Goal: Communication & Community: Connect with others

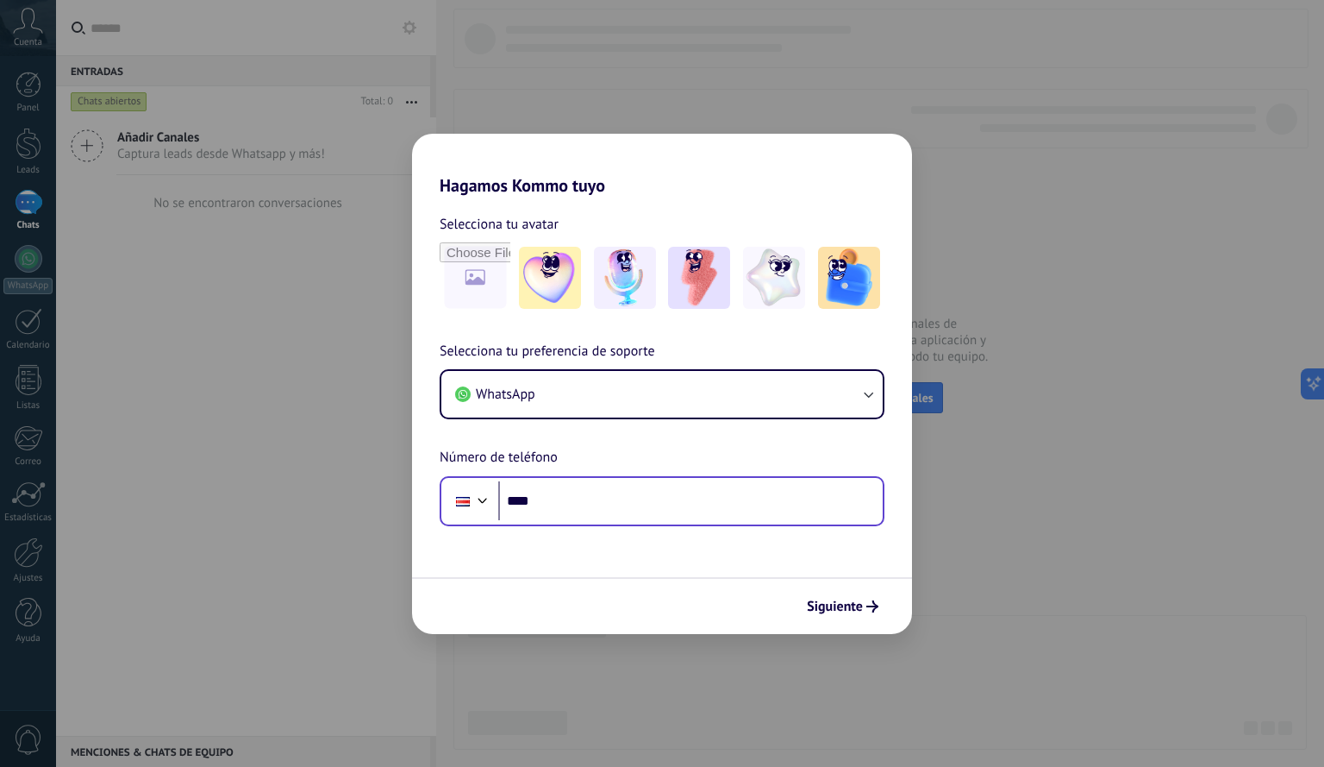
click at [634, 491] on input "****" at bounding box center [690, 501] width 385 height 40
click at [580, 512] on input "****" at bounding box center [690, 501] width 385 height 40
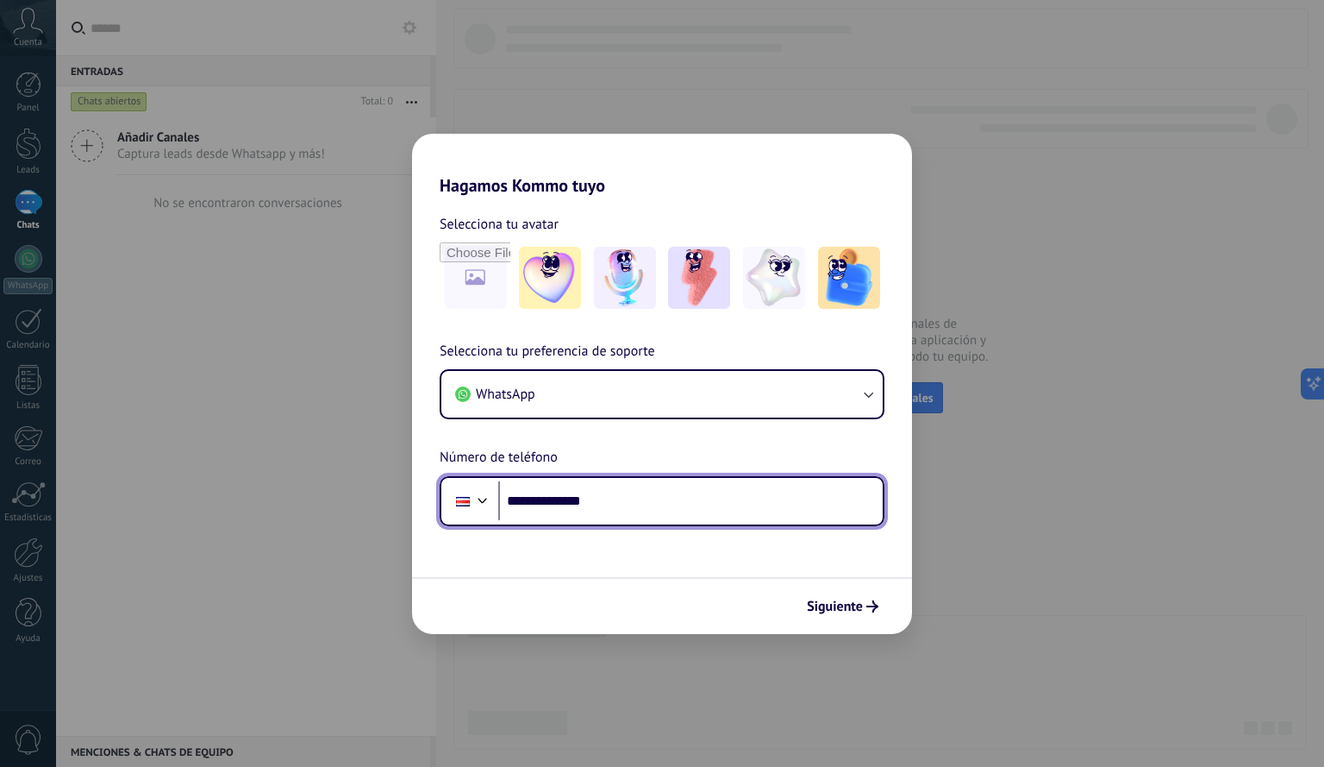
type input "**********"
click at [594, 425] on div "**********" at bounding box center [662, 433] width 500 height 185
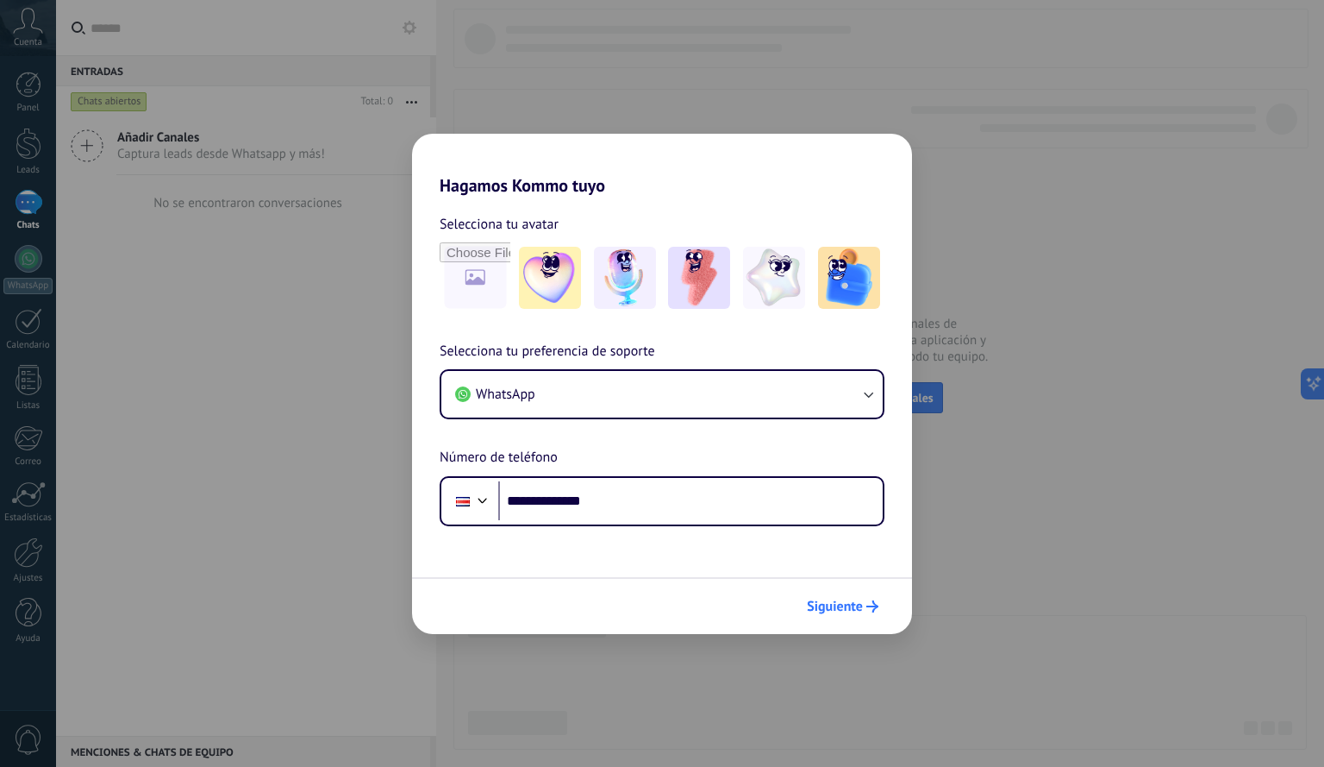
click at [860, 606] on span "Siguiente" at bounding box center [835, 606] width 56 height 12
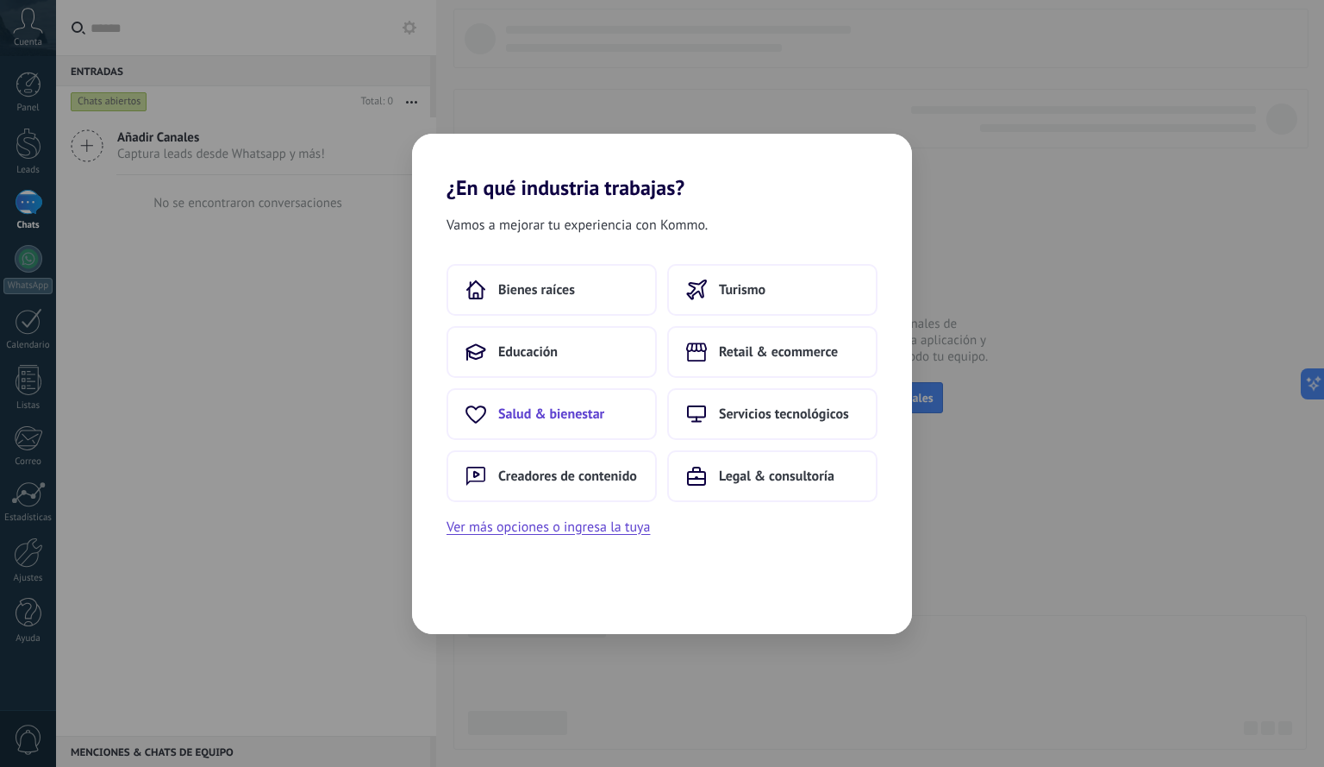
click at [588, 405] on span "Salud & bienestar" at bounding box center [551, 413] width 106 height 17
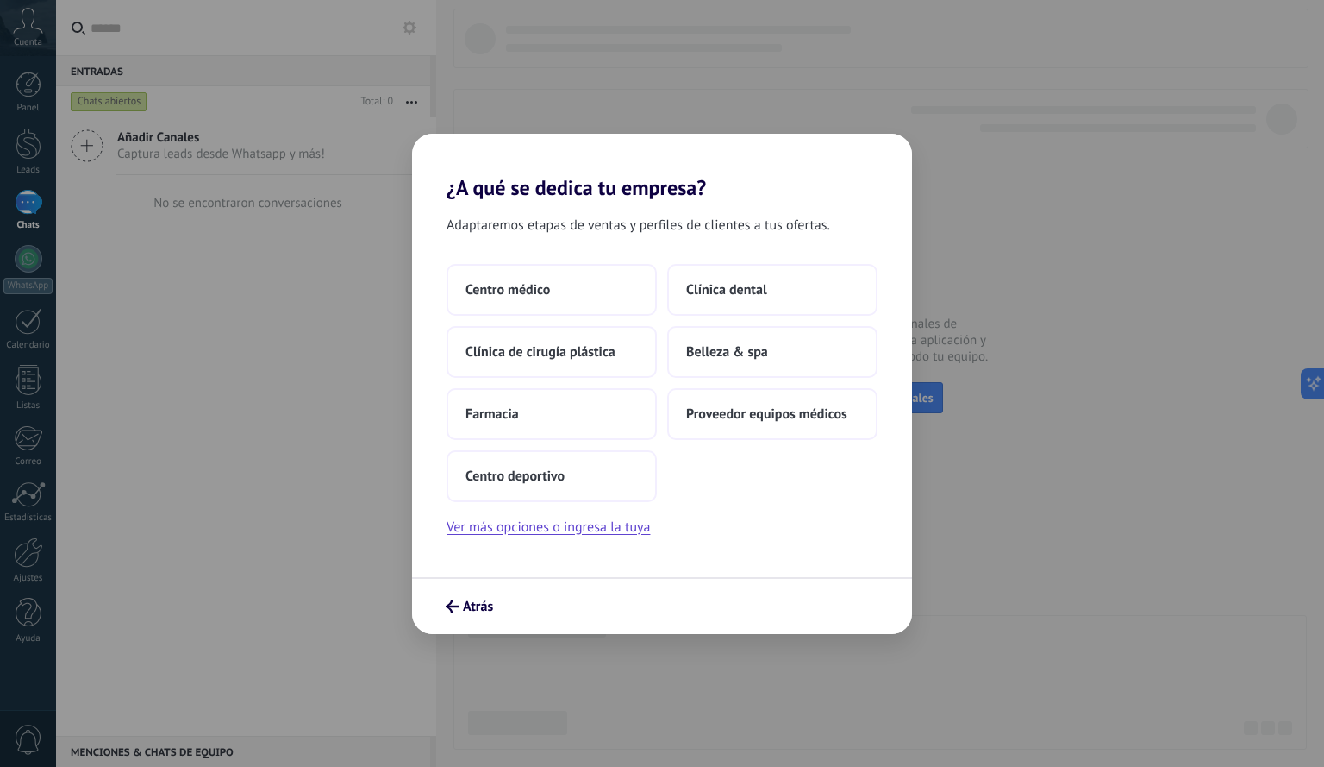
click at [588, 404] on button "Farmacia" at bounding box center [552, 414] width 210 height 52
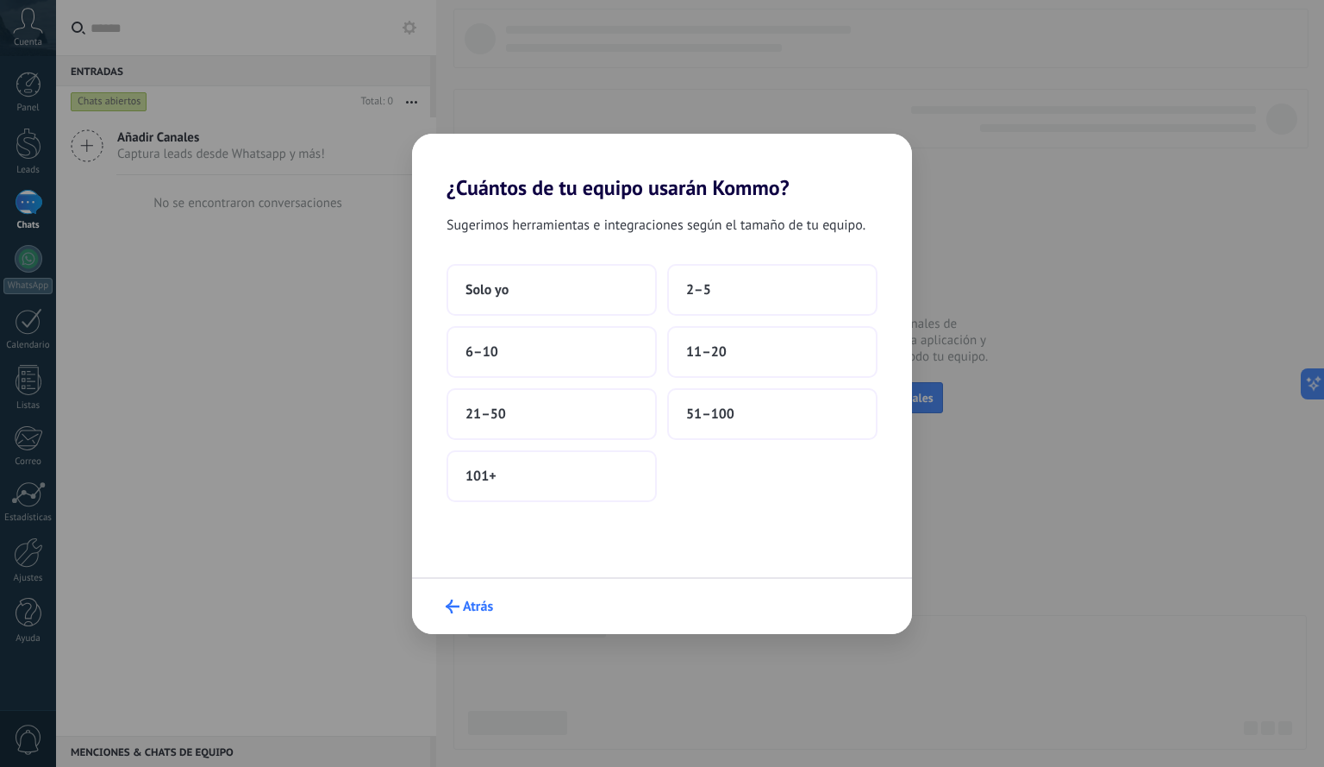
click at [483, 600] on span "Atrás" at bounding box center [478, 606] width 30 height 12
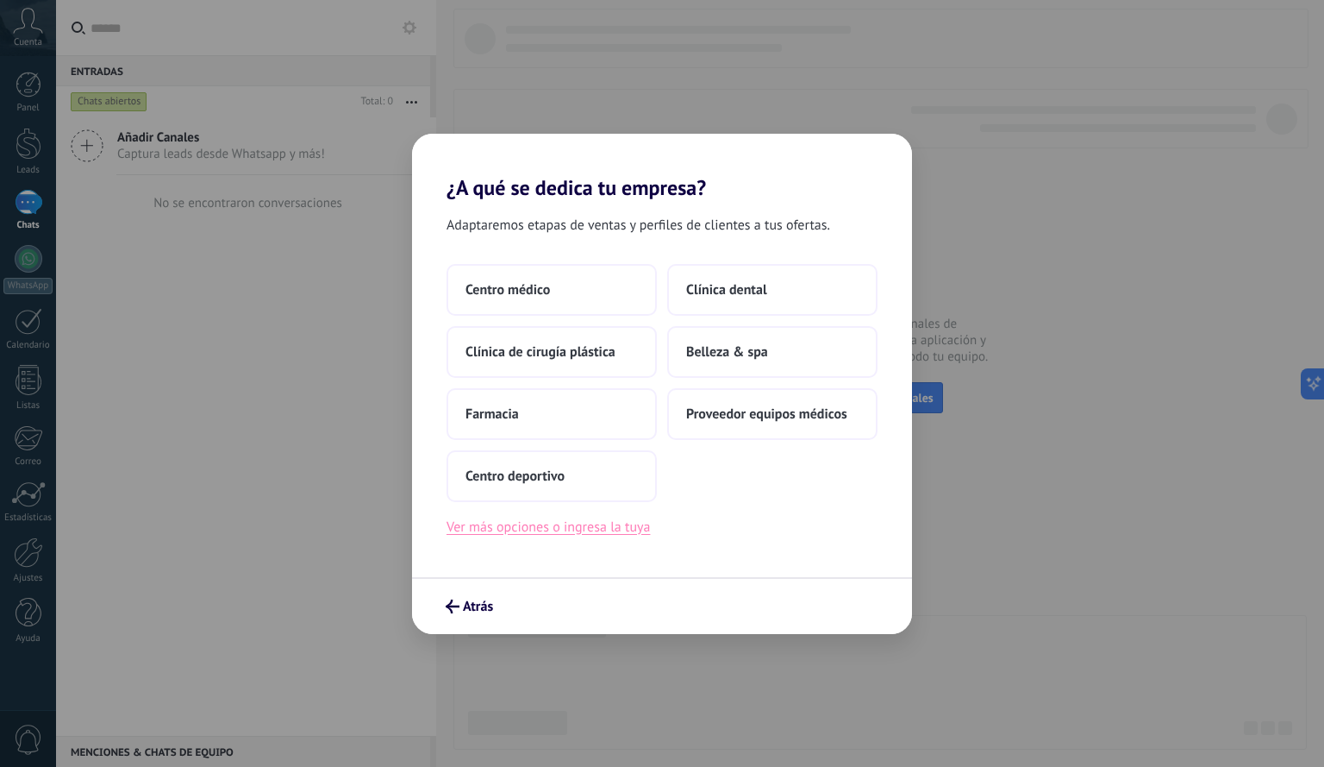
click at [580, 526] on button "Ver más opciones o ingresa la tuya" at bounding box center [548, 527] width 203 height 22
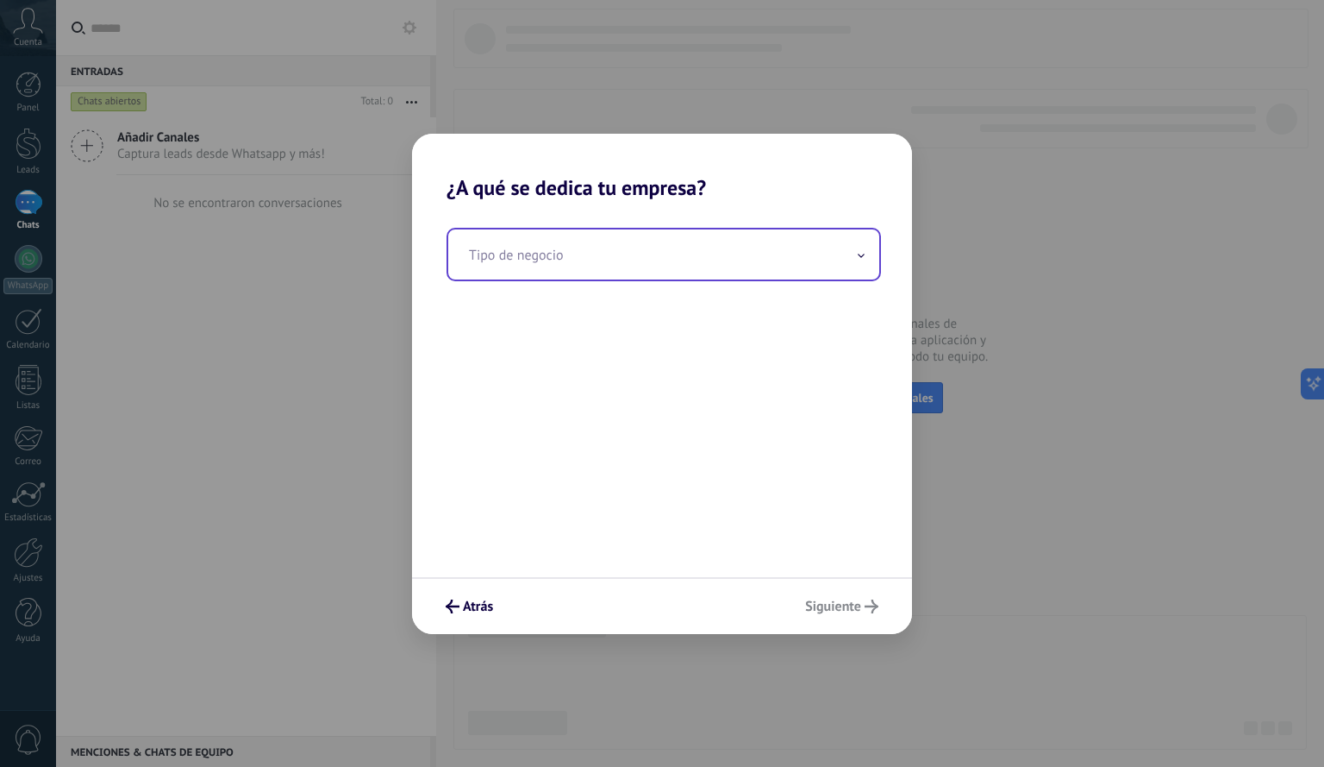
click at [679, 258] on input "text" at bounding box center [663, 254] width 431 height 50
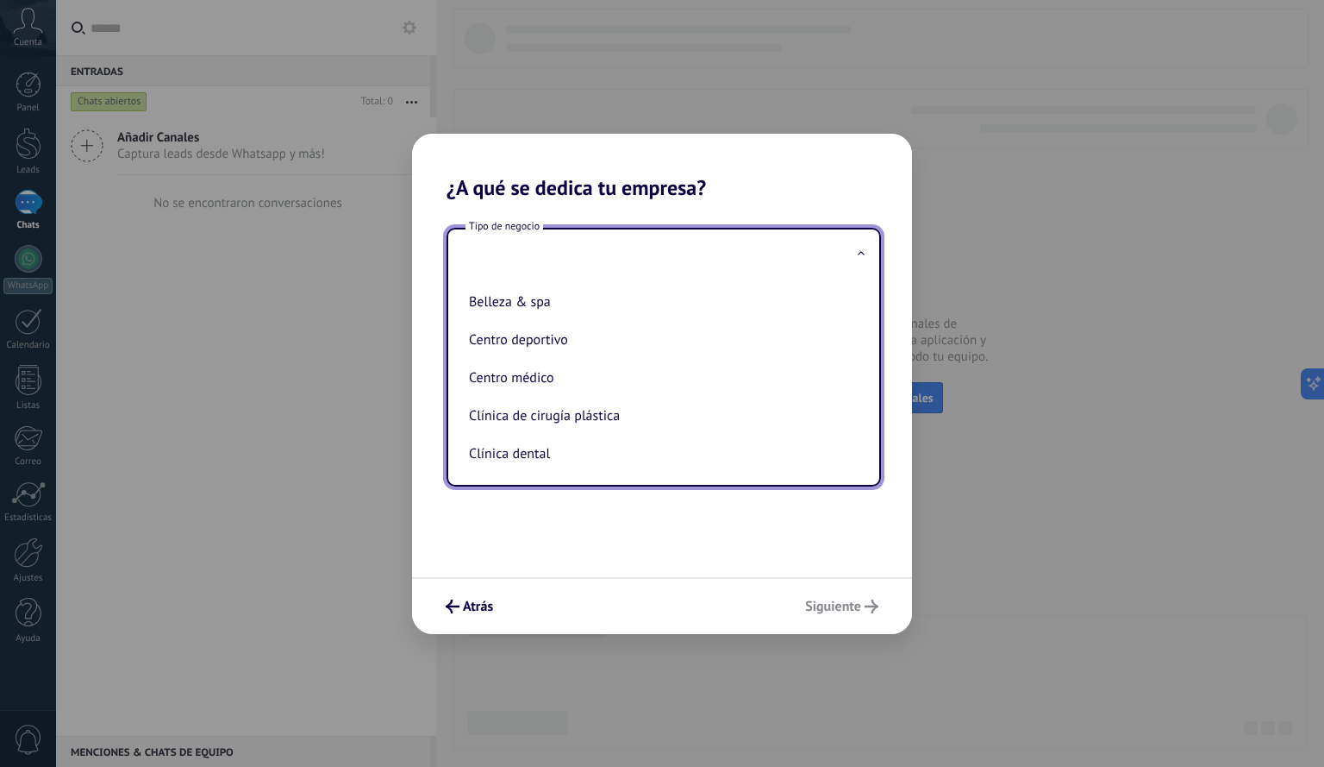
click at [646, 257] on input "text" at bounding box center [663, 254] width 431 height 50
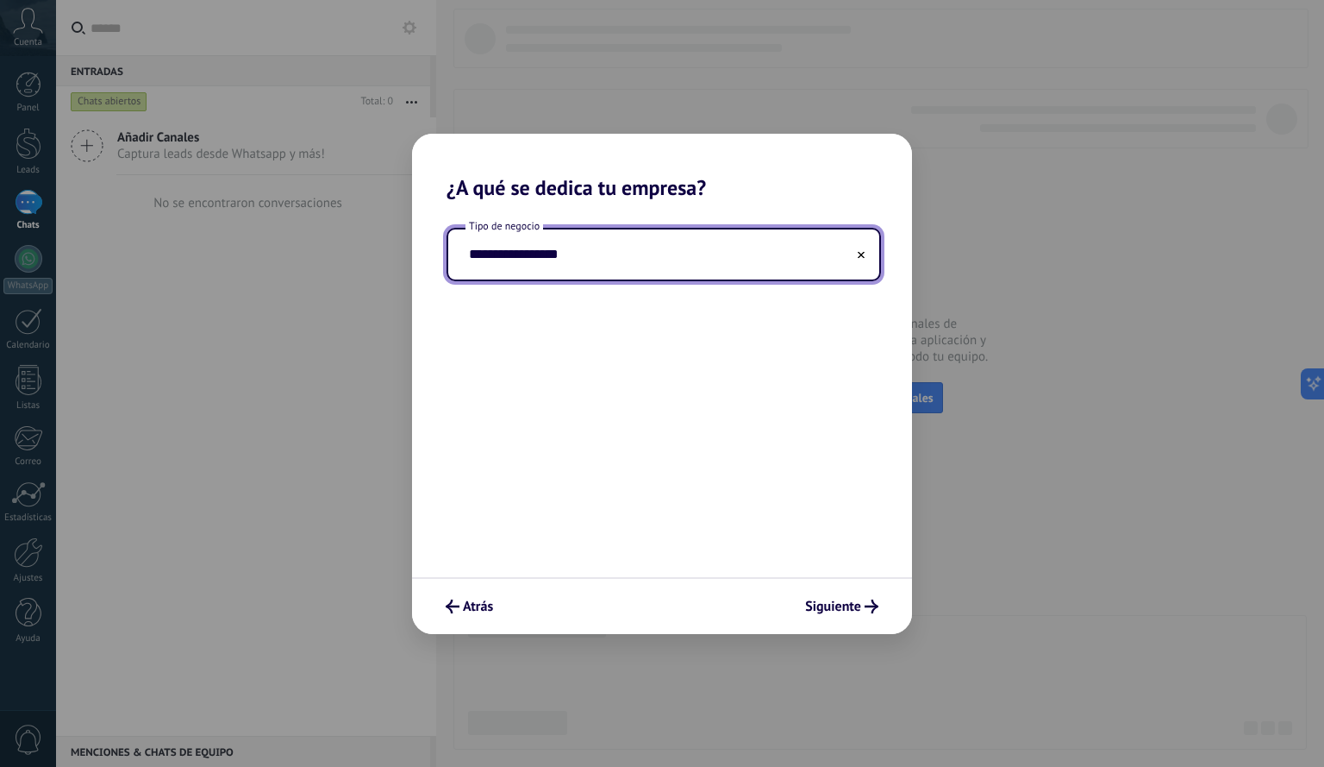
type input "**********"
click at [763, 521] on div "**********" at bounding box center [662, 388] width 500 height 377
click at [858, 602] on span "Siguiente" at bounding box center [833, 606] width 56 height 12
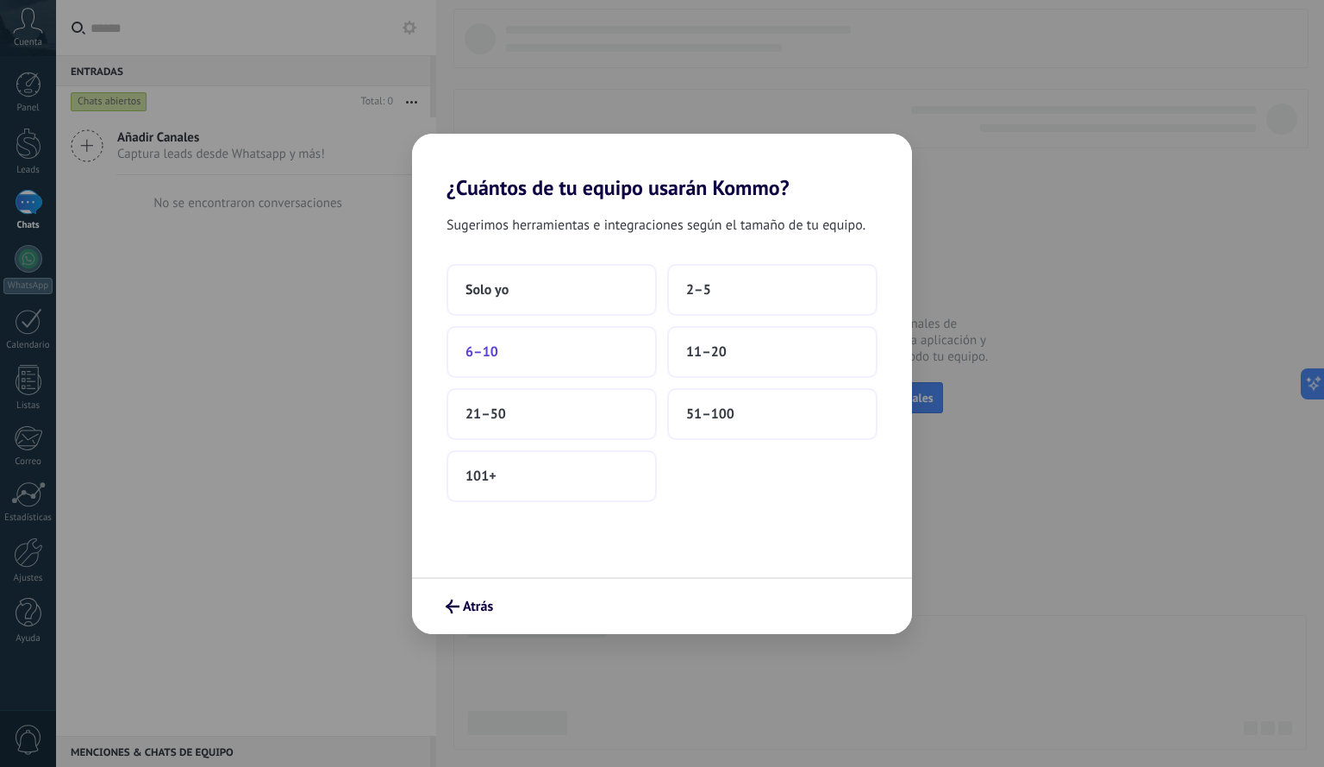
click at [564, 348] on button "6–10" at bounding box center [552, 352] width 210 height 52
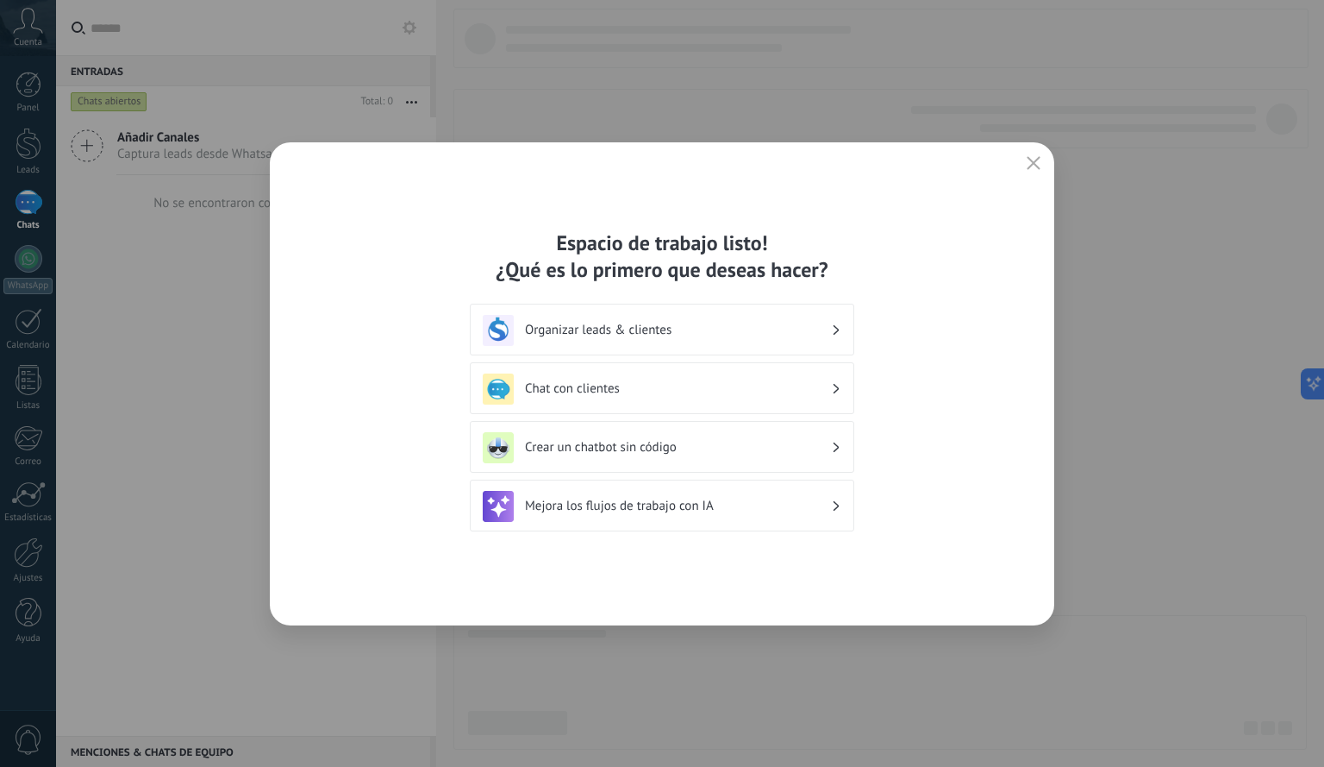
click at [585, 333] on h3 "Organizar leads & clientes" at bounding box center [678, 330] width 306 height 16
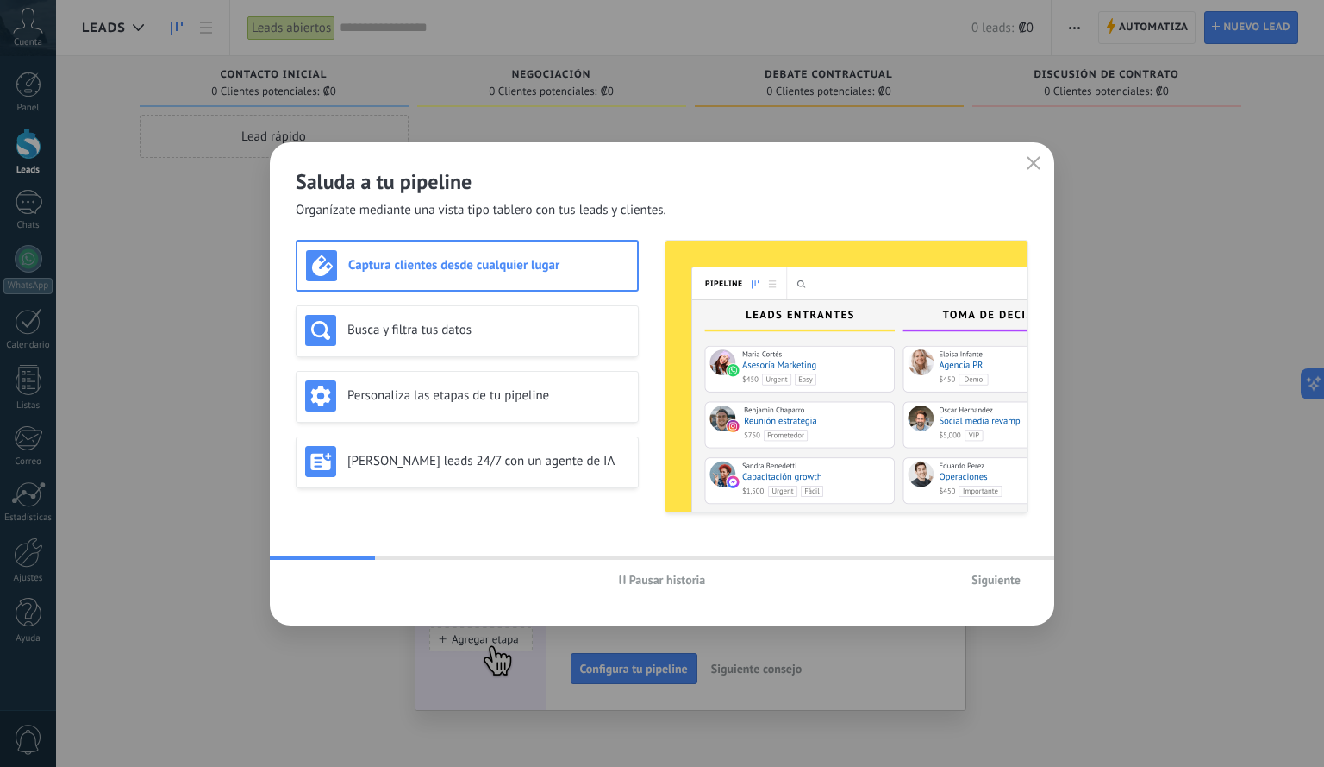
click at [994, 574] on span "Siguiente" at bounding box center [996, 579] width 49 height 12
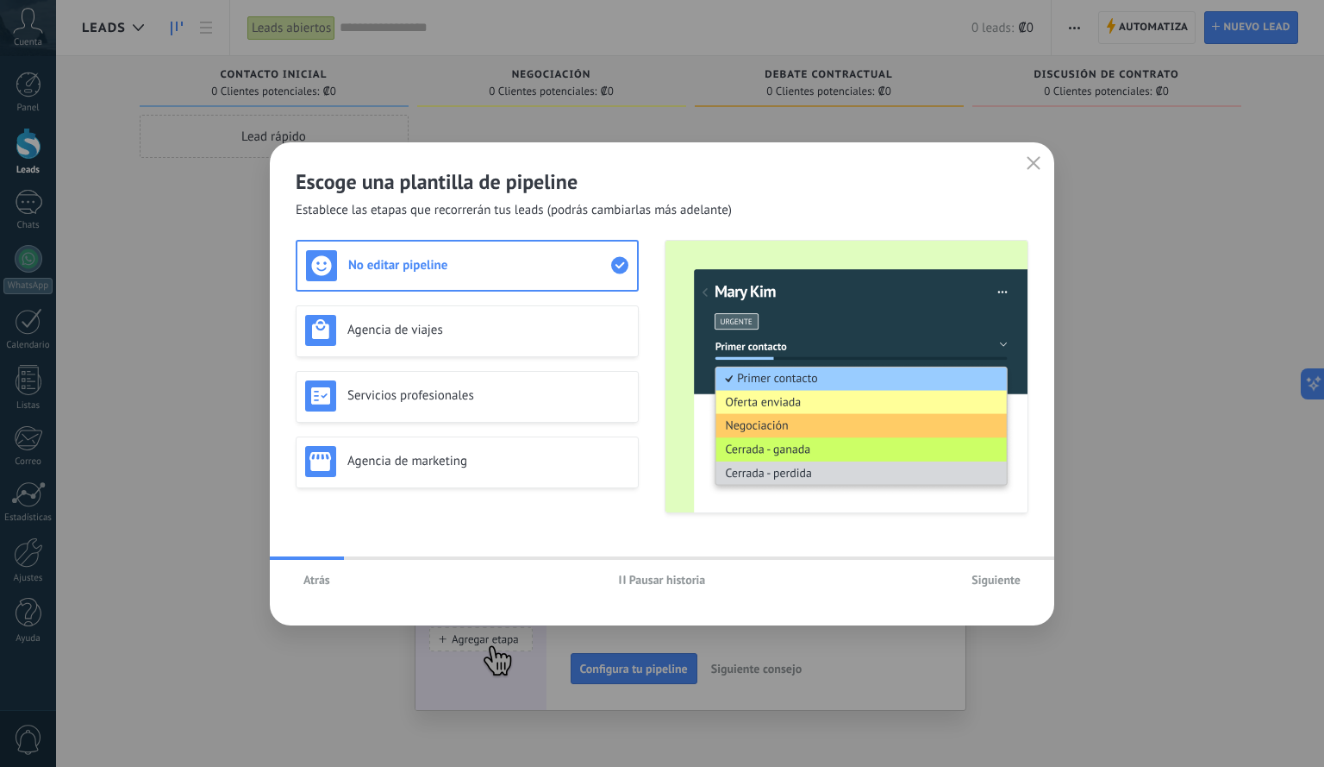
click at [994, 574] on span "Siguiente" at bounding box center [996, 579] width 49 height 12
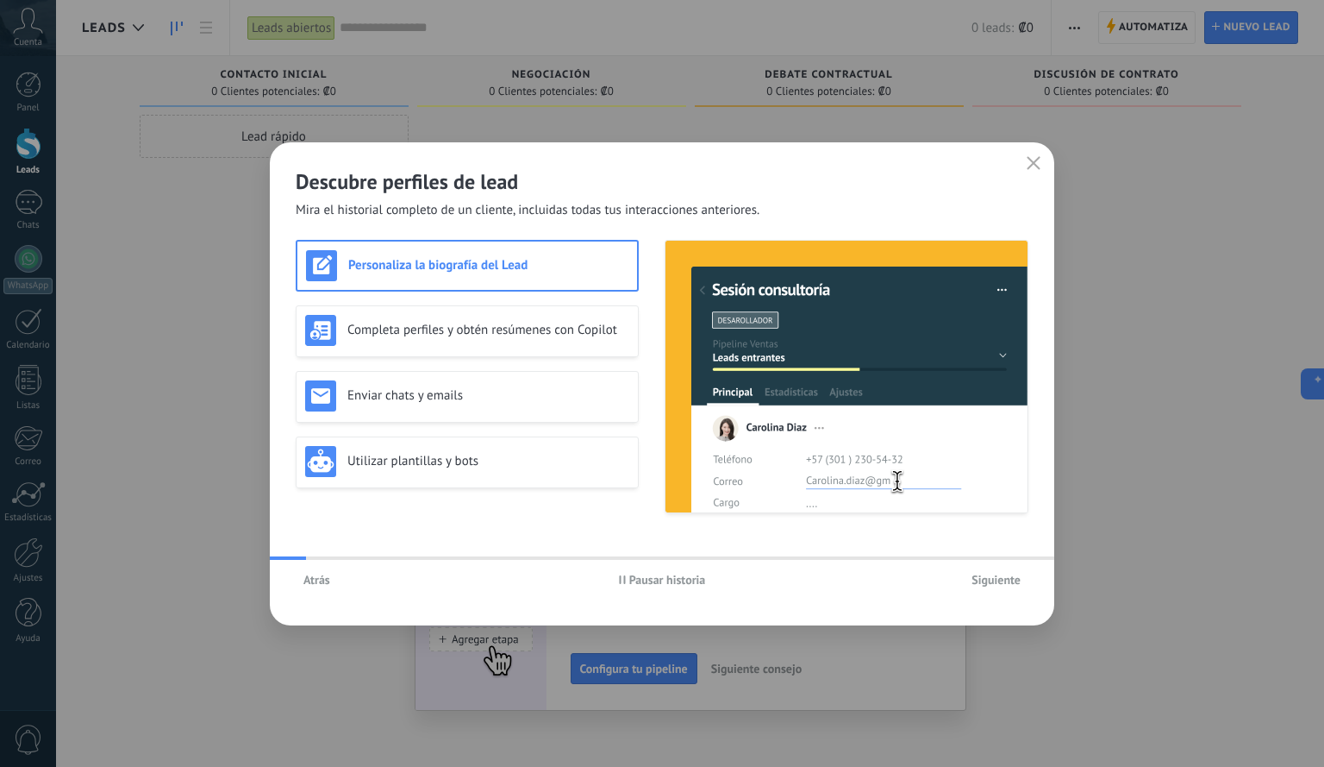
click at [994, 574] on span "Siguiente" at bounding box center [996, 579] width 49 height 12
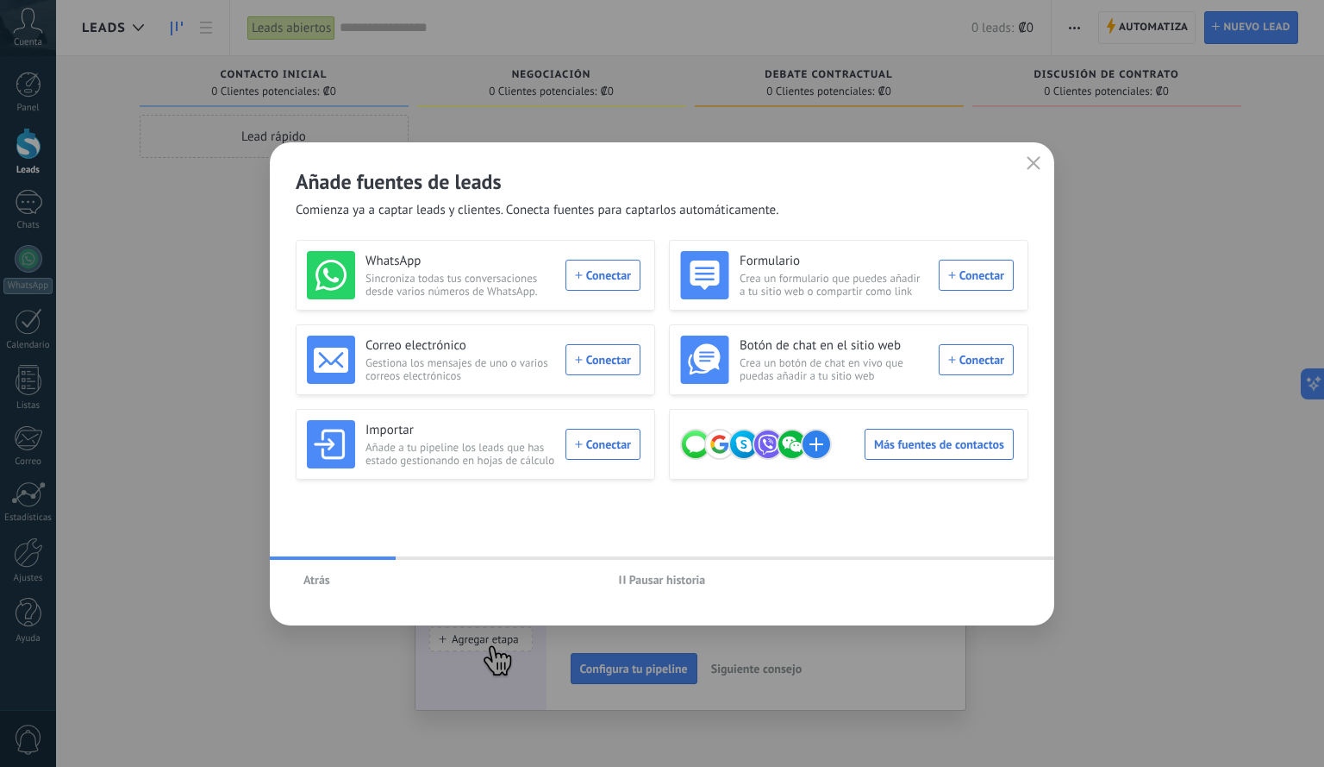
click at [1031, 159] on icon "button" at bounding box center [1034, 163] width 14 height 14
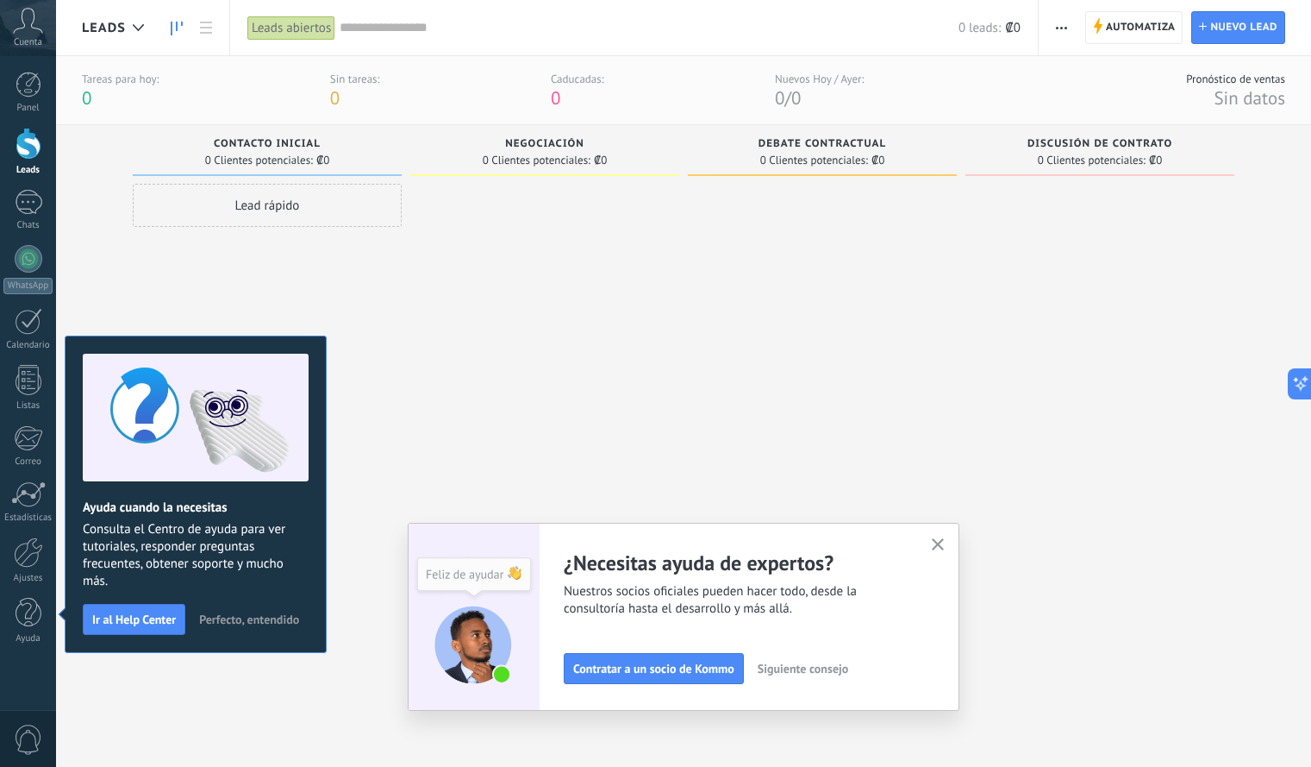
click at [291, 17] on div "Leads abiertos" at bounding box center [291, 28] width 88 height 25
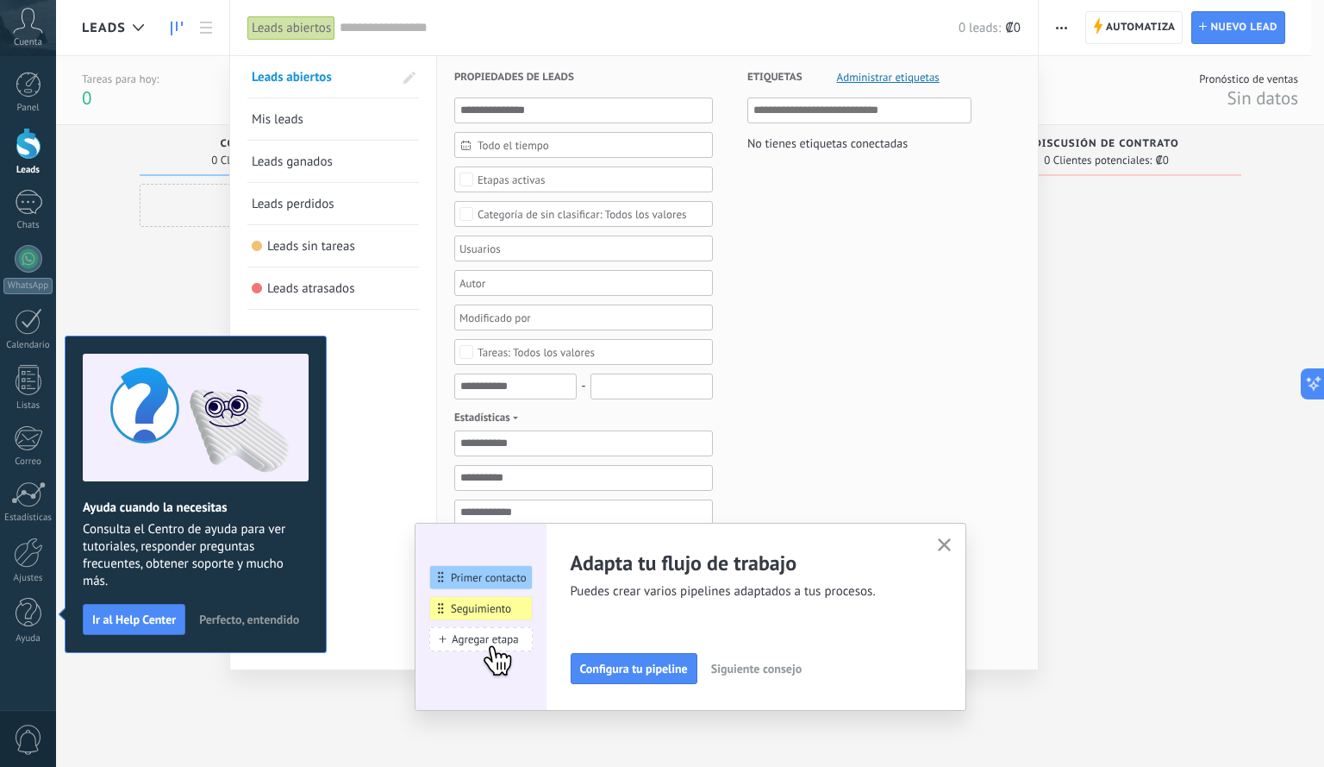
click at [1197, 296] on div at bounding box center [662, 383] width 1324 height 767
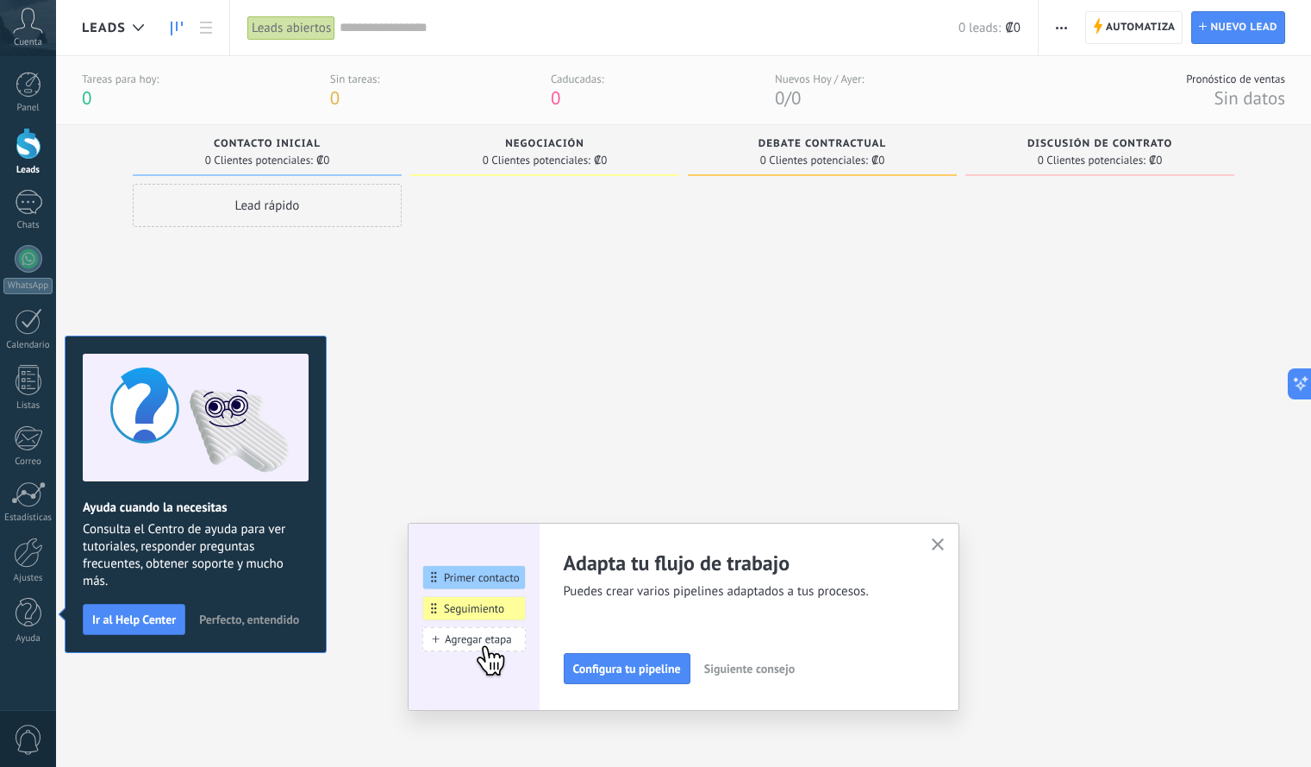
click at [945, 539] on icon "button" at bounding box center [938, 544] width 13 height 13
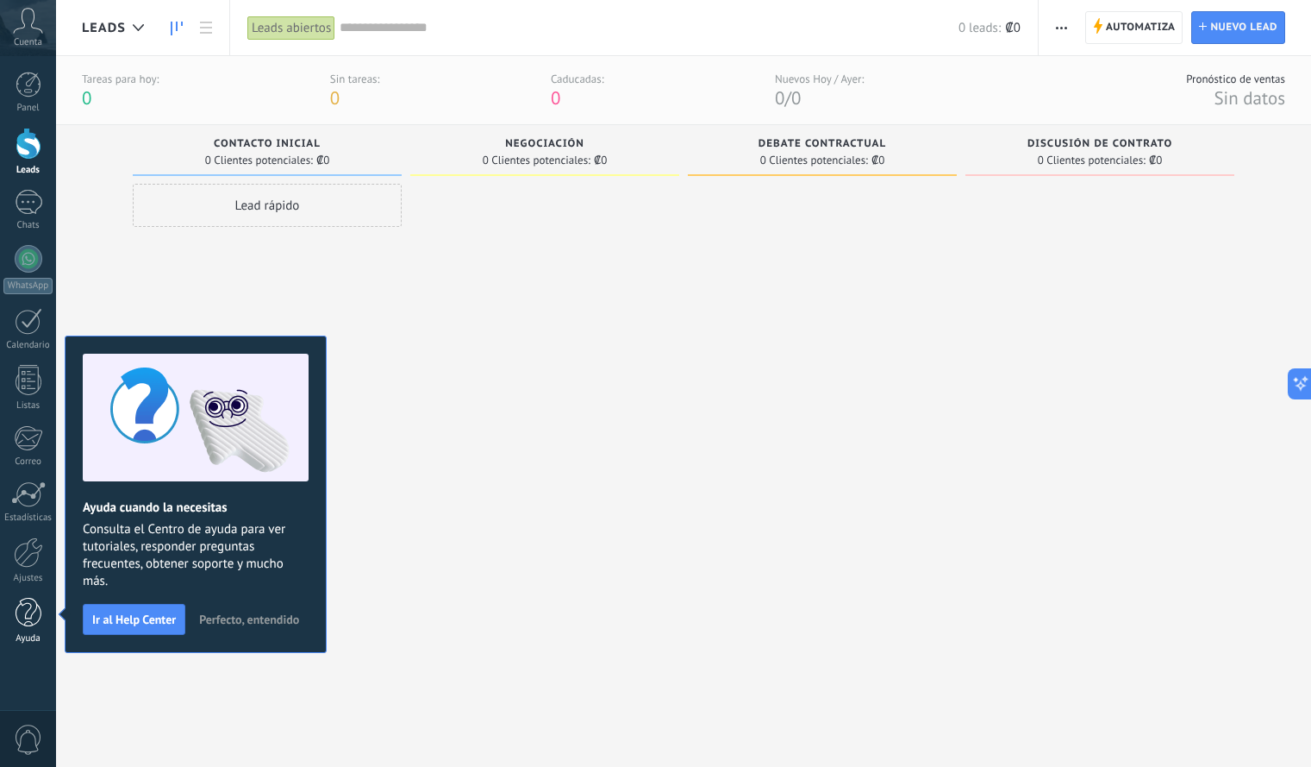
click at [32, 627] on div at bounding box center [29, 613] width 26 height 30
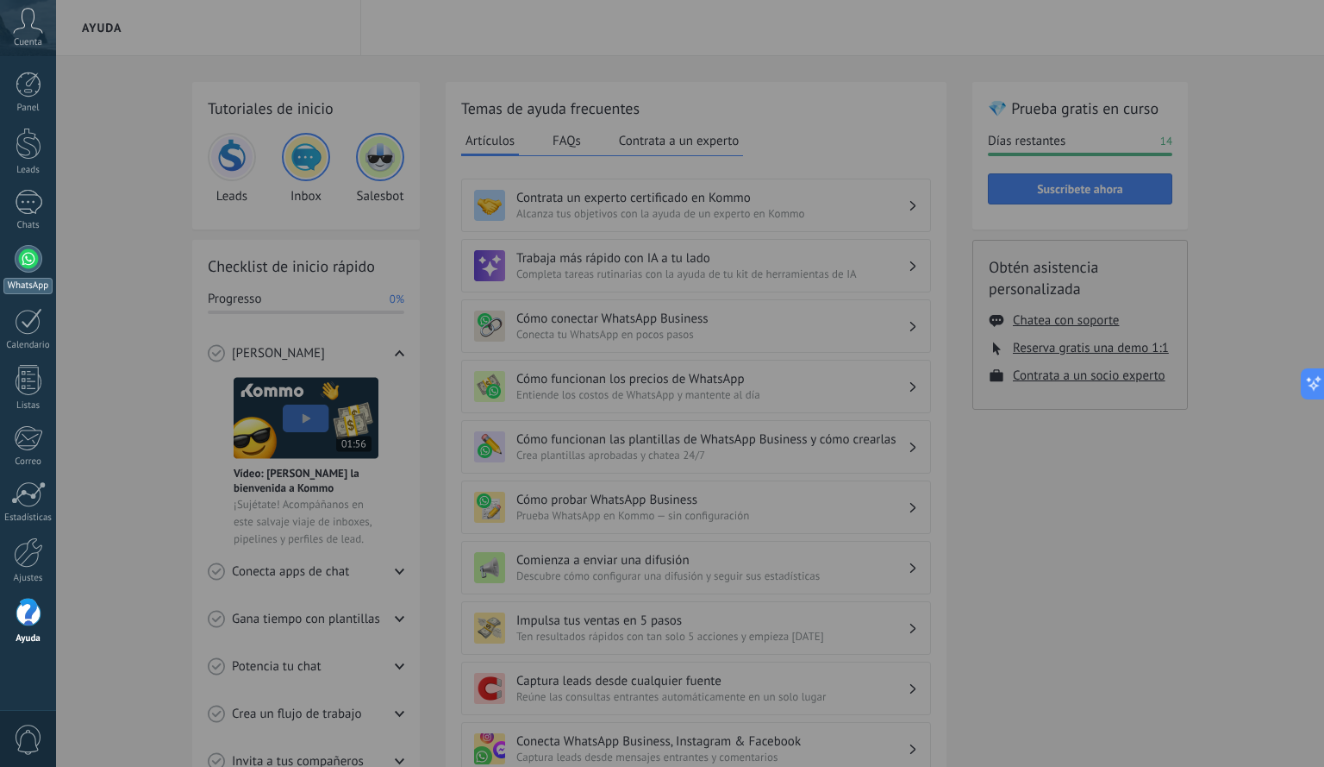
click at [28, 265] on div at bounding box center [29, 259] width 28 height 28
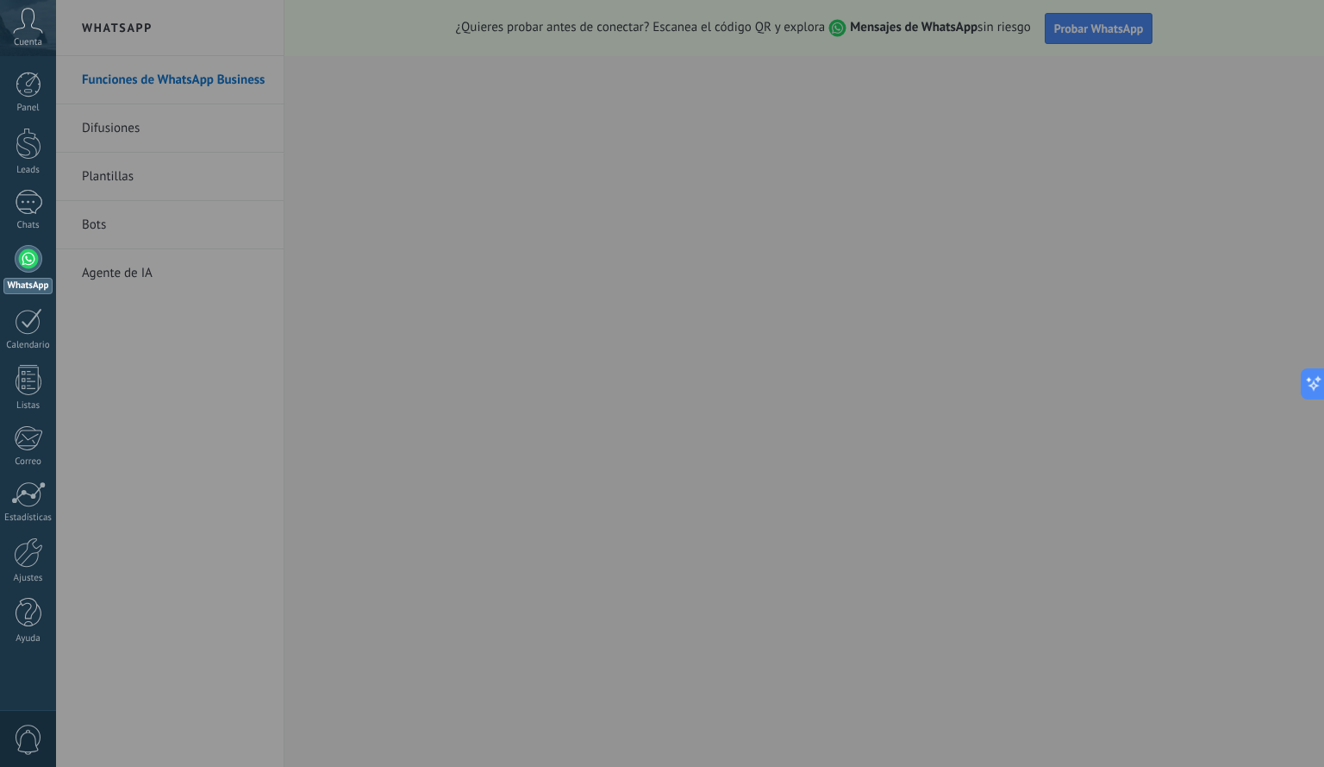
click at [1104, 15] on div at bounding box center [718, 383] width 1324 height 767
click at [1102, 27] on div at bounding box center [718, 383] width 1324 height 767
click at [441, 298] on div at bounding box center [718, 383] width 1324 height 767
click at [428, 295] on div at bounding box center [718, 383] width 1324 height 767
click at [461, 272] on div at bounding box center [718, 383] width 1324 height 767
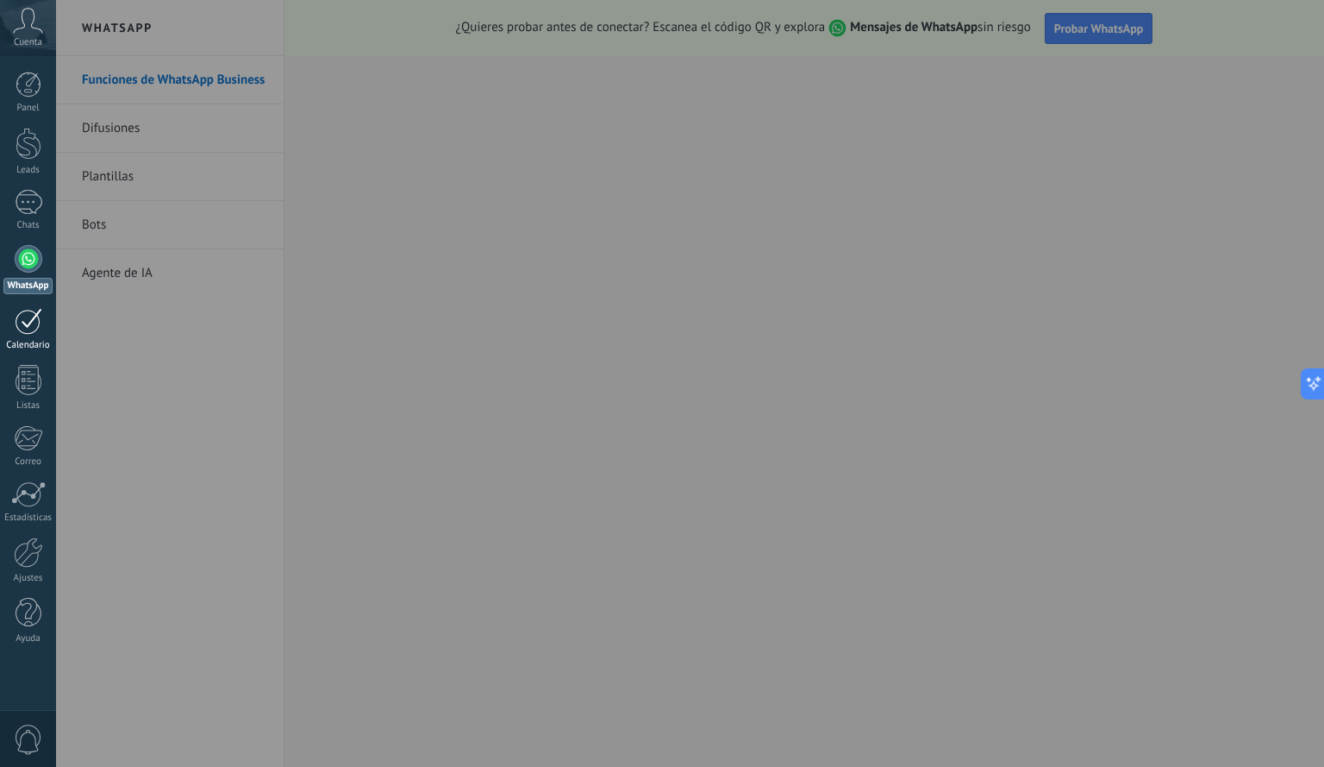
click at [12, 317] on link "Calendario" at bounding box center [28, 329] width 56 height 43
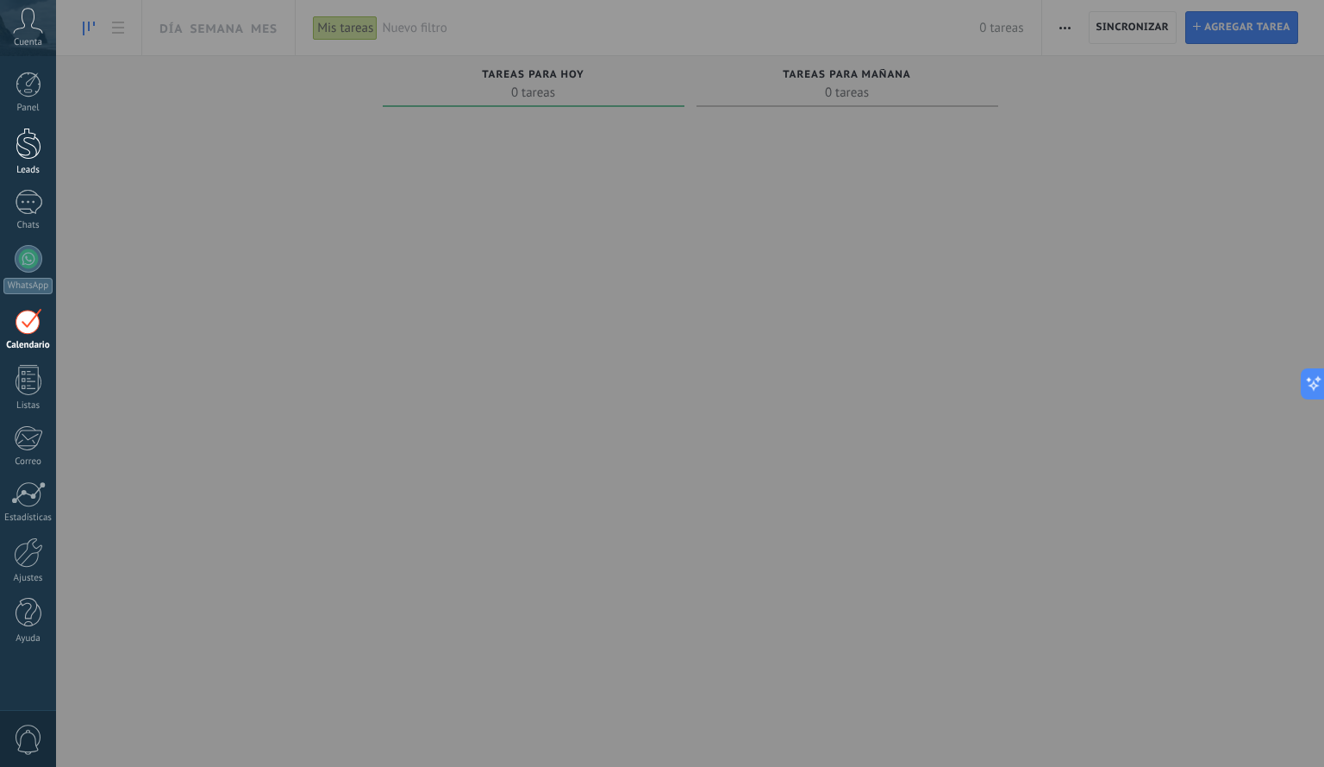
click at [32, 152] on div at bounding box center [29, 144] width 26 height 32
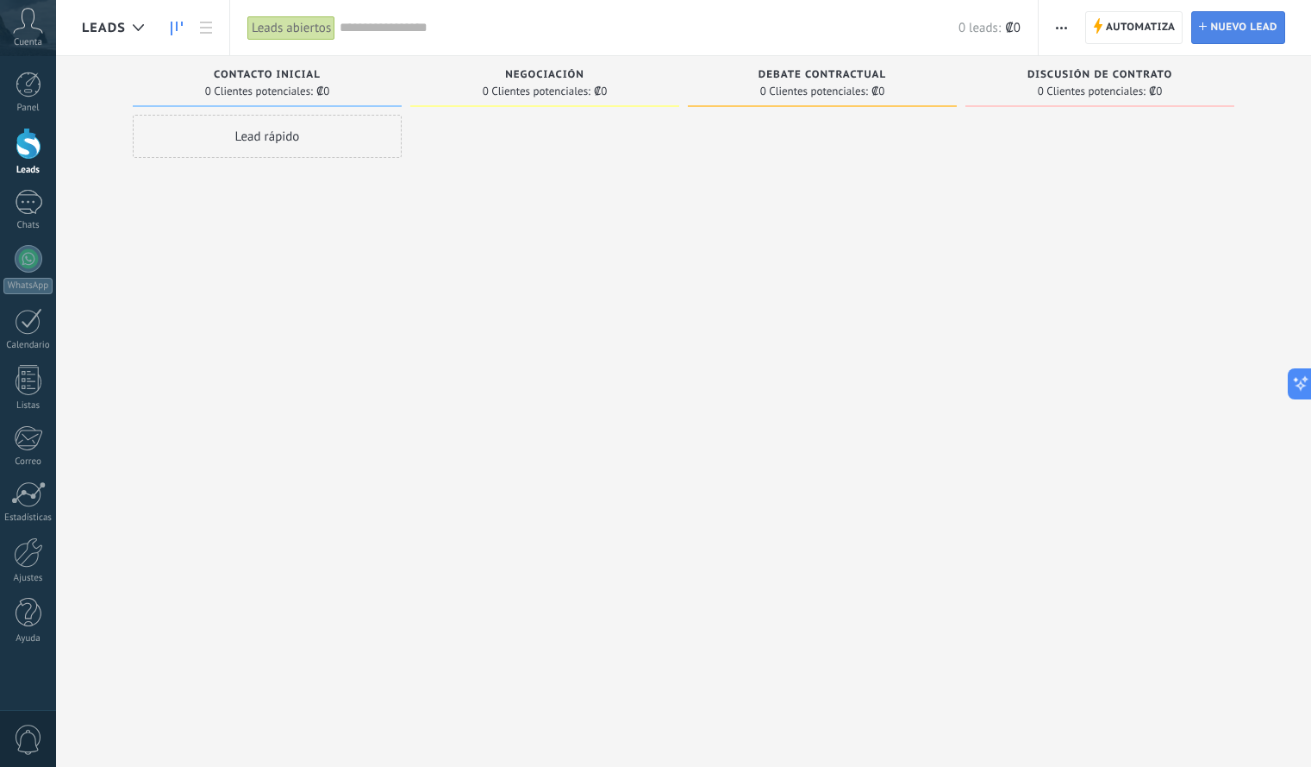
click at [1245, 28] on span "Nuevo lead" at bounding box center [1244, 27] width 67 height 31
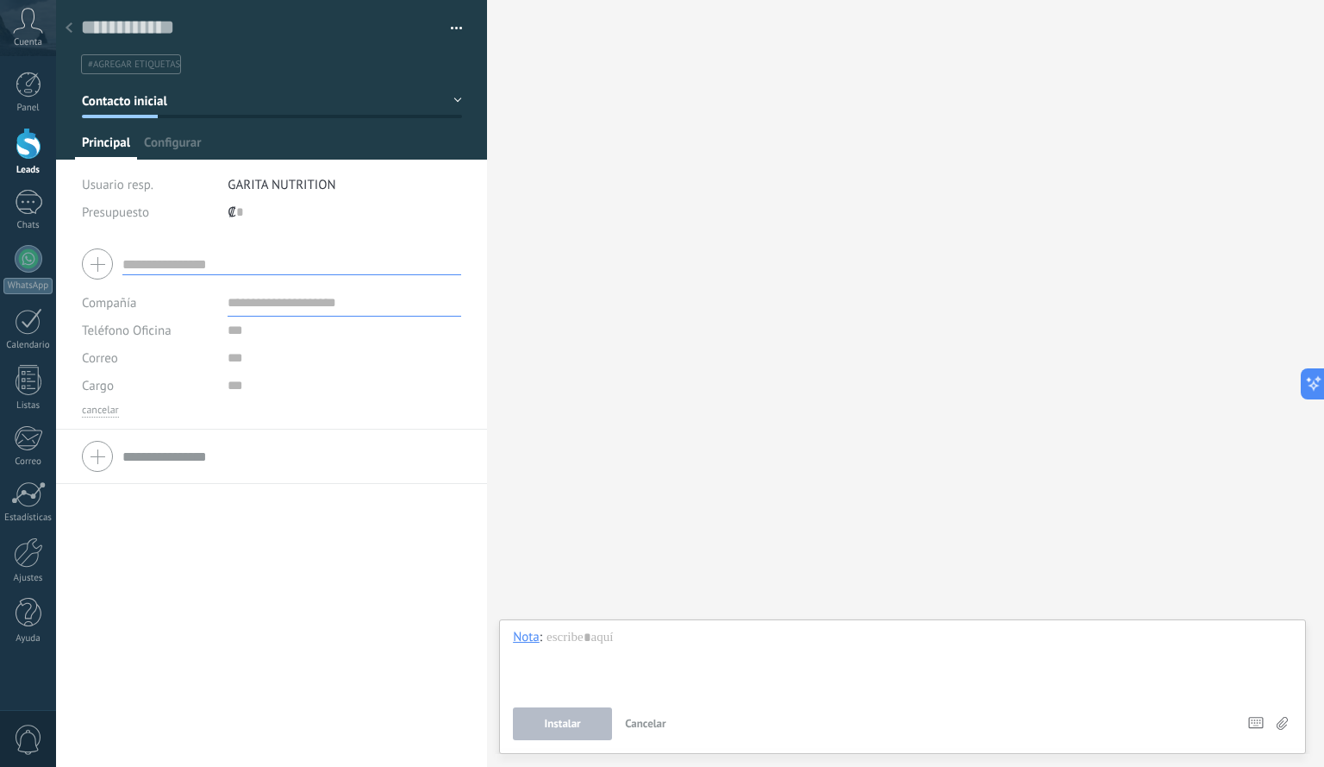
click at [198, 260] on input "text" at bounding box center [291, 264] width 339 height 22
type input "*"
click at [570, 244] on div "Buscar Carga más Participantes: 0 Agregar usuario Bots: 0" at bounding box center [905, 383] width 837 height 767
click at [446, 105] on button "Contacto inicial" at bounding box center [272, 100] width 380 height 31
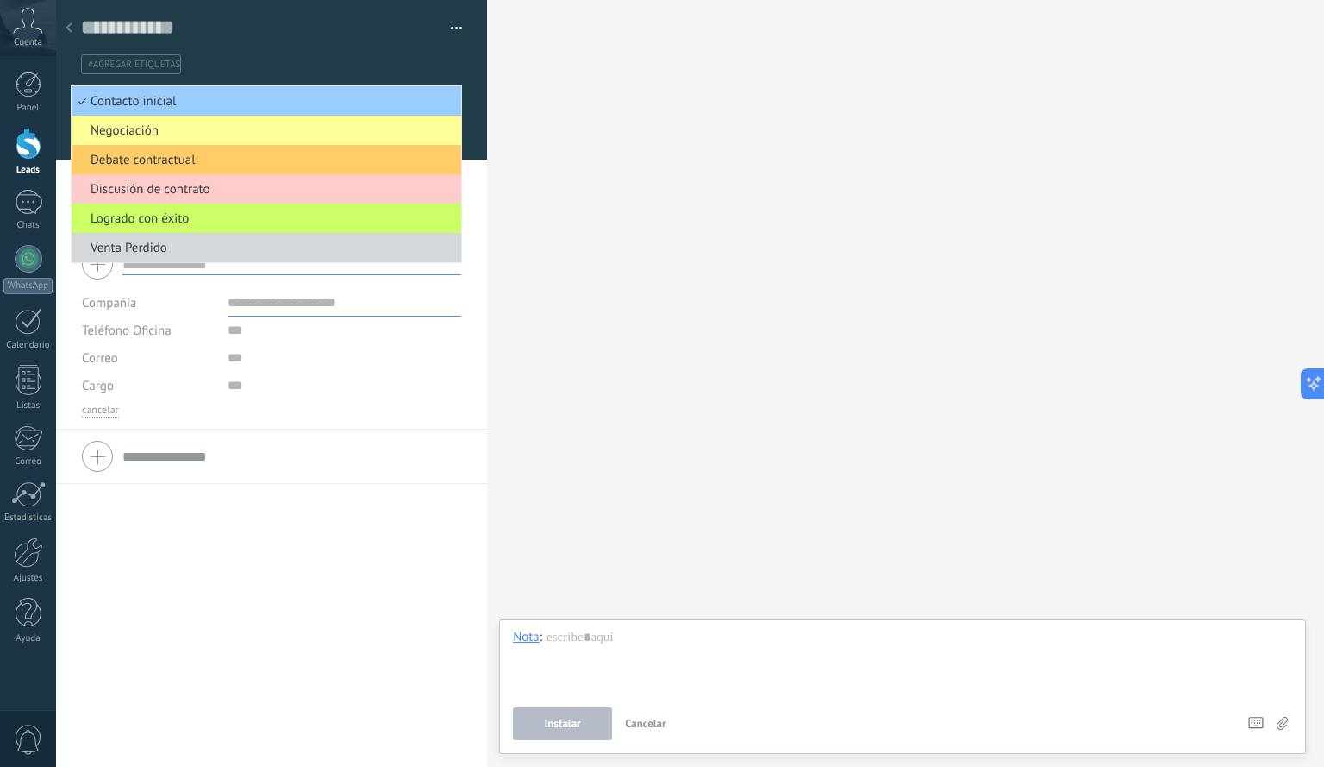
click at [523, 62] on div "Buscar Carga más Participantes: 0 Agregar usuario Bots: 0" at bounding box center [905, 383] width 837 height 767
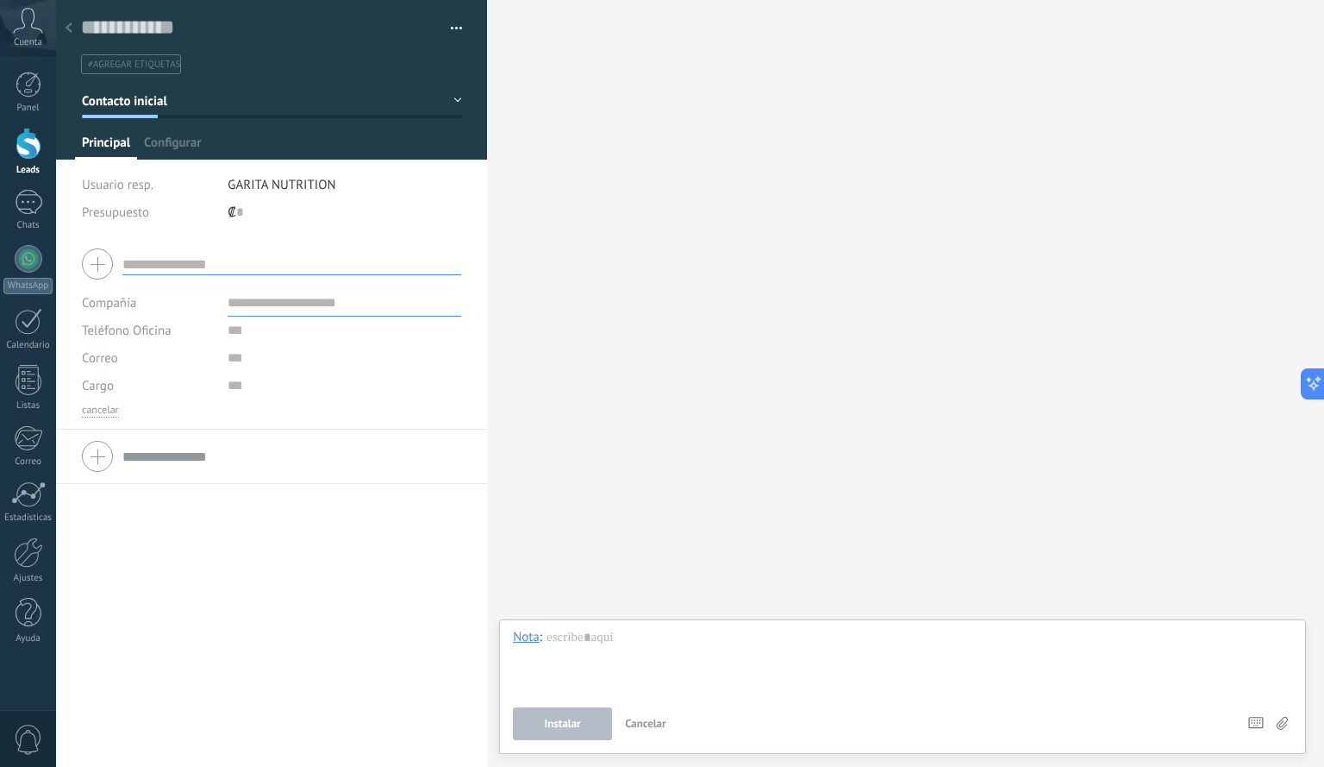
click at [721, 240] on div "Buscar Carga más Participantes: 0 Agregar usuario Bots: 0" at bounding box center [905, 383] width 837 height 767
click at [40, 228] on div "Chats" at bounding box center [28, 225] width 50 height 11
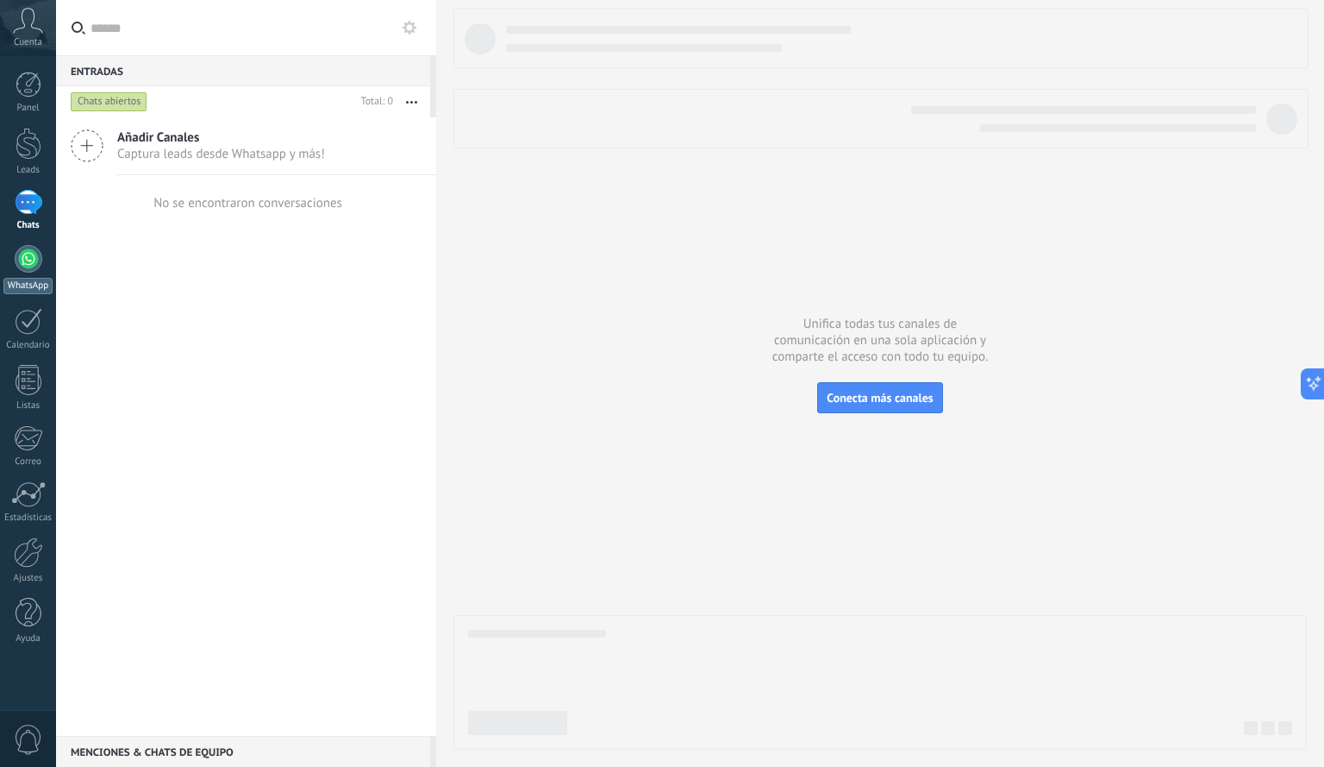
click at [34, 278] on div "WhatsApp" at bounding box center [27, 286] width 49 height 16
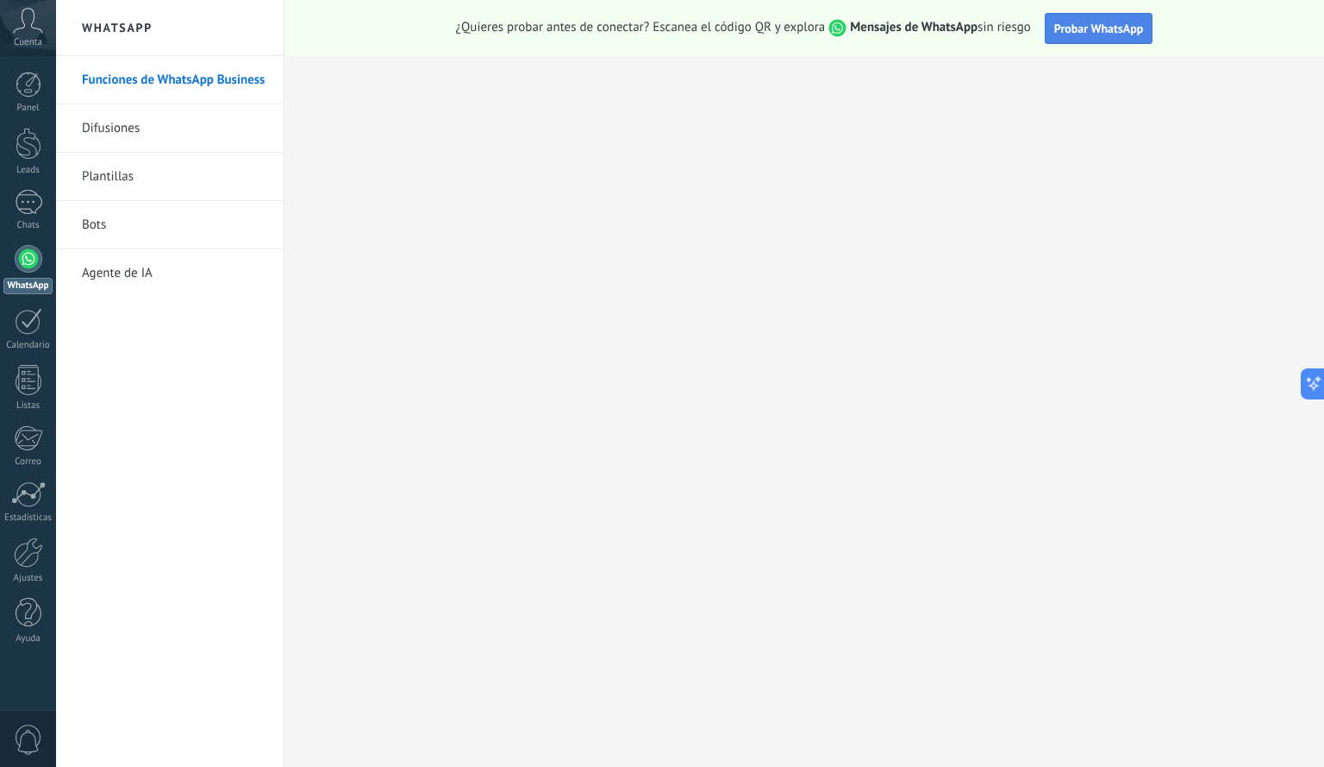
click at [1091, 13] on button "Probar WhatsApp" at bounding box center [1099, 28] width 109 height 31
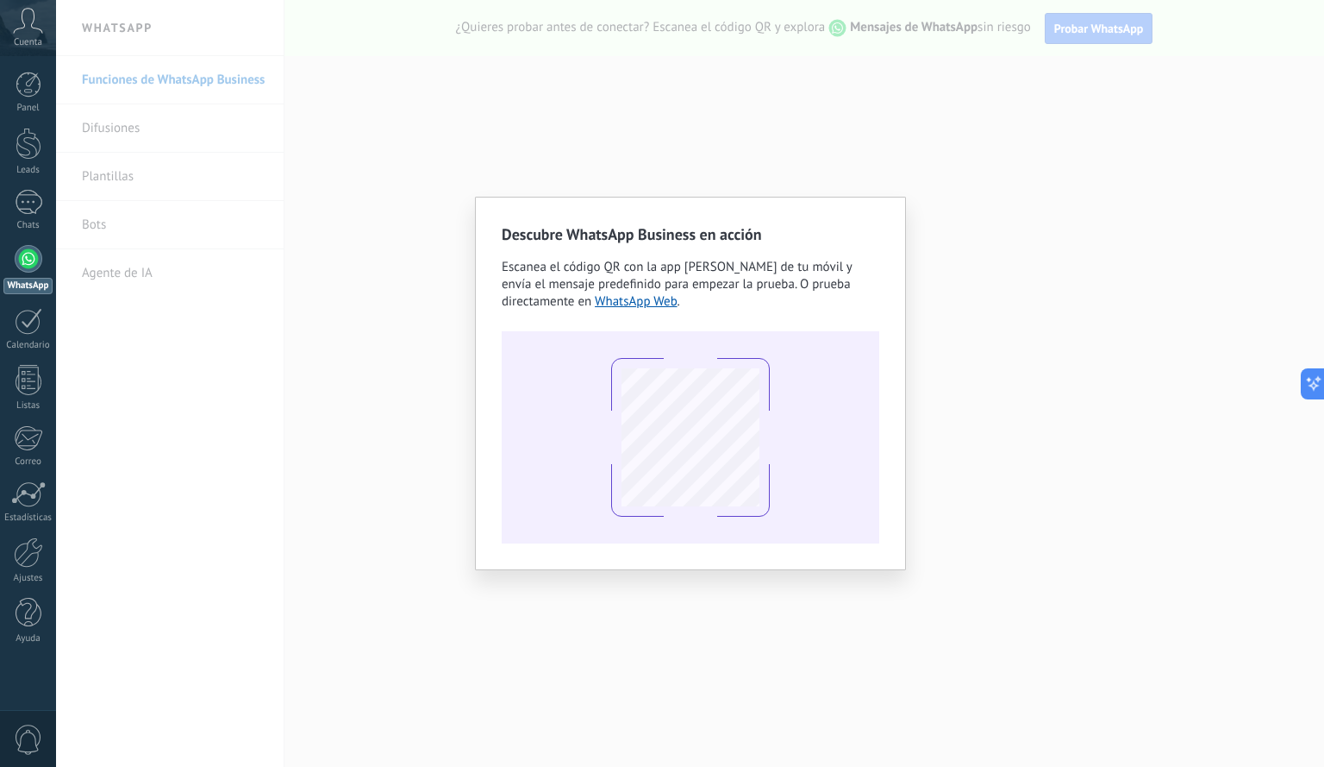
click at [1115, 281] on div "Descubre WhatsApp Business en acción Escanea el código QR con la app [PERSON_NA…" at bounding box center [690, 383] width 1268 height 767
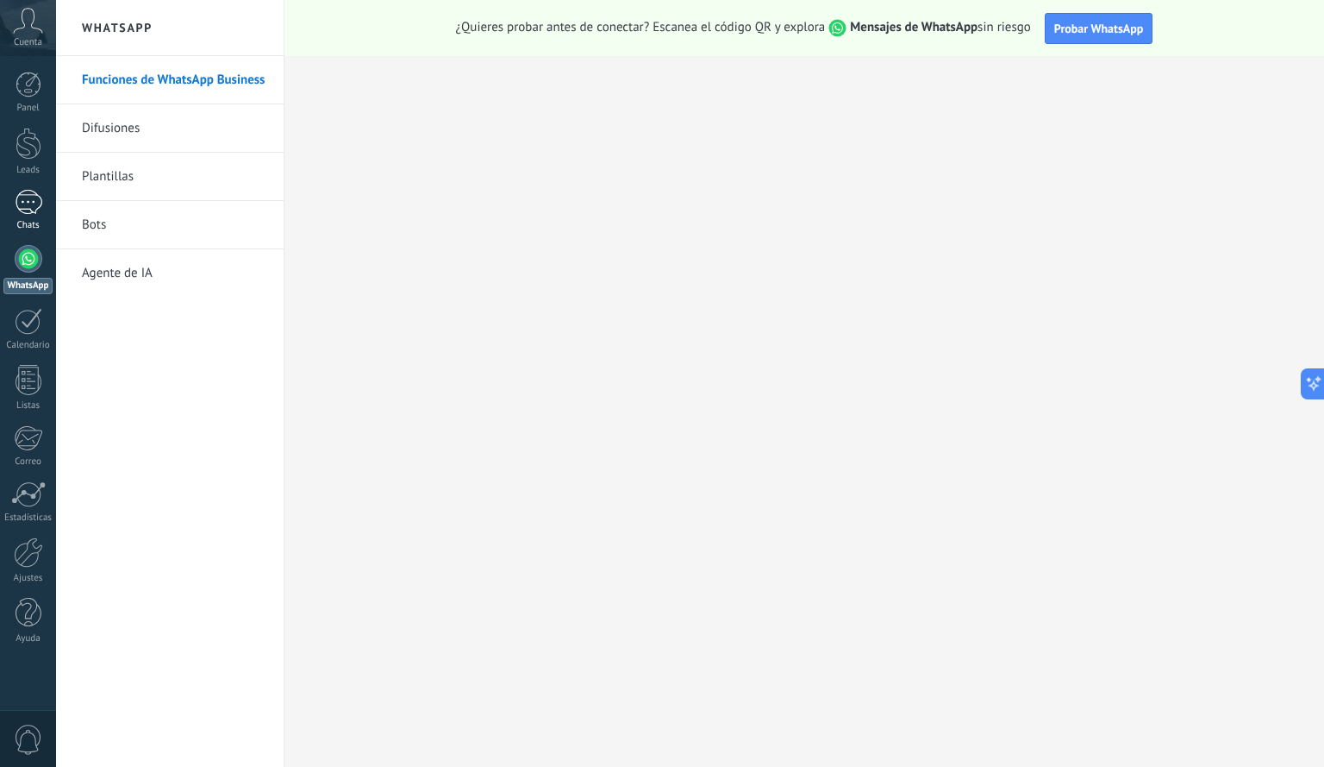
click at [37, 228] on div "Chats" at bounding box center [28, 225] width 50 height 11
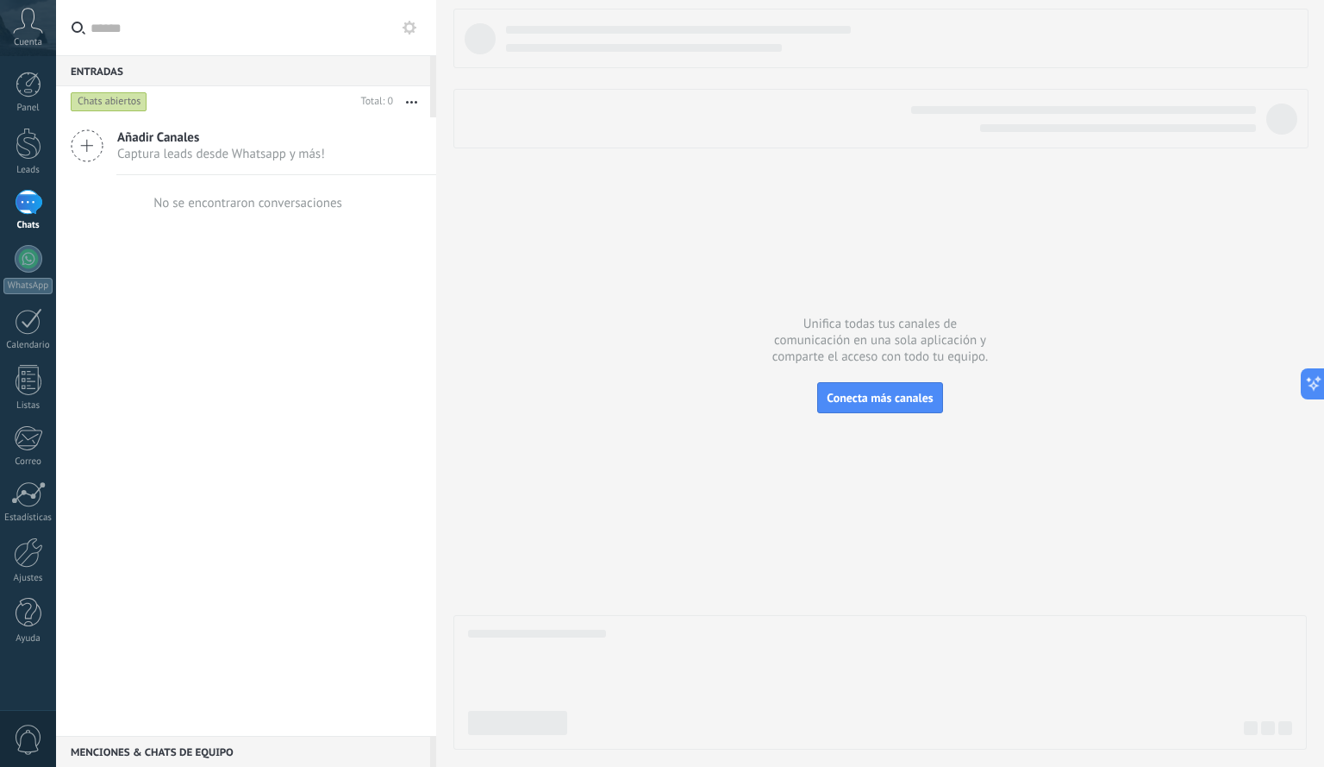
click at [132, 105] on div "Chats abiertos" at bounding box center [109, 101] width 77 height 21
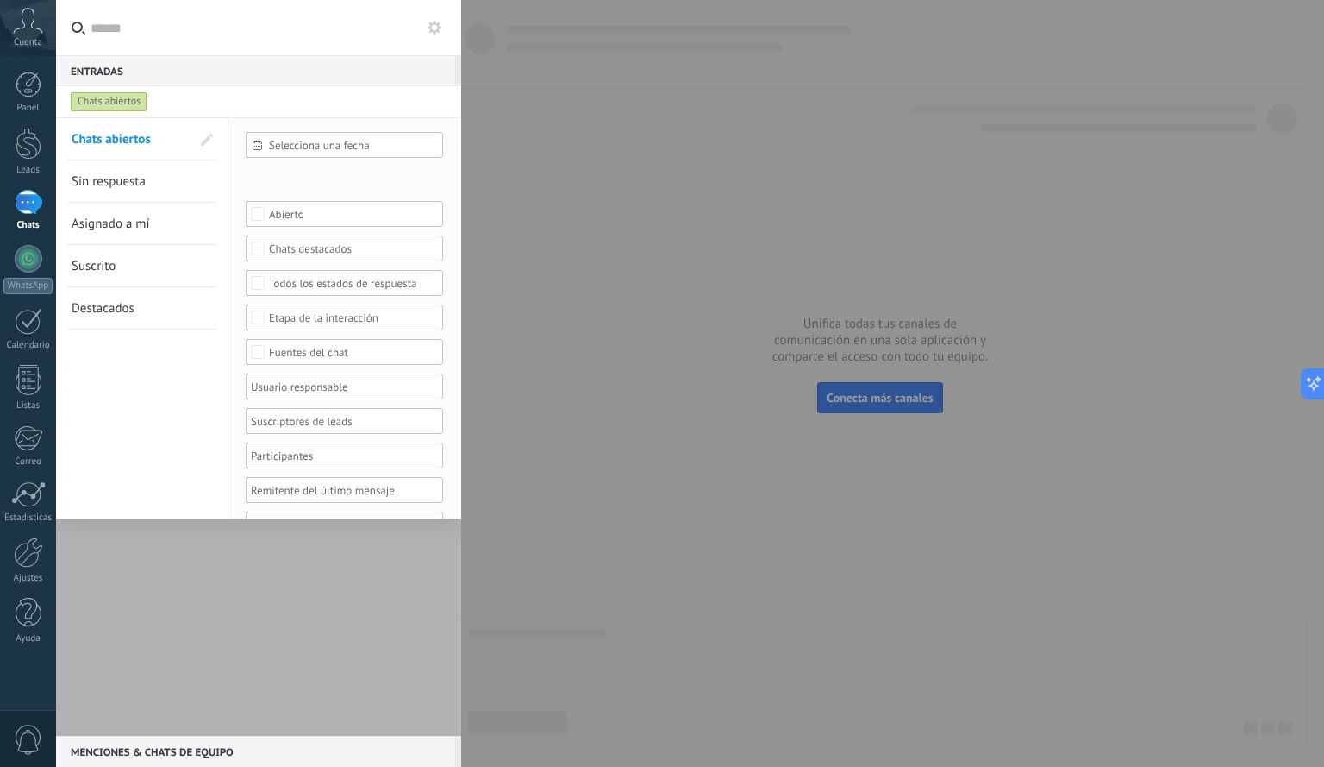
click at [535, 208] on div at bounding box center [662, 383] width 1324 height 767
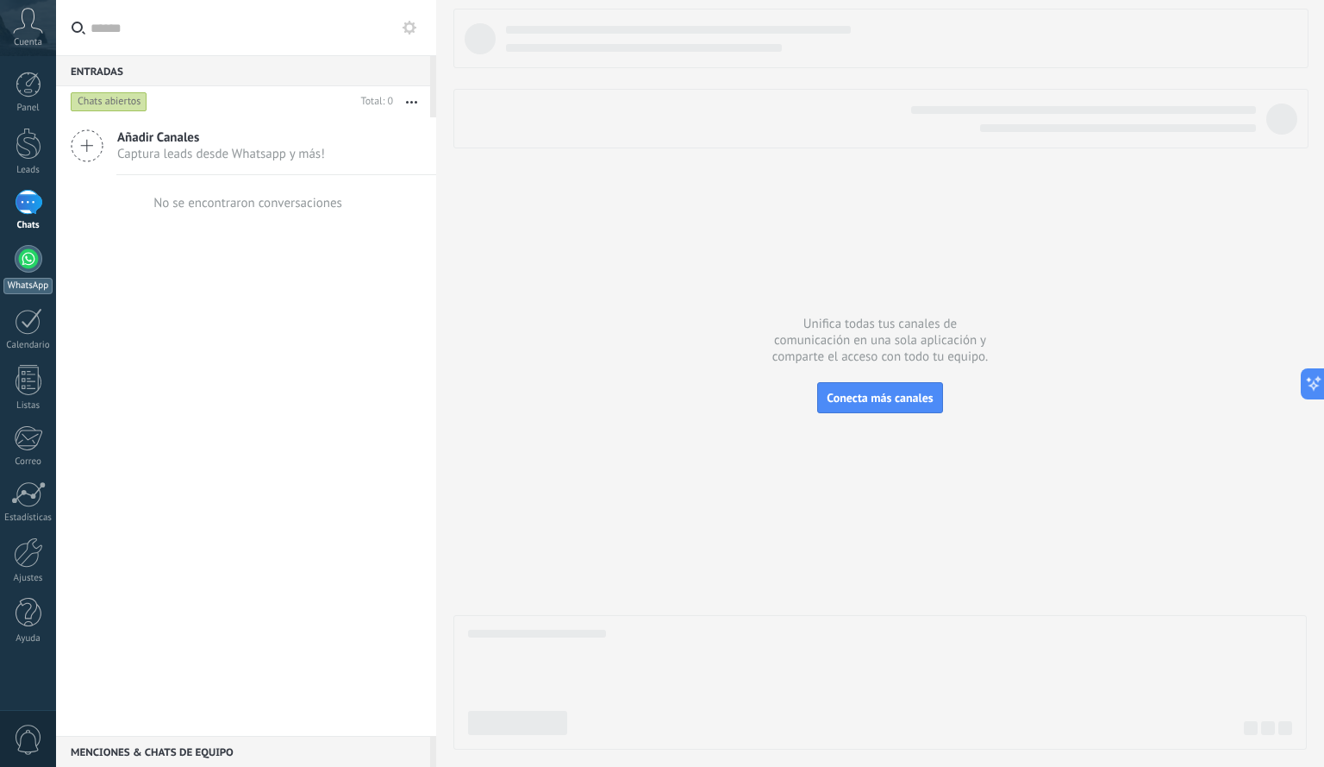
click at [25, 263] on div at bounding box center [29, 259] width 28 height 28
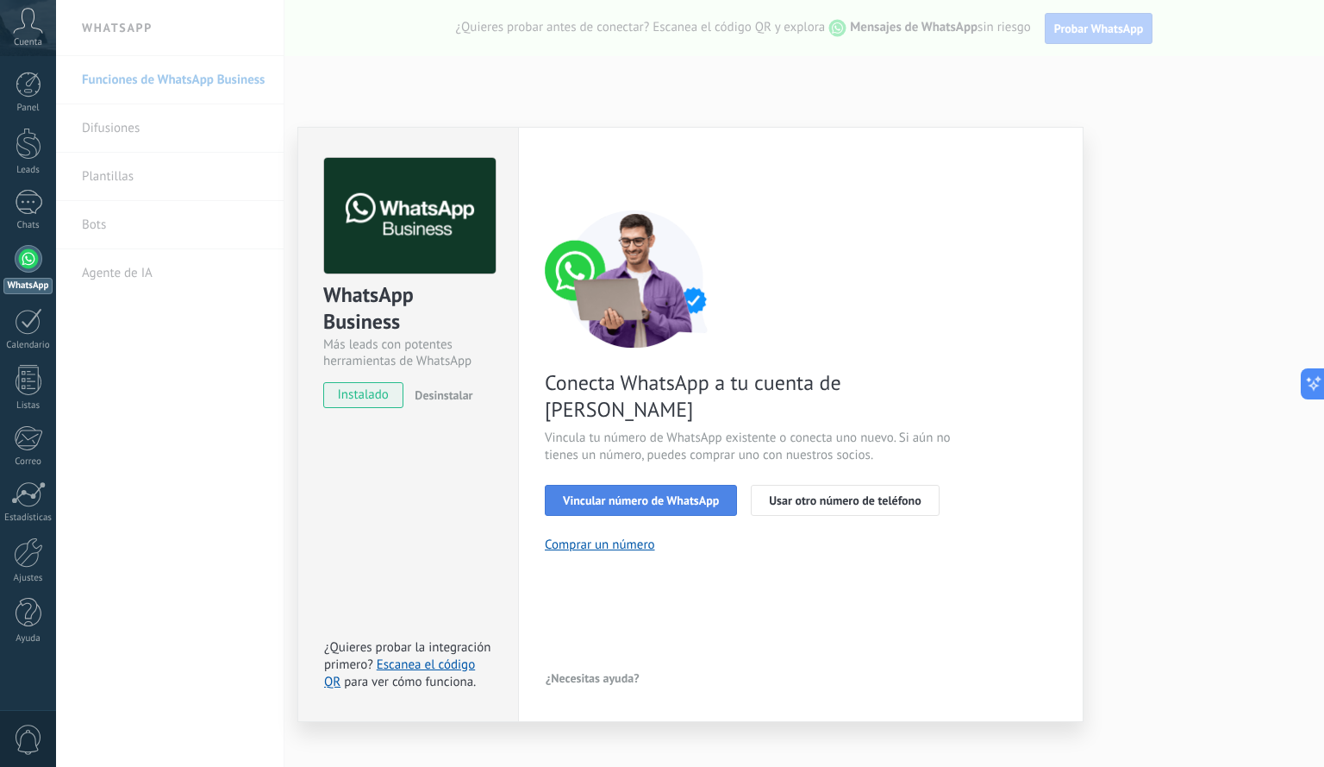
click at [659, 494] on span "Vincular número de WhatsApp" at bounding box center [641, 500] width 156 height 12
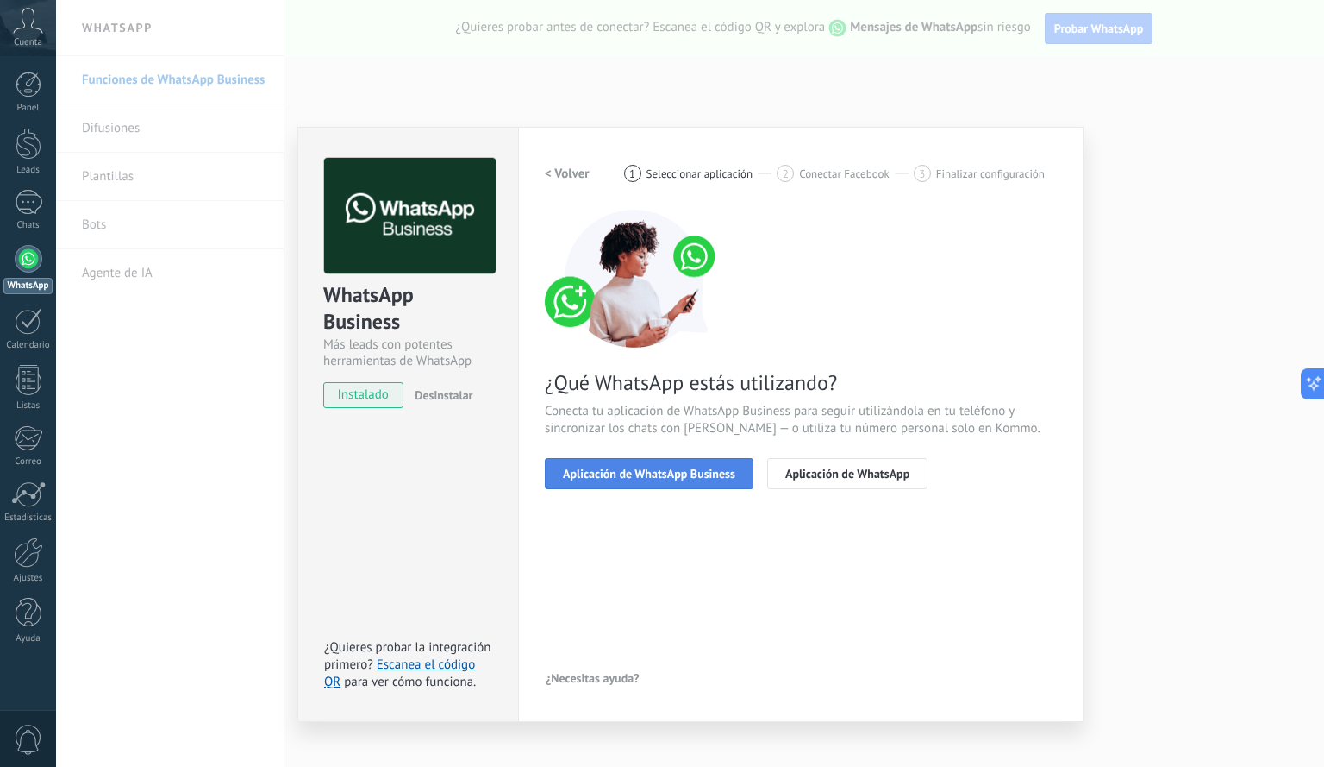
click at [657, 475] on span "Aplicación de WhatsApp Business" at bounding box center [649, 473] width 172 height 12
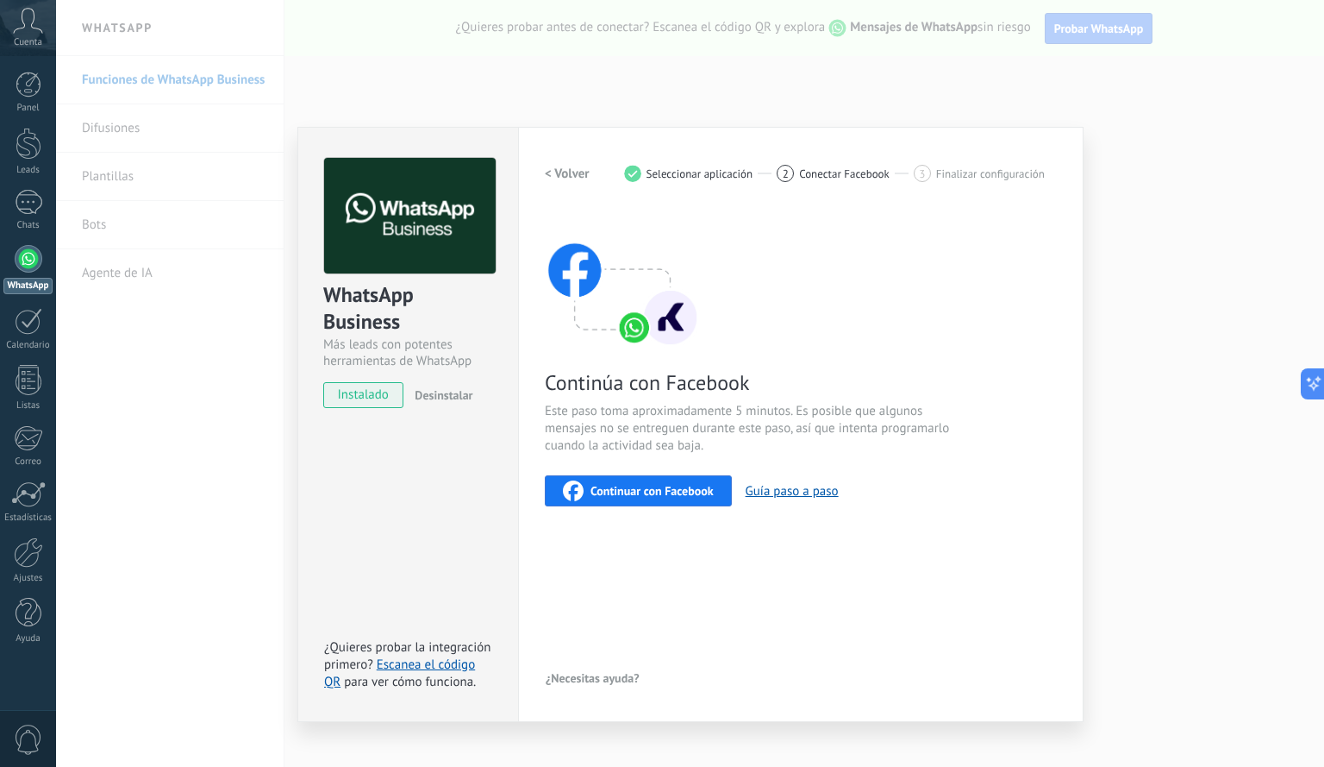
click at [372, 395] on span "instalado" at bounding box center [363, 395] width 78 height 26
click at [1125, 180] on div "WhatsApp Business Más leads con potentes herramientas de WhatsApp instalado Des…" at bounding box center [690, 383] width 1268 height 767
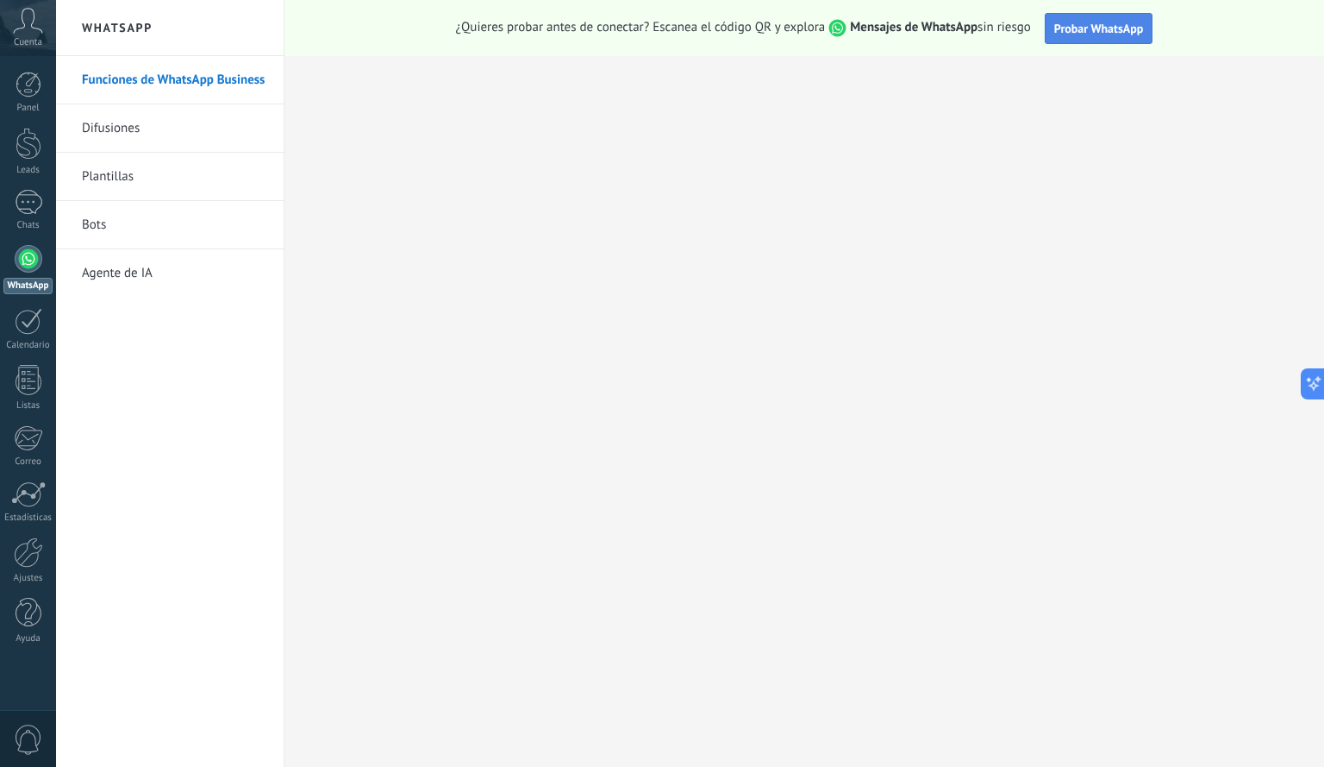
click at [1101, 37] on button "Probar WhatsApp" at bounding box center [1099, 28] width 109 height 31
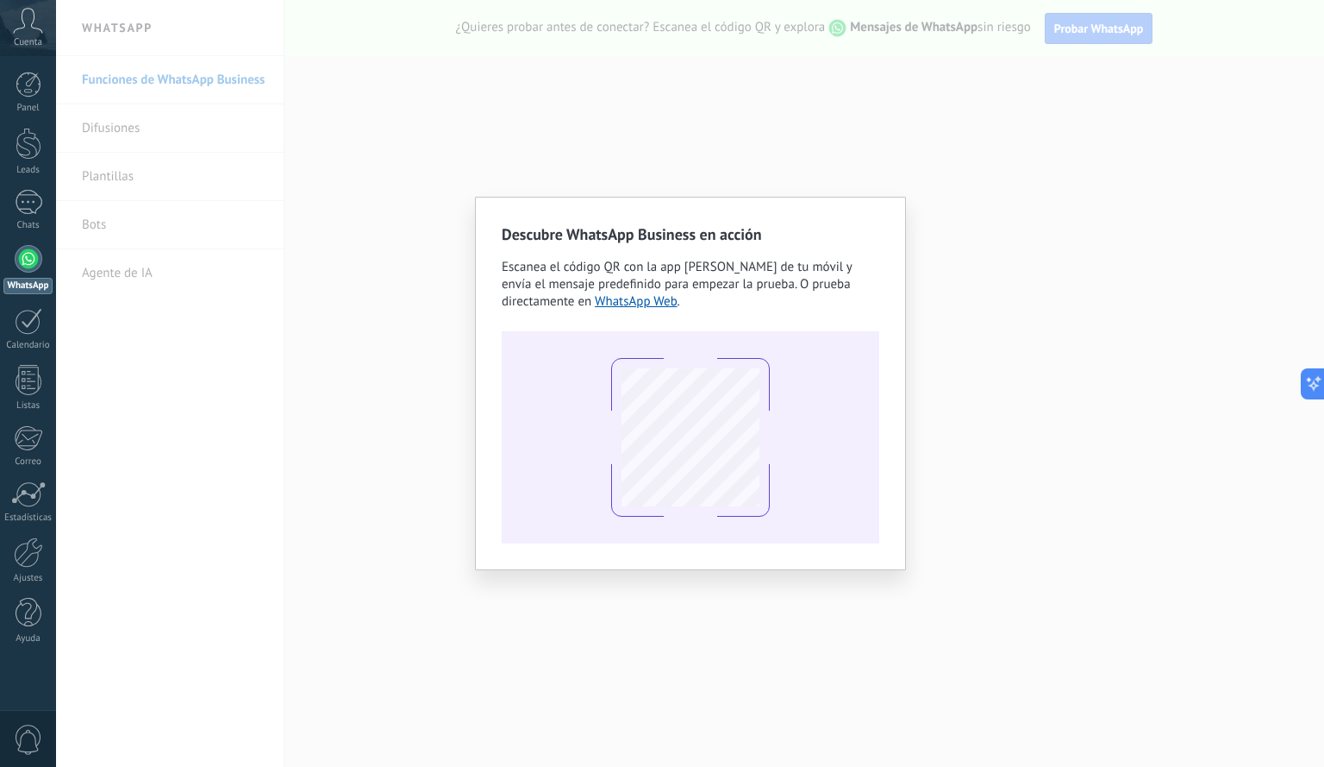
click at [1117, 367] on div "Descubre WhatsApp Business en acción Escanea el código QR con la app [PERSON_NA…" at bounding box center [690, 383] width 1268 height 767
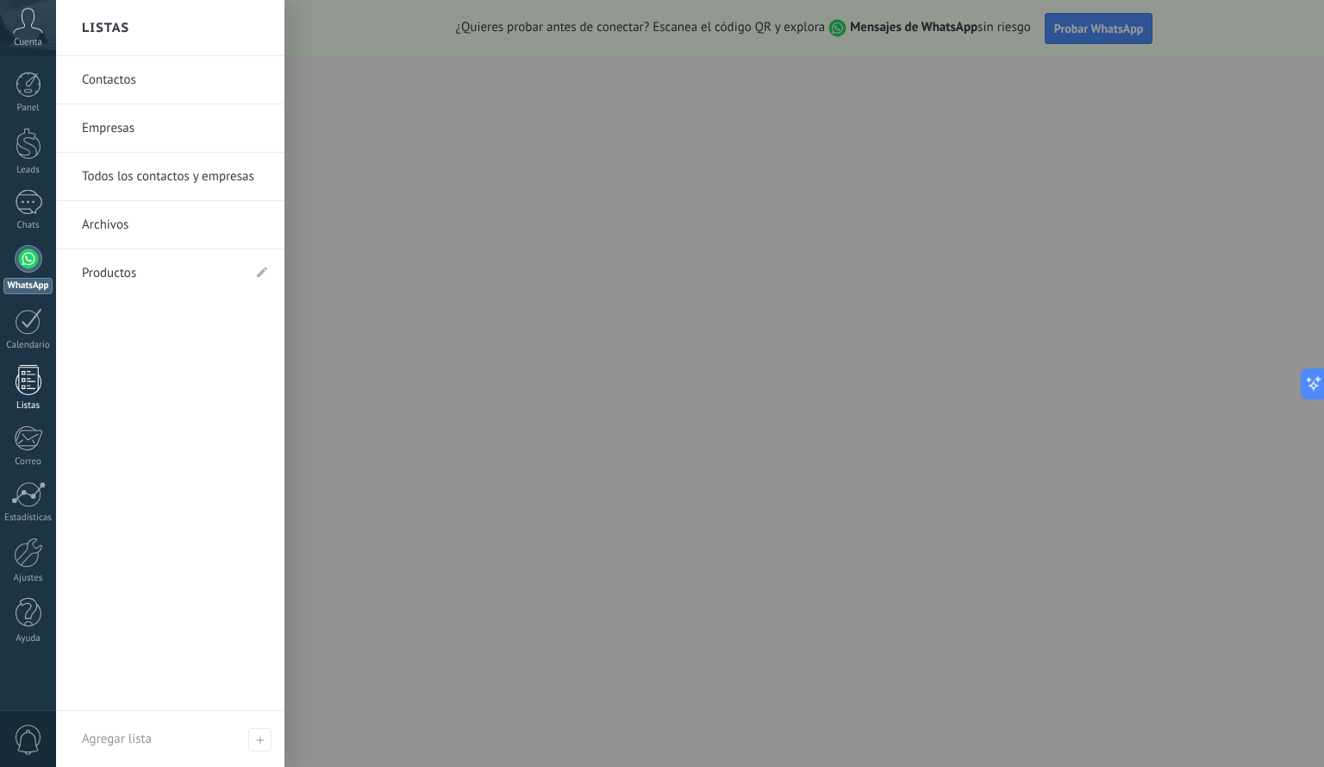
click at [38, 380] on div at bounding box center [29, 380] width 26 height 30
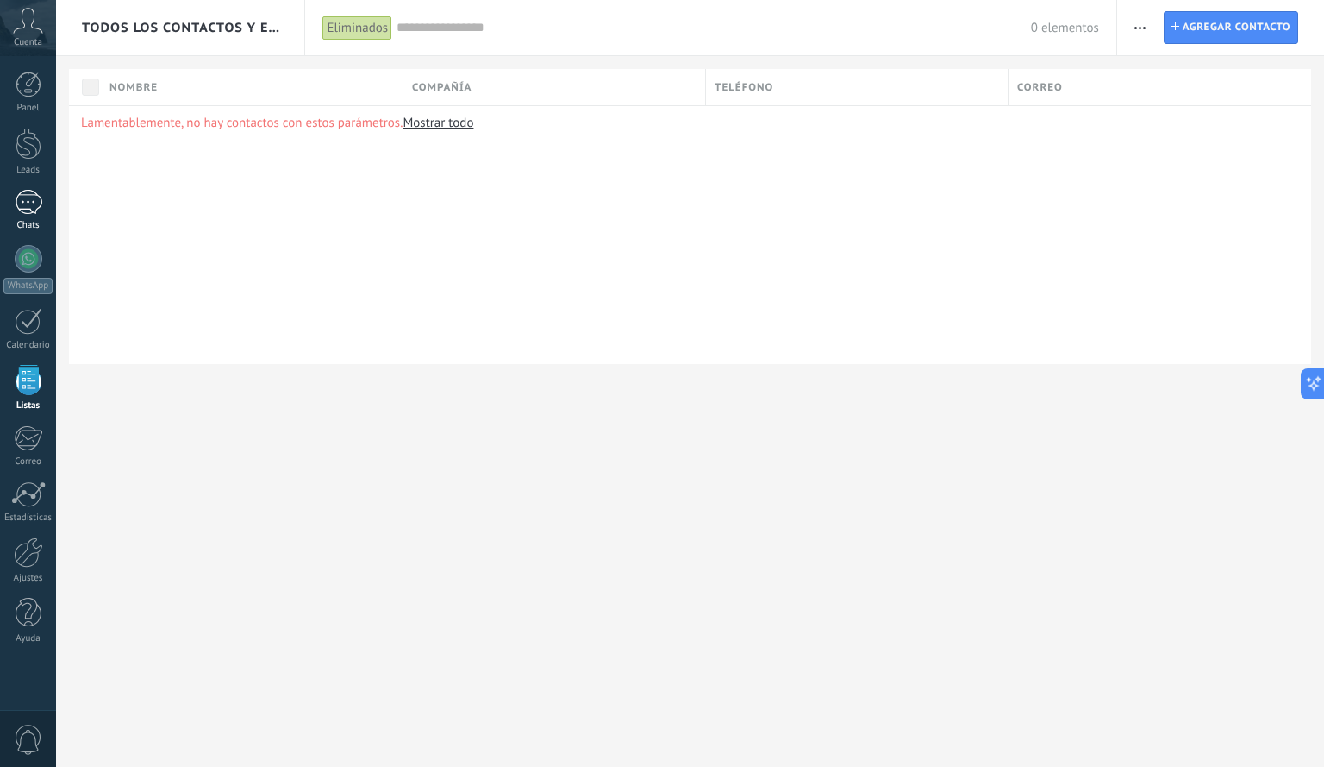
click at [30, 218] on link "Chats" at bounding box center [28, 210] width 56 height 41
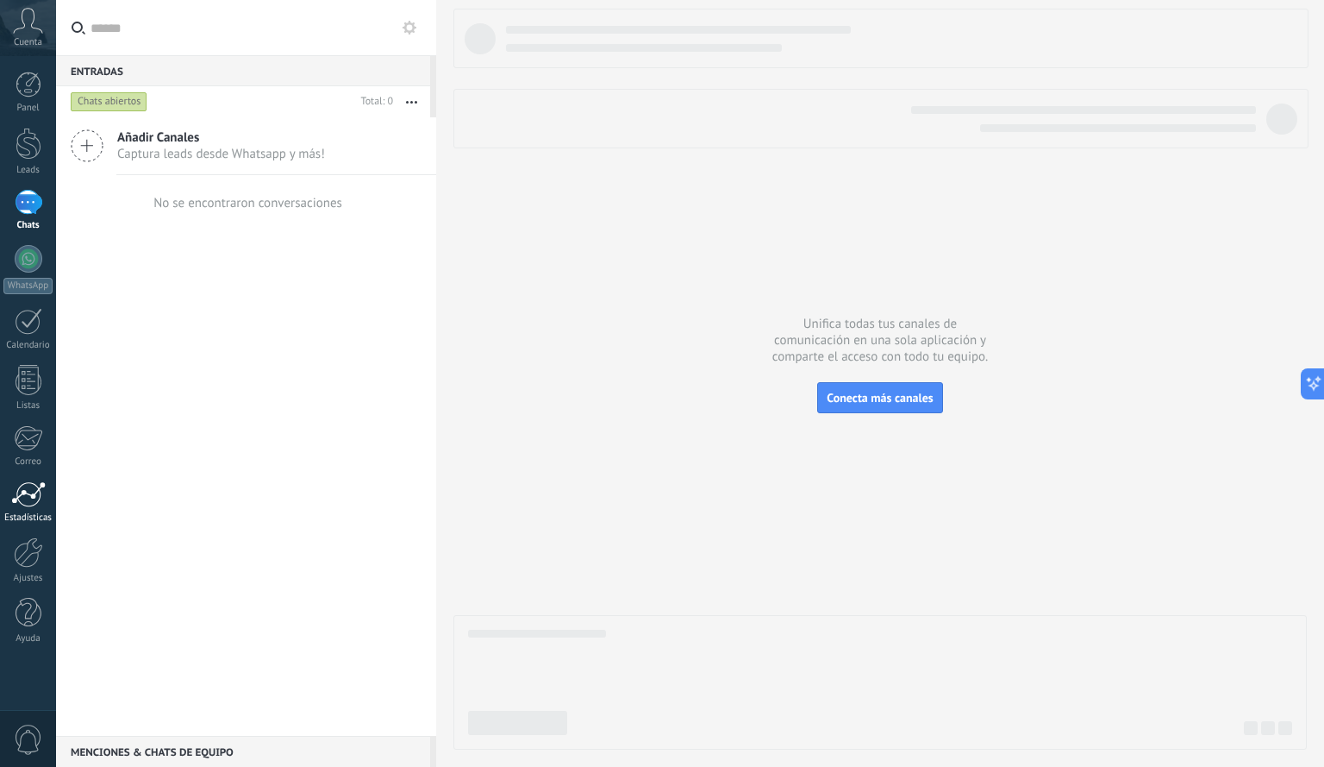
click at [39, 490] on div at bounding box center [28, 494] width 34 height 26
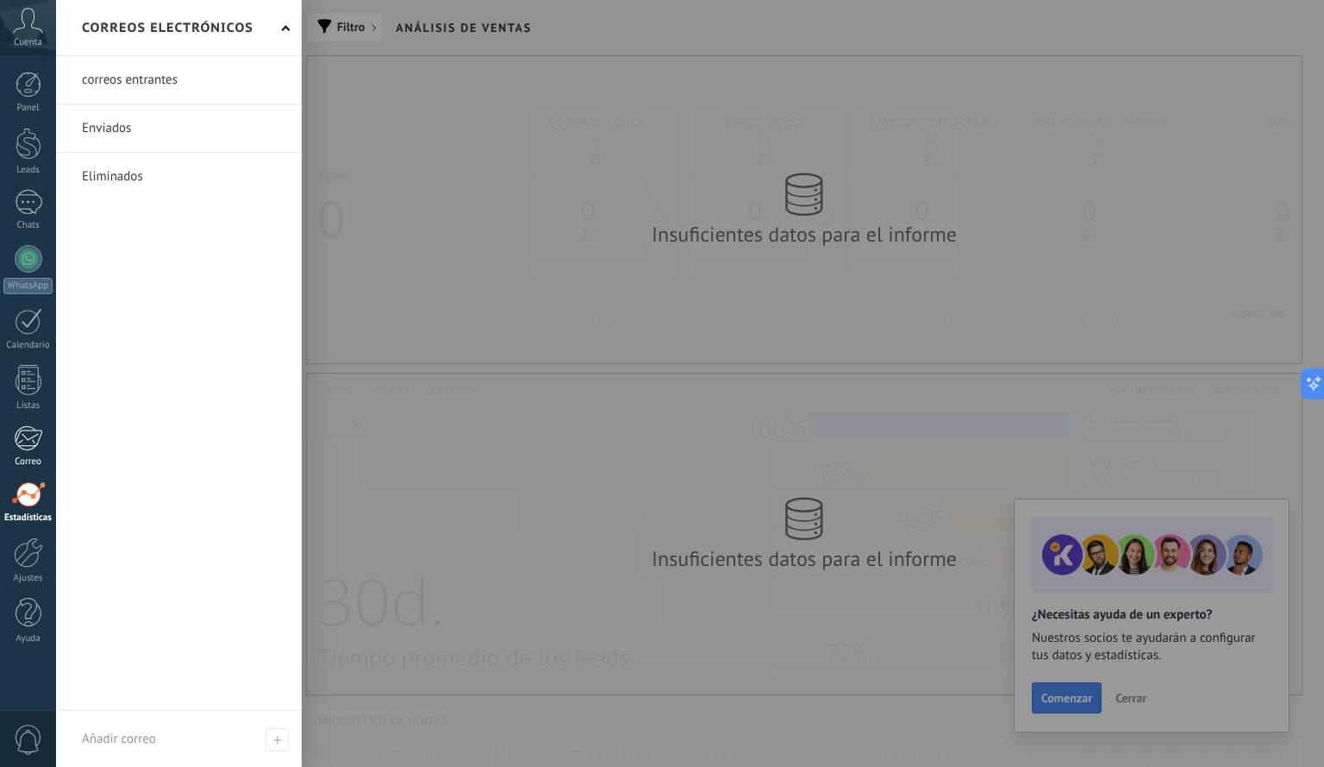
click at [33, 432] on div at bounding box center [28, 438] width 28 height 26
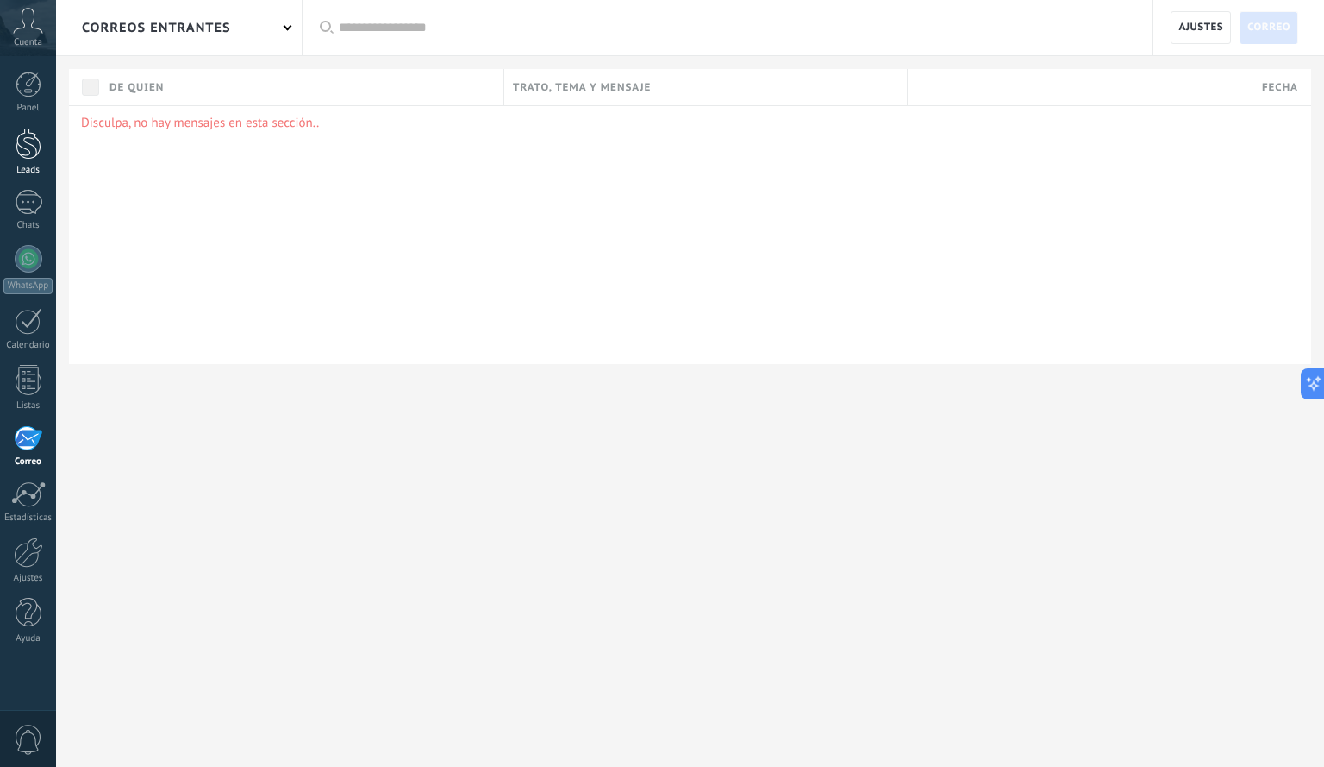
click at [32, 145] on div at bounding box center [29, 144] width 26 height 32
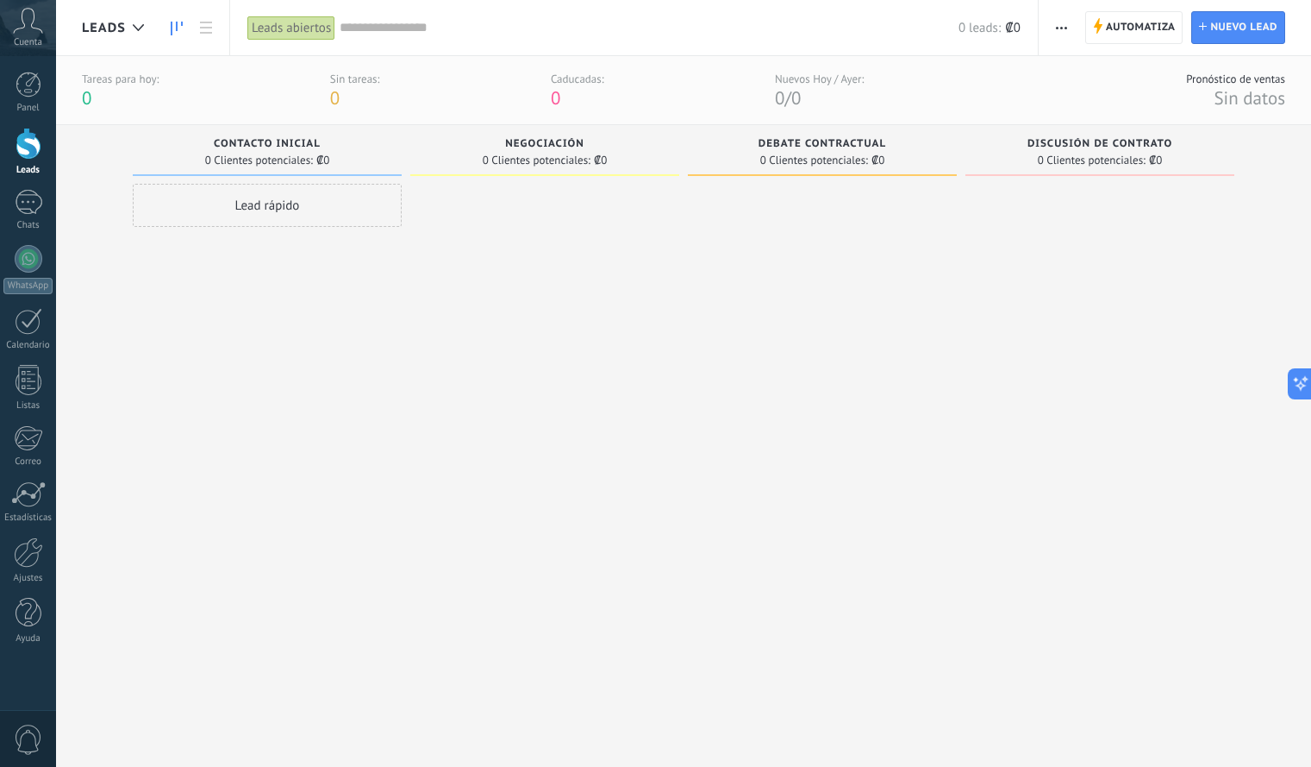
click at [337, 158] on div "0 Clientes potenciales: ₡0" at bounding box center [267, 160] width 252 height 15
click at [32, 210] on div at bounding box center [29, 202] width 28 height 25
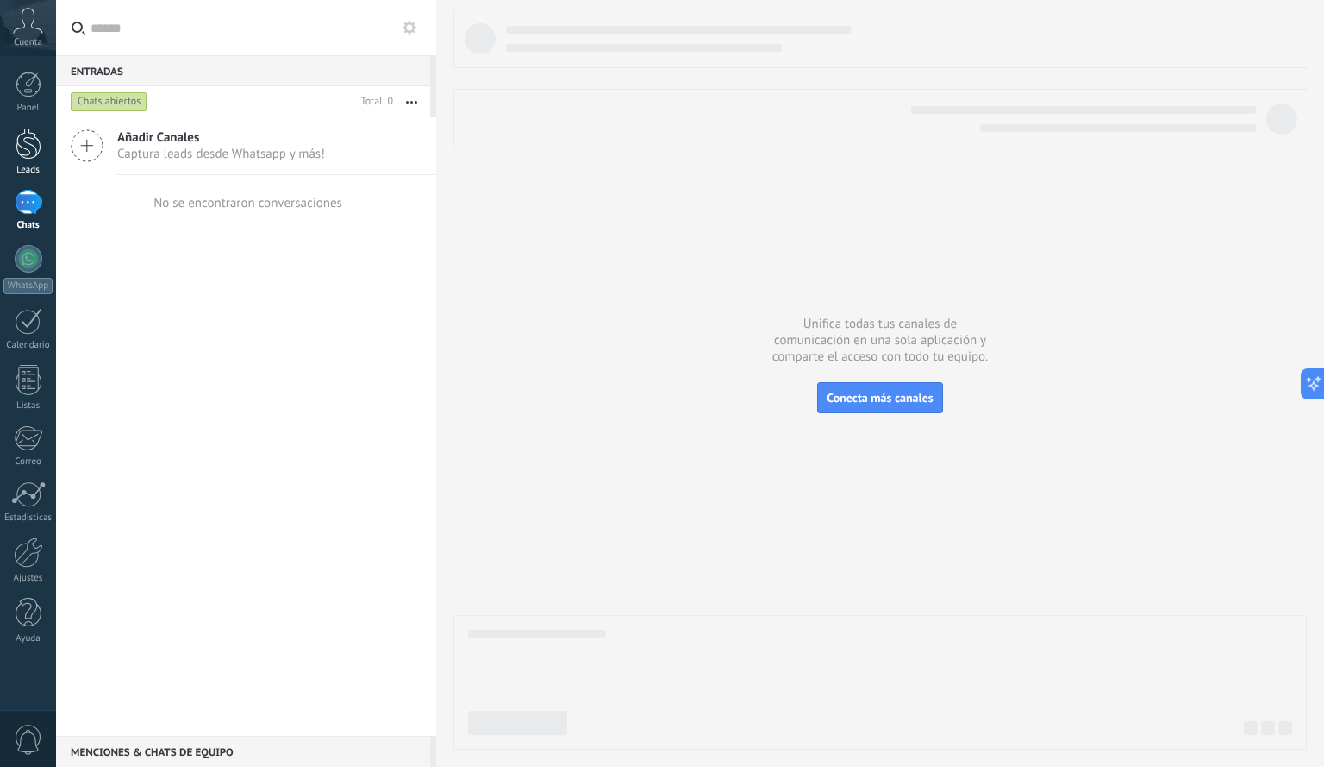
click at [28, 160] on link "Leads" at bounding box center [28, 152] width 56 height 48
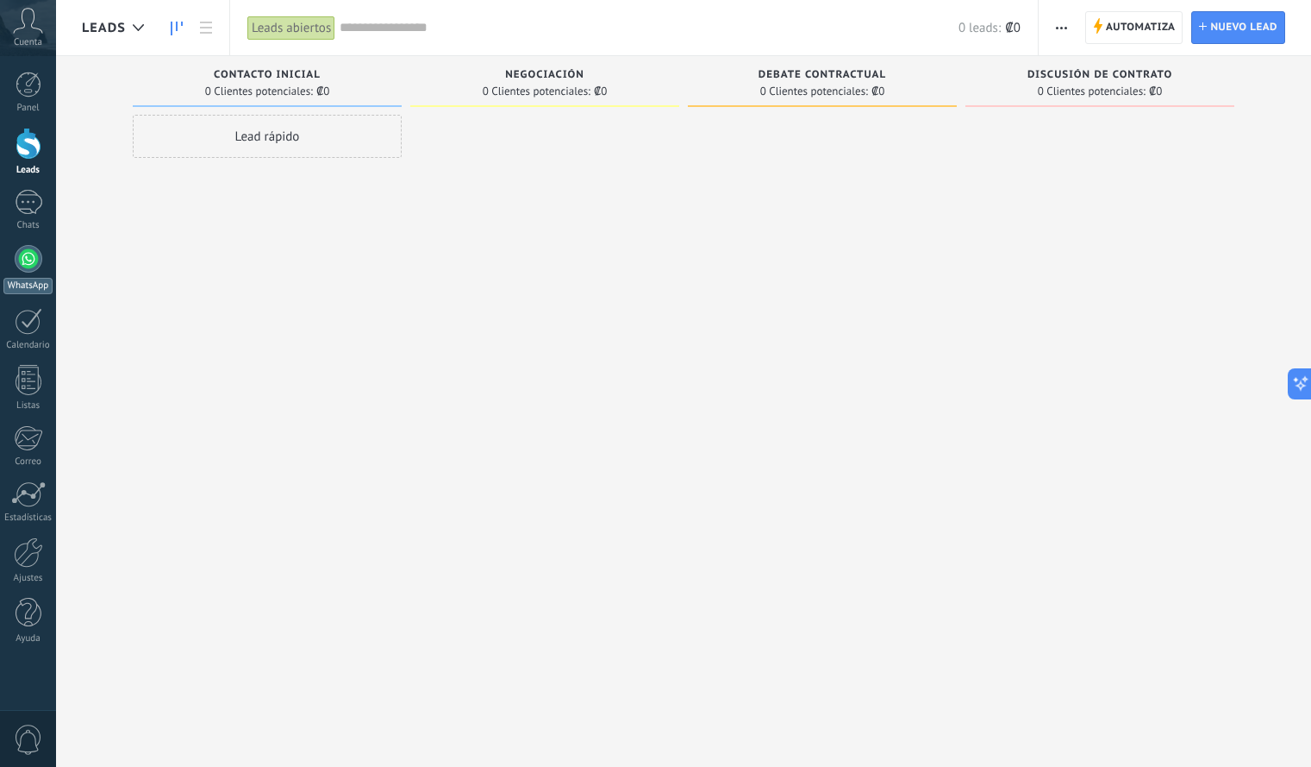
click at [25, 274] on link "WhatsApp" at bounding box center [28, 269] width 56 height 49
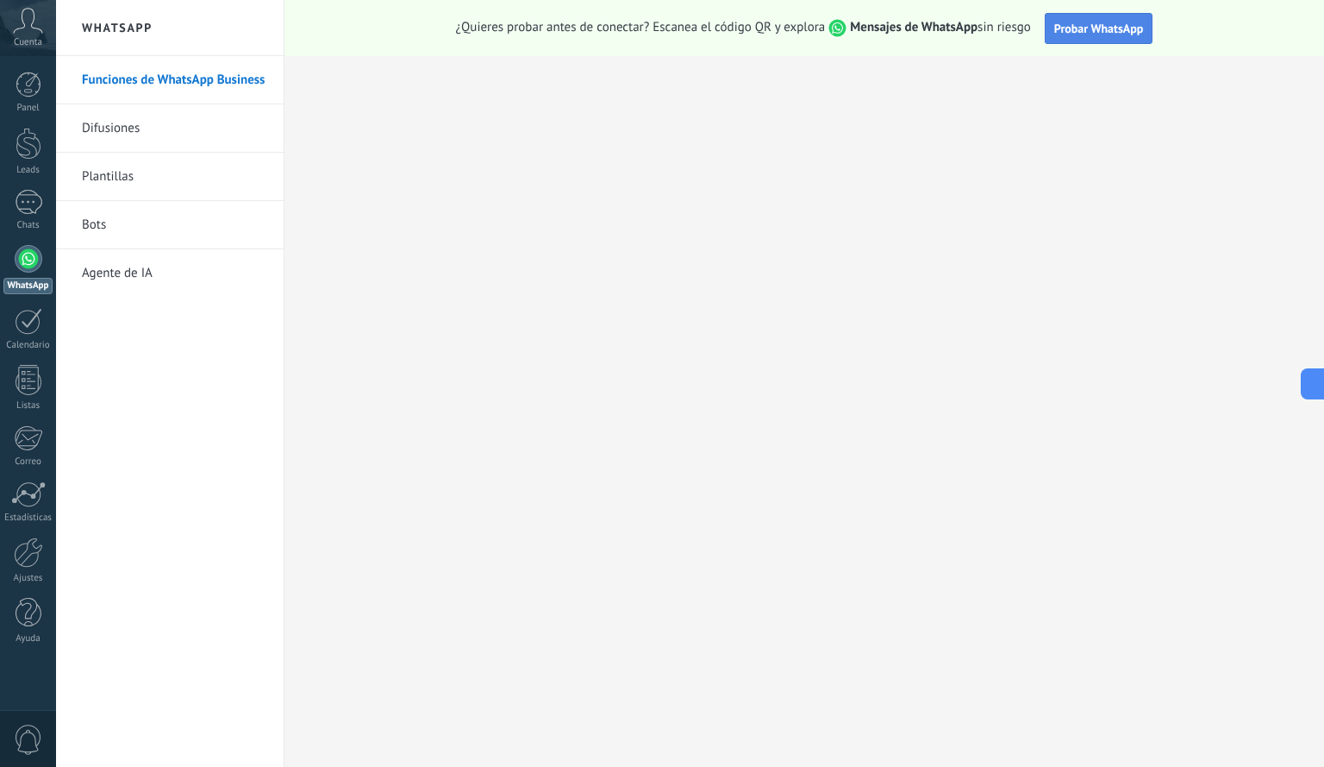
click at [1105, 32] on span "Probar WhatsApp" at bounding box center [1099, 29] width 90 height 16
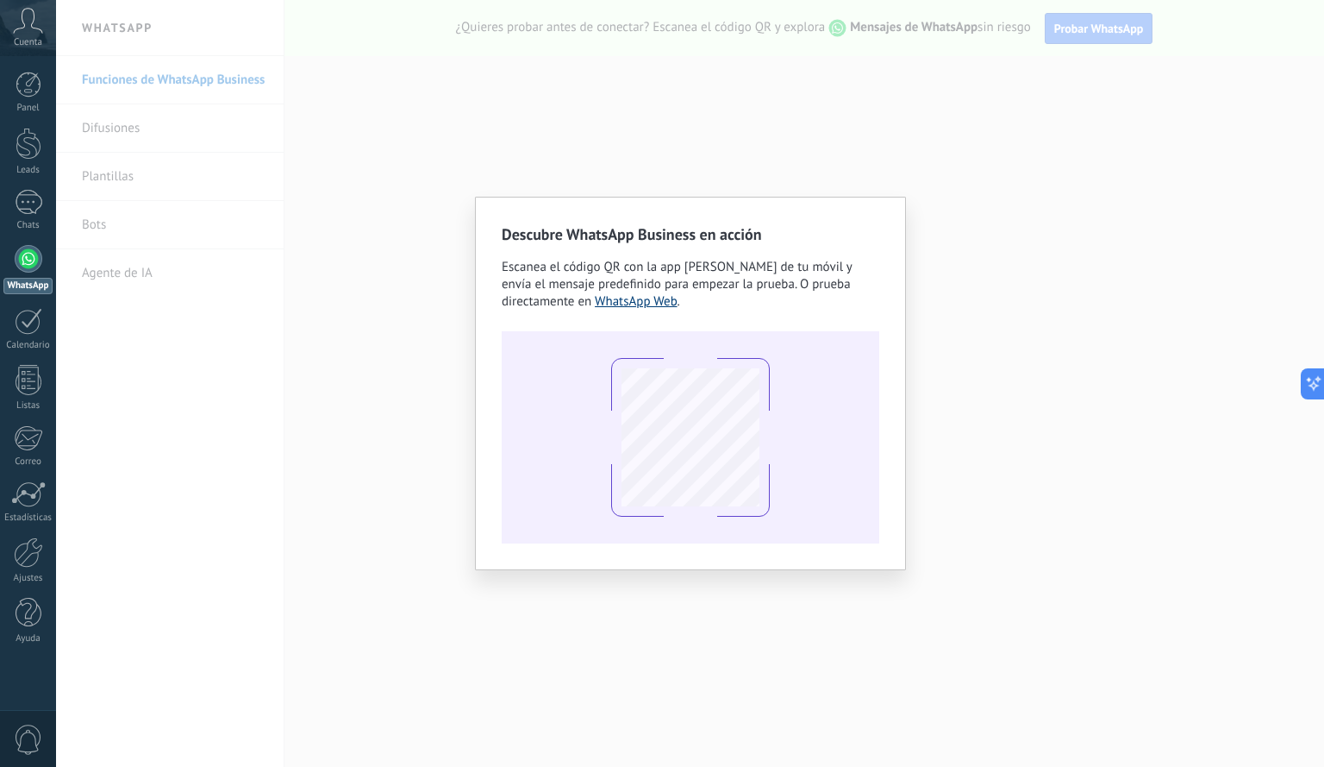
click at [652, 309] on link "WhatsApp Web" at bounding box center [636, 301] width 83 height 16
click at [918, 406] on div "Descubre WhatsApp Business en acción Escanea el código QR con la app [PERSON_NA…" at bounding box center [690, 383] width 1268 height 767
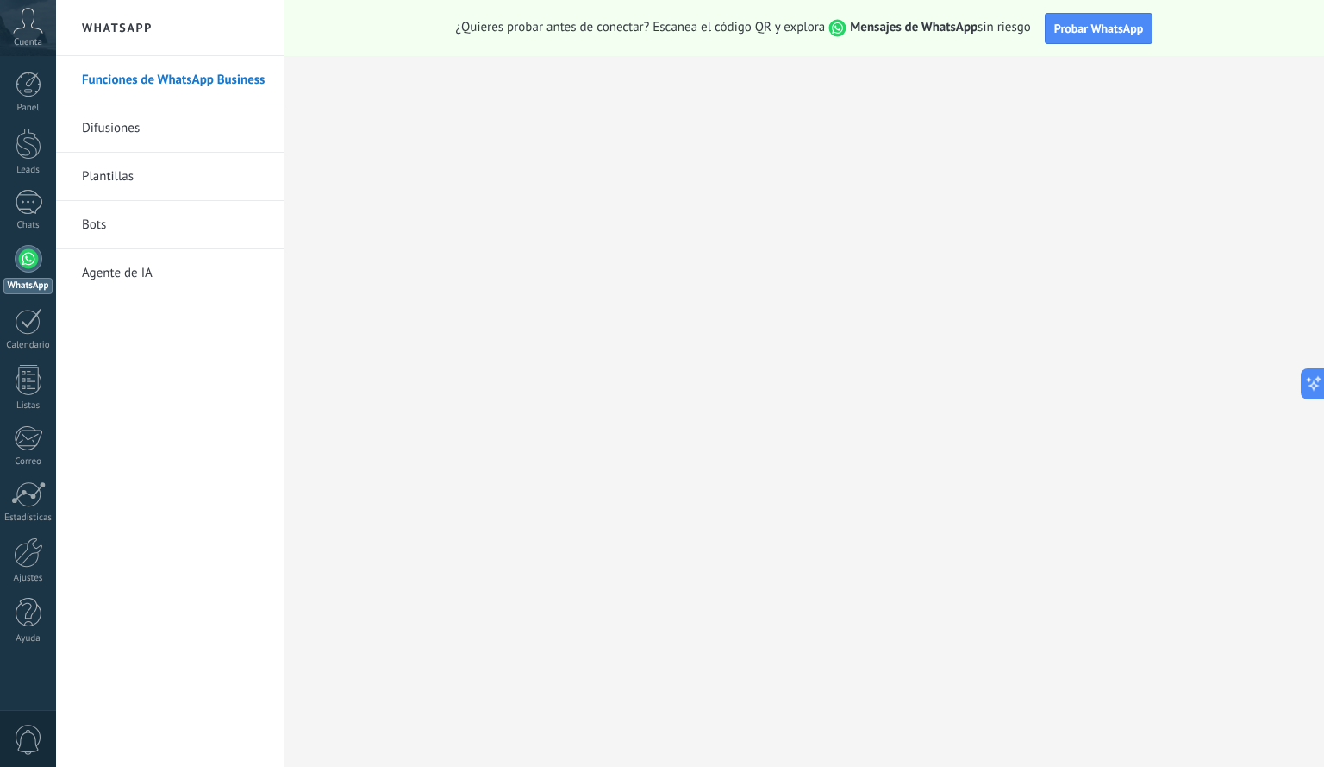
click at [41, 261] on div at bounding box center [29, 259] width 28 height 28
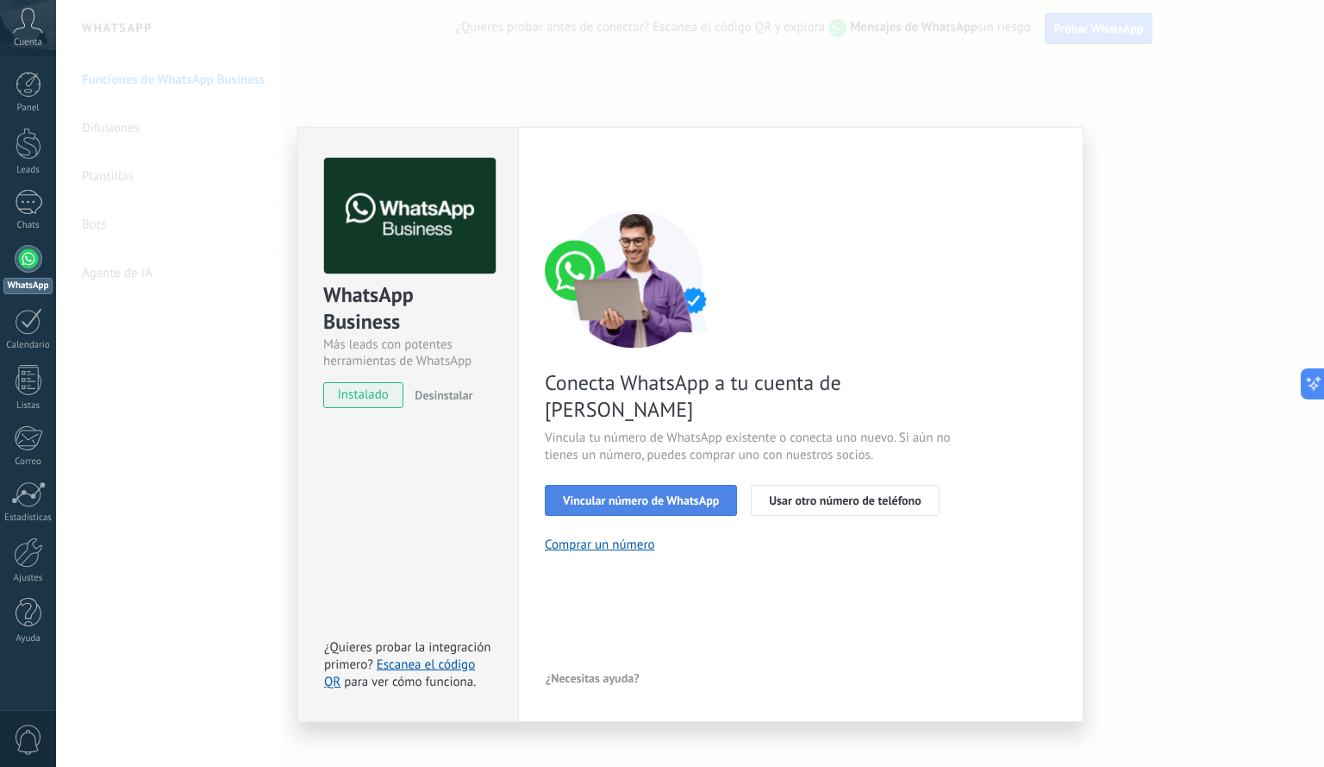
click at [628, 494] on span "Vincular número de WhatsApp" at bounding box center [641, 500] width 156 height 12
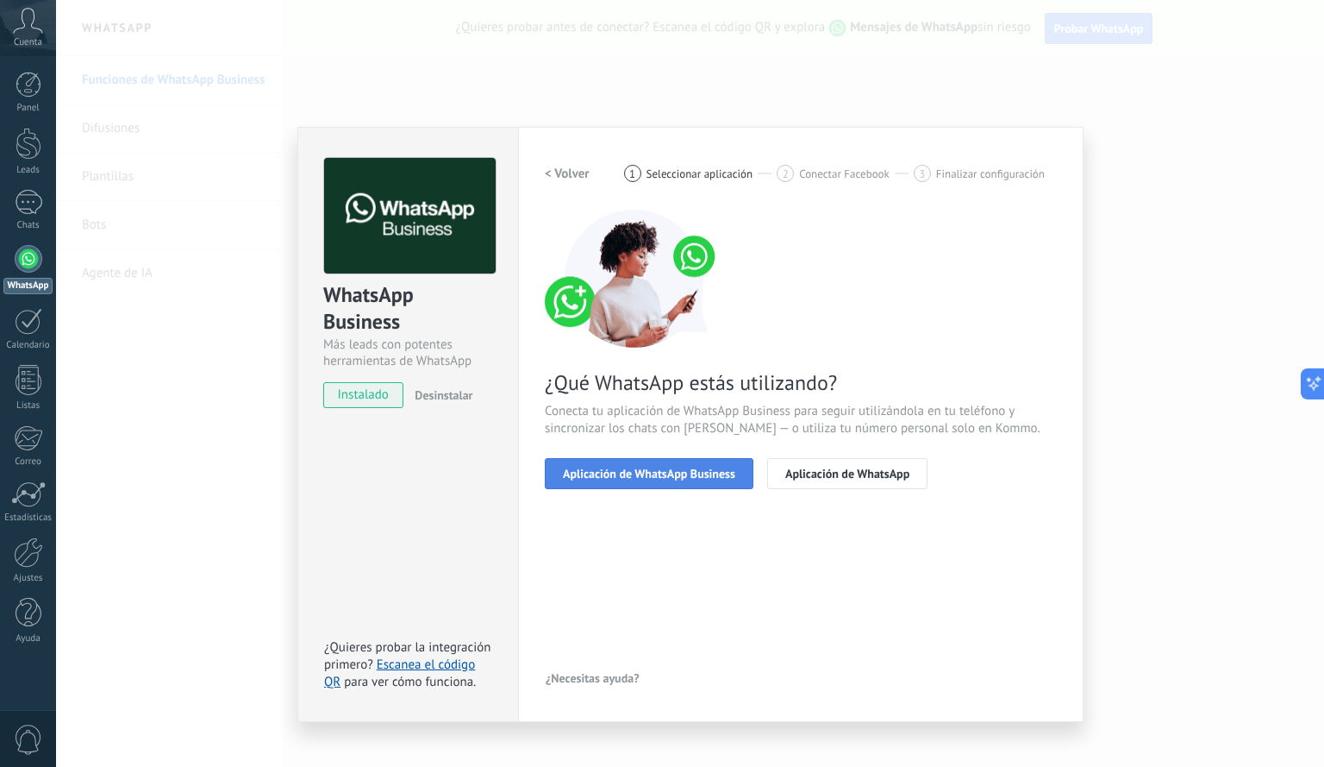
click at [641, 475] on span "Aplicación de WhatsApp Business" at bounding box center [649, 473] width 172 height 12
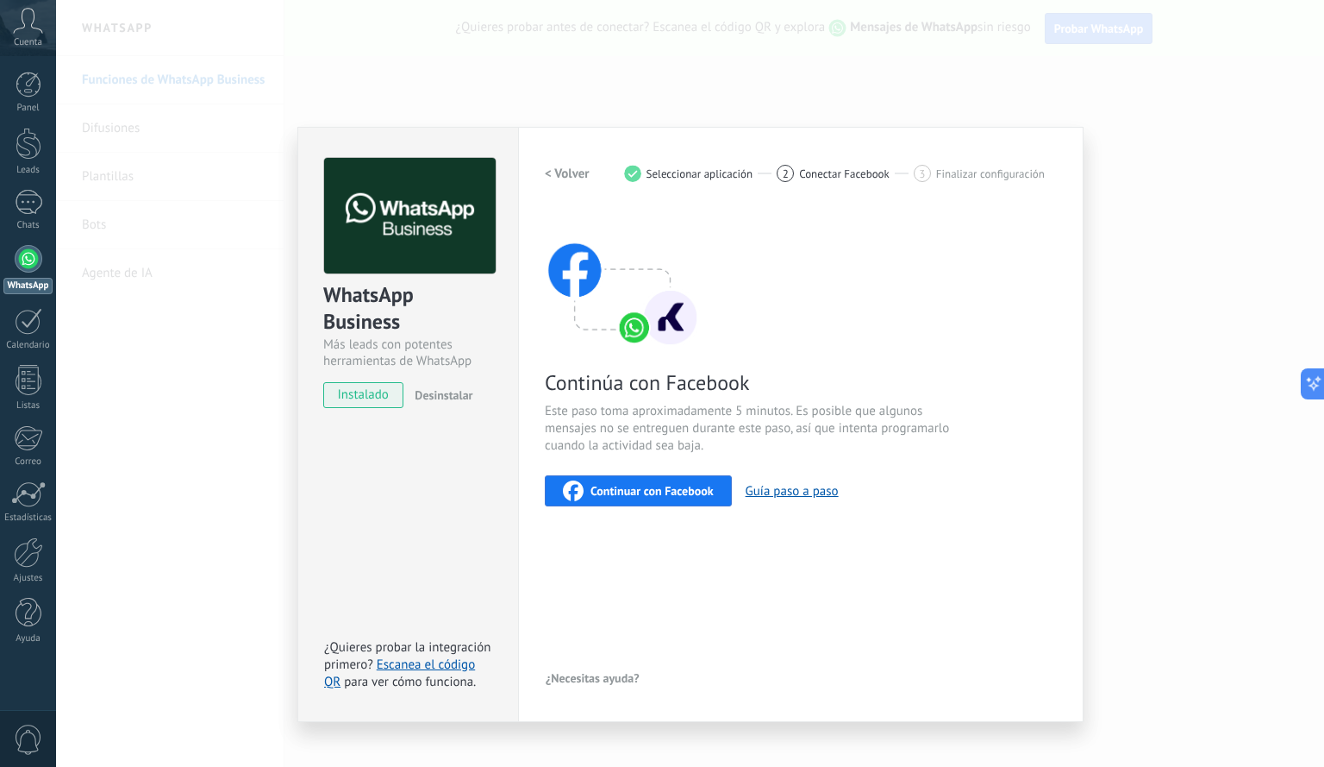
click at [375, 391] on span "instalado" at bounding box center [363, 395] width 78 height 26
click at [1237, 305] on div "WhatsApp Business Más leads con potentes herramientas de WhatsApp instalado Des…" at bounding box center [690, 383] width 1268 height 767
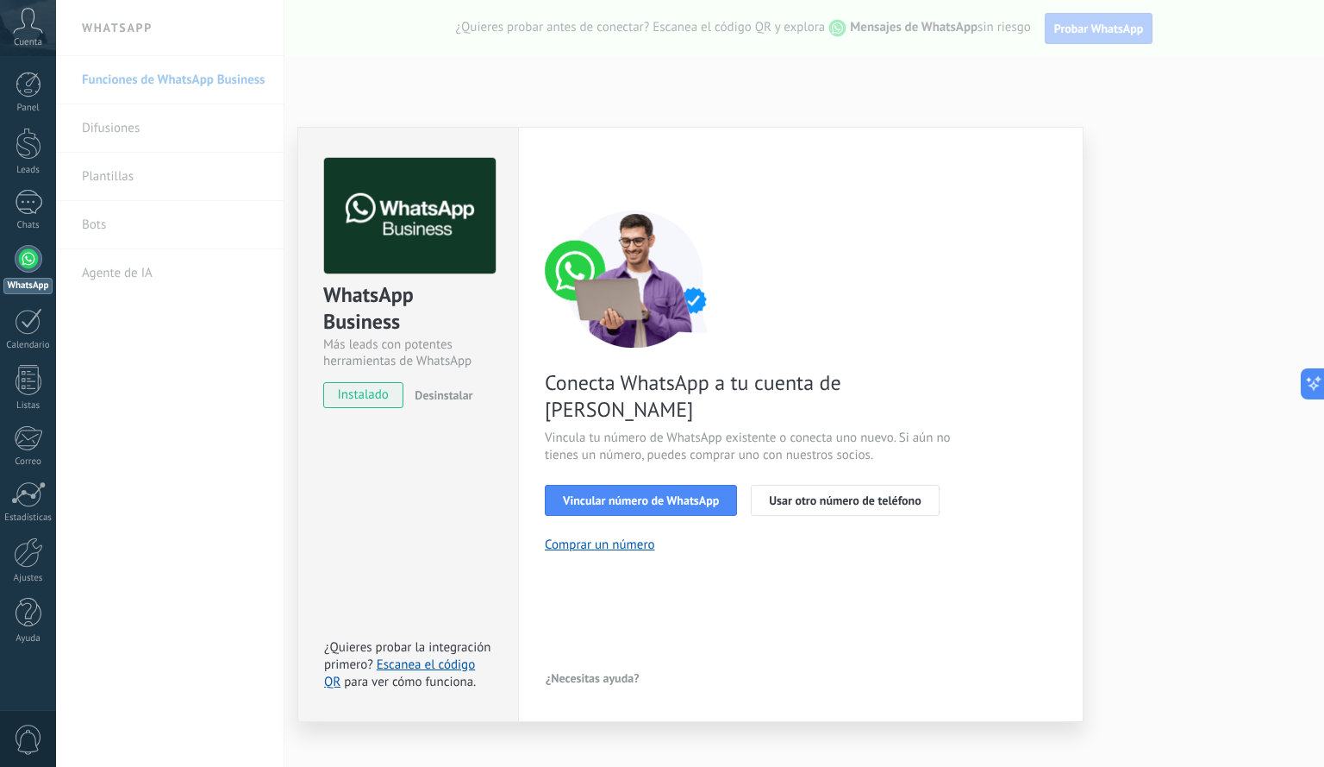
click at [247, 155] on div "WhatsApp Business Más leads con potentes herramientas de WhatsApp instalado Des…" at bounding box center [690, 383] width 1268 height 767
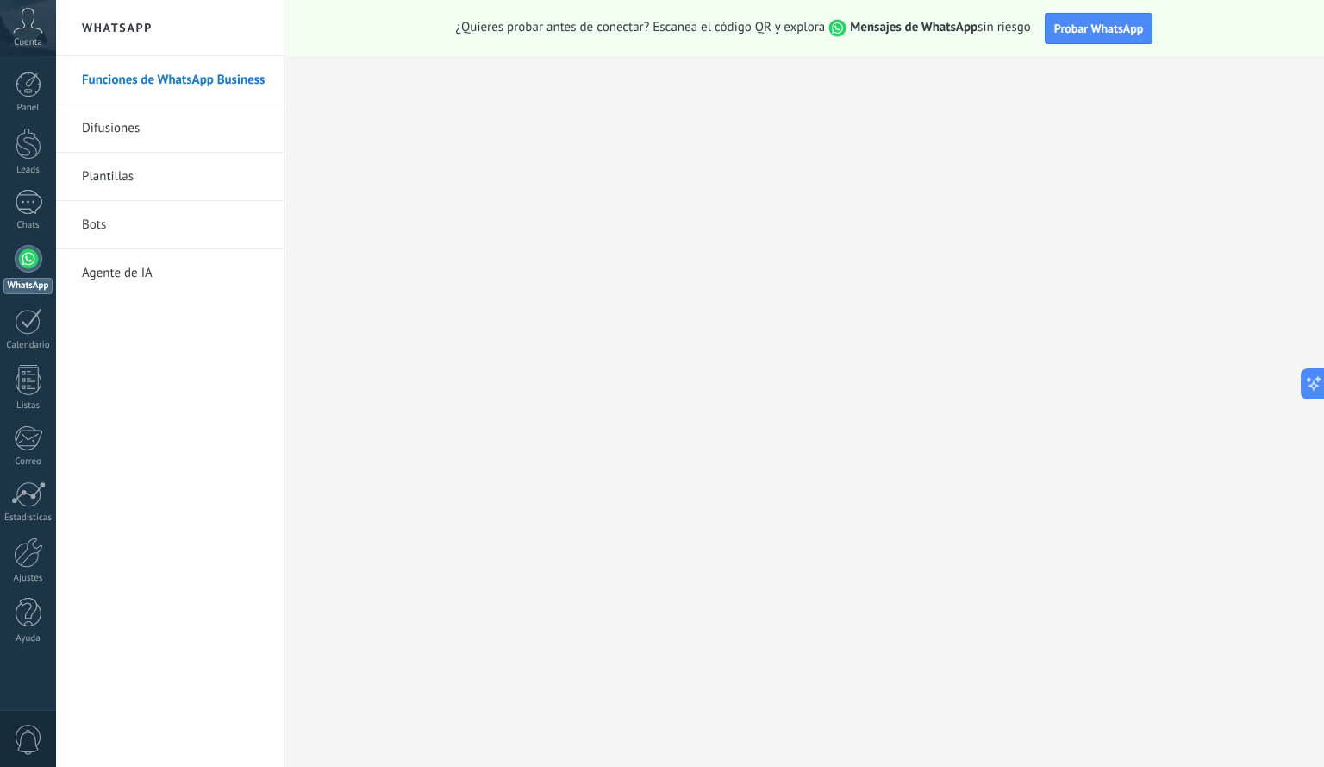
click at [20, 272] on link "WhatsApp" at bounding box center [28, 269] width 56 height 49
click at [33, 262] on div at bounding box center [29, 259] width 28 height 28
click at [32, 335] on link "Calendario" at bounding box center [28, 329] width 56 height 43
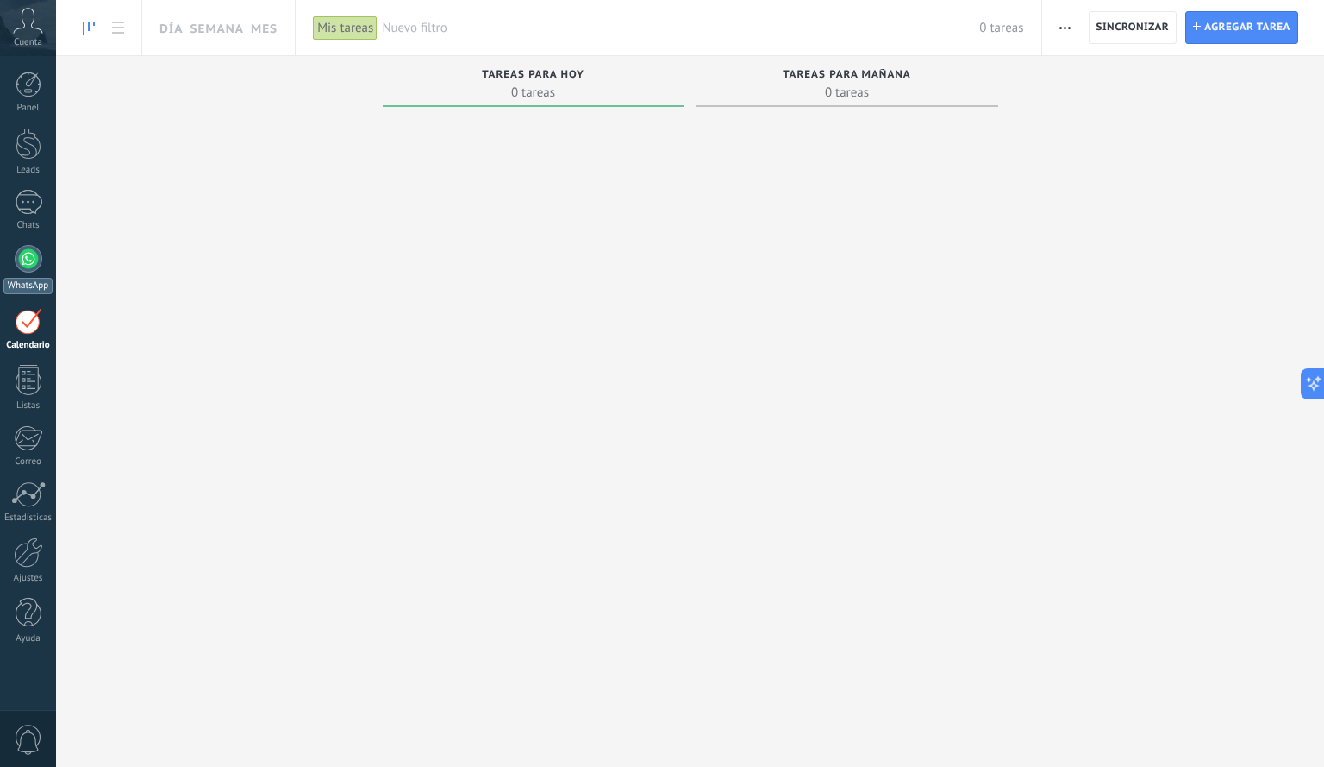
click at [22, 274] on link "WhatsApp" at bounding box center [28, 269] width 56 height 49
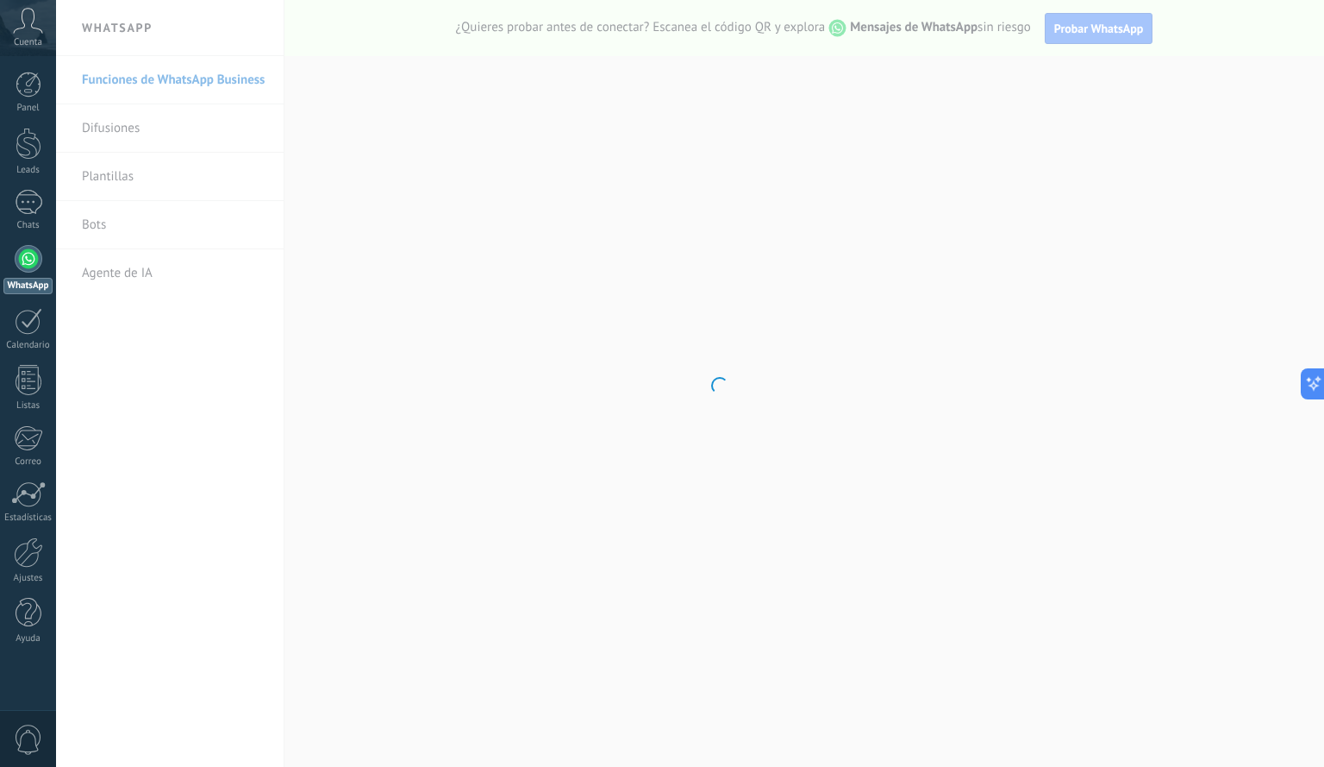
click at [579, 407] on body ".abccls-1,.abccls-2{fill-rule:evenodd}.abccls-2{fill:#fff} .abfcls-1{fill:none}…" at bounding box center [662, 383] width 1324 height 767
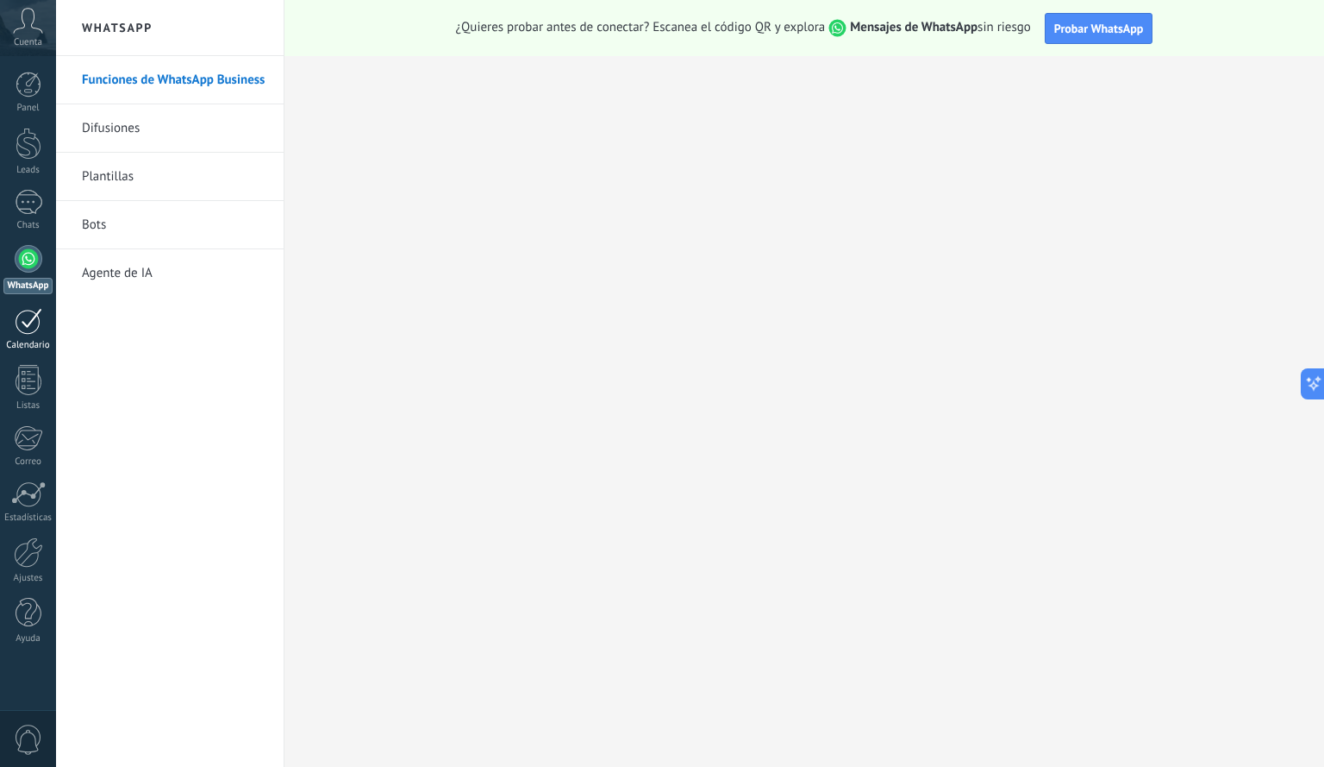
click at [46, 321] on link "Calendario" at bounding box center [28, 329] width 56 height 43
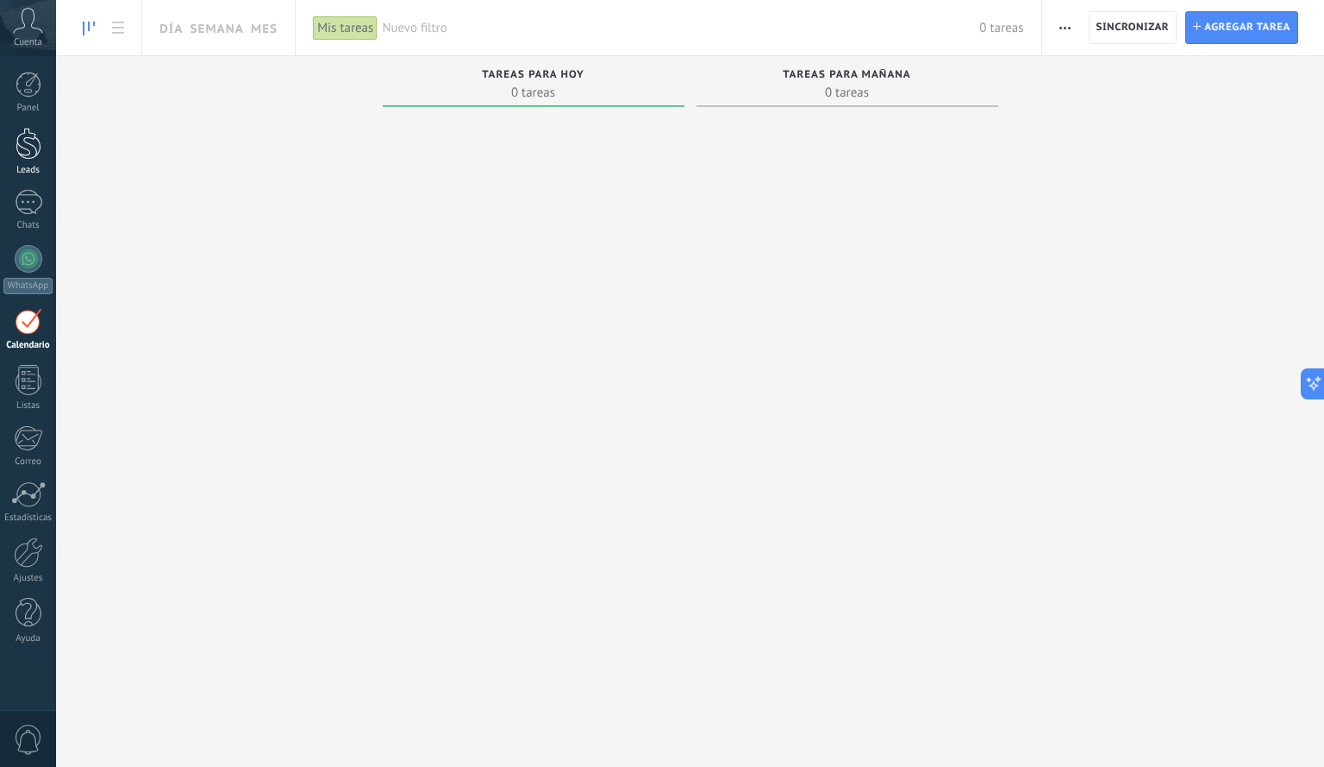
click at [23, 173] on div "Leads" at bounding box center [28, 170] width 50 height 11
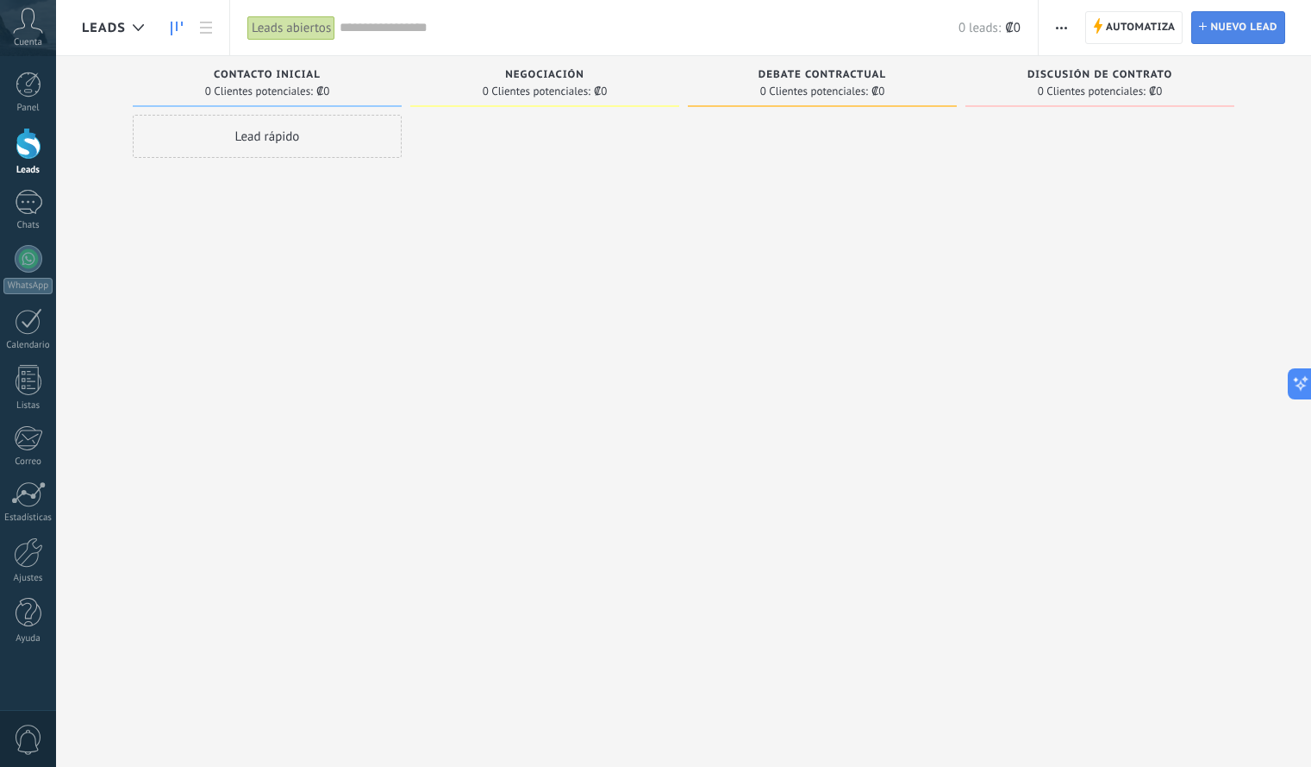
click at [1198, 28] on link "Lead Nuevo lead" at bounding box center [1239, 27] width 94 height 33
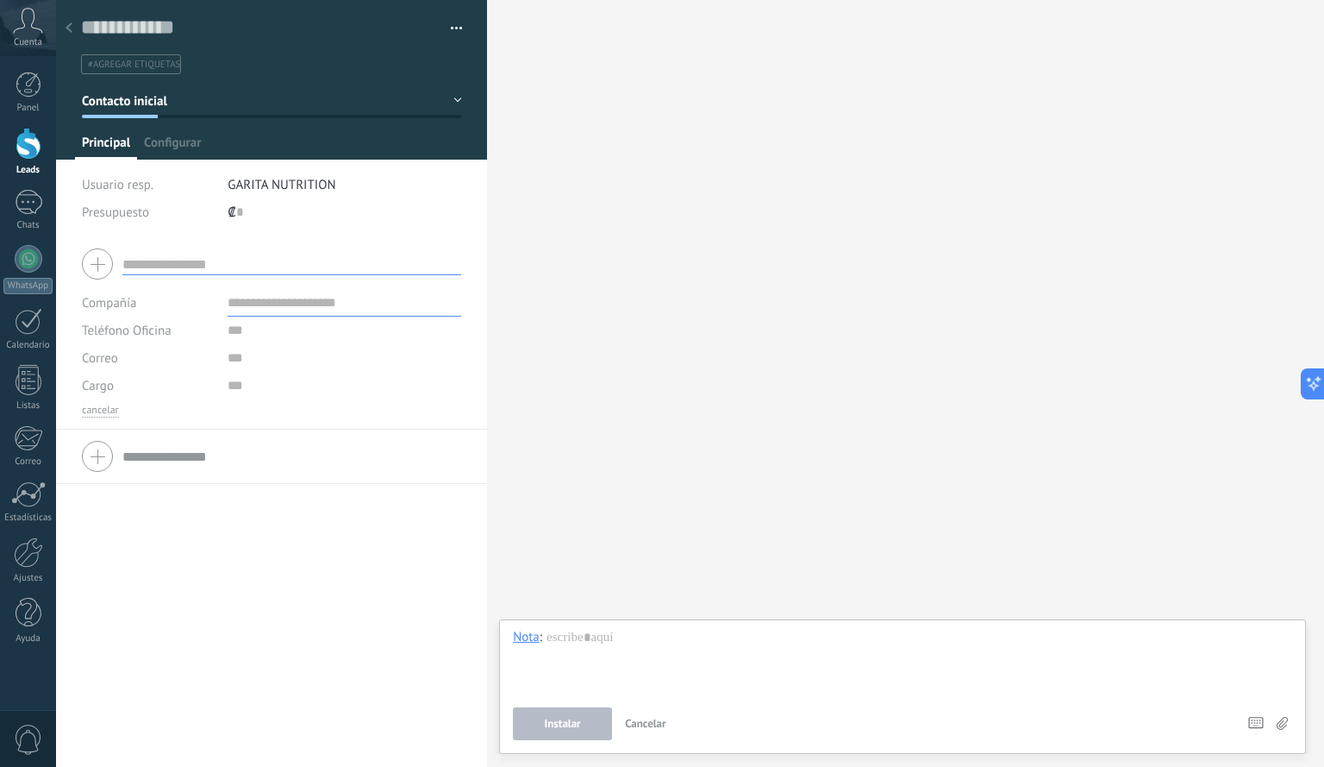
click at [313, 269] on input "text" at bounding box center [291, 264] width 339 height 22
type input "**********"
click at [276, 304] on input "text" at bounding box center [345, 303] width 234 height 28
click at [244, 373] on input "text" at bounding box center [345, 386] width 234 height 28
click at [821, 351] on div "Buscar Carga más Participantes: 0 Agregar usuario Bots: 0" at bounding box center [905, 383] width 837 height 767
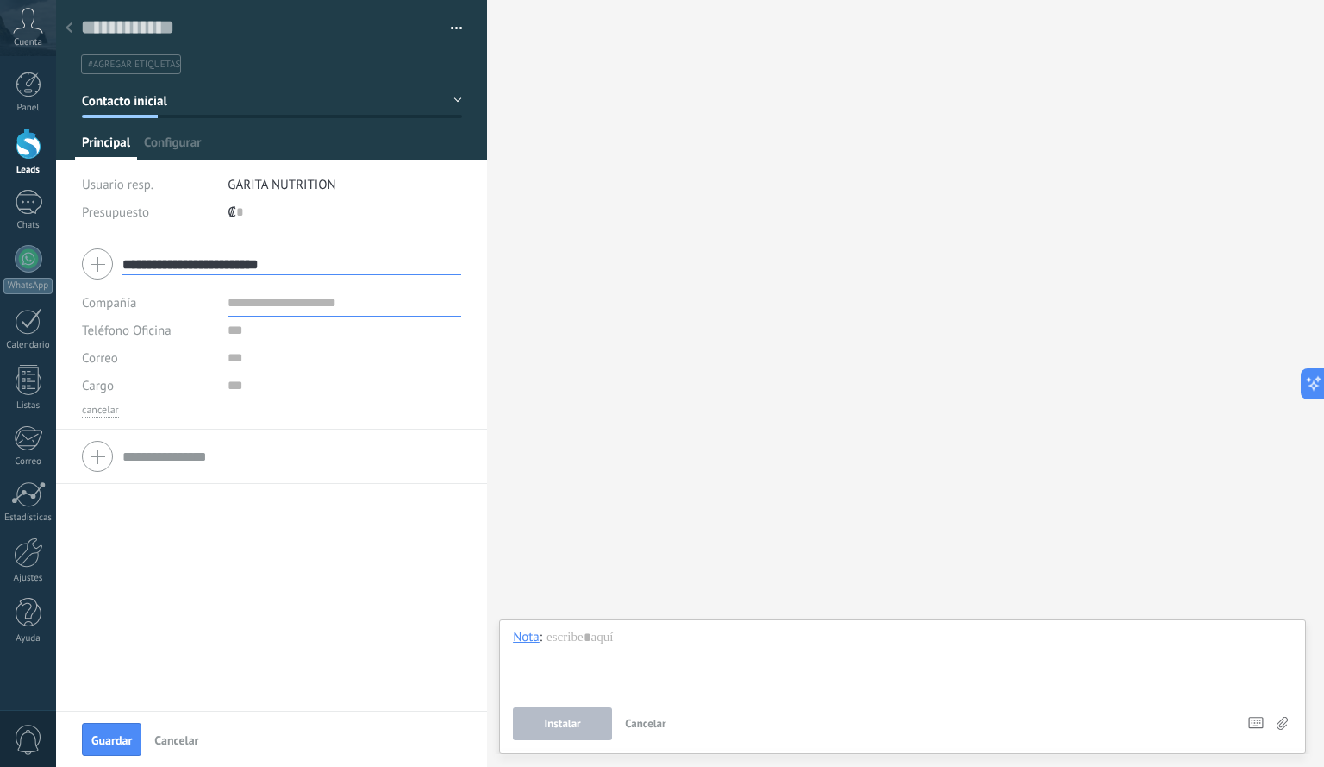
click at [72, 28] on div at bounding box center [69, 29] width 24 height 34
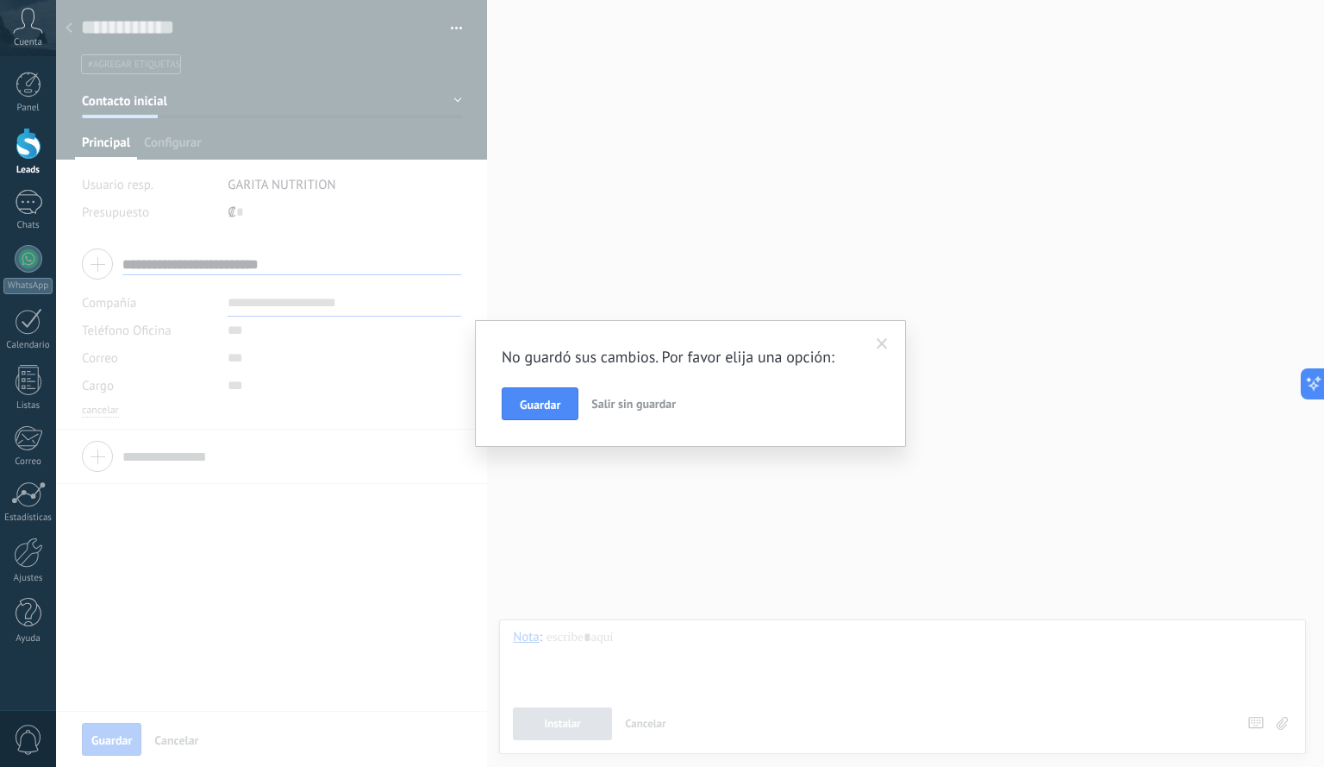
click at [627, 406] on span "Salir sin guardar" at bounding box center [633, 404] width 84 height 16
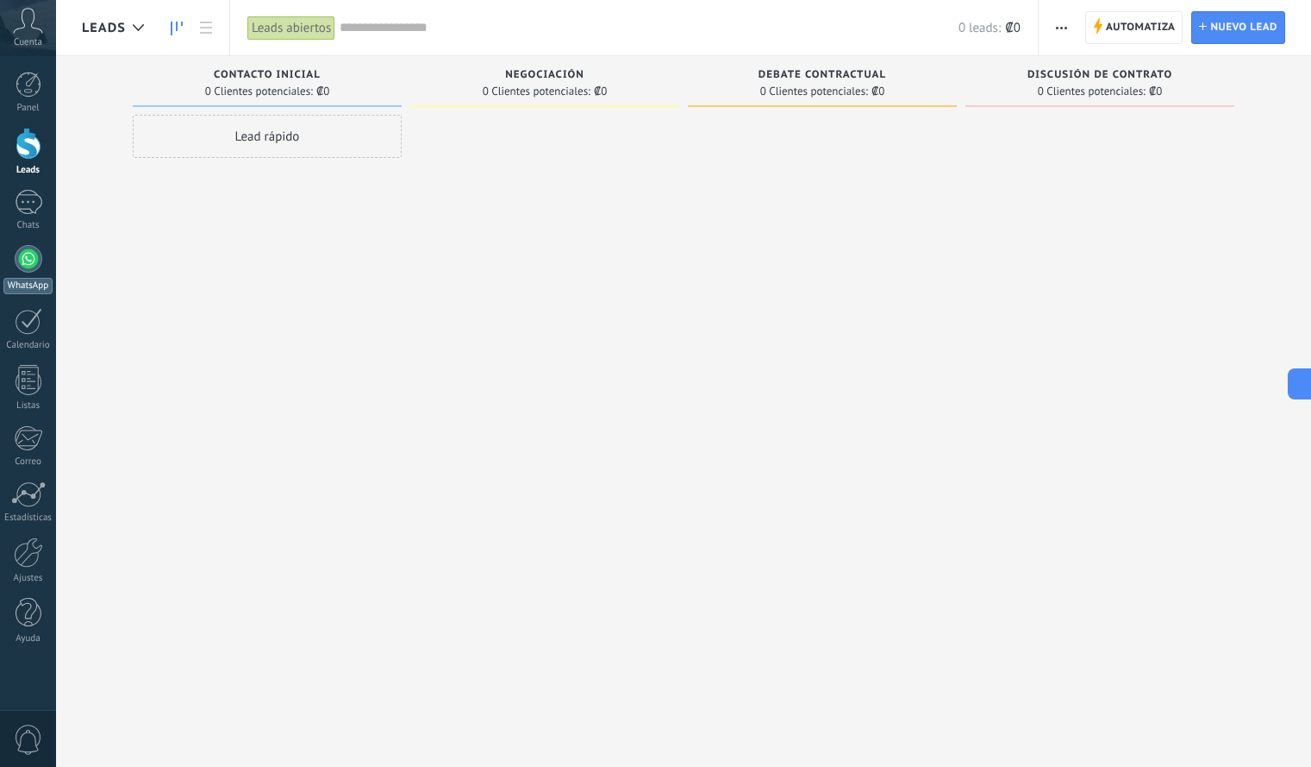
click at [16, 258] on div at bounding box center [29, 259] width 28 height 28
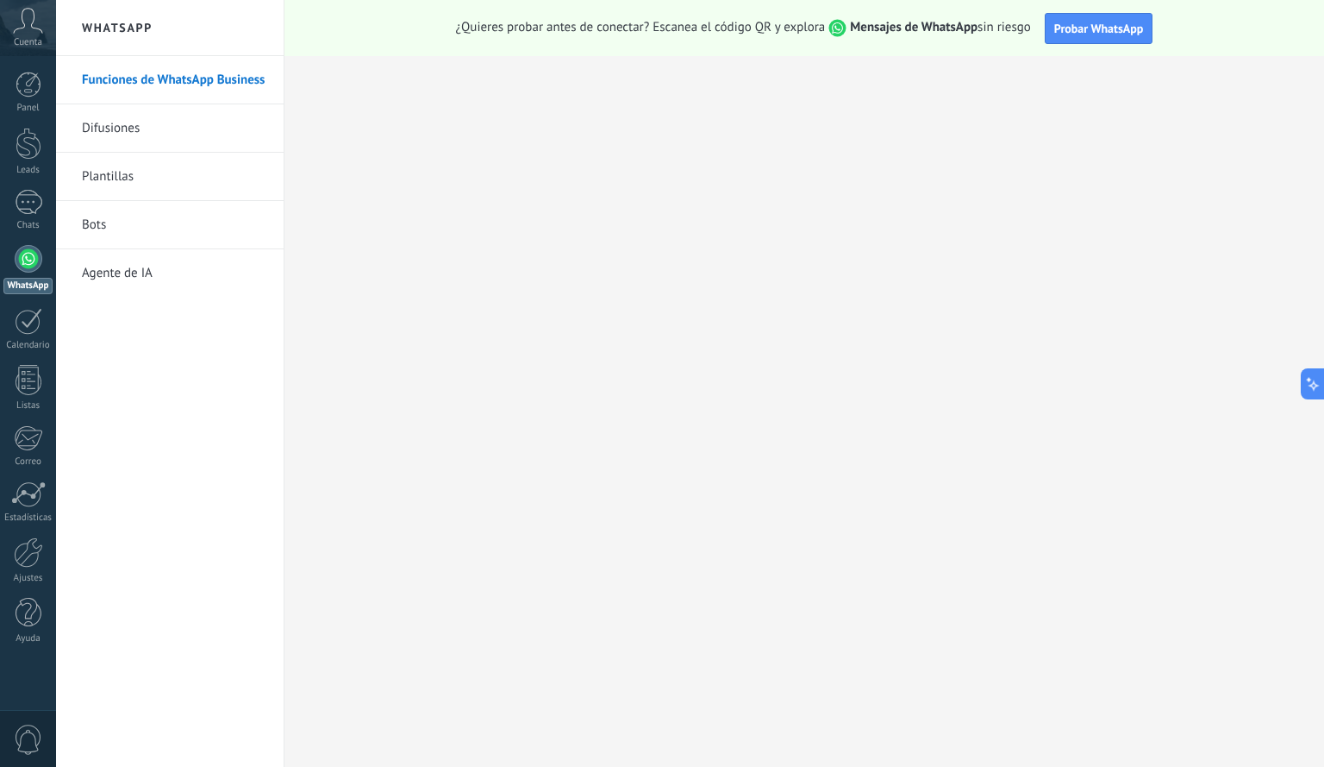
click at [161, 72] on link "Funciones de WhatsApp Business" at bounding box center [174, 80] width 185 height 48
click at [1108, 22] on span "Probar WhatsApp" at bounding box center [1099, 29] width 90 height 16
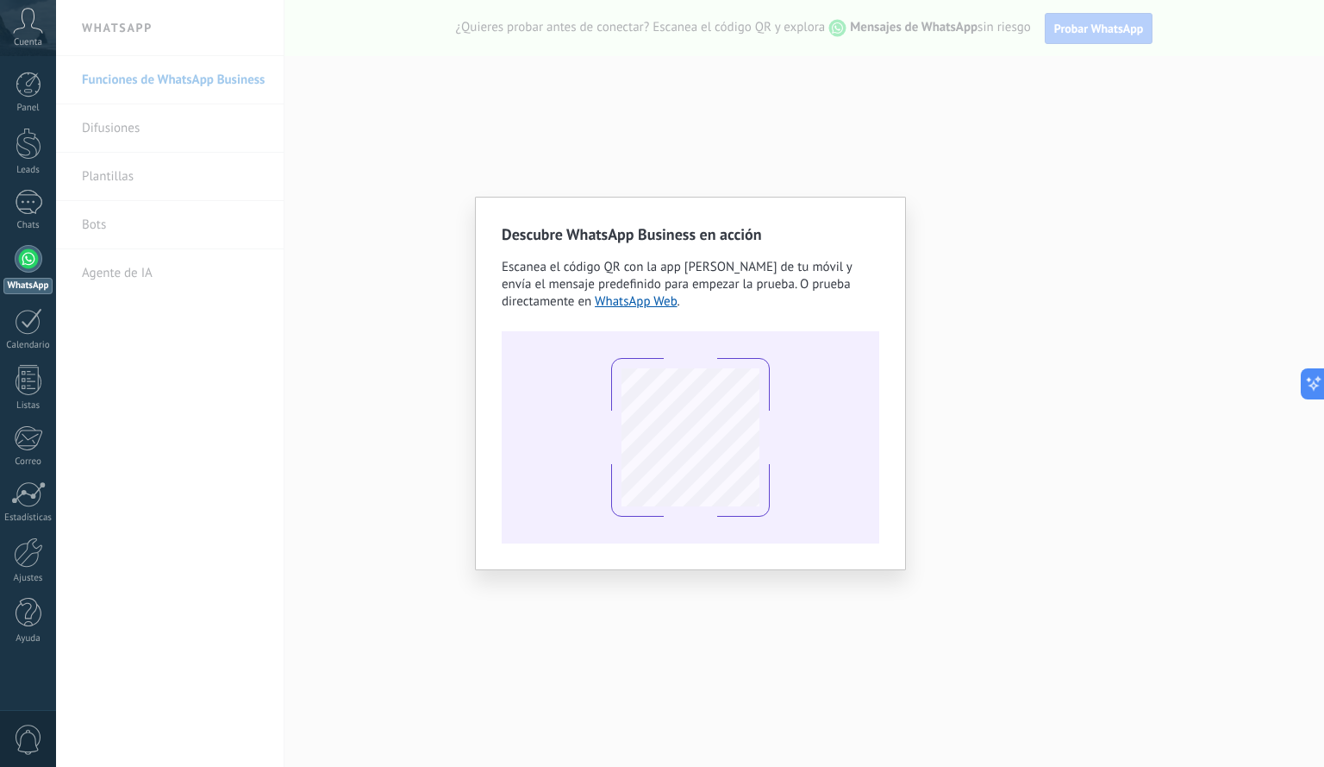
click at [1085, 218] on div "Descubre WhatsApp Business en acción Escanea el código QR con la app [PERSON_NA…" at bounding box center [690, 383] width 1268 height 767
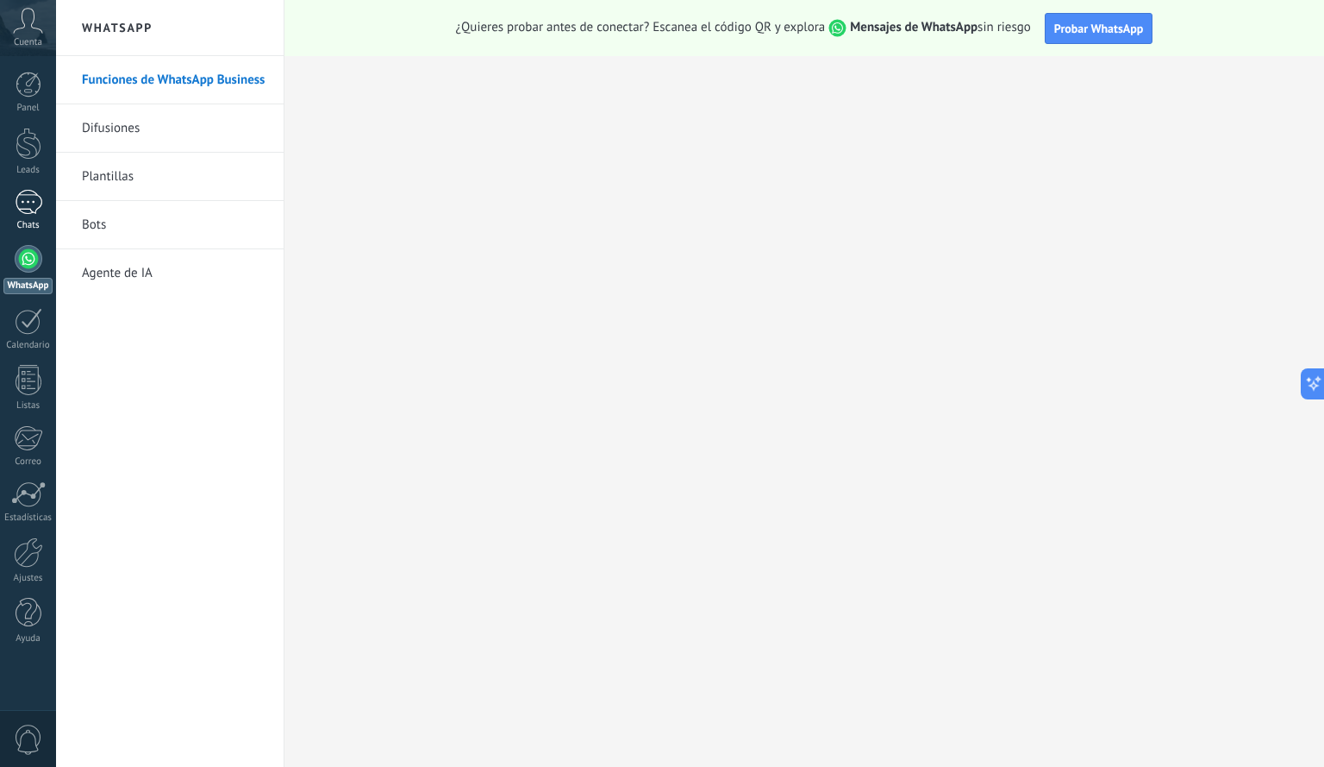
click at [38, 223] on div "Chats" at bounding box center [28, 225] width 50 height 11
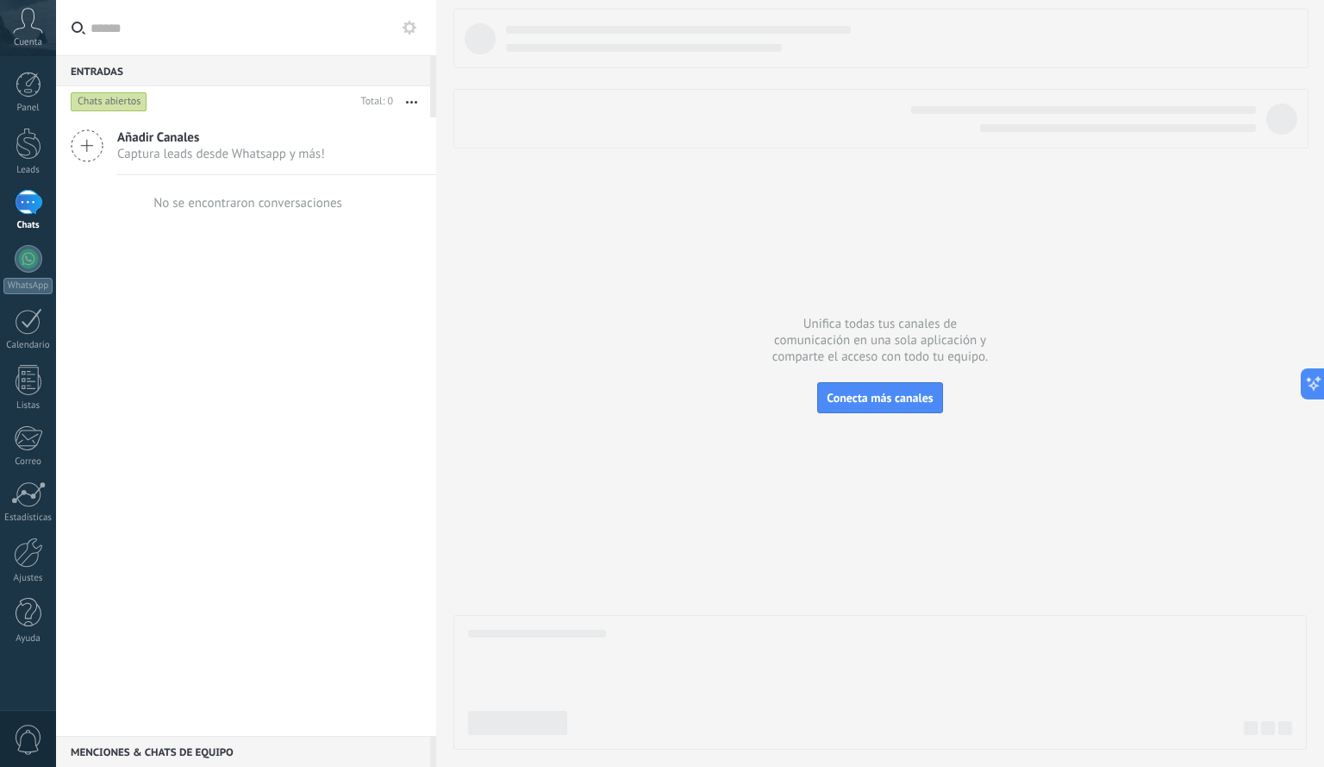
click at [94, 151] on icon at bounding box center [87, 145] width 33 height 33
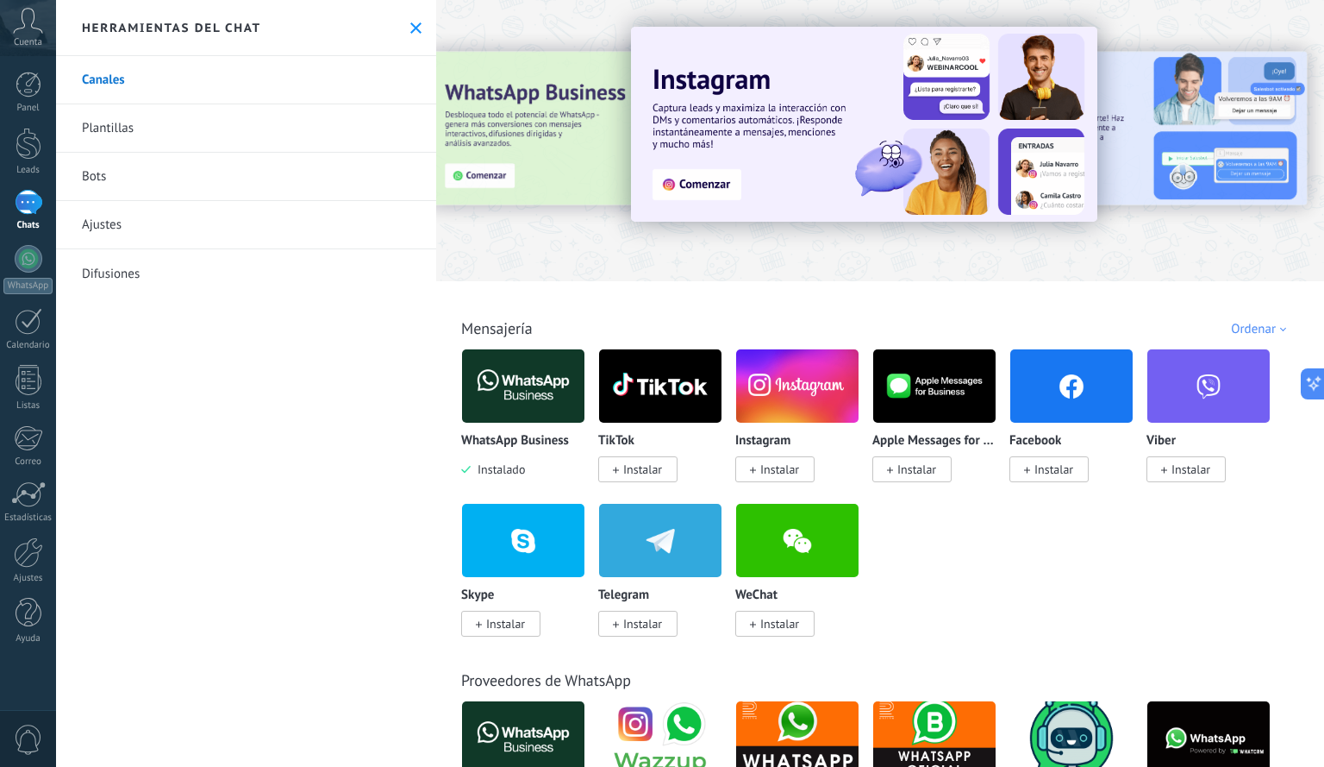
click at [410, 36] on div "Herramientas del chat" at bounding box center [246, 28] width 380 height 56
click at [410, 24] on icon at bounding box center [415, 27] width 11 height 11
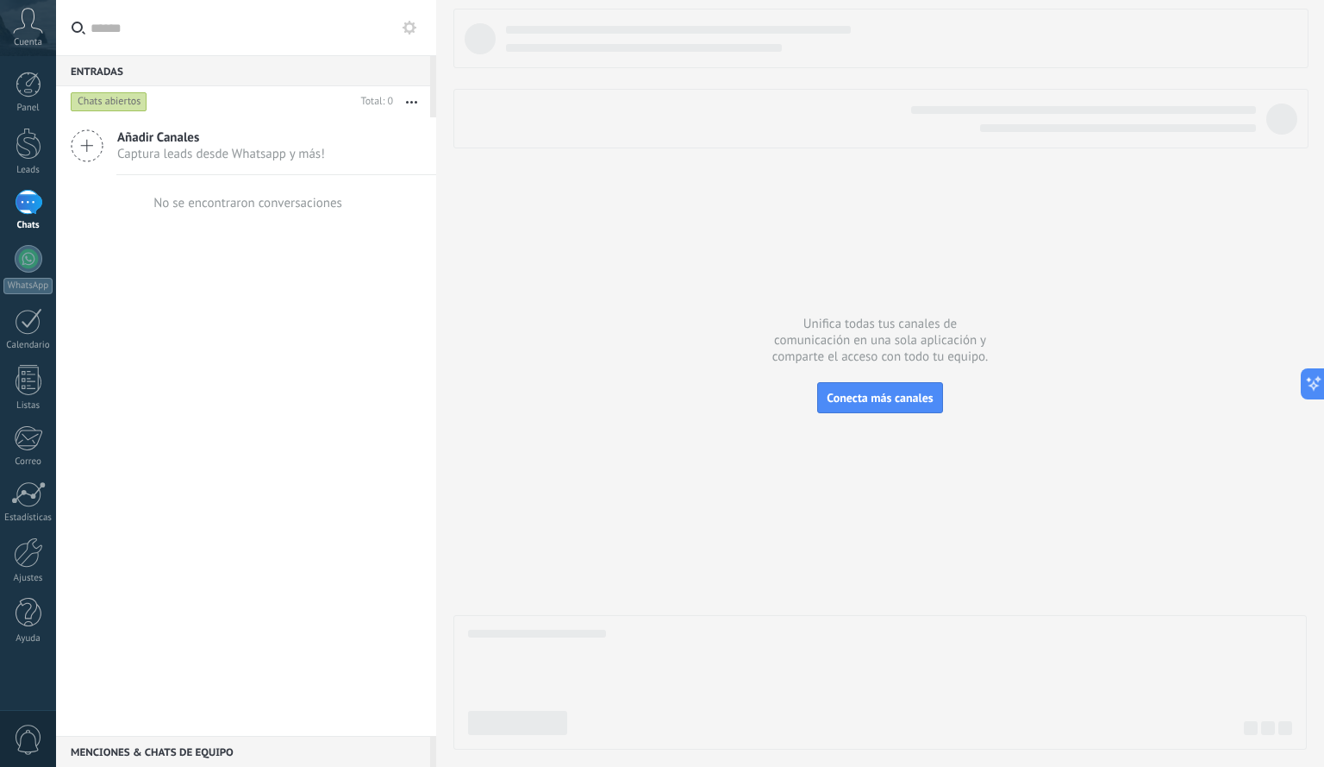
drag, startPoint x: 582, startPoint y: 289, endPoint x: 3, endPoint y: 304, distance: 579.6
drag, startPoint x: 3, startPoint y: 304, endPoint x: 798, endPoint y: 235, distance: 798.0
drag, startPoint x: 798, startPoint y: 235, endPoint x: 45, endPoint y: 297, distance: 755.2
drag, startPoint x: 45, startPoint y: 297, endPoint x: 0, endPoint y: 388, distance: 101.8
drag, startPoint x: 0, startPoint y: 388, endPoint x: 29, endPoint y: 238, distance: 152.9
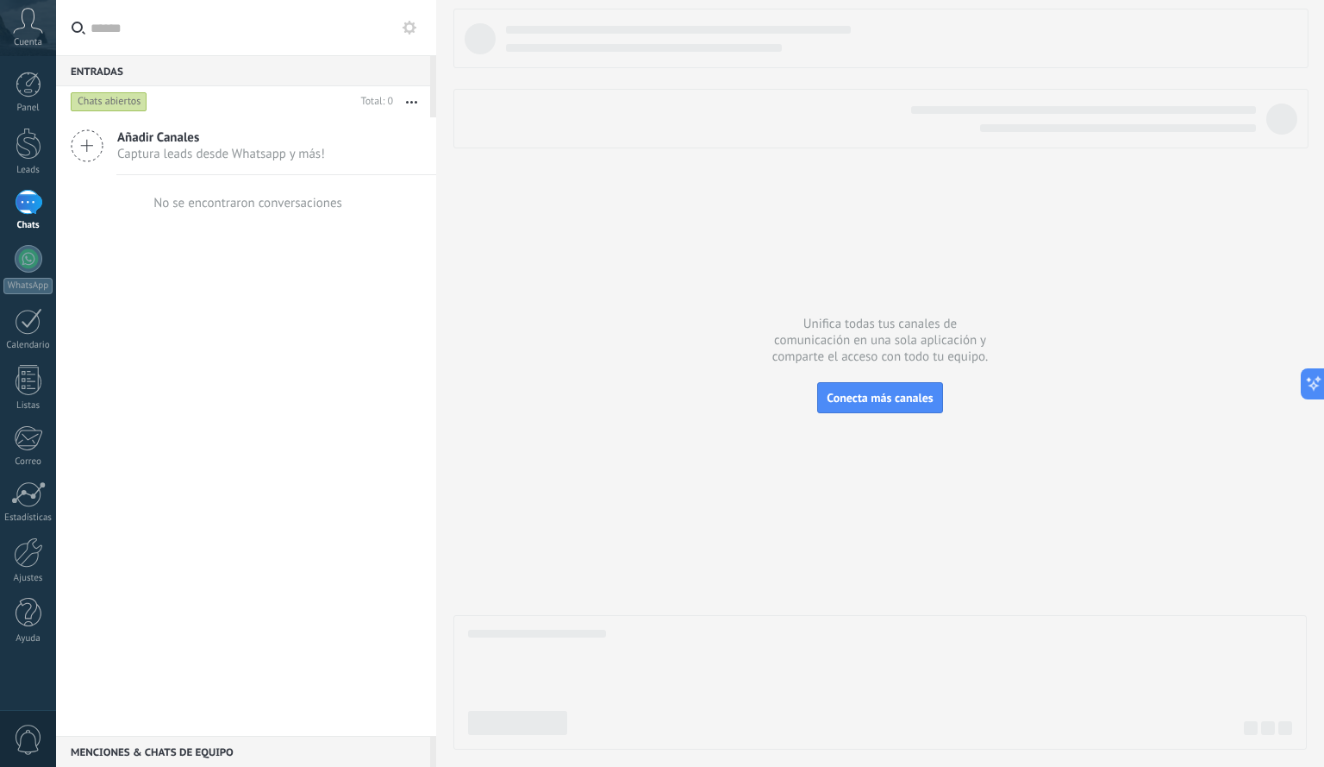
click at [29, 238] on div "Panel Leads Chats WhatsApp Clientes" at bounding box center [28, 367] width 56 height 590
click at [29, 256] on div at bounding box center [29, 259] width 28 height 28
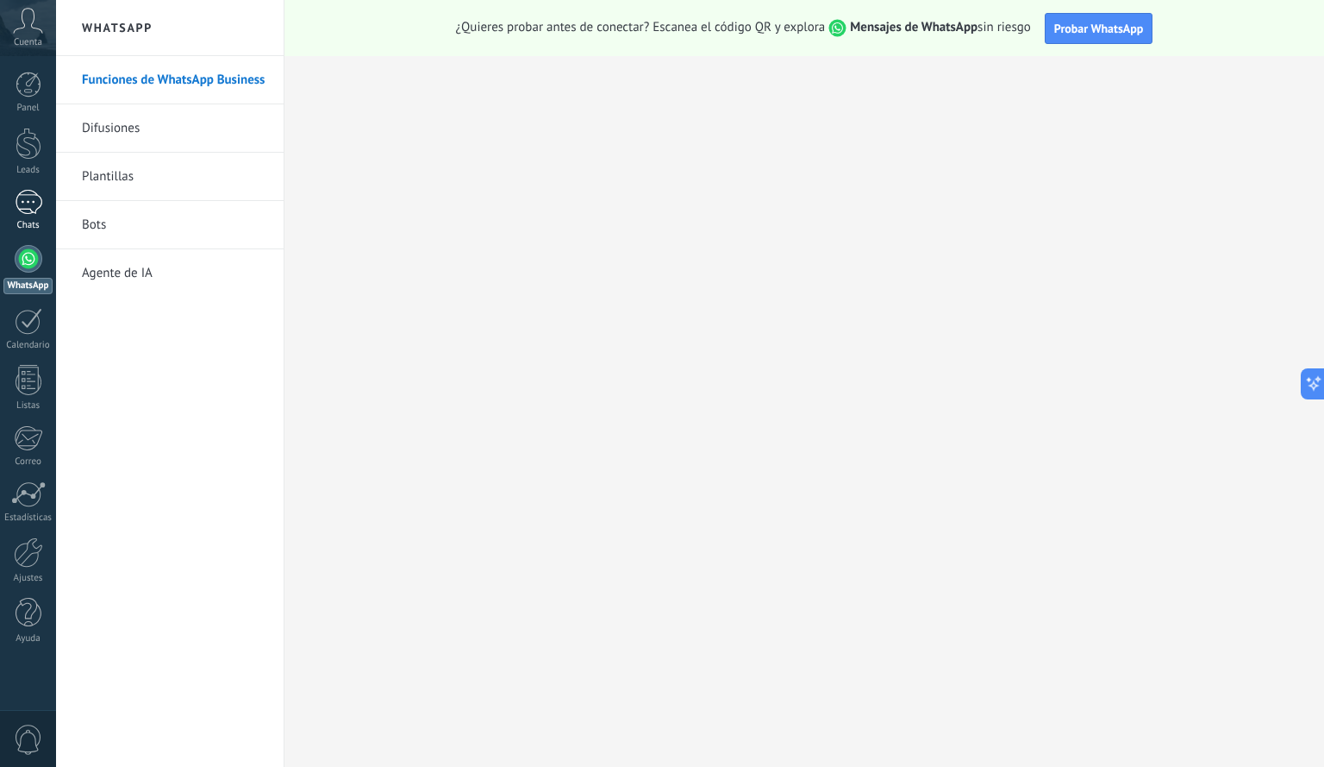
click at [29, 216] on link "Chats" at bounding box center [28, 210] width 56 height 41
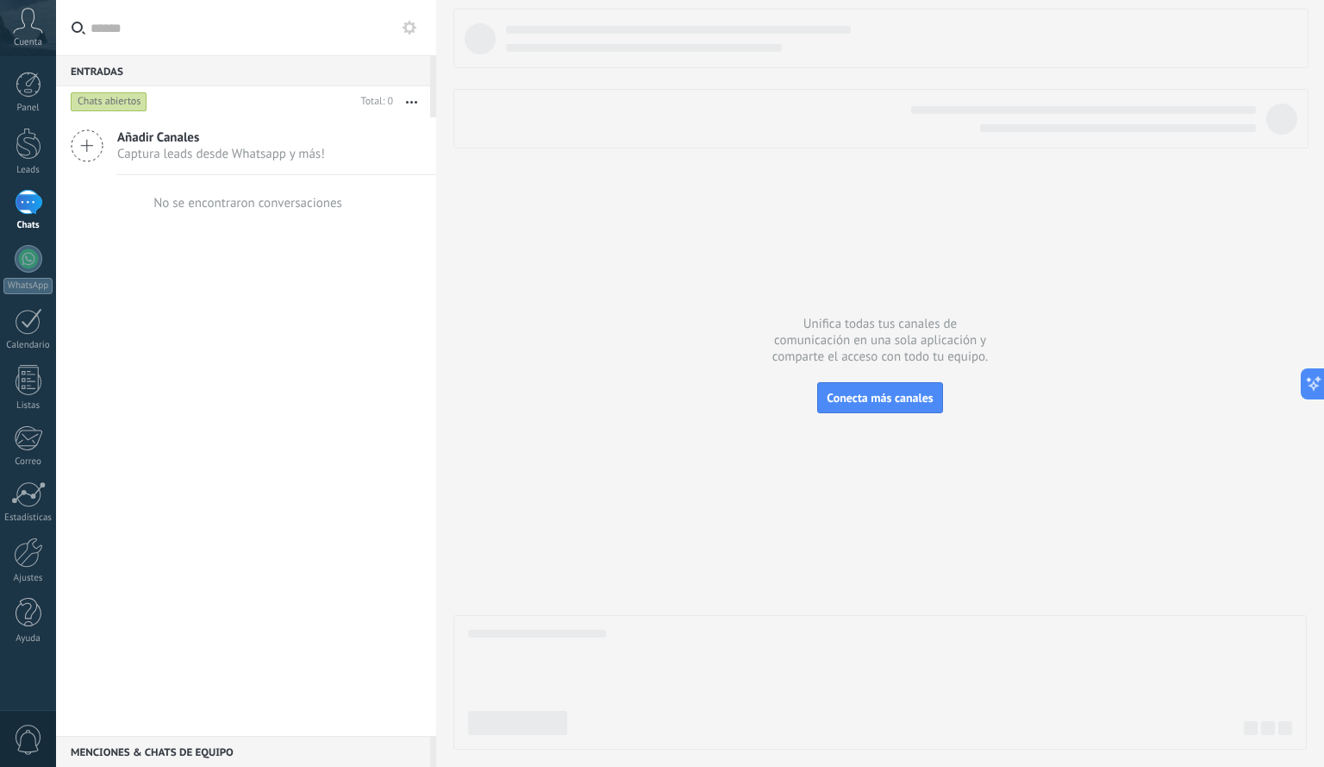
click at [122, 96] on div "Chats abiertos" at bounding box center [109, 101] width 77 height 21
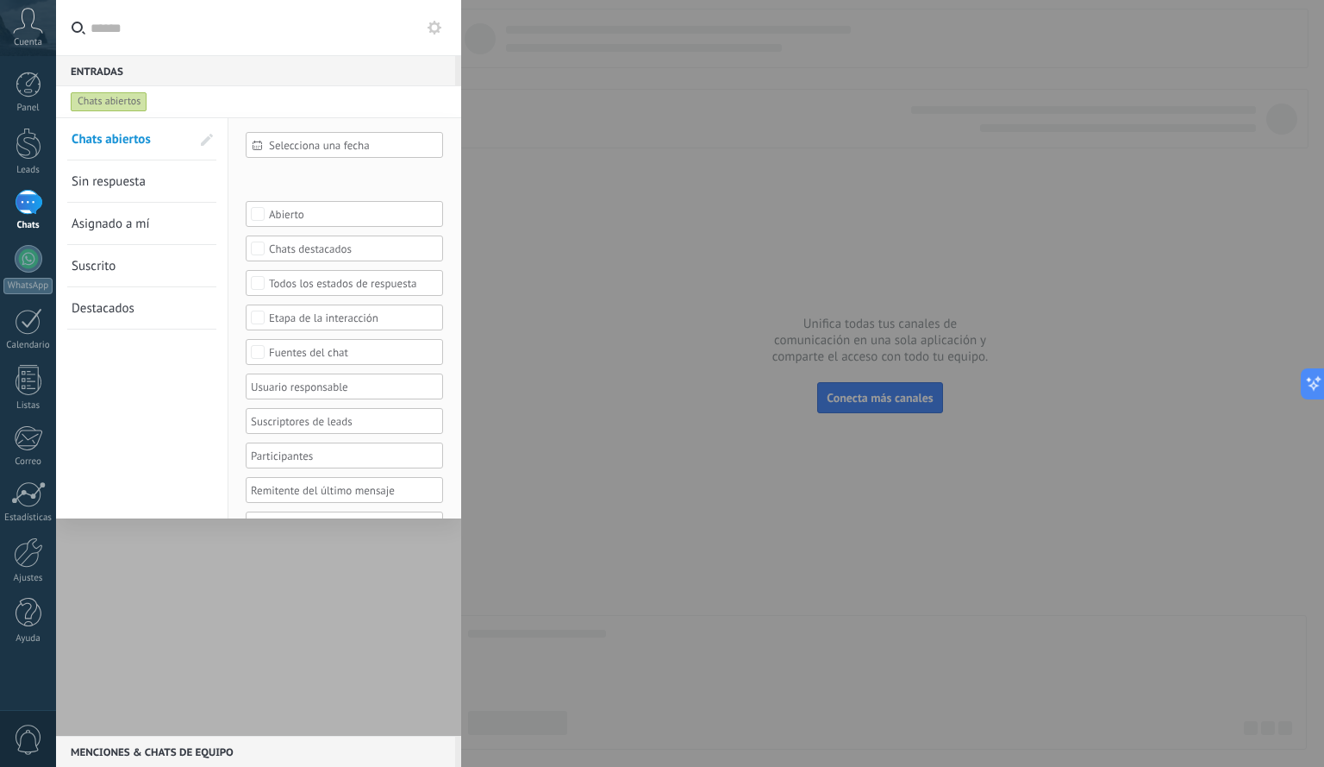
click at [360, 155] on div "Selecciona una fecha" at bounding box center [344, 145] width 197 height 26
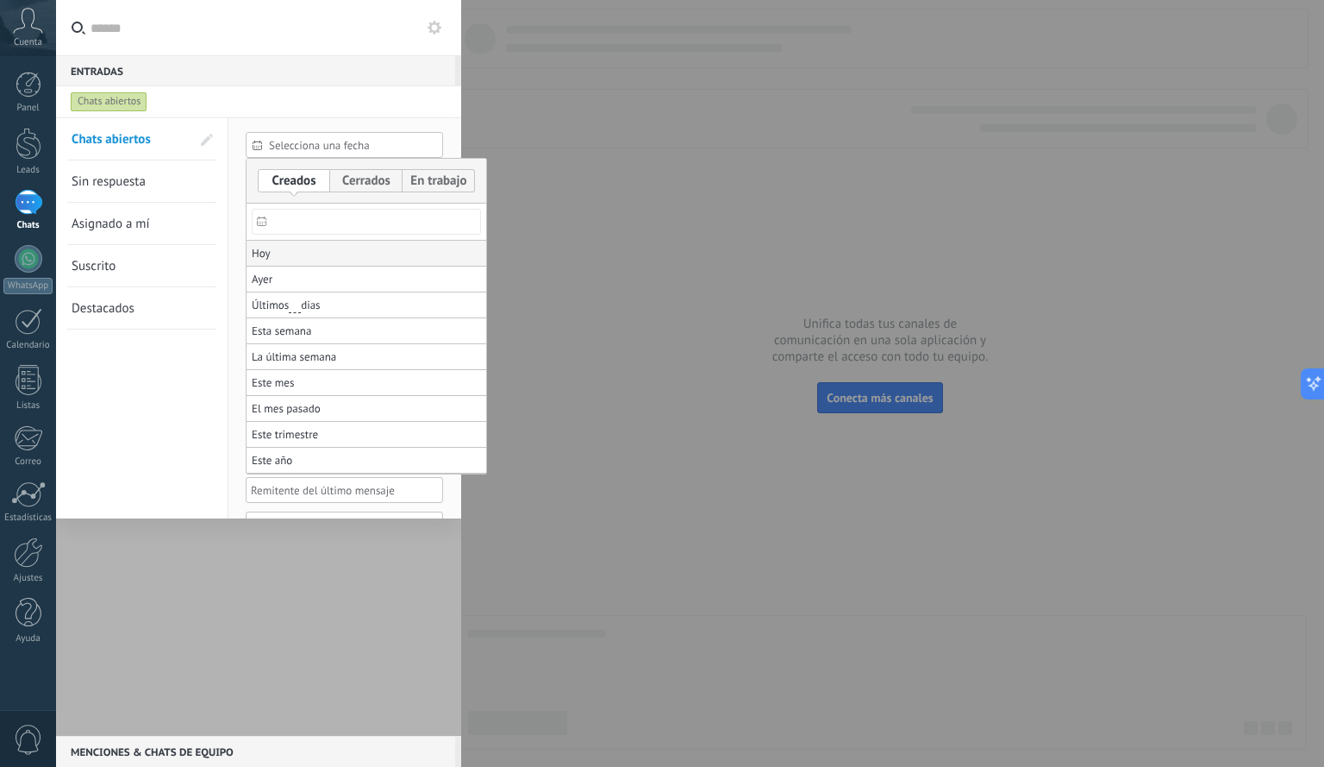
click at [285, 248] on li "Hoy" at bounding box center [367, 254] width 240 height 26
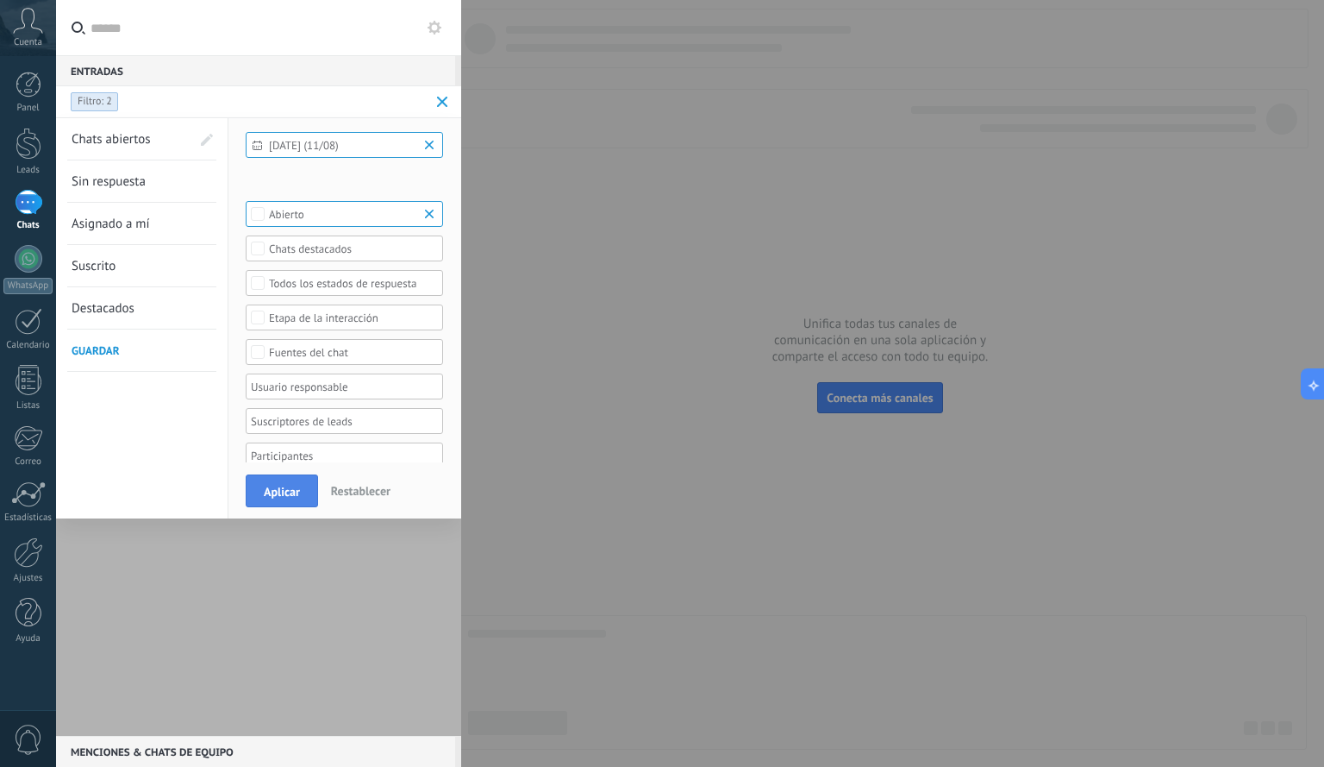
click at [280, 483] on button "Aplicar" at bounding box center [282, 490] width 72 height 33
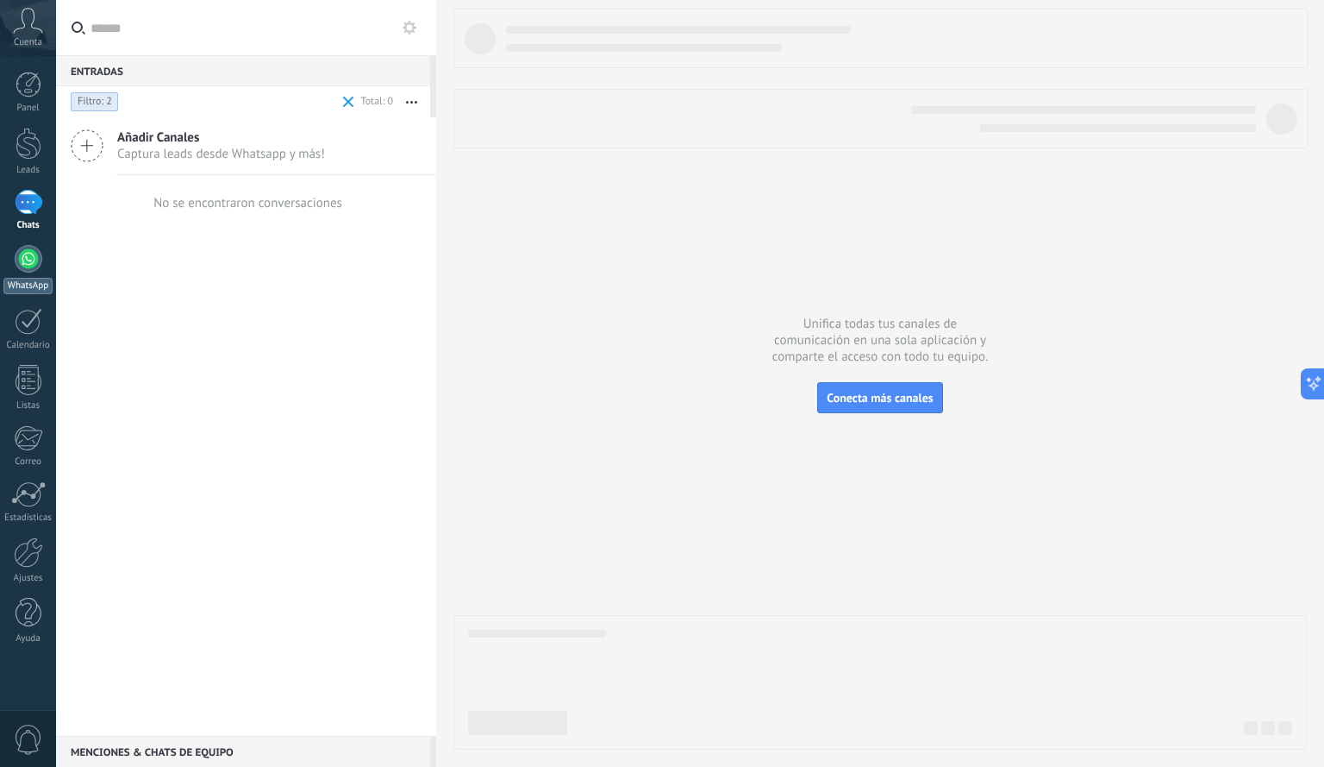
click at [25, 266] on div at bounding box center [29, 259] width 28 height 28
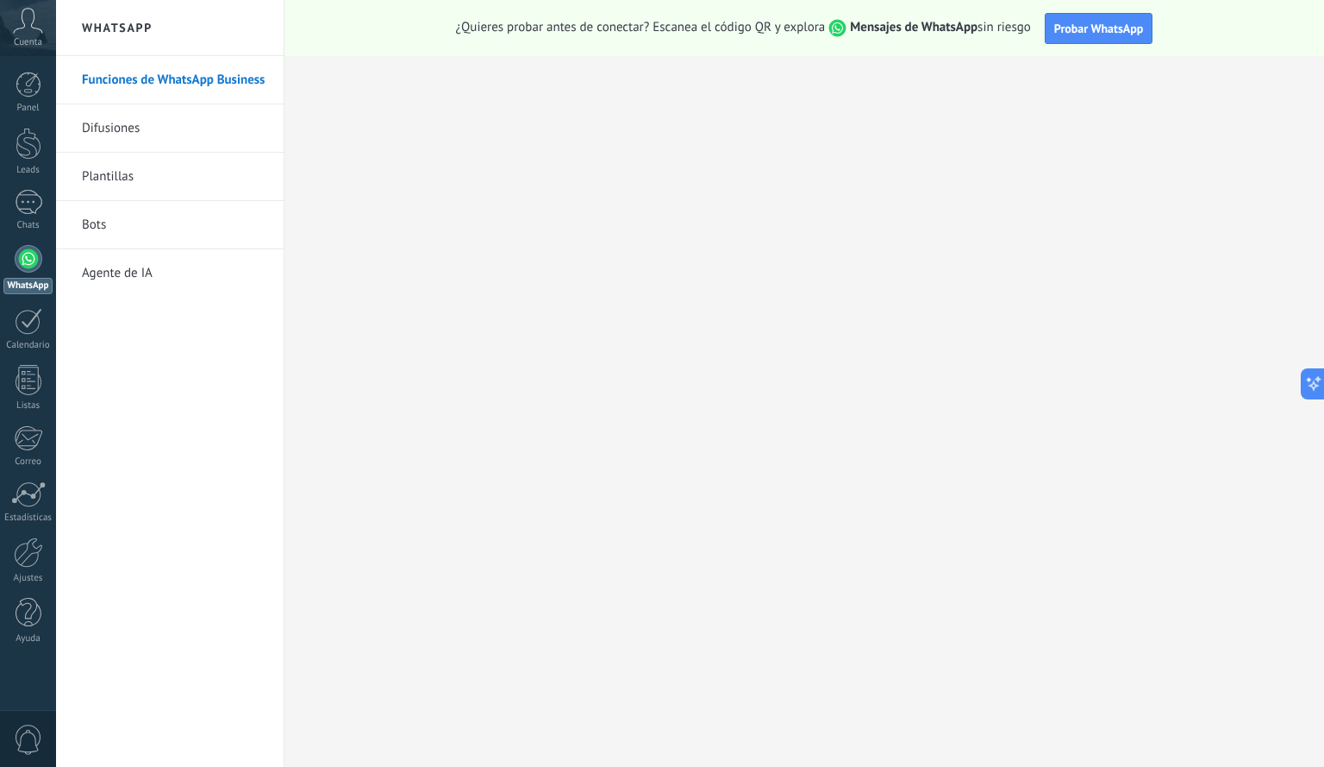
click at [746, 37] on div "¿Quieres probar antes de conectar? Escanea el código QR y explora Mensajes de W…" at bounding box center [805, 28] width 1040 height 56
click at [23, 41] on span "Cuenta" at bounding box center [28, 42] width 28 height 11
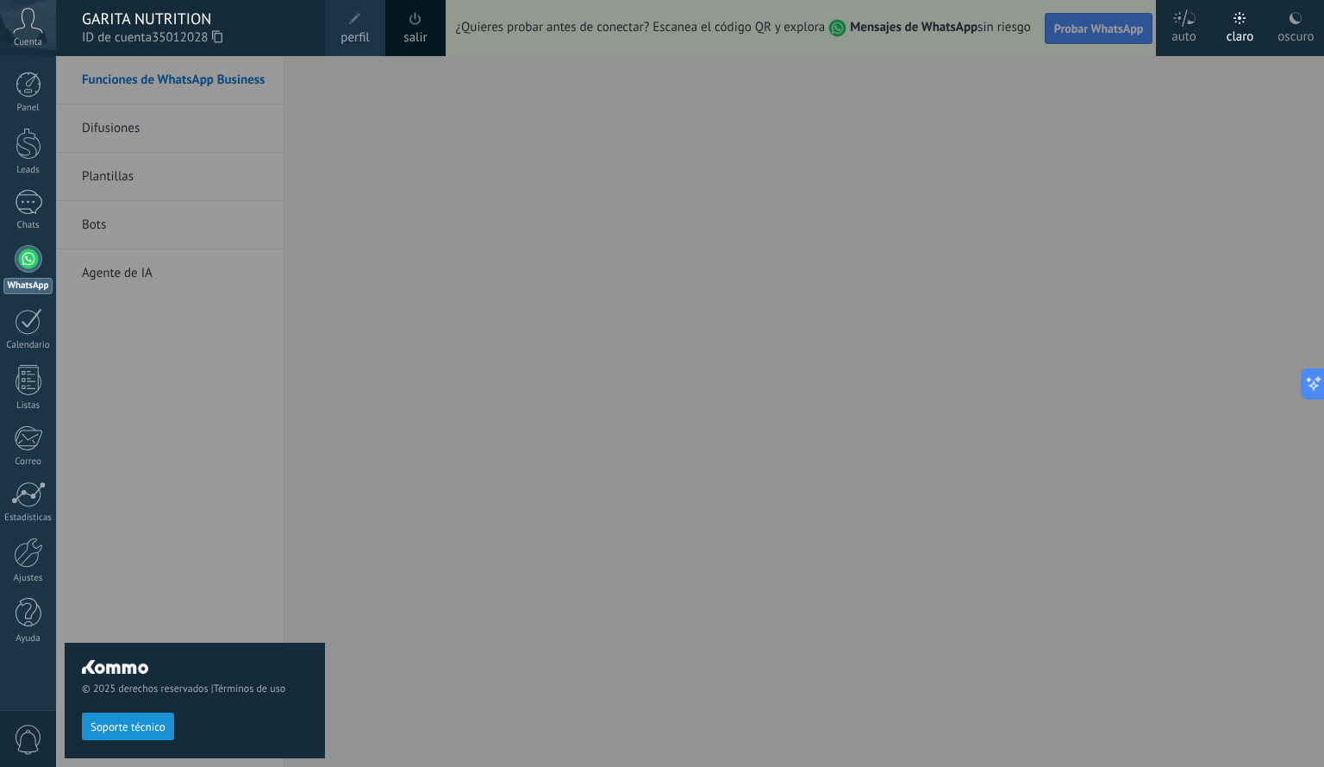
click at [360, 18] on span at bounding box center [355, 19] width 12 height 12
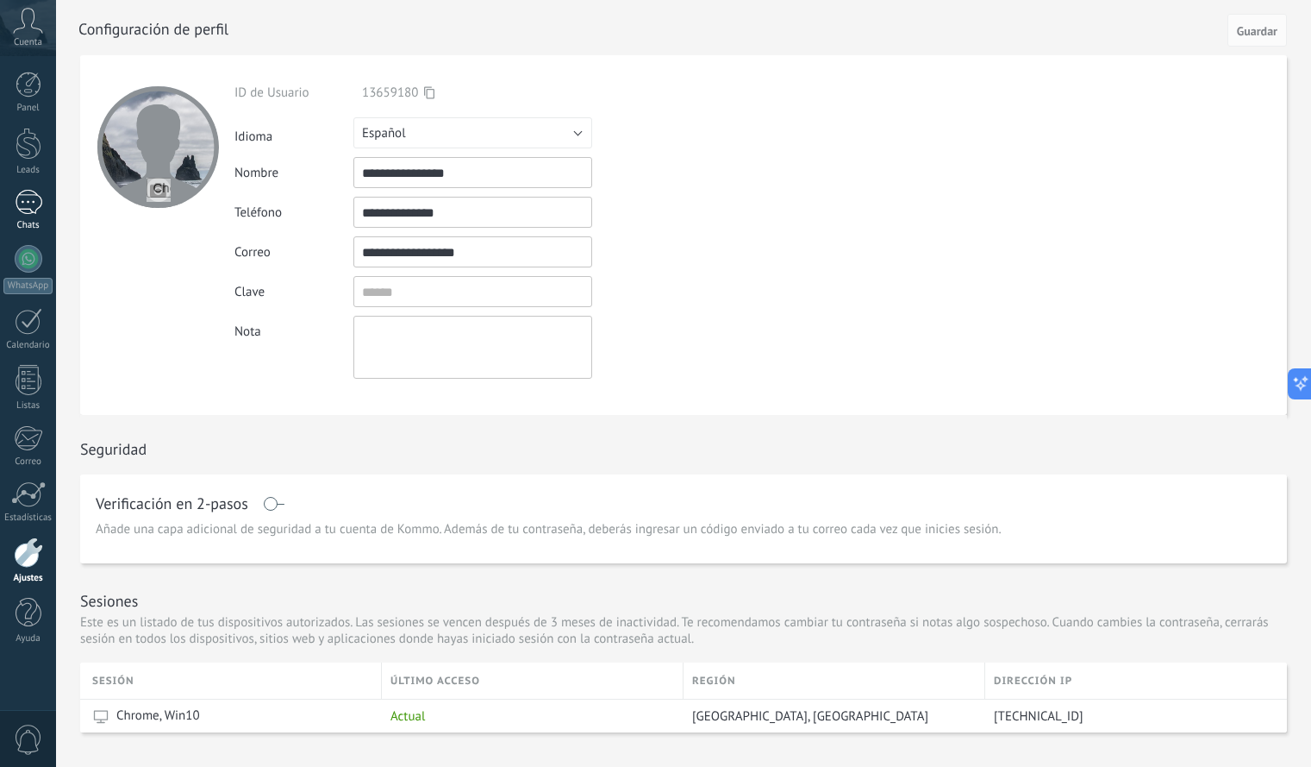
click at [34, 210] on div at bounding box center [29, 202] width 28 height 25
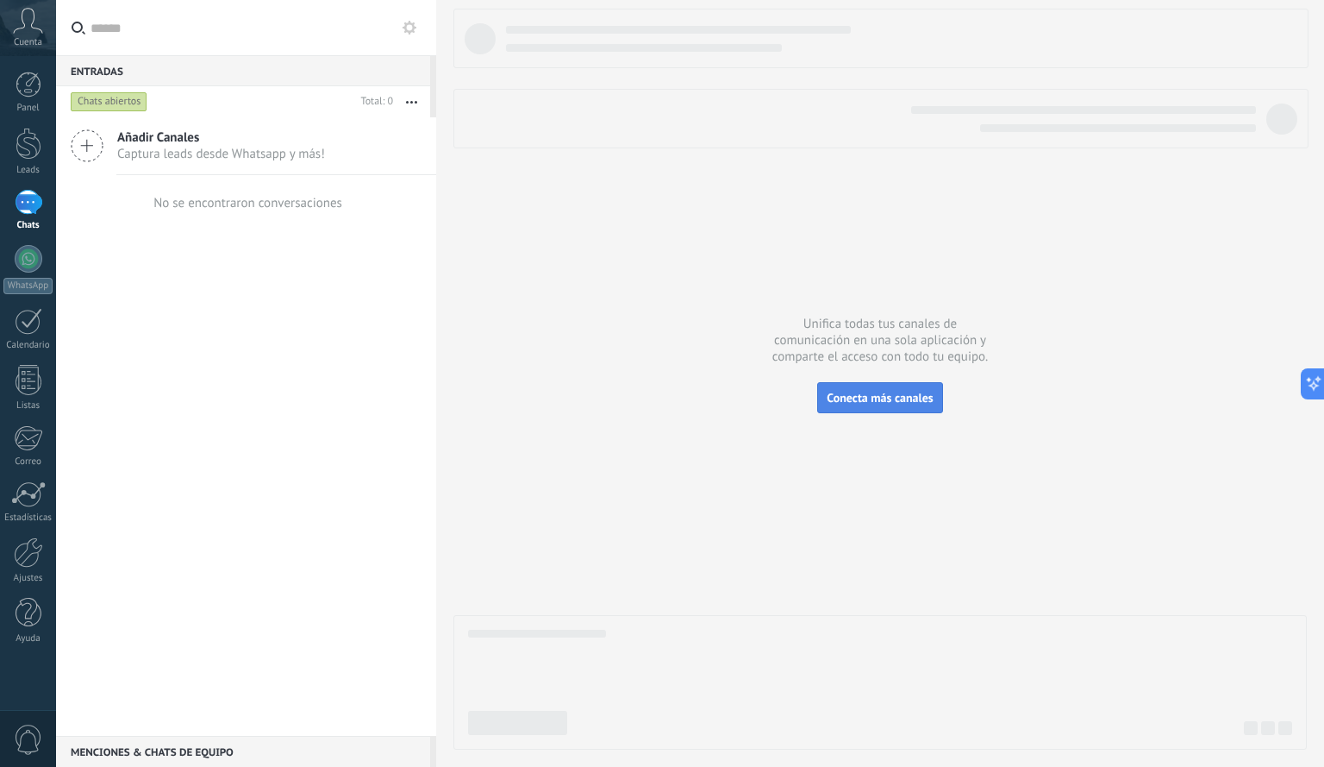
click at [877, 383] on button "Conecta más canales" at bounding box center [879, 397] width 125 height 31
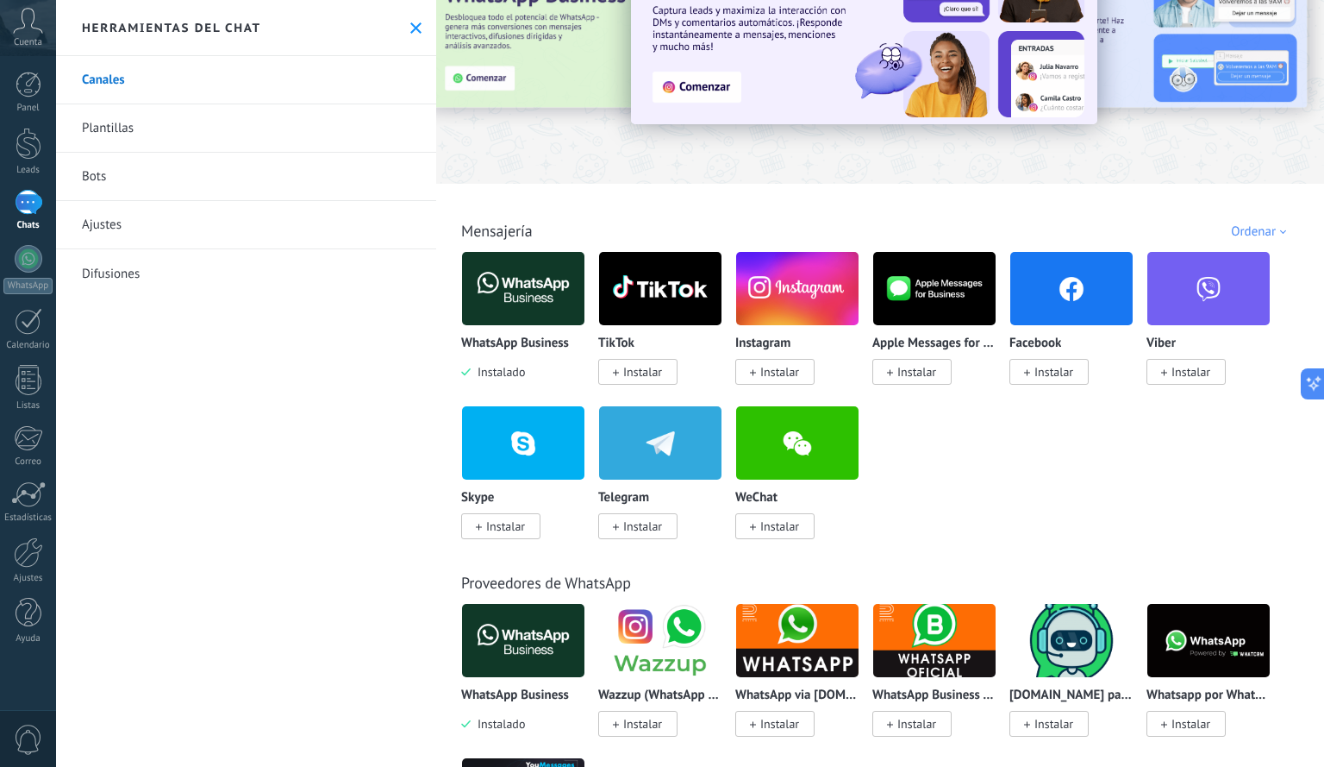
scroll to position [101, 0]
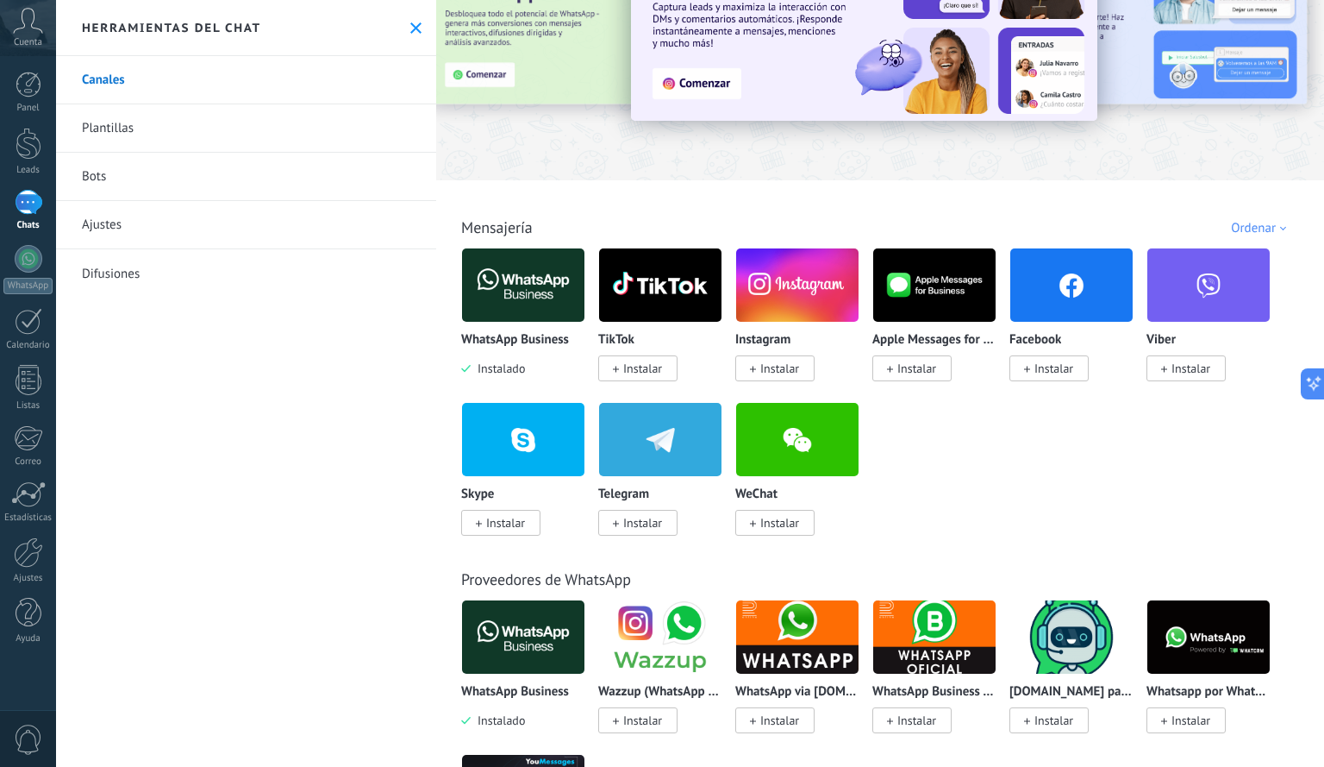
click at [535, 292] on img at bounding box center [523, 285] width 122 height 84
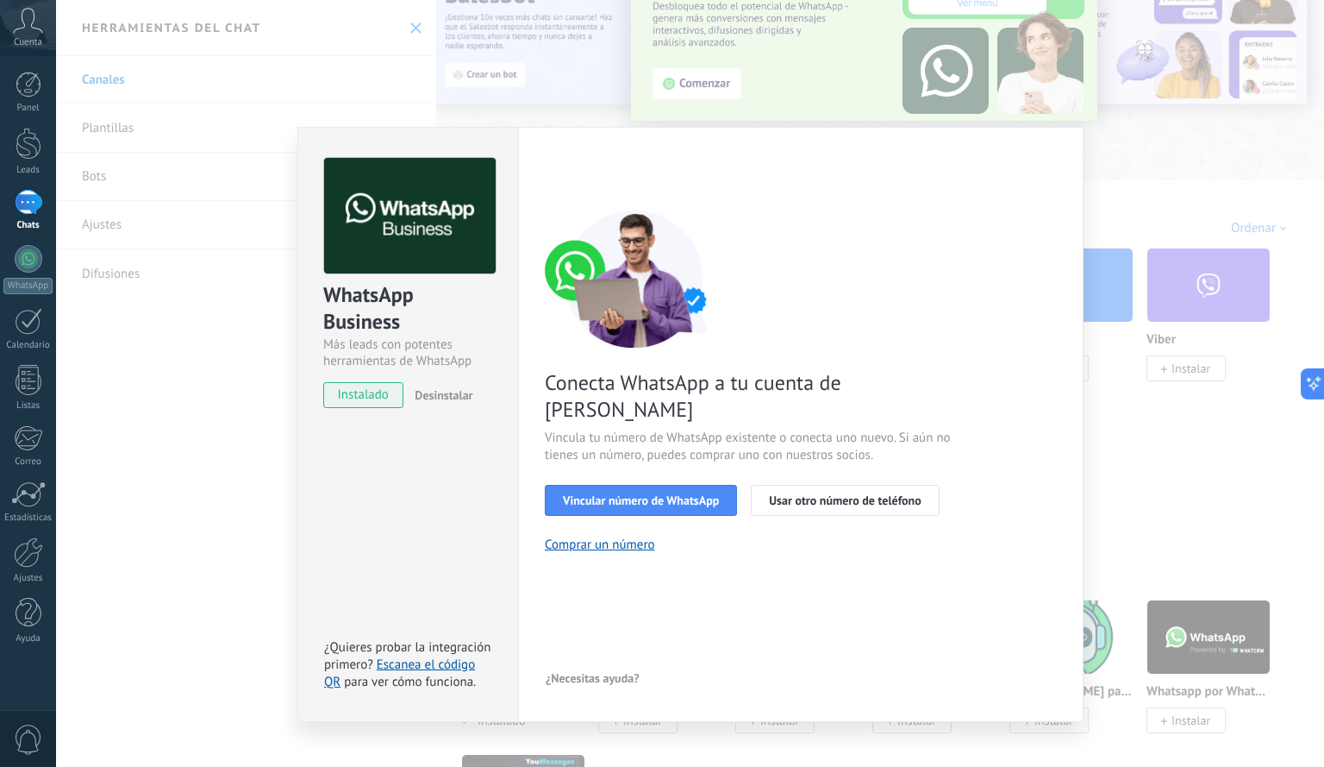
click at [216, 370] on div "WhatsApp Business Más leads con potentes herramientas de WhatsApp instalado Des…" at bounding box center [690, 383] width 1268 height 767
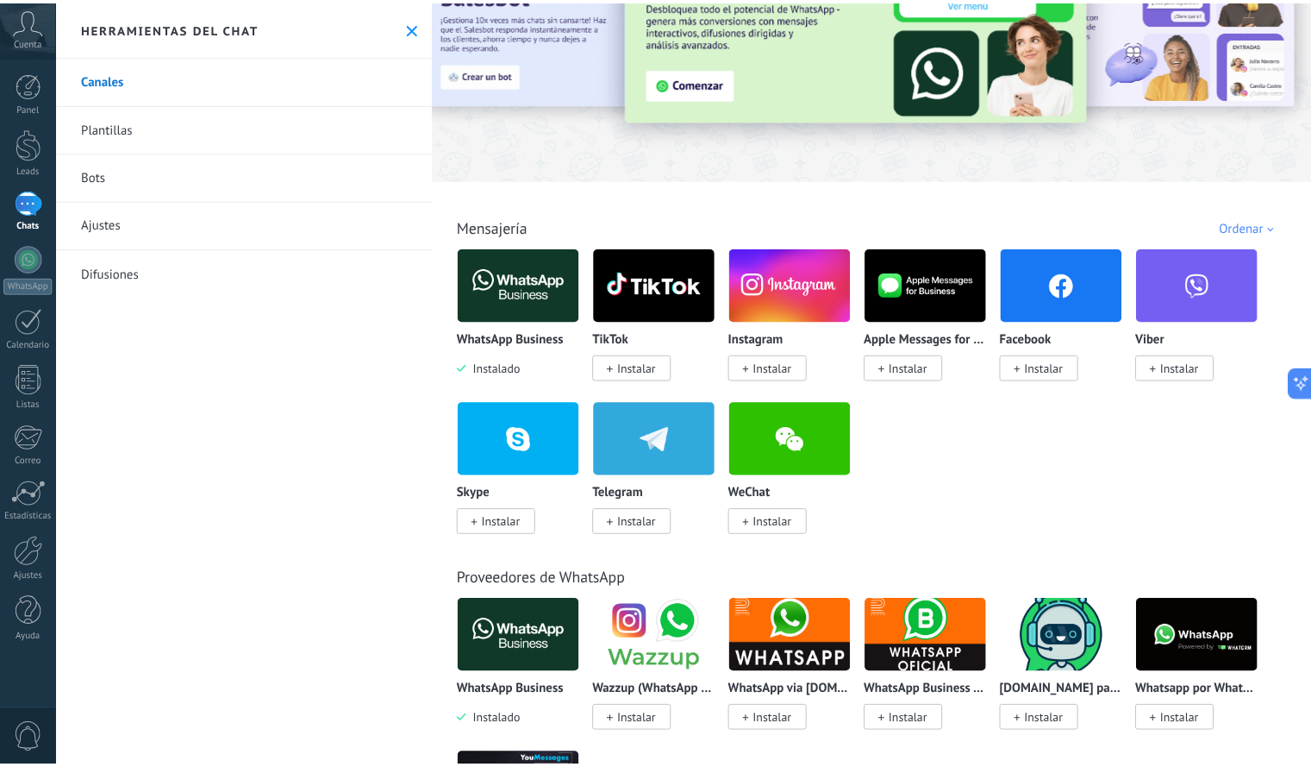
scroll to position [0, 0]
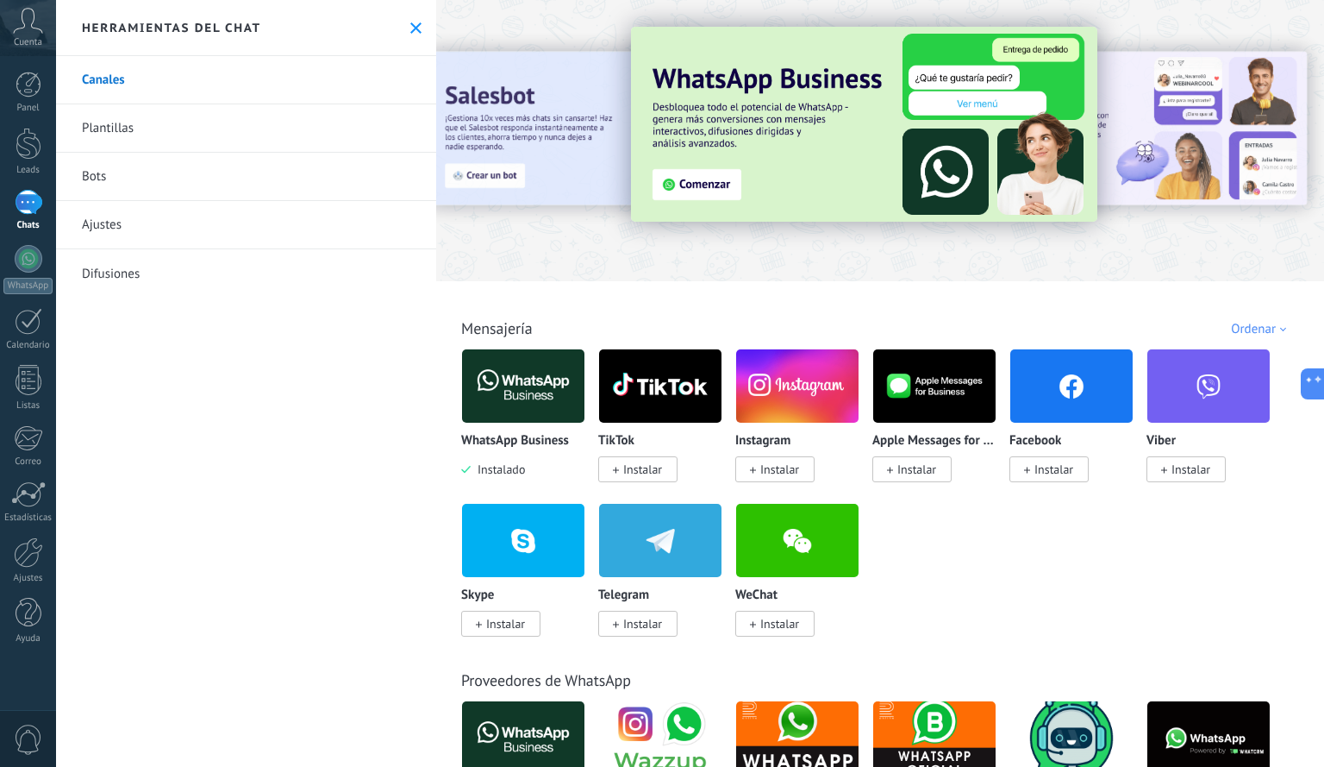
click at [410, 37] on div "Herramientas del chat" at bounding box center [246, 28] width 380 height 56
click at [410, 28] on icon at bounding box center [415, 27] width 11 height 11
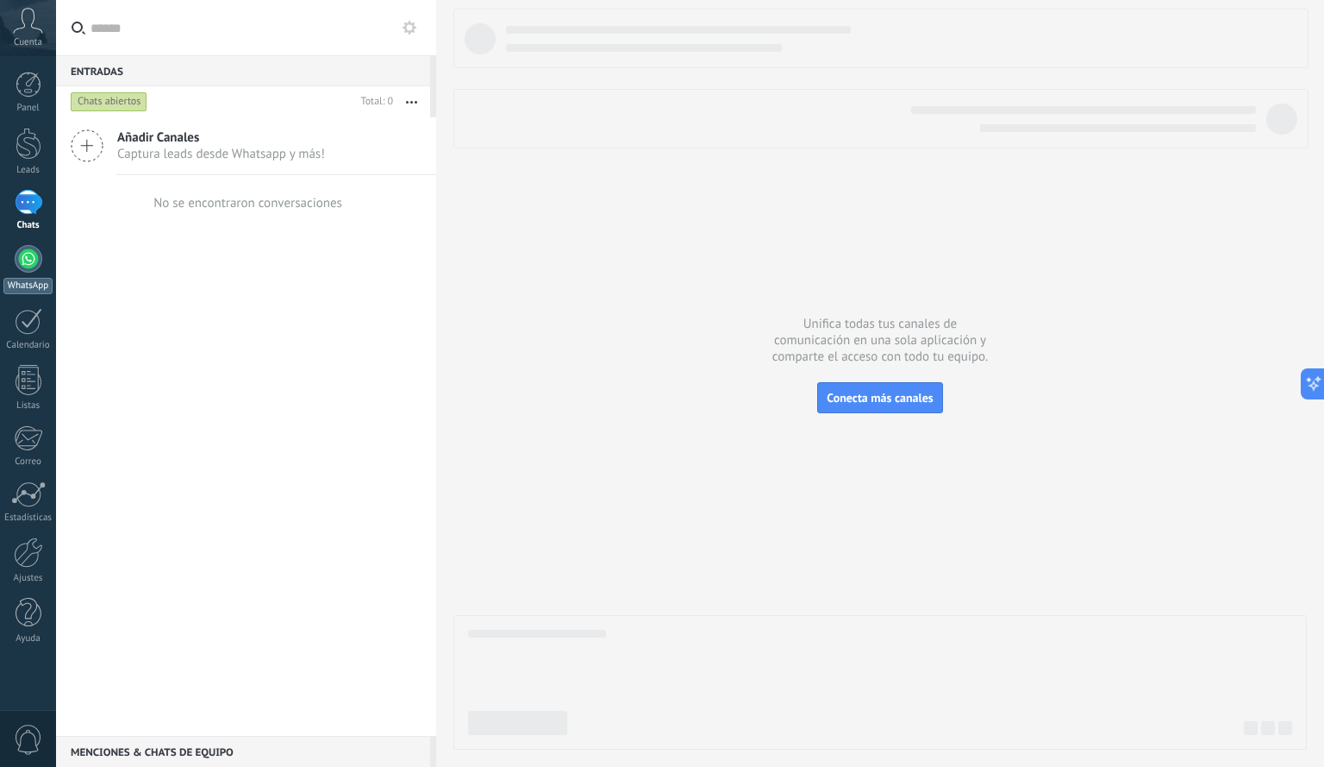
click at [37, 276] on link "WhatsApp" at bounding box center [28, 269] width 56 height 49
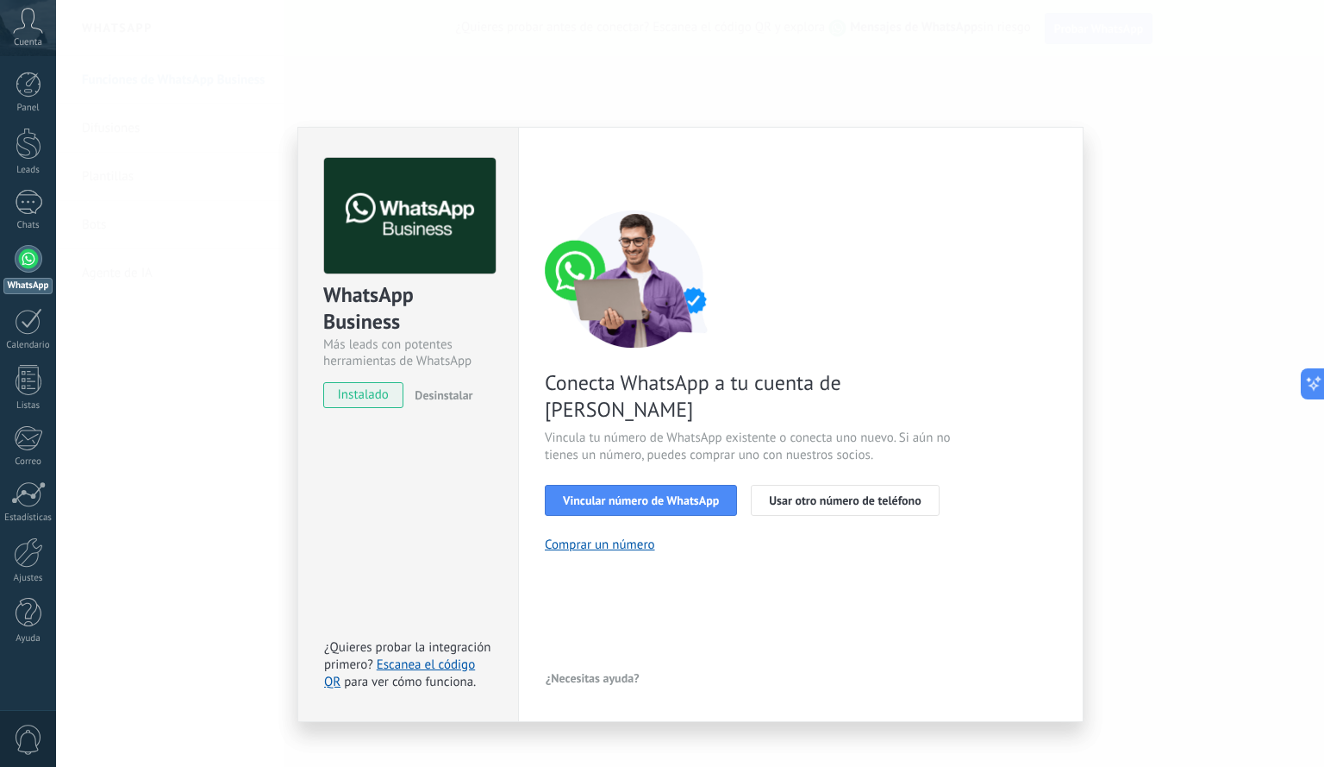
click at [1170, 451] on div "WhatsApp Business Más leads con potentes herramientas de WhatsApp instalado Des…" at bounding box center [690, 383] width 1268 height 767
click at [222, 495] on div "WhatsApp Business Más leads con potentes herramientas de WhatsApp instalado Des…" at bounding box center [690, 383] width 1268 height 767
click at [1226, 305] on div "WhatsApp Business Más leads con potentes herramientas de WhatsApp instalado Des…" at bounding box center [690, 383] width 1268 height 767
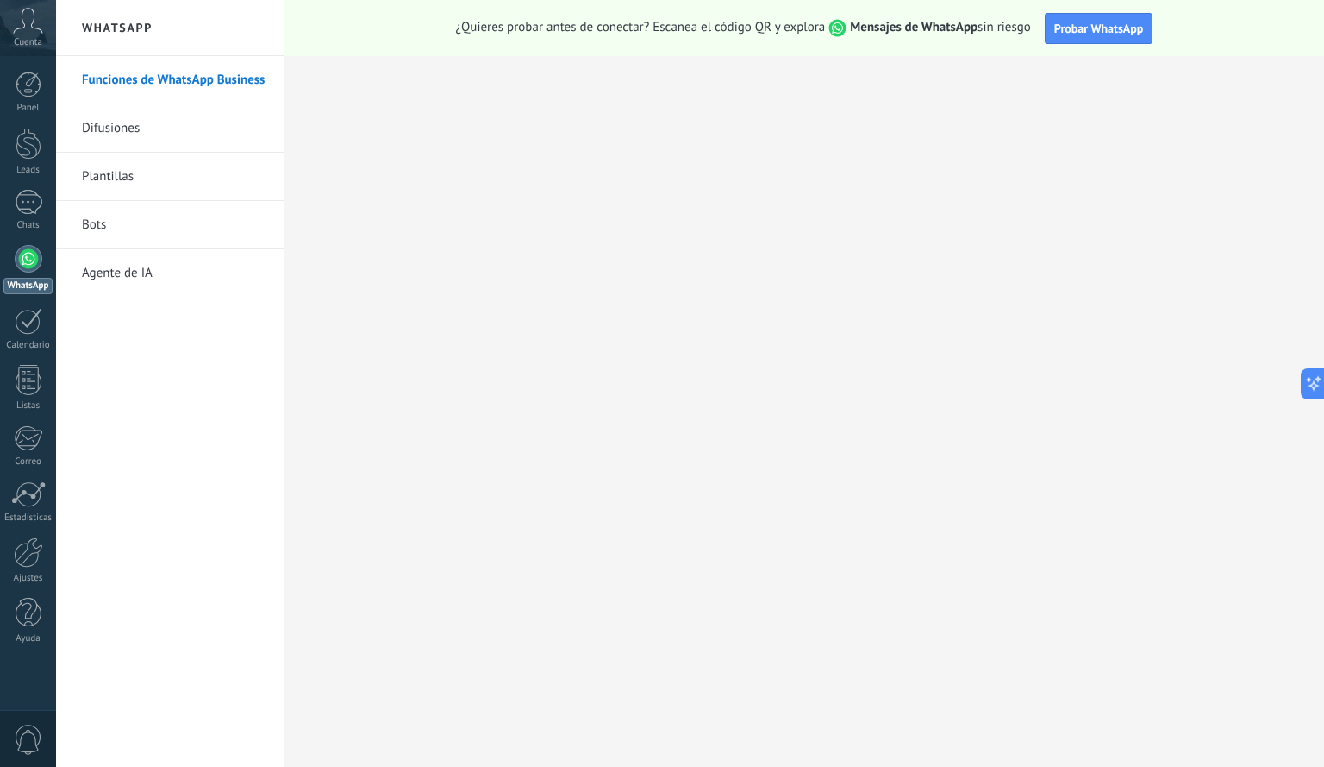
click at [38, 263] on div at bounding box center [29, 259] width 28 height 28
click at [23, 267] on div at bounding box center [29, 259] width 28 height 28
click at [28, 203] on div at bounding box center [29, 202] width 28 height 25
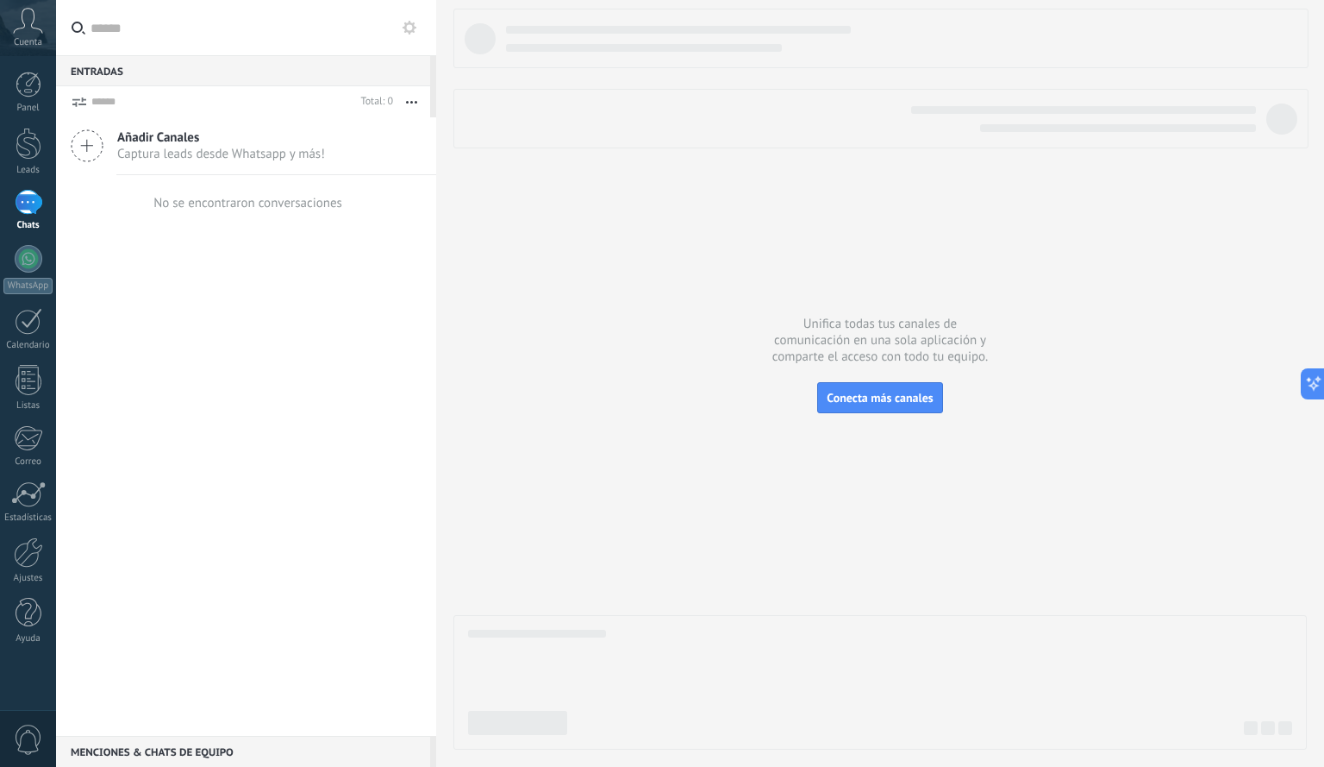
click at [294, 154] on span "Captura leads desde Whatsapp y más!" at bounding box center [221, 154] width 208 height 16
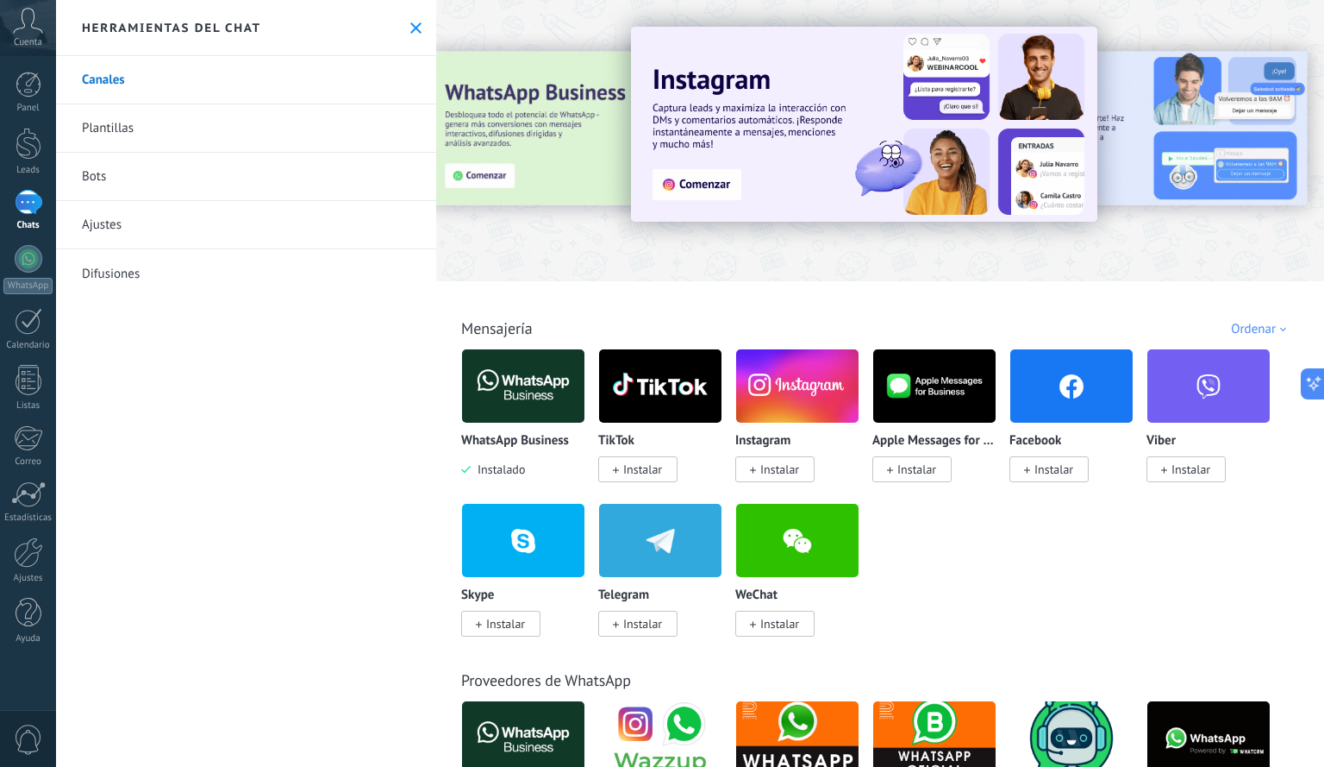
click at [405, 35] on div "Herramientas del chat" at bounding box center [246, 28] width 380 height 56
click at [410, 31] on icon at bounding box center [415, 27] width 11 height 11
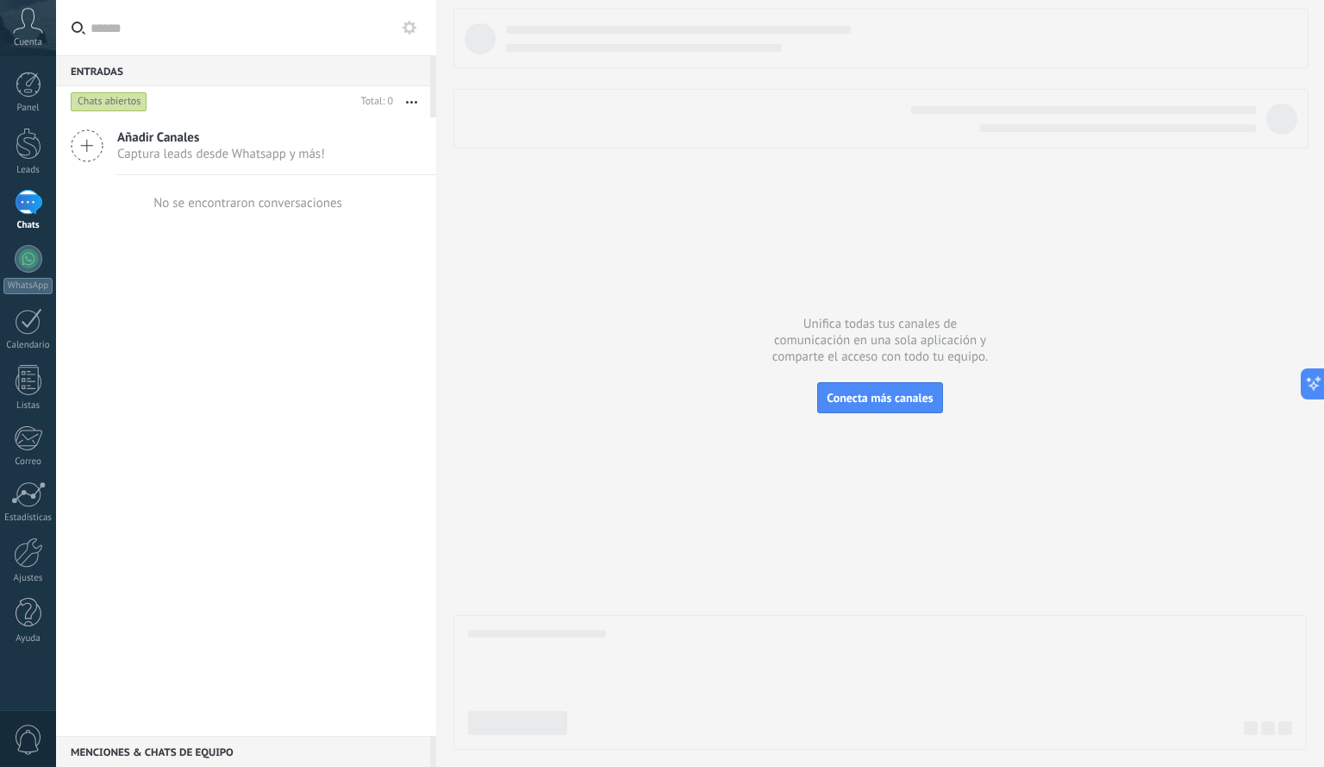
click at [82, 150] on icon at bounding box center [87, 145] width 33 height 33
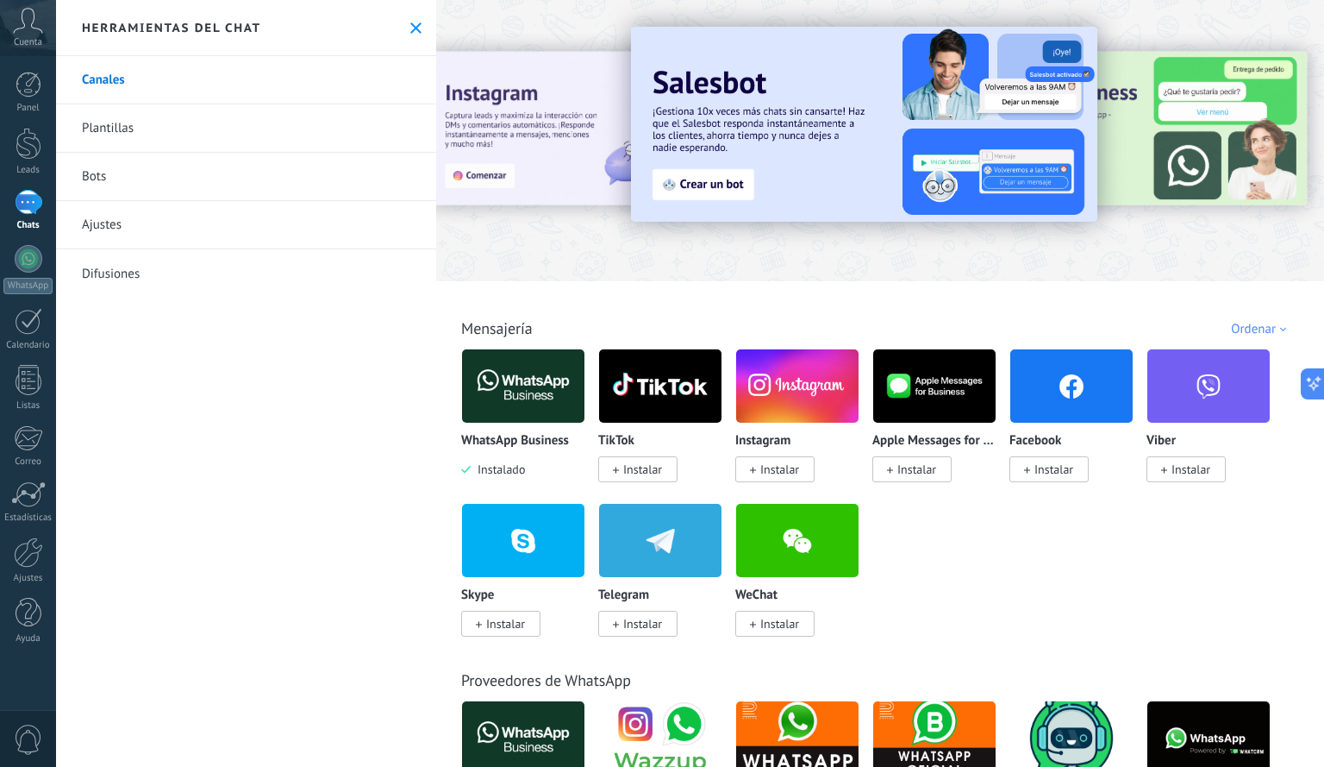
click at [104, 128] on link "Plantillas" at bounding box center [246, 128] width 380 height 48
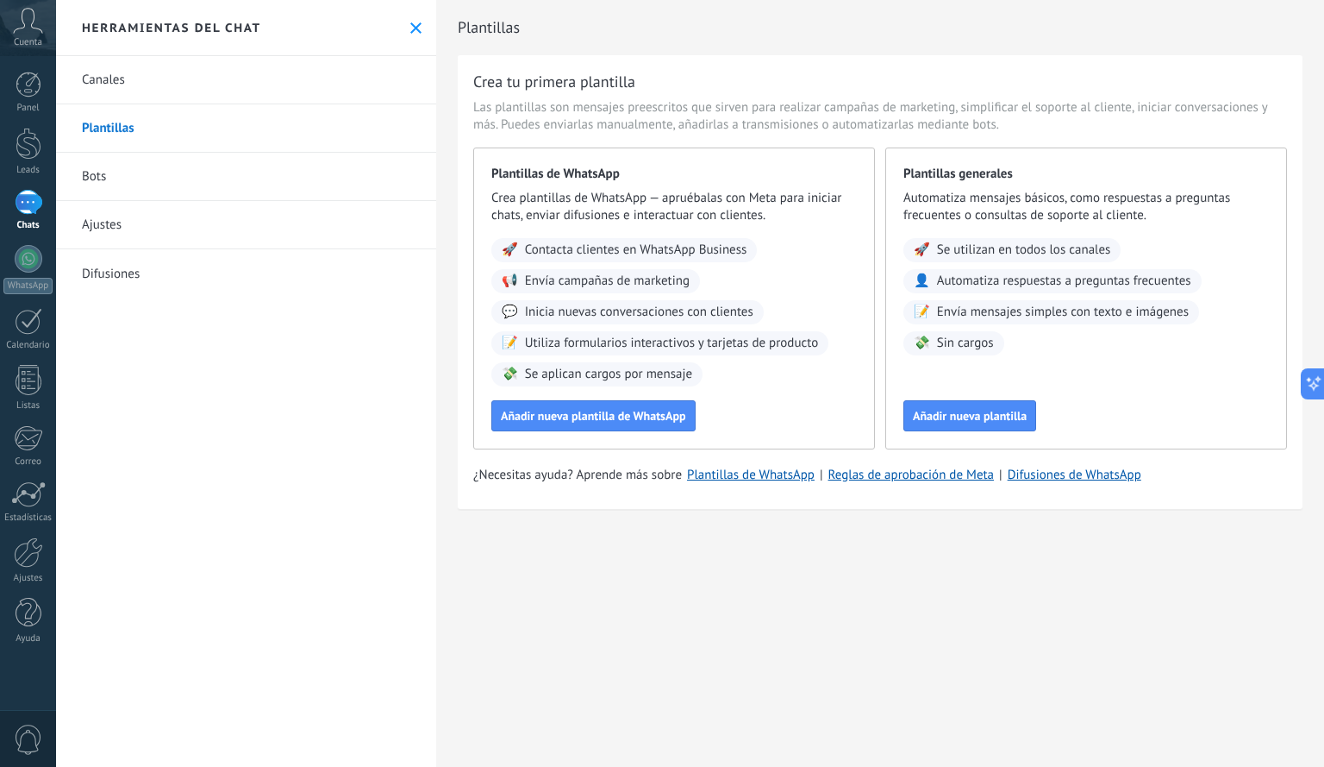
click at [122, 278] on link "Difusiones" at bounding box center [246, 273] width 380 height 48
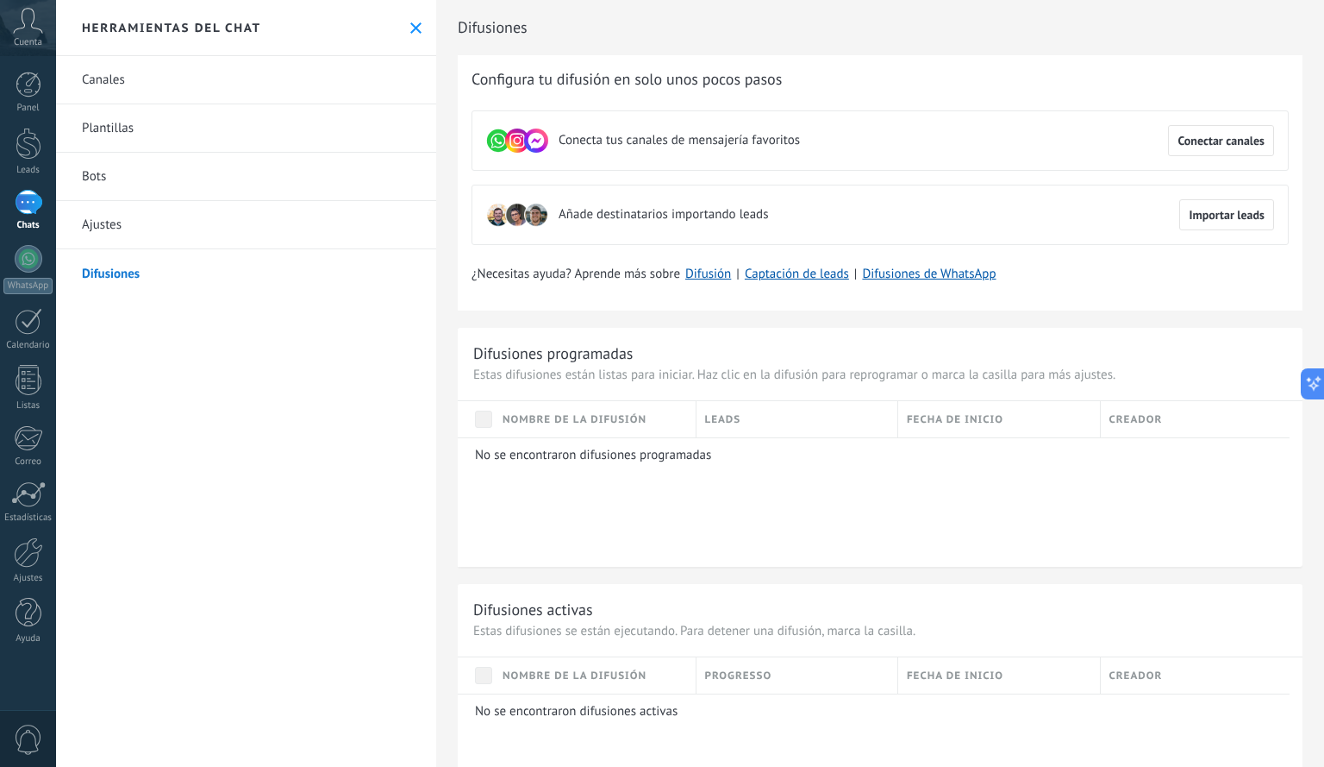
click at [106, 228] on link "Ajustes" at bounding box center [246, 225] width 380 height 48
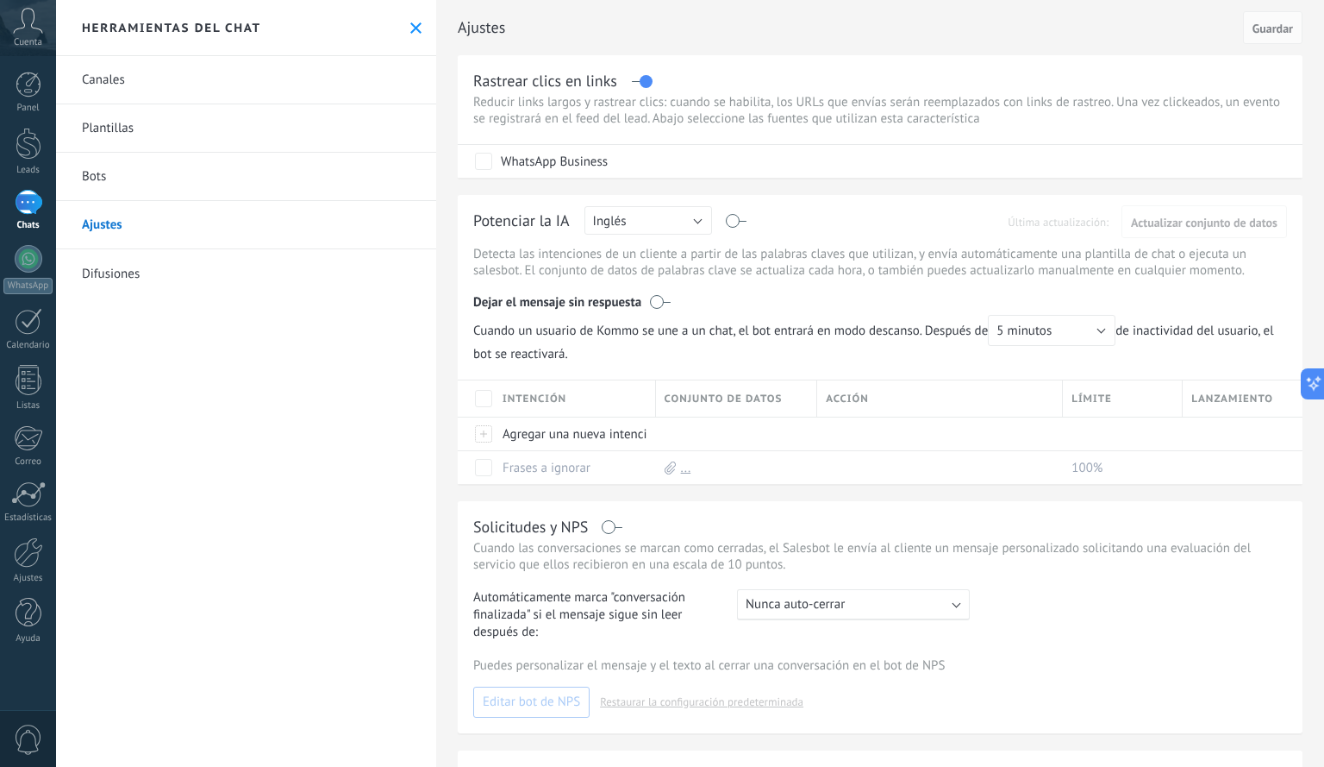
click at [413, 23] on icon at bounding box center [415, 27] width 11 height 11
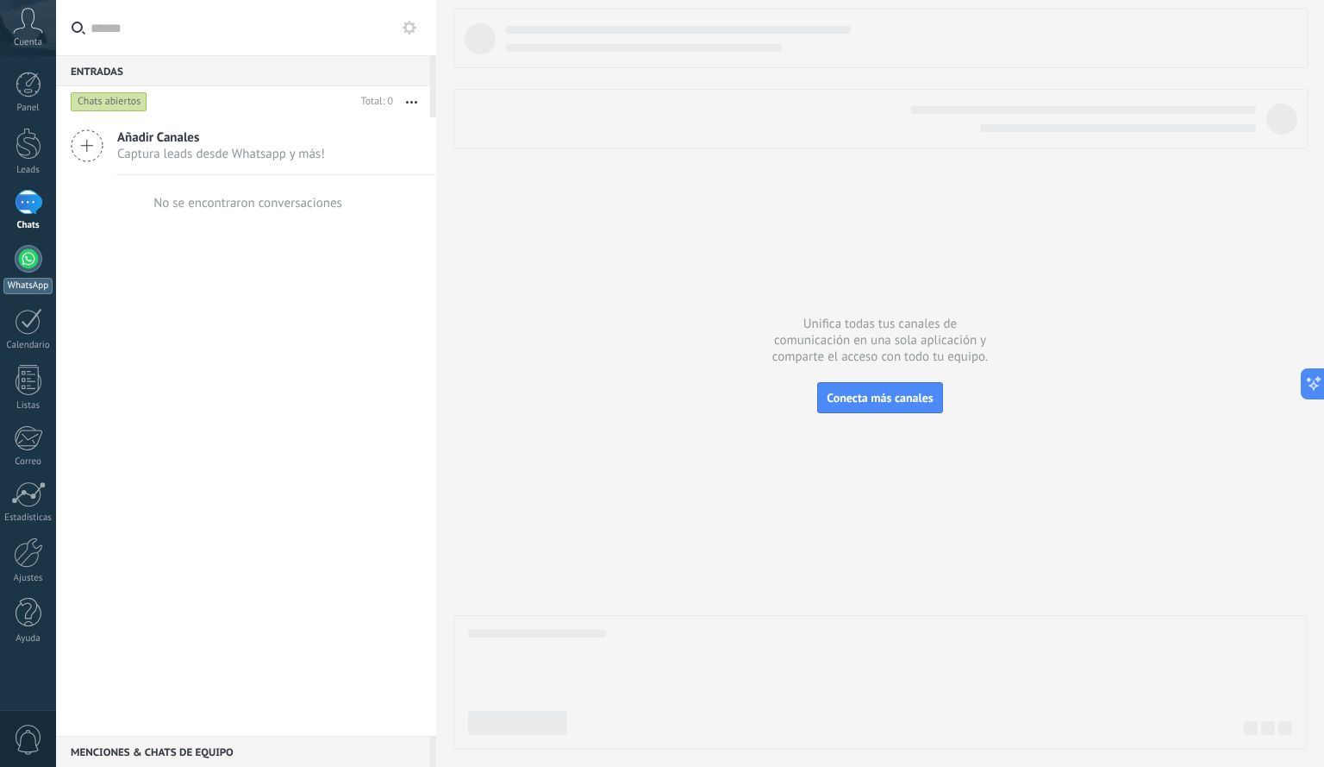
click at [25, 262] on div at bounding box center [29, 259] width 28 height 28
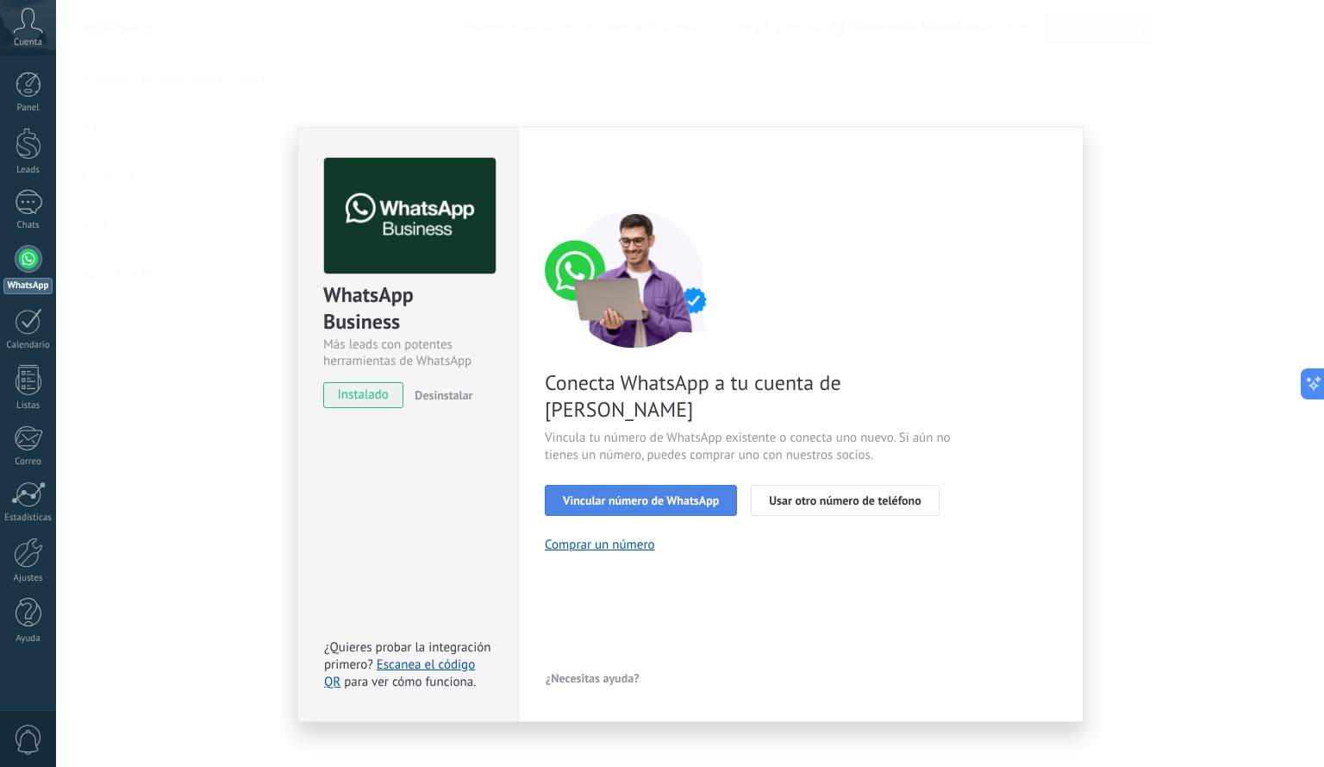
drag, startPoint x: 664, startPoint y: 468, endPoint x: 632, endPoint y: 474, distance: 32.5
click at [632, 494] on span "Vincular número de WhatsApp" at bounding box center [641, 500] width 156 height 12
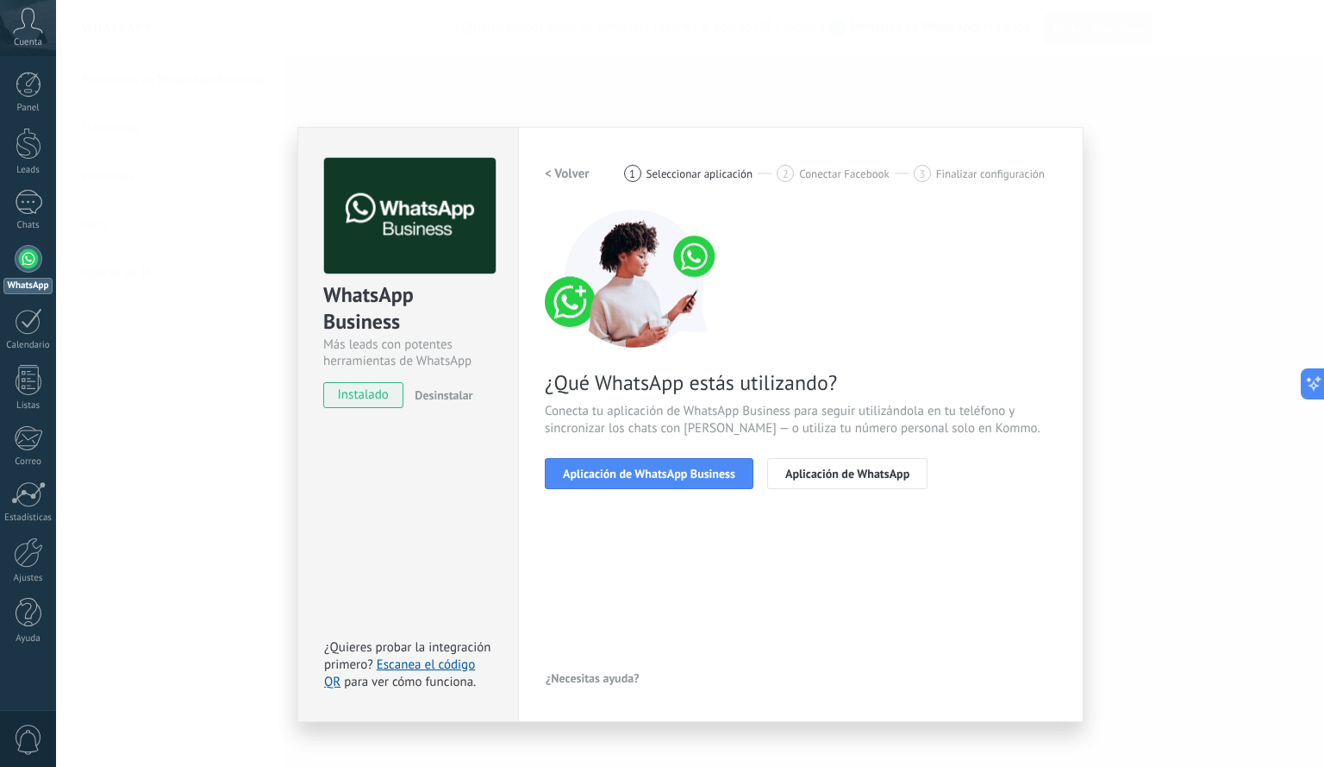
click at [632, 474] on span "Aplicación de WhatsApp Business" at bounding box center [649, 473] width 172 height 12
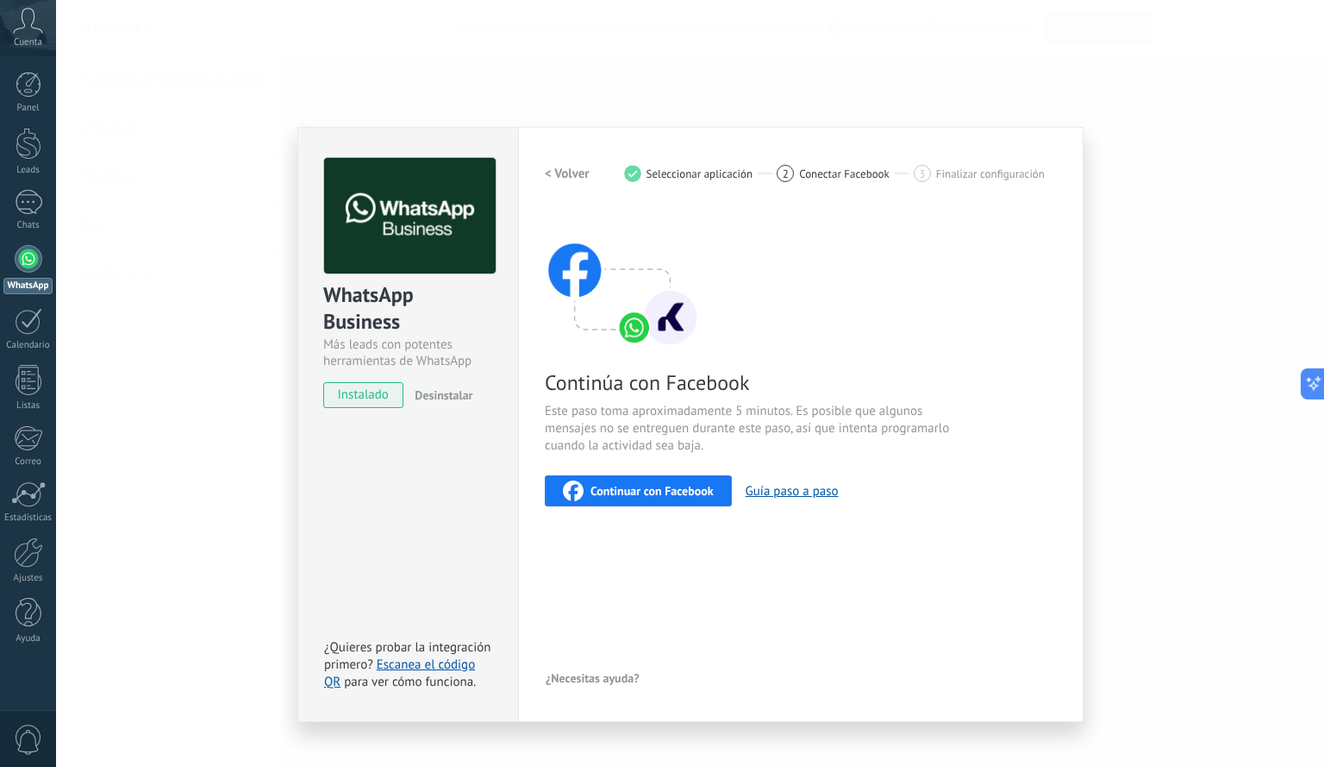
click at [703, 488] on span "Continuar con Facebook" at bounding box center [652, 491] width 123 height 12
click at [773, 491] on button "Guía paso a paso" at bounding box center [792, 491] width 93 height 16
click at [560, 179] on h2 "< Volver" at bounding box center [567, 174] width 45 height 16
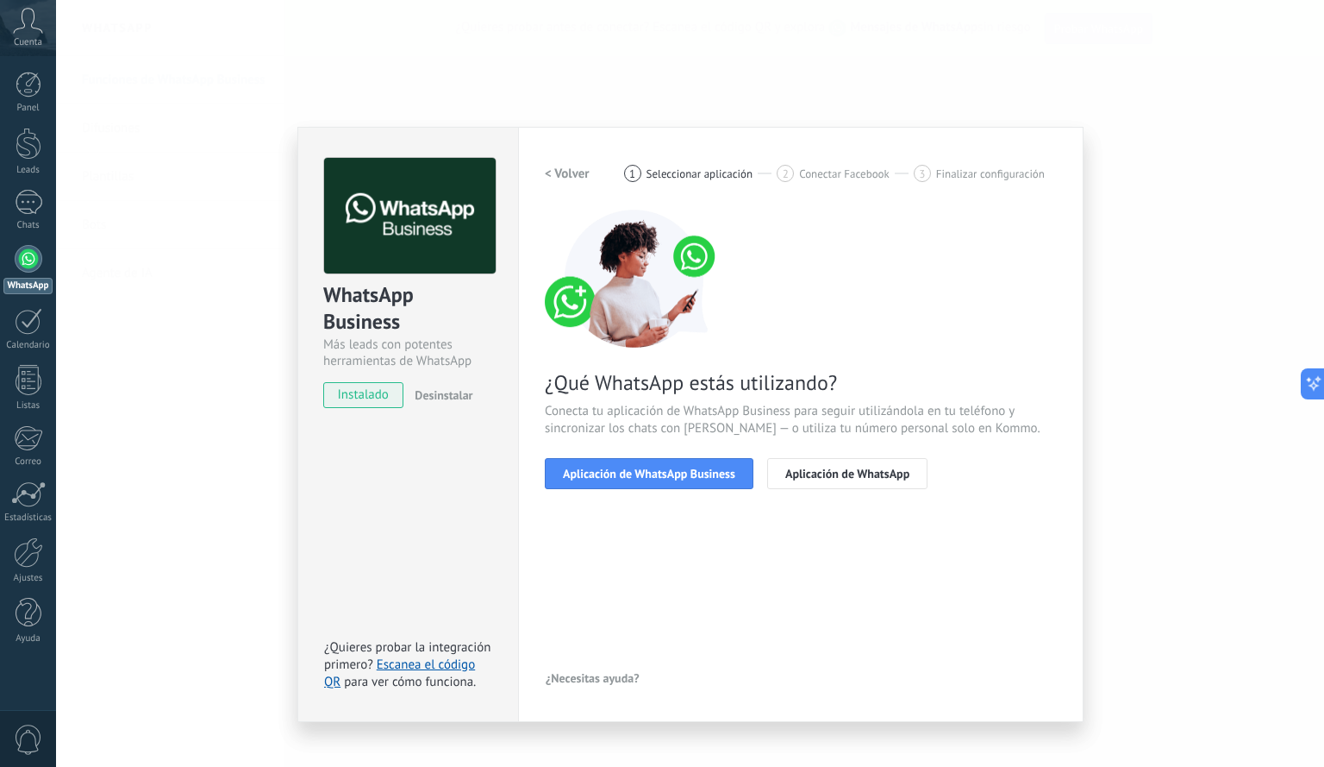
click at [560, 179] on h2 "< Volver" at bounding box center [567, 174] width 45 height 16
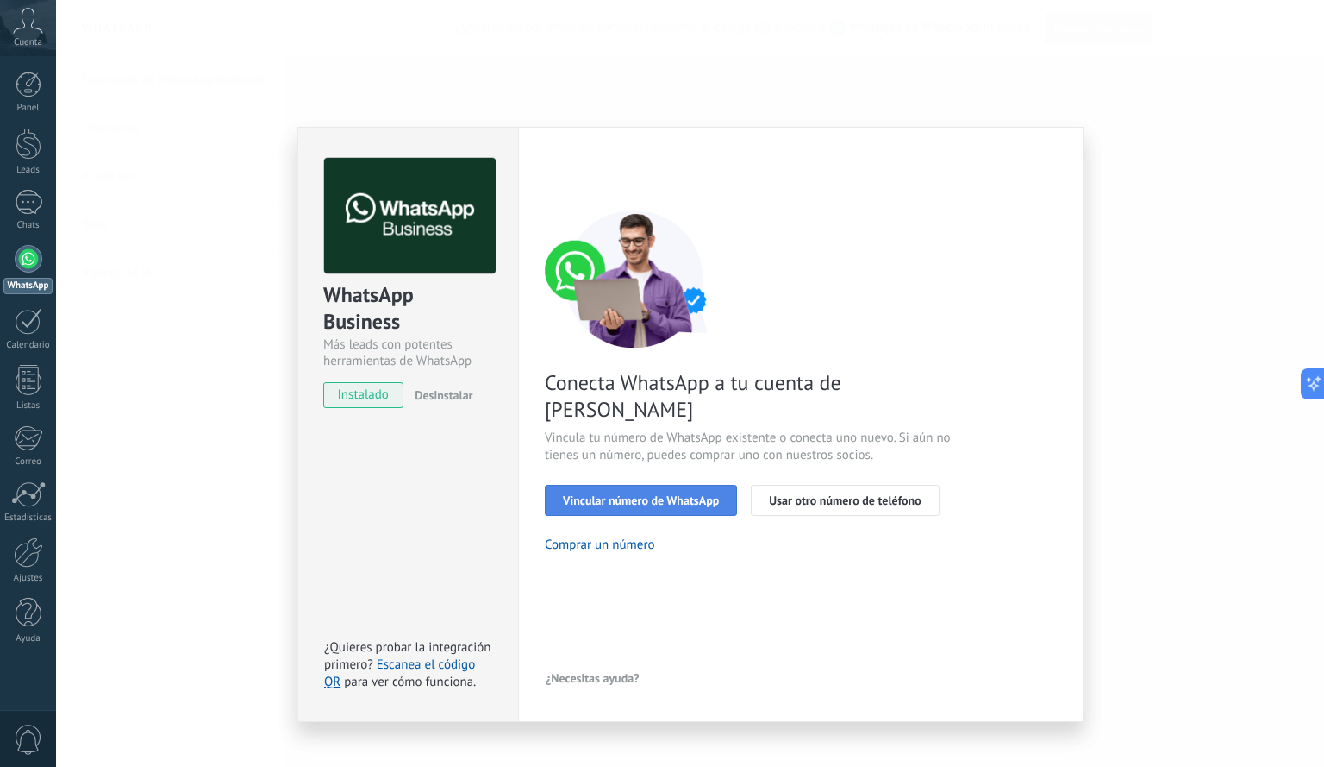
click at [660, 485] on button "Vincular número de WhatsApp" at bounding box center [641, 500] width 192 height 31
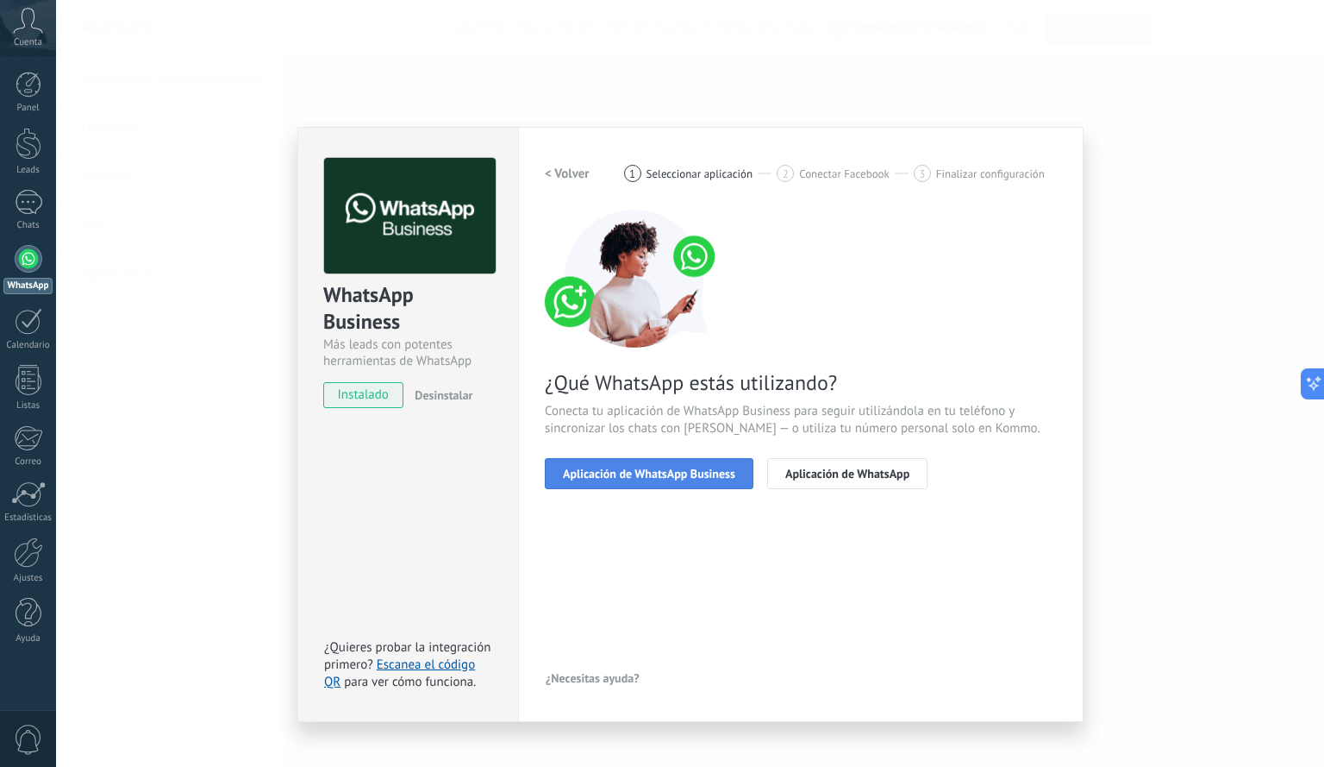
click at [637, 479] on span "Aplicación de WhatsApp Business" at bounding box center [649, 473] width 172 height 12
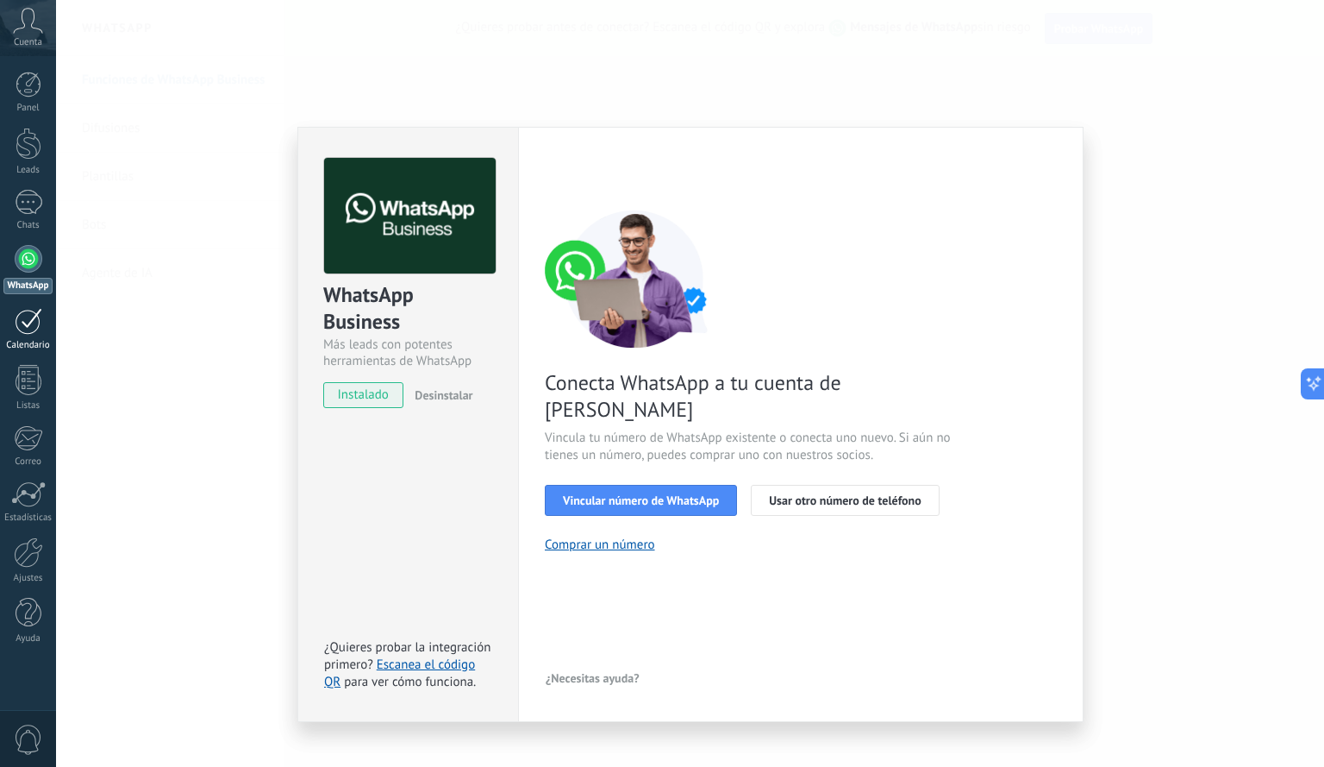
click at [26, 327] on div at bounding box center [29, 321] width 28 height 27
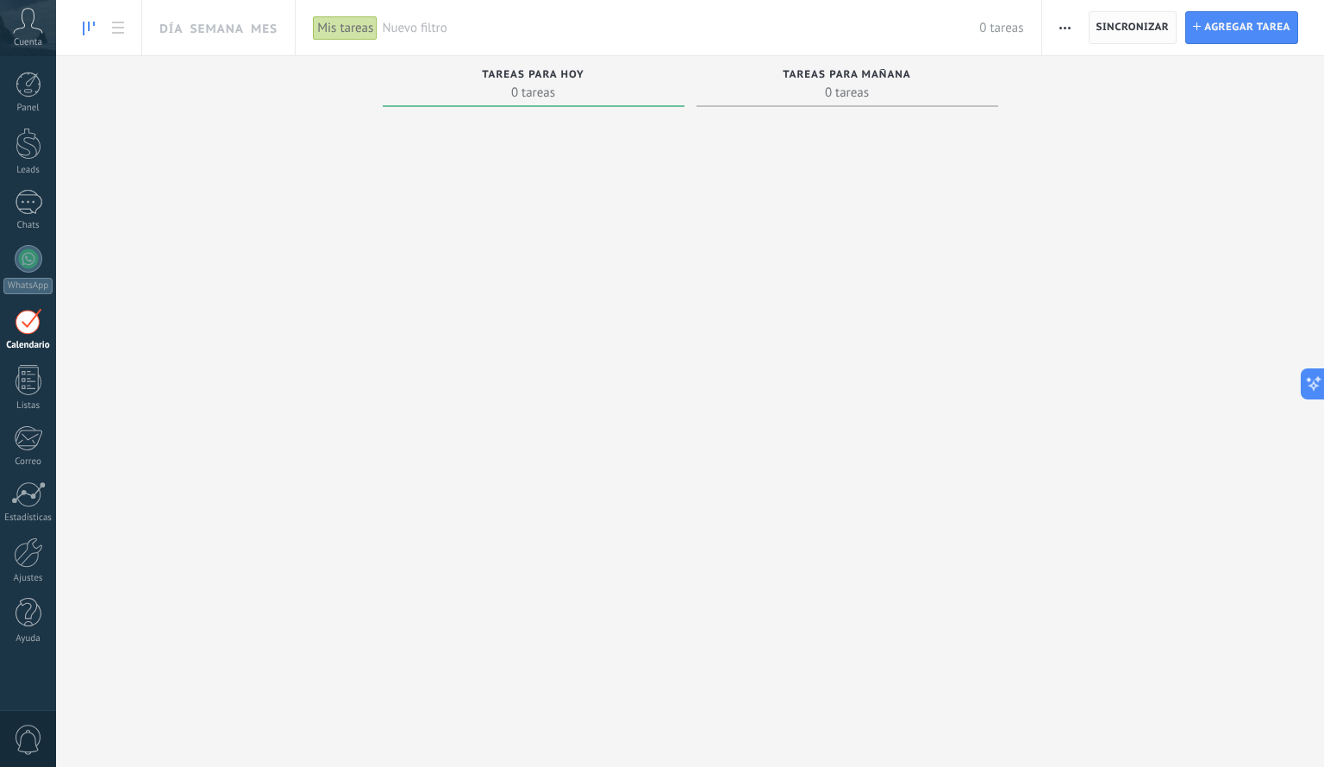
click at [1114, 23] on span "Sincronizar" at bounding box center [1133, 27] width 73 height 10
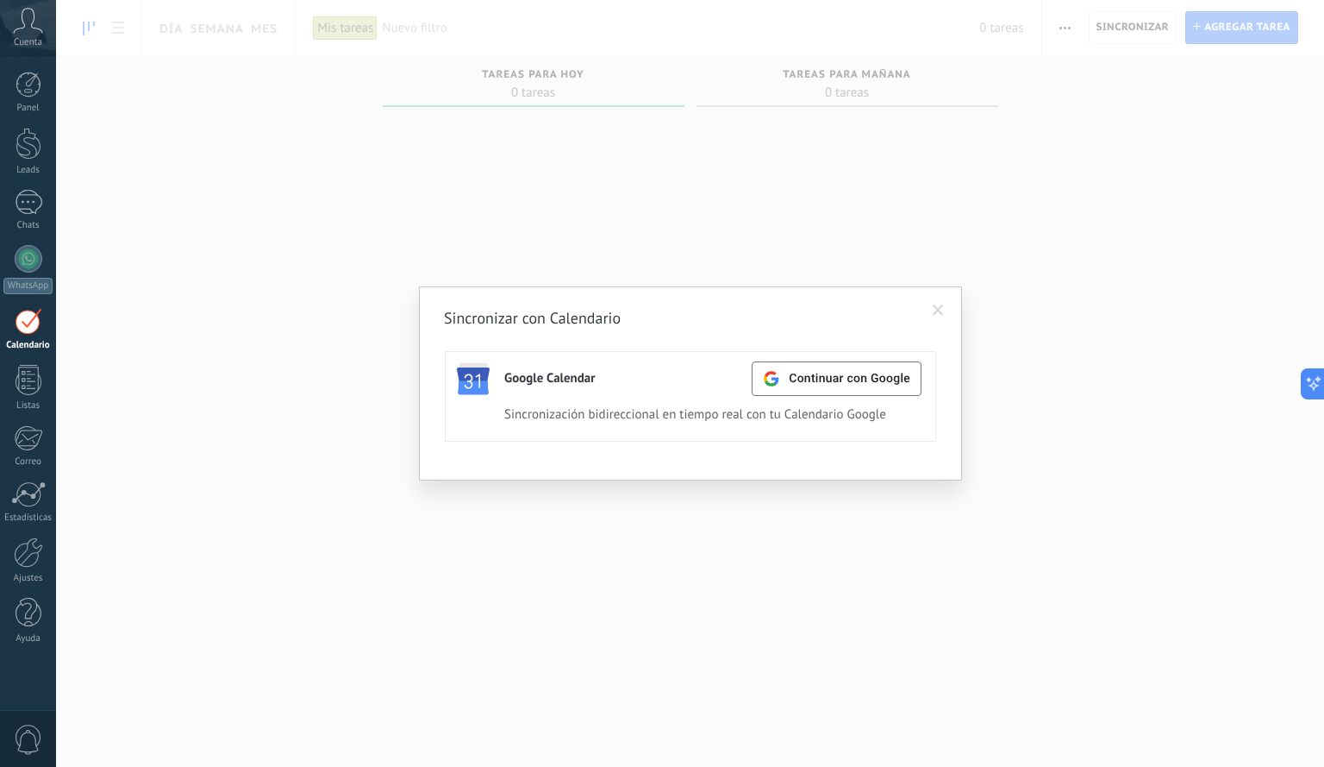
click at [939, 305] on span at bounding box center [938, 310] width 11 height 12
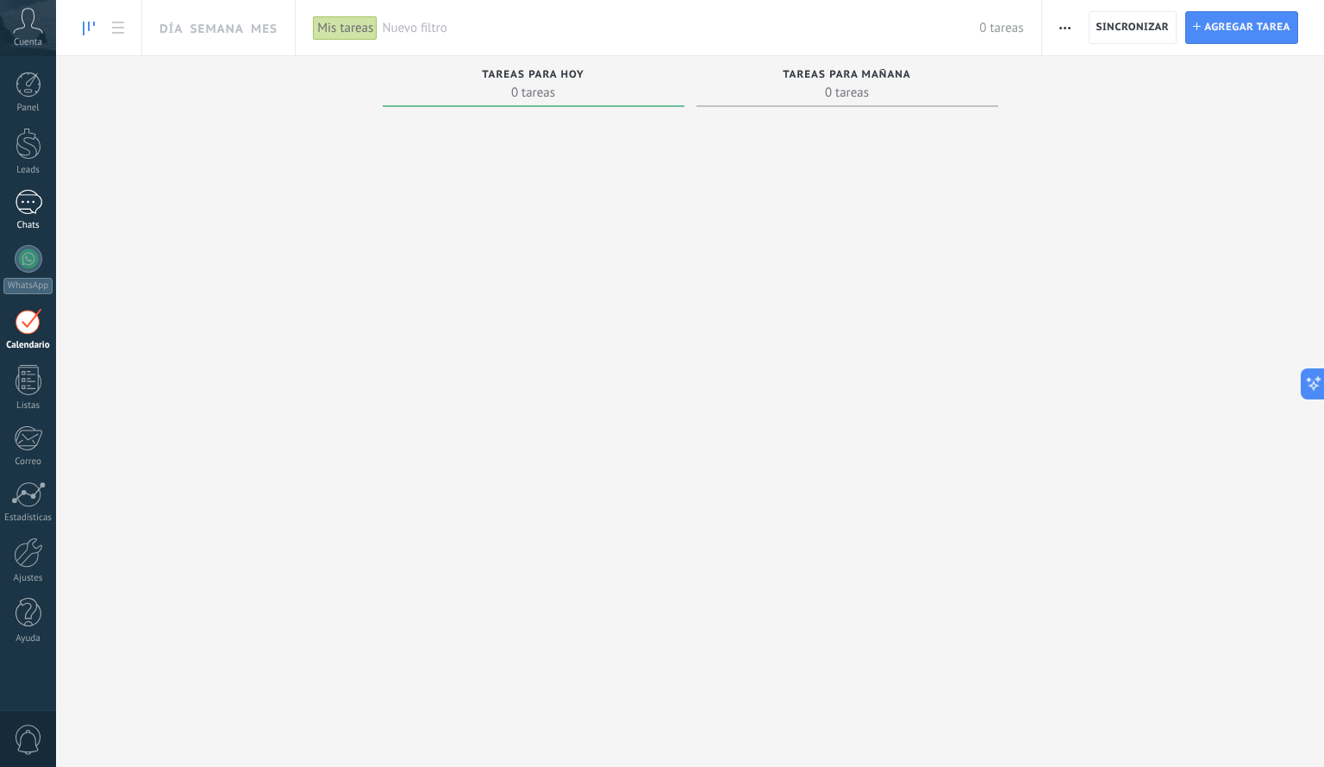
drag, startPoint x: 34, startPoint y: 219, endPoint x: 27, endPoint y: 208, distance: 13.2
drag, startPoint x: 27, startPoint y: 208, endPoint x: 22, endPoint y: 190, distance: 18.6
click at [22, 190] on div at bounding box center [29, 202] width 28 height 25
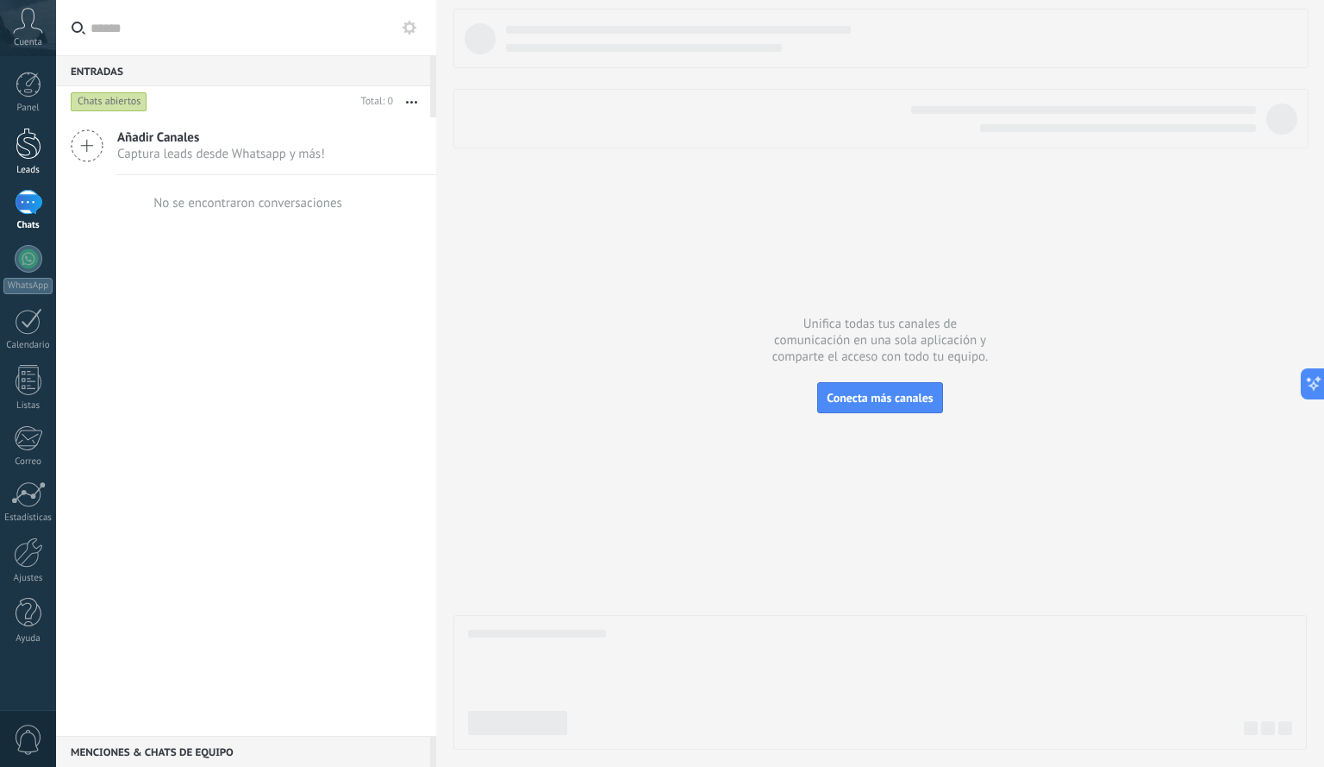
click at [26, 151] on div at bounding box center [29, 144] width 26 height 32
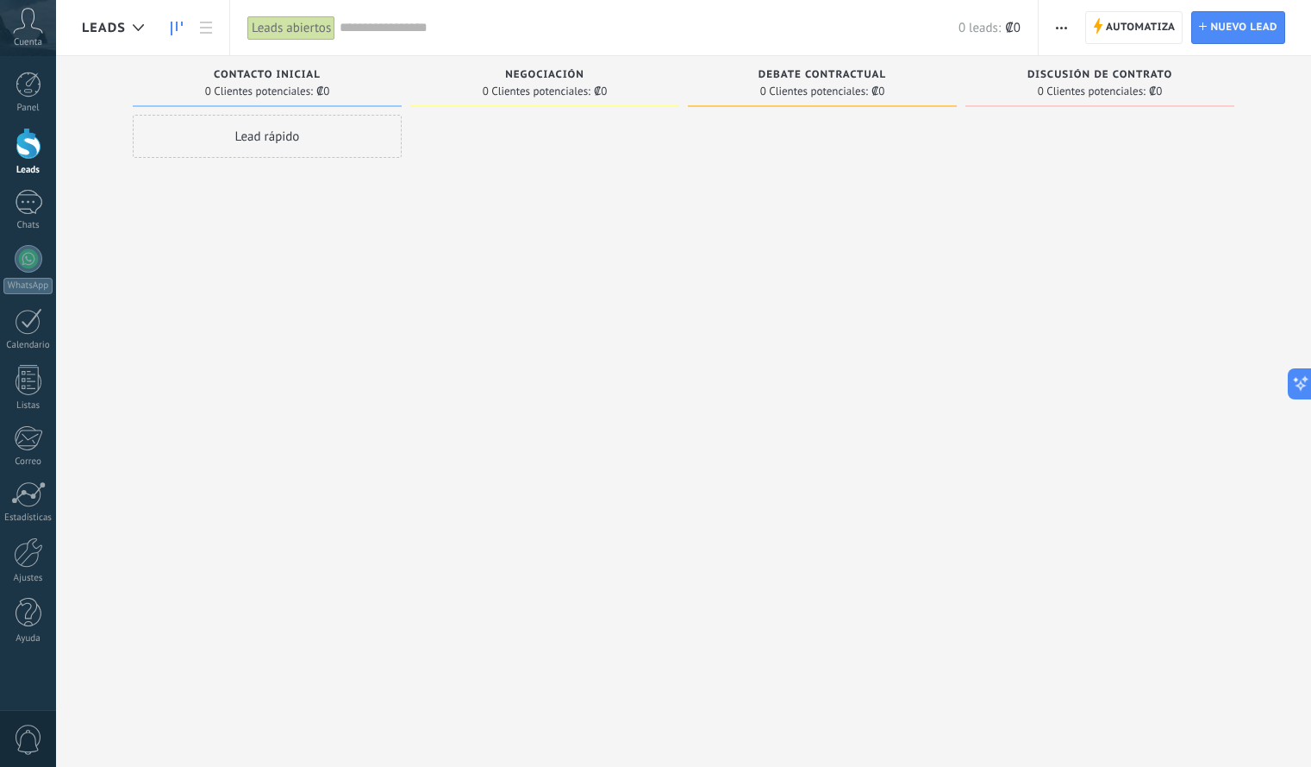
click at [25, 21] on icon at bounding box center [28, 21] width 30 height 26
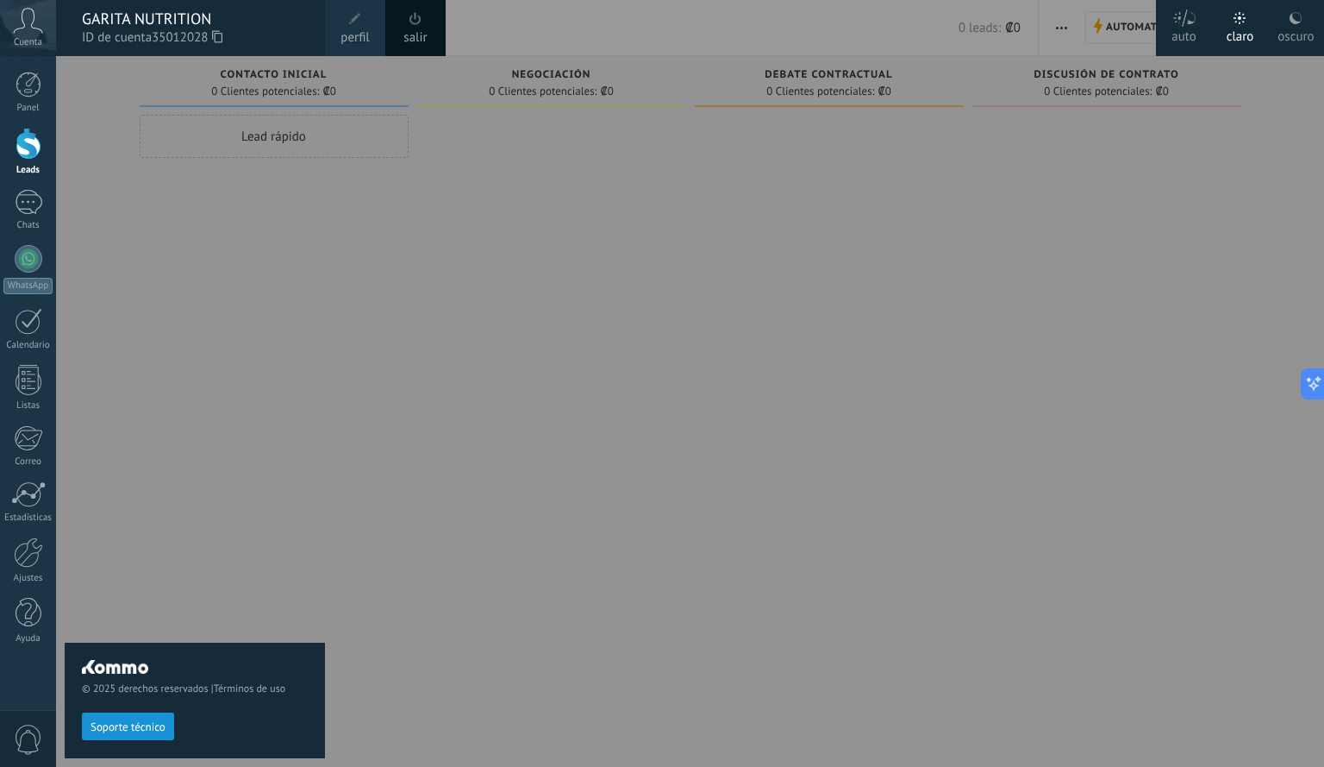
click at [375, 27] on link "perfil" at bounding box center [355, 28] width 60 height 56
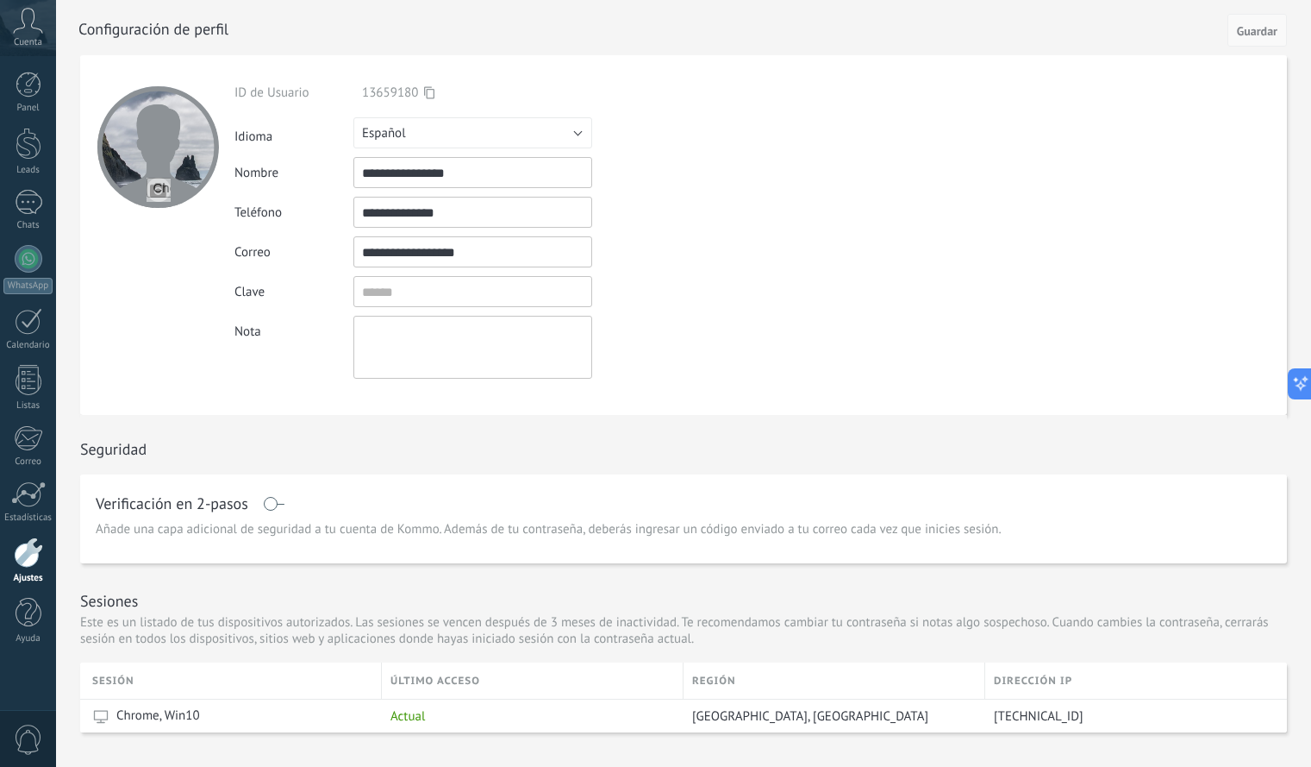
click at [1248, 26] on span "Guardar" at bounding box center [1257, 31] width 41 height 12
click at [1252, 29] on span "Guardar" at bounding box center [1257, 31] width 41 height 12
click at [31, 356] on div "Panel Leads Chats WhatsApp Clientes" at bounding box center [28, 367] width 56 height 590
click at [28, 334] on div at bounding box center [29, 321] width 28 height 27
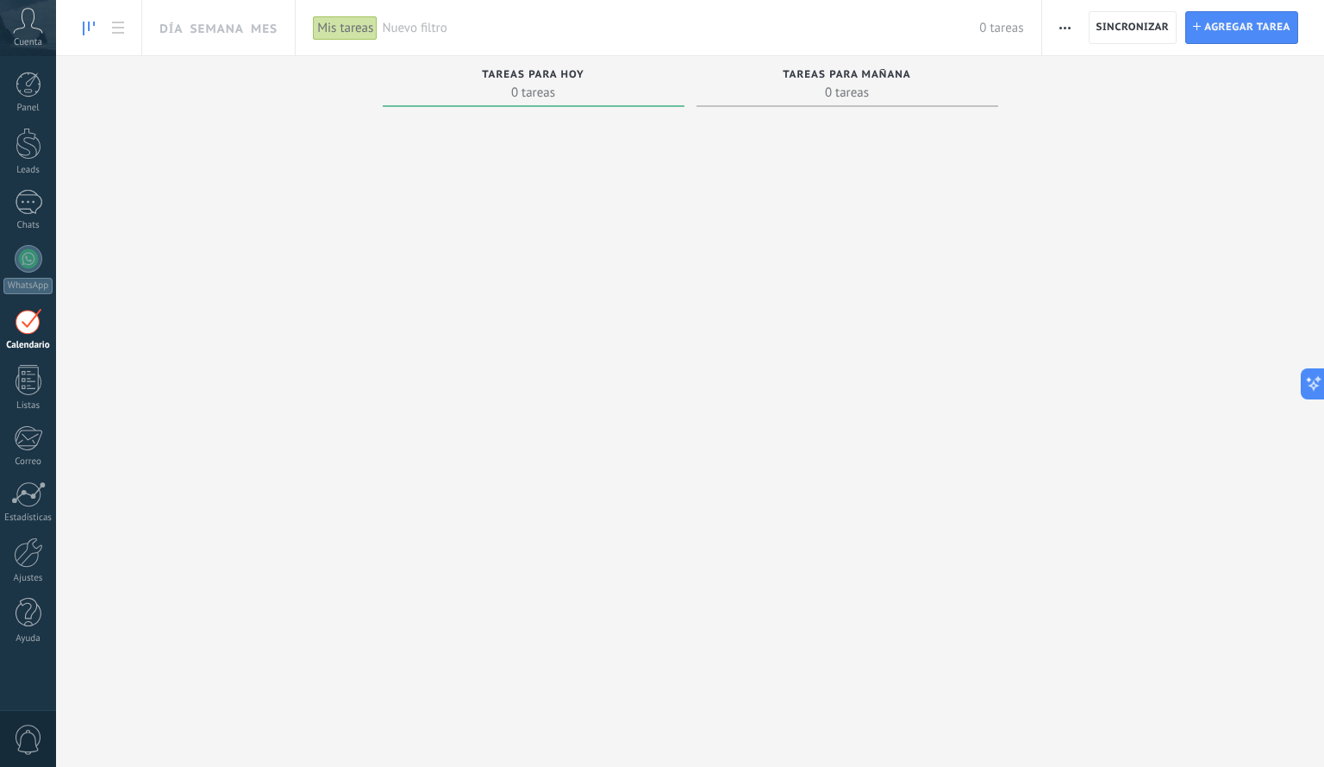
click at [28, 334] on div at bounding box center [29, 321] width 28 height 27
click at [27, 266] on div at bounding box center [29, 259] width 28 height 28
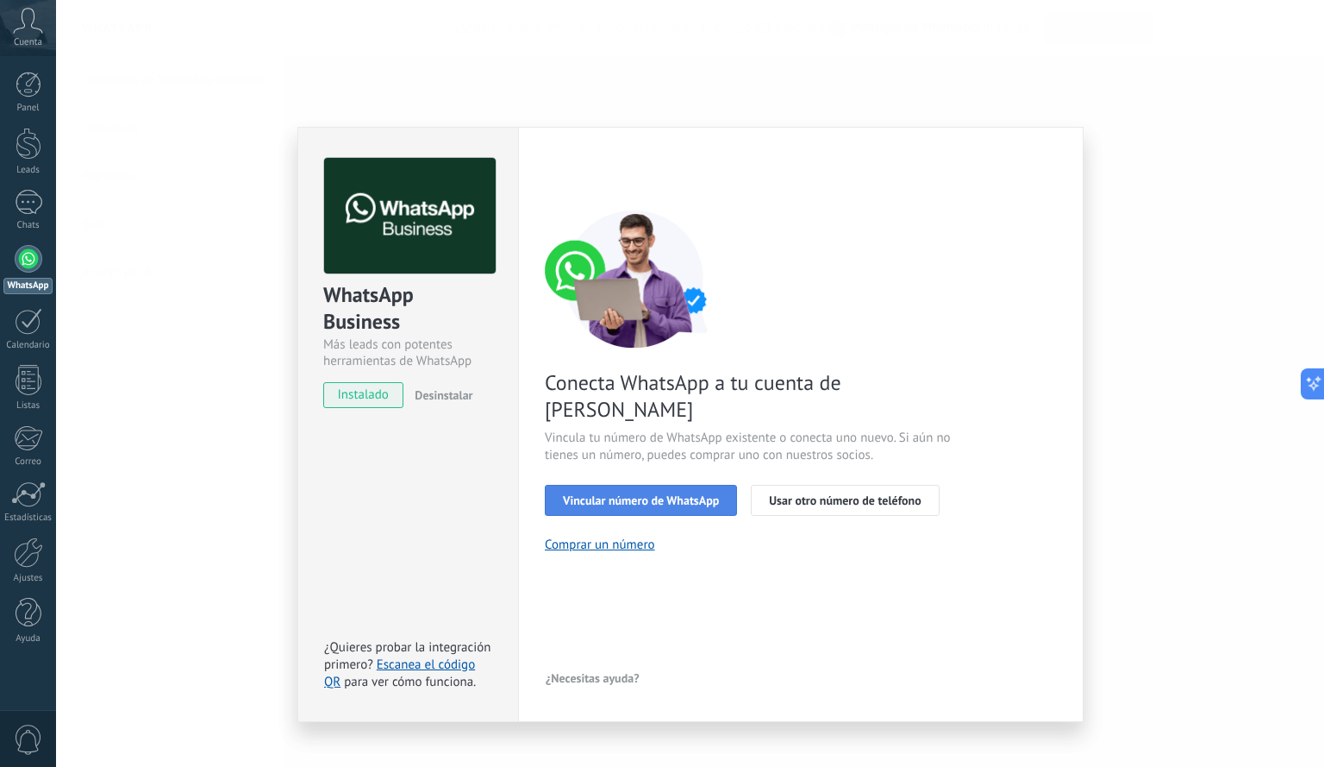
click at [650, 494] on span "Vincular número de WhatsApp" at bounding box center [641, 500] width 156 height 12
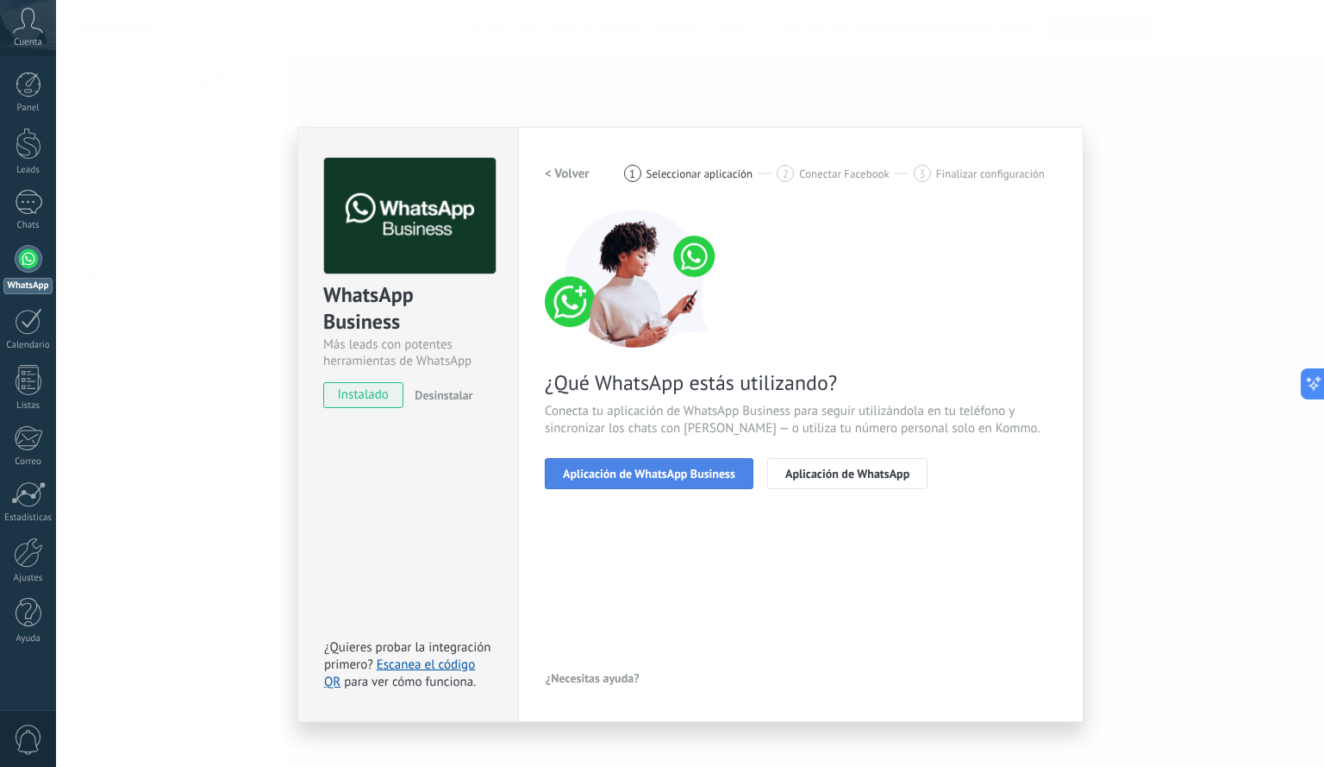
click at [653, 475] on span "Aplicación de WhatsApp Business" at bounding box center [649, 473] width 172 height 12
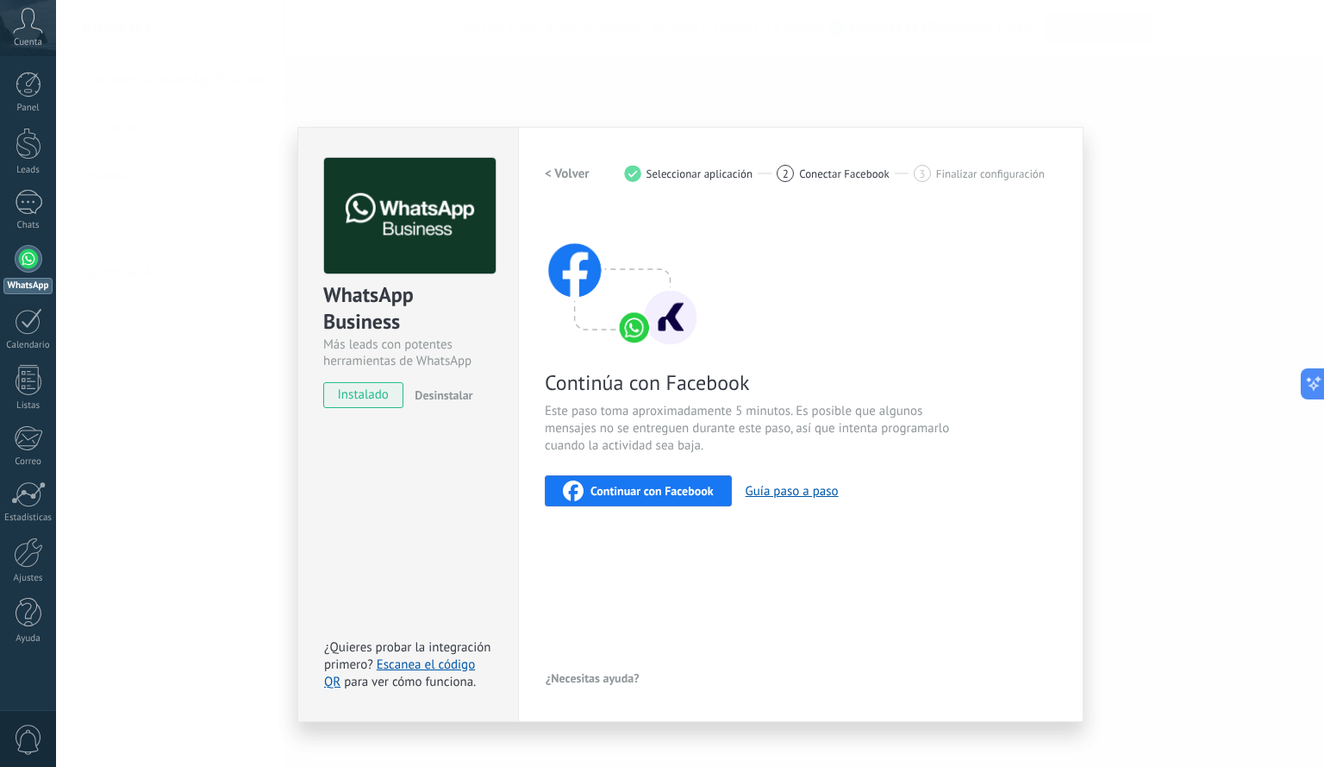
click at [640, 491] on span "Continuar con Facebook" at bounding box center [652, 491] width 123 height 12
click at [27, 254] on div at bounding box center [29, 259] width 28 height 28
click at [32, 200] on div at bounding box center [29, 202] width 28 height 25
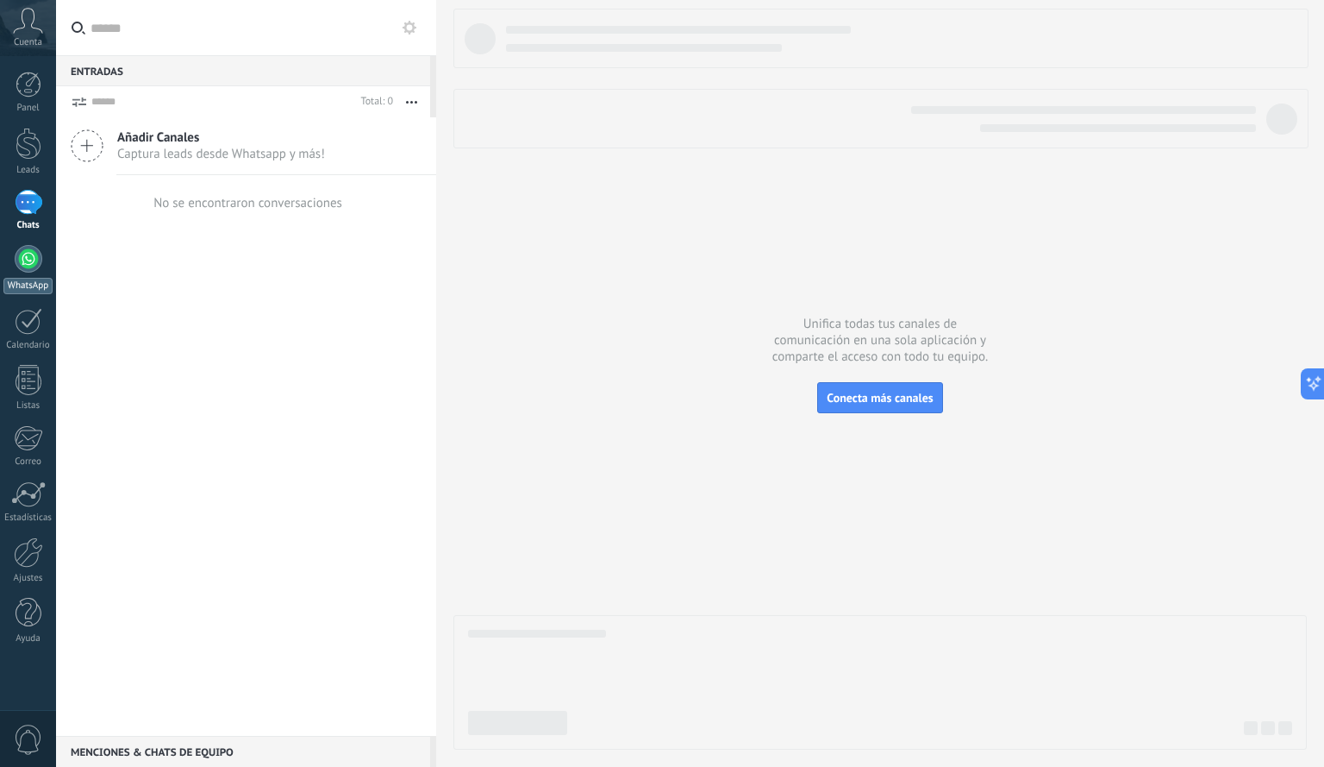
click at [32, 247] on div at bounding box center [29, 259] width 28 height 28
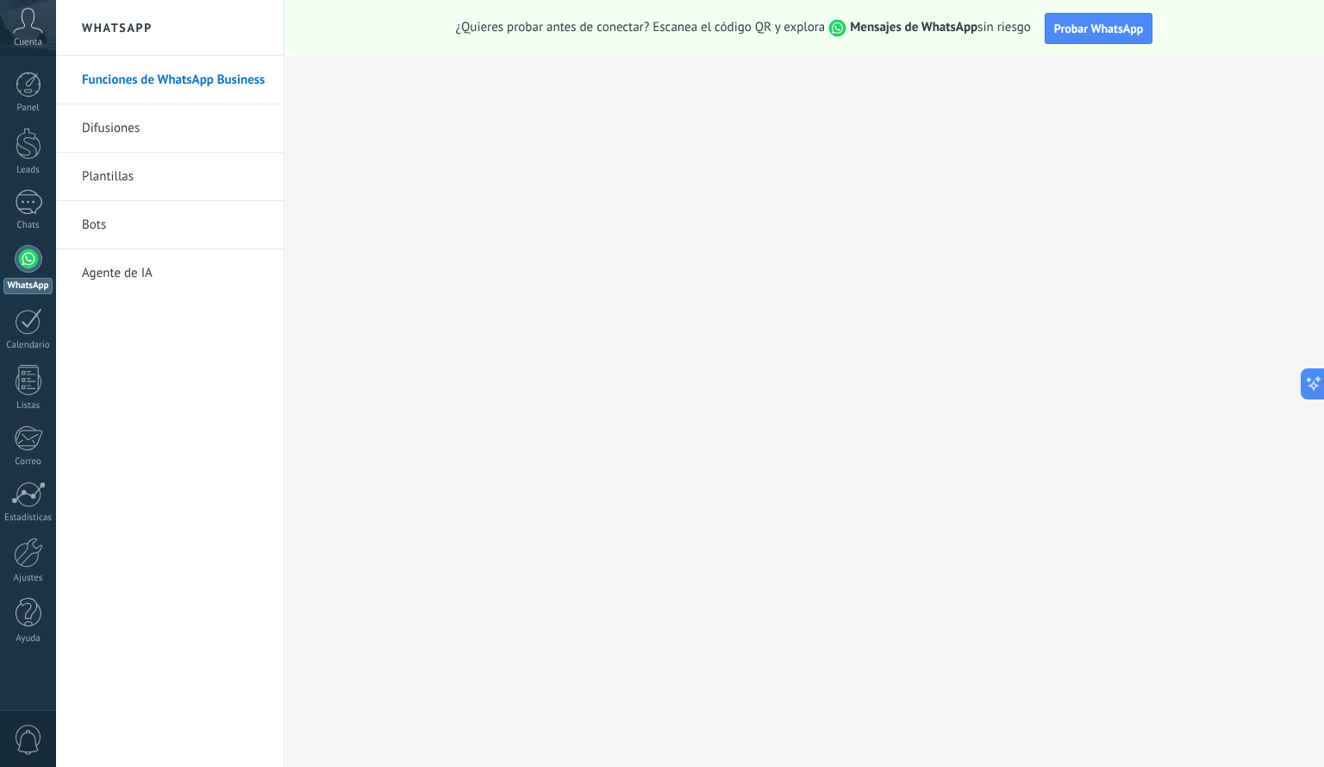
click at [22, 256] on div at bounding box center [29, 259] width 28 height 28
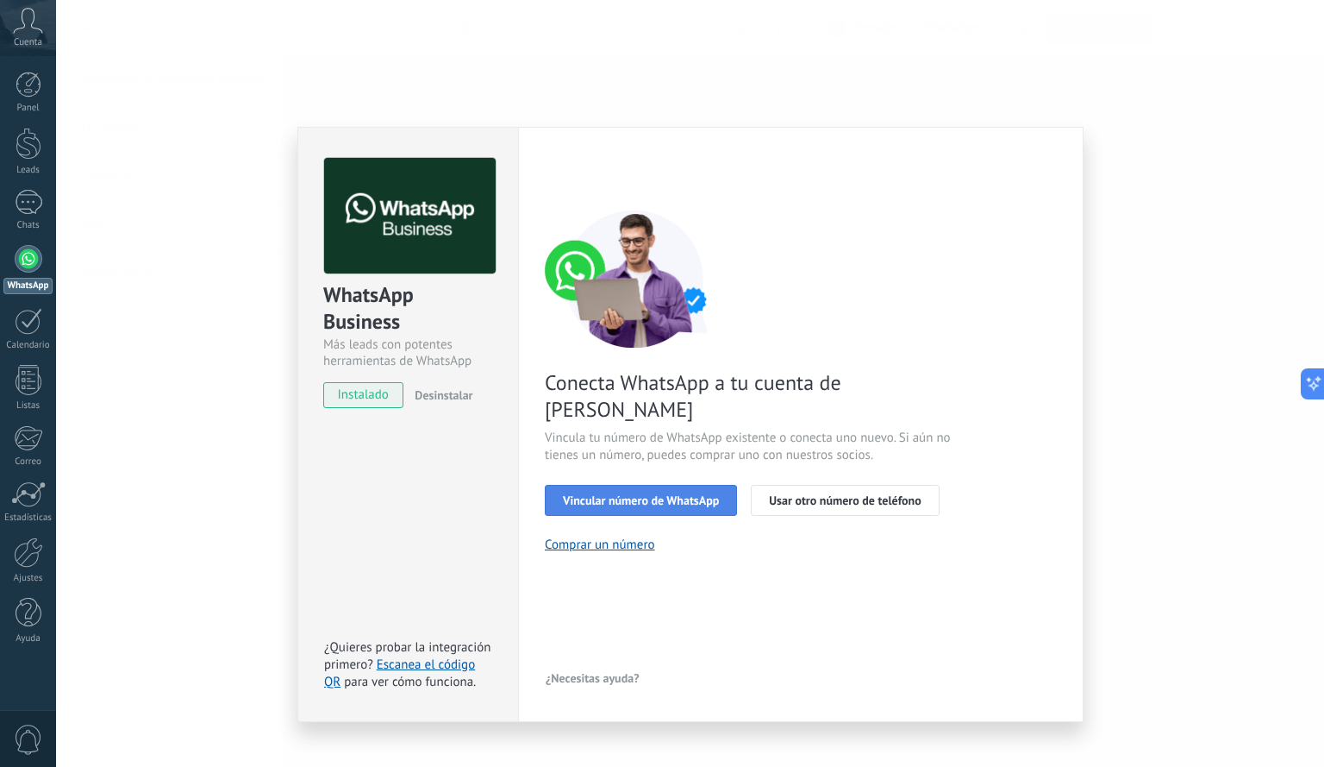
click at [666, 494] on span "Vincular número de WhatsApp" at bounding box center [641, 500] width 156 height 12
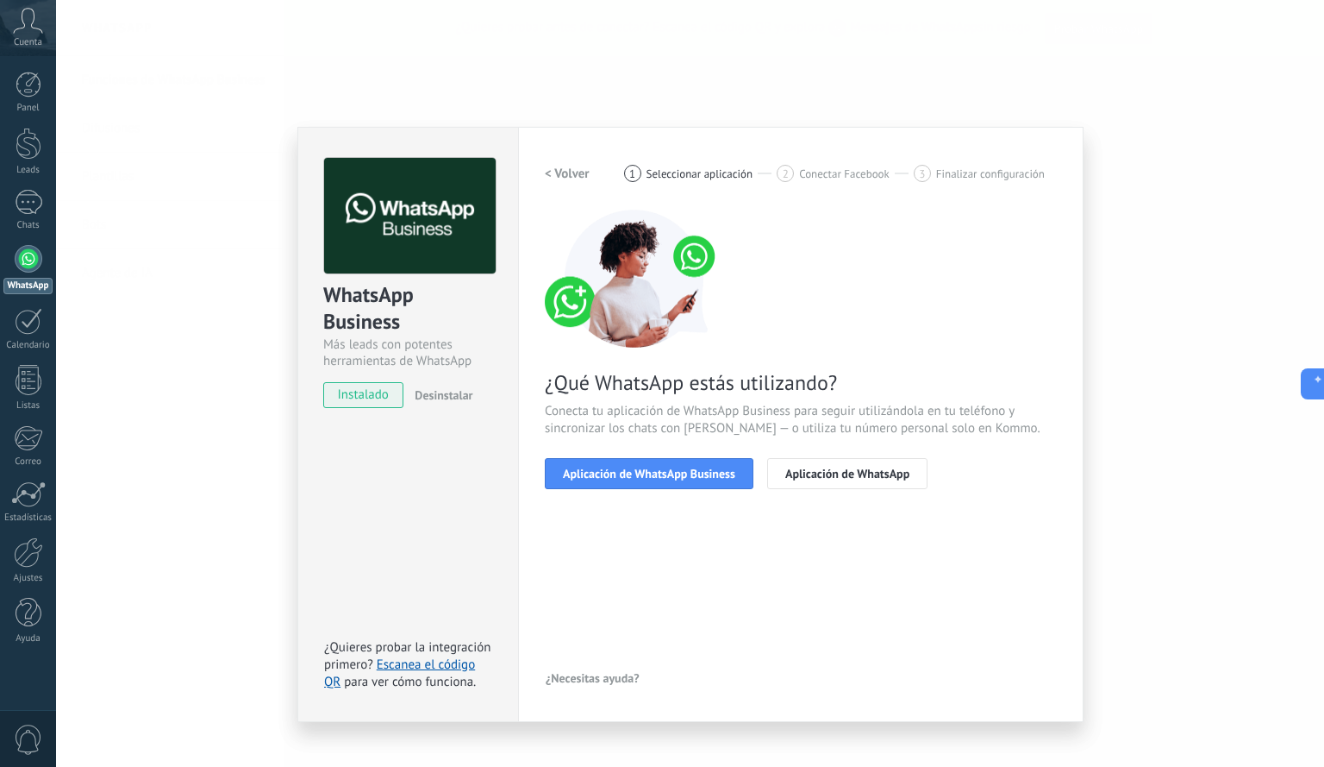
click at [666, 473] on span "Aplicación de WhatsApp Business" at bounding box center [649, 473] width 172 height 12
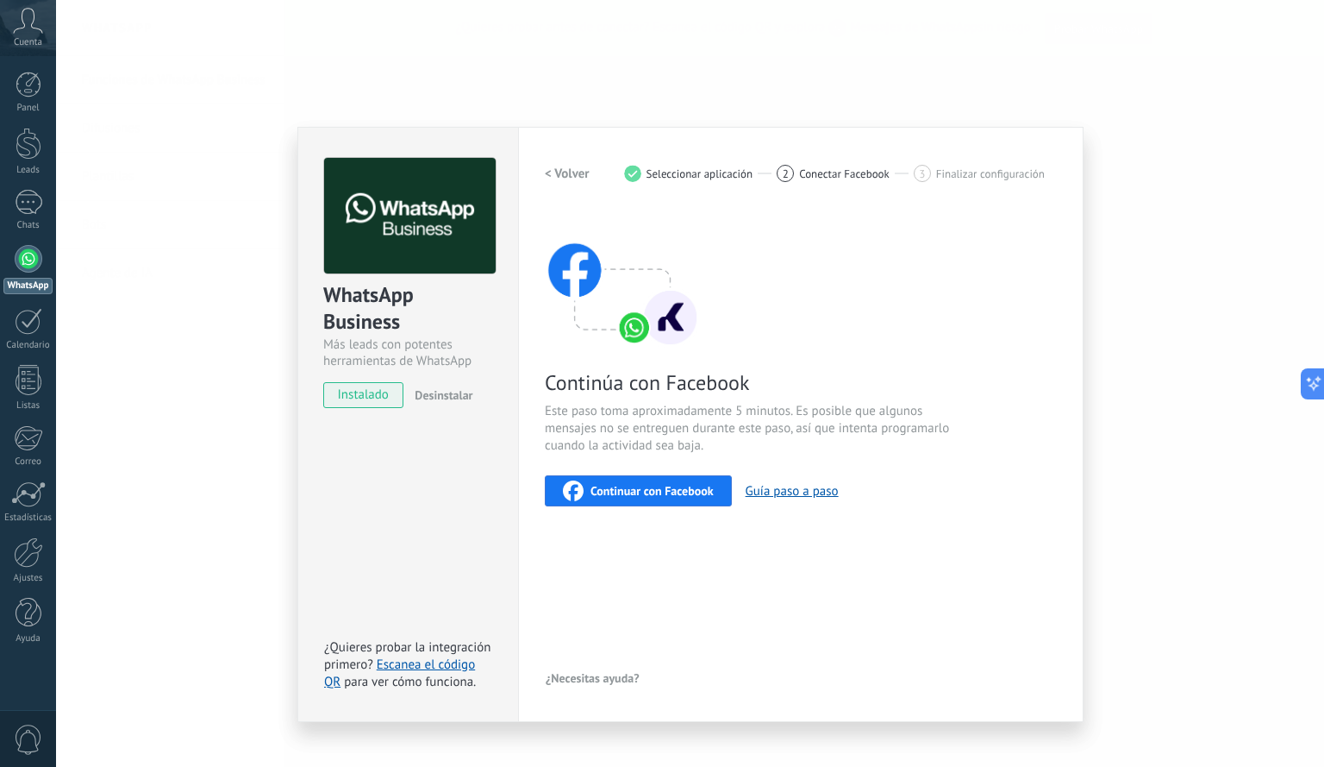
click at [136, 372] on div "WhatsApp Business Más leads con potentes herramientas de WhatsApp instalado Des…" at bounding box center [690, 383] width 1268 height 767
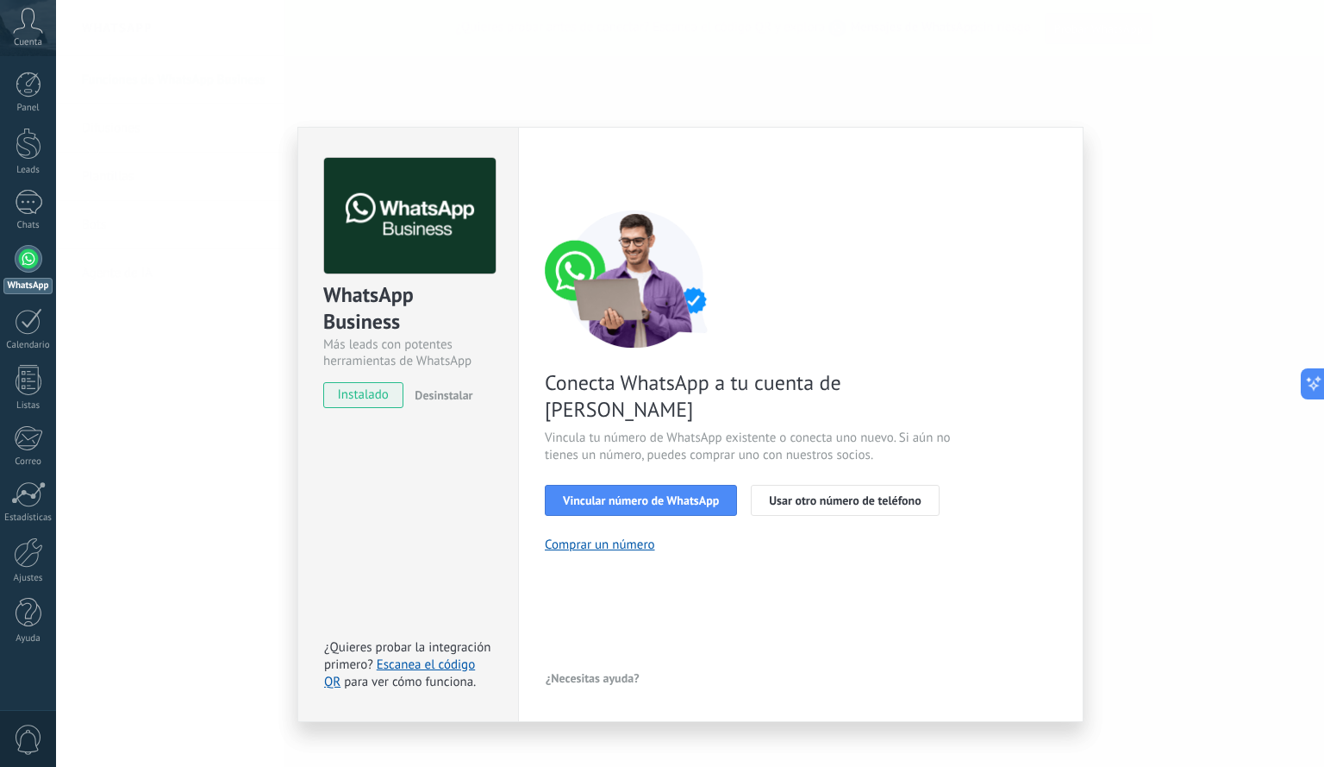
click at [279, 443] on div "WhatsApp Business Más leads con potentes herramientas de WhatsApp instalado Des…" at bounding box center [690, 383] width 1268 height 767
click at [205, 438] on div "WhatsApp Business Más leads con potentes herramientas de WhatsApp instalado Des…" at bounding box center [690, 383] width 1268 height 767
click at [263, 65] on div "WhatsApp Business Más leads con potentes herramientas de WhatsApp instalado Des…" at bounding box center [690, 383] width 1268 height 767
click at [16, 198] on div at bounding box center [29, 202] width 28 height 25
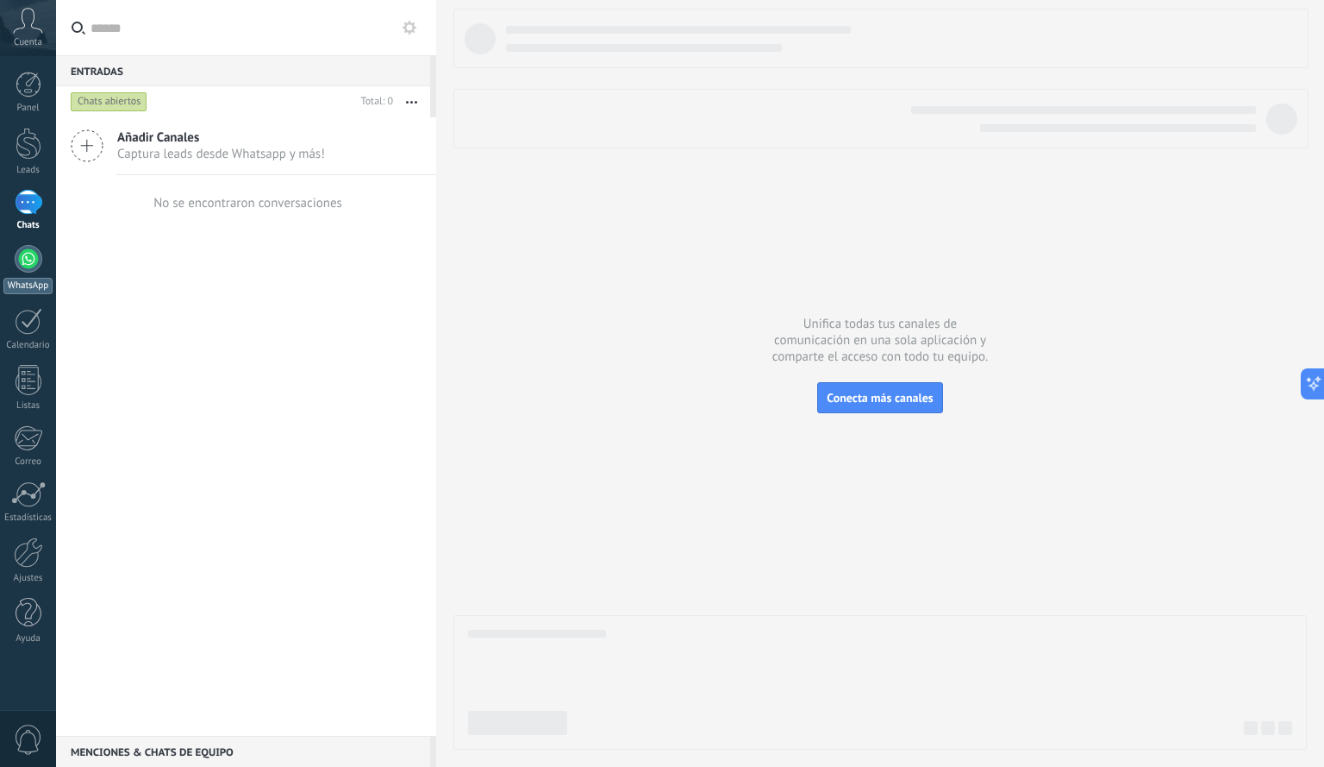
click at [39, 276] on link "WhatsApp" at bounding box center [28, 269] width 56 height 49
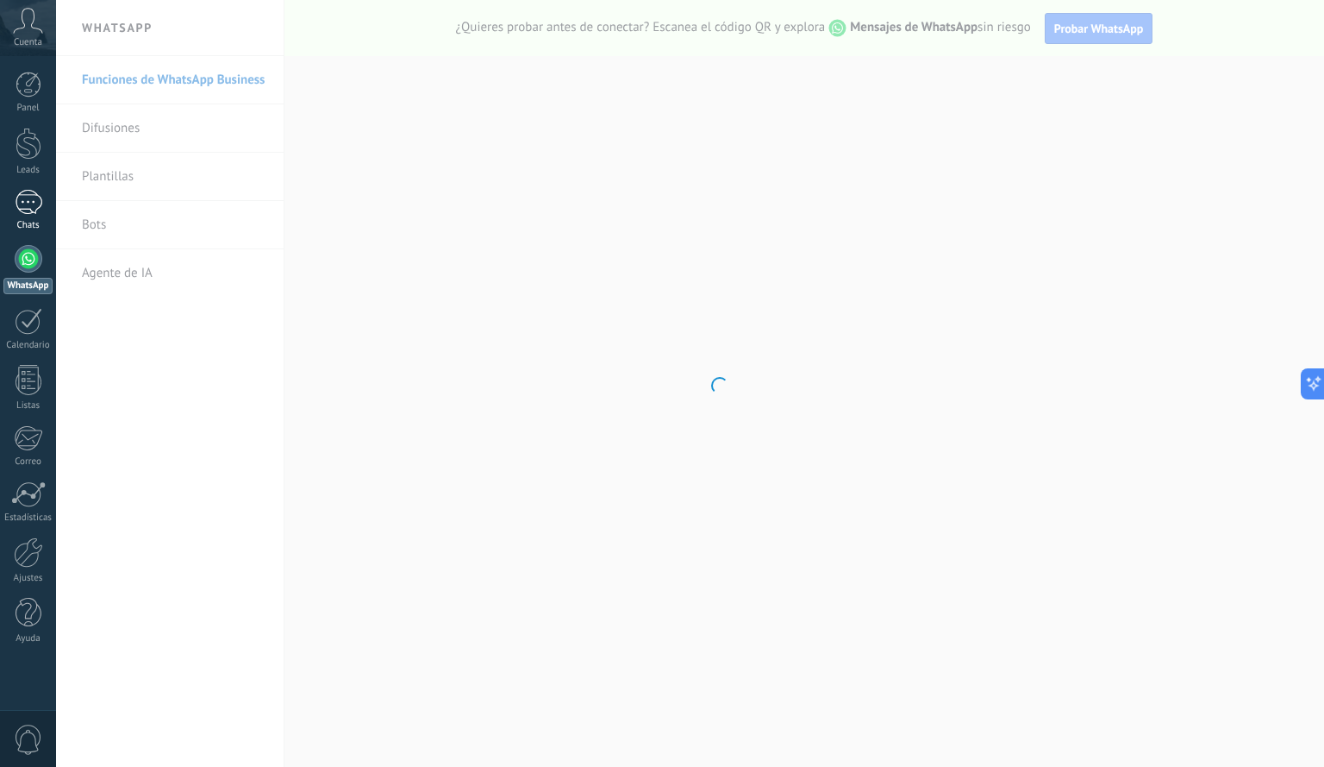
click at [30, 220] on div "Chats" at bounding box center [28, 225] width 50 height 11
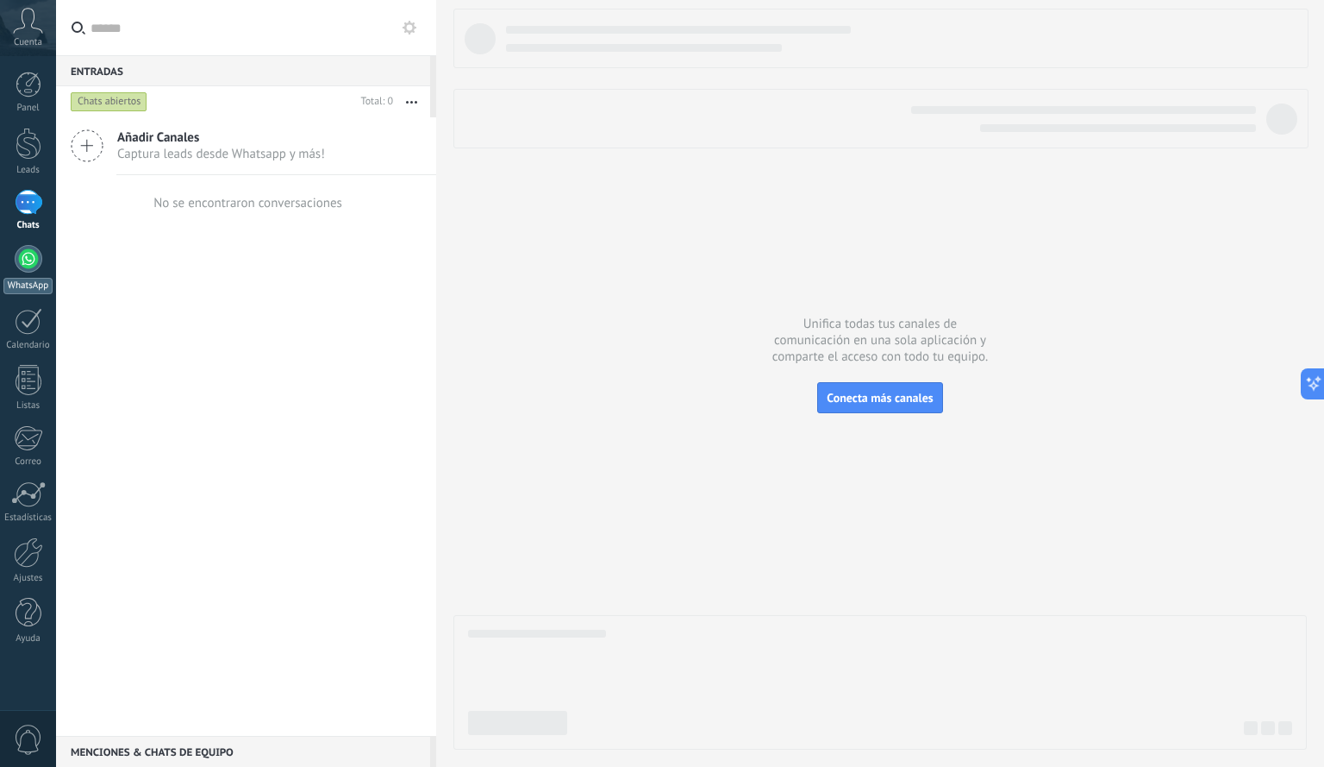
click at [34, 264] on div at bounding box center [29, 259] width 28 height 28
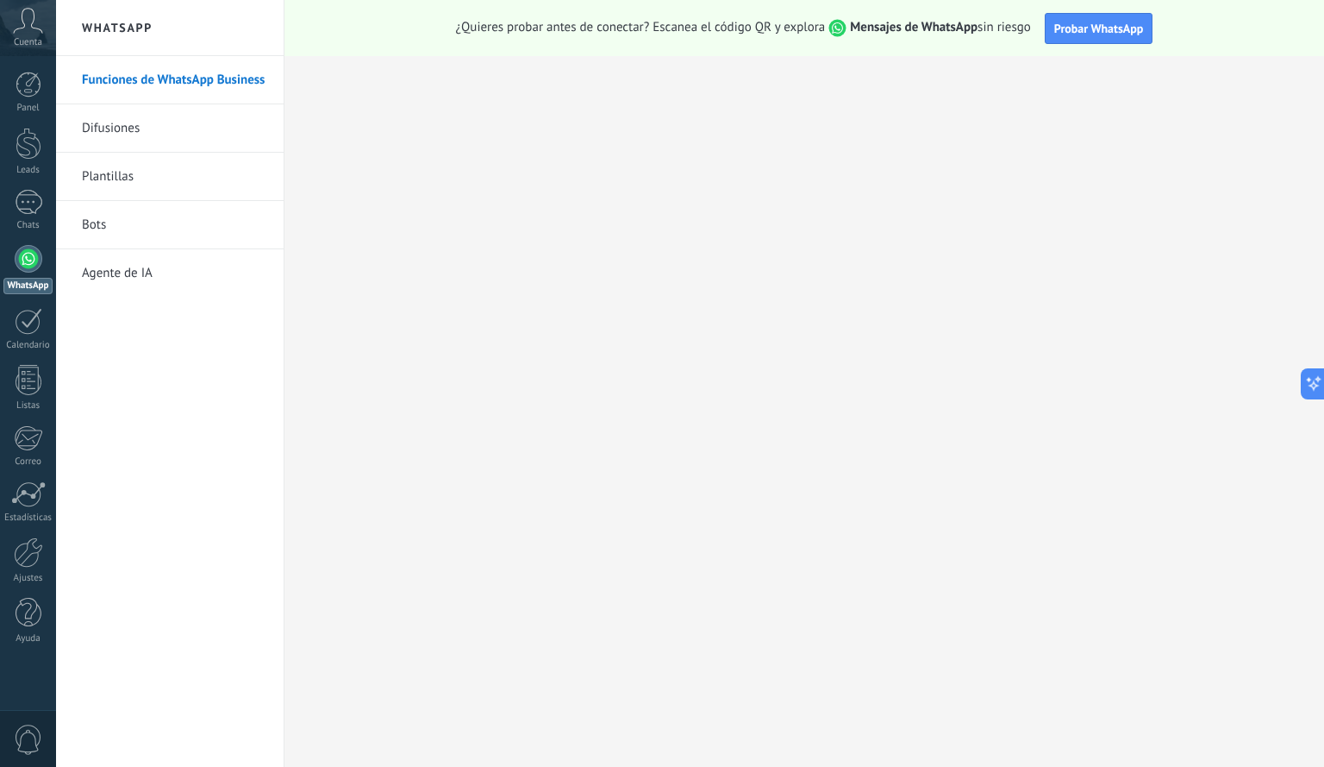
click at [69, 28] on div "WhatsApp Funciones de WhatsApp Business Difusiones Plantillas Bots Agente de IA" at bounding box center [170, 383] width 228 height 767
click at [37, 37] on span "Cuenta" at bounding box center [28, 42] width 28 height 11
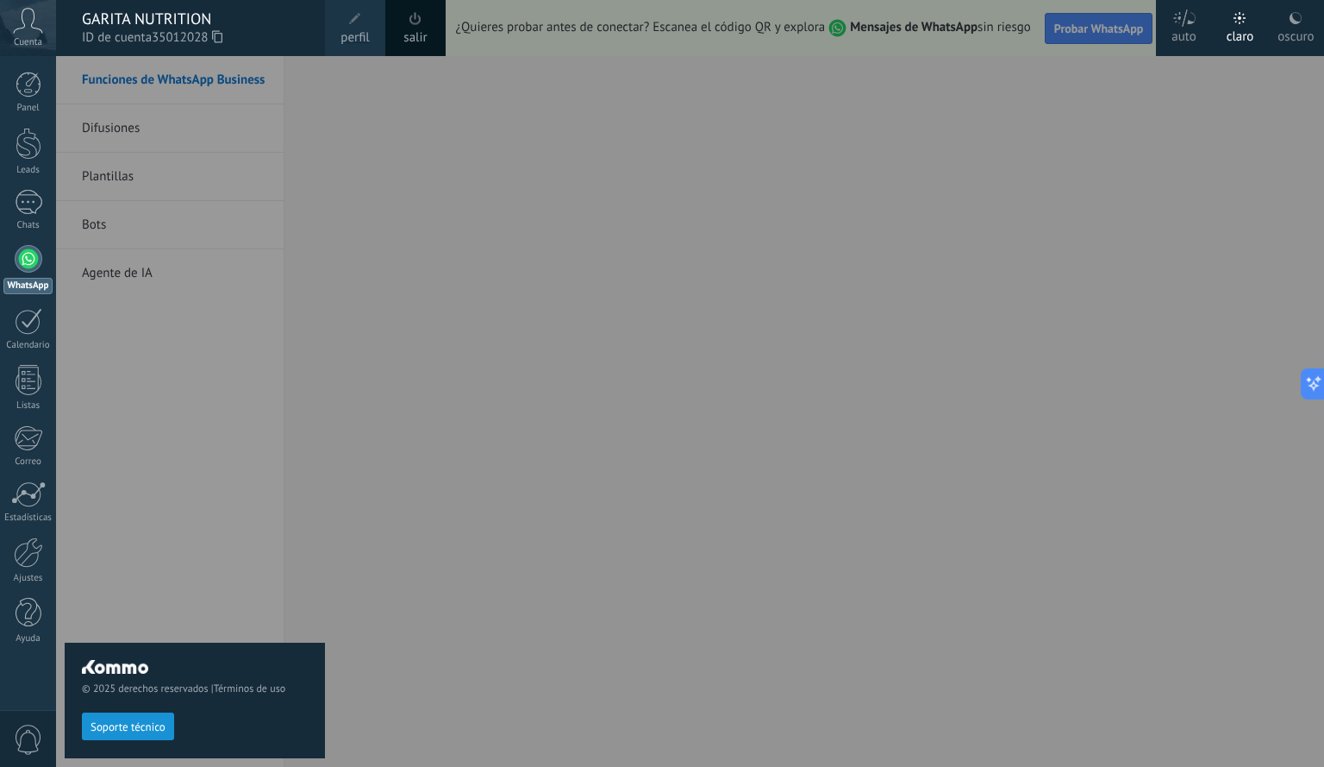
click at [20, 34] on div "Cuenta" at bounding box center [28, 28] width 56 height 56
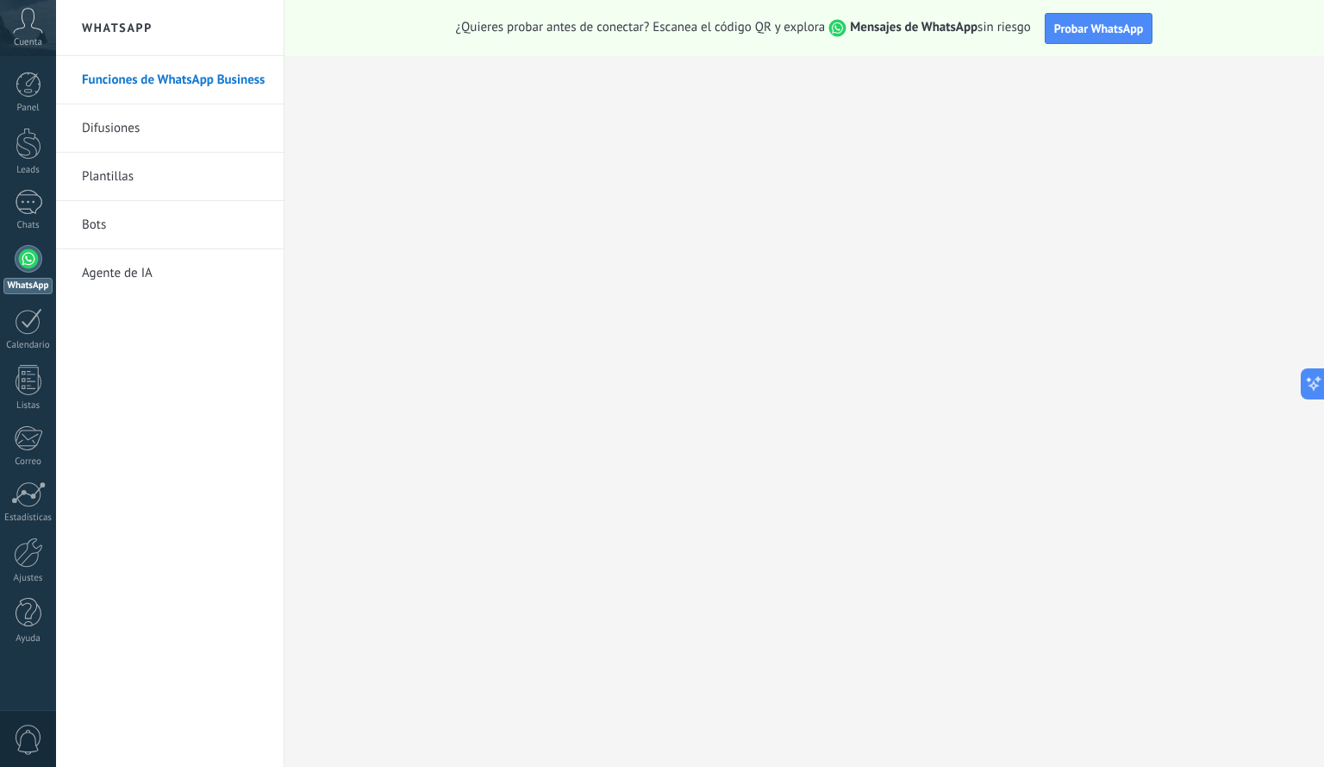
click at [20, 34] on div "Cuenta" at bounding box center [28, 28] width 56 height 56
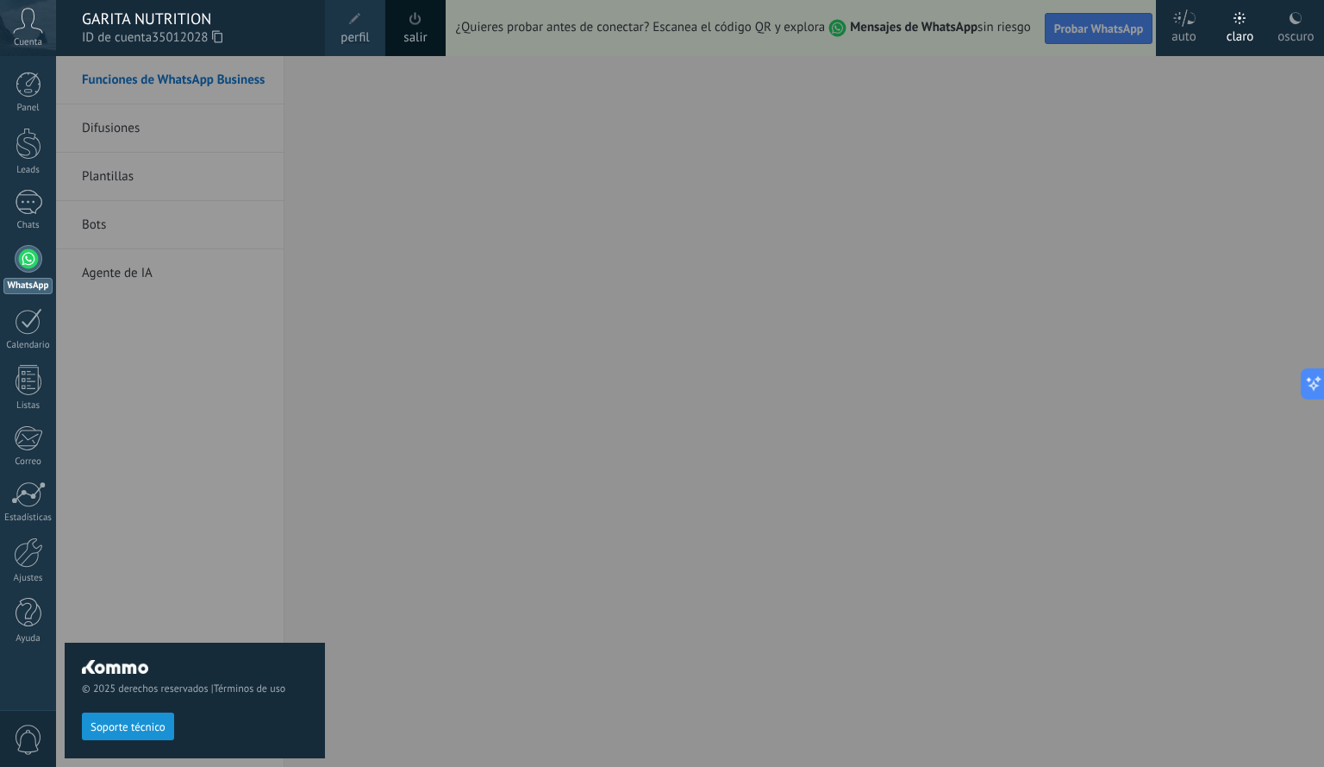
click at [358, 29] on span "perfil" at bounding box center [355, 37] width 28 height 19
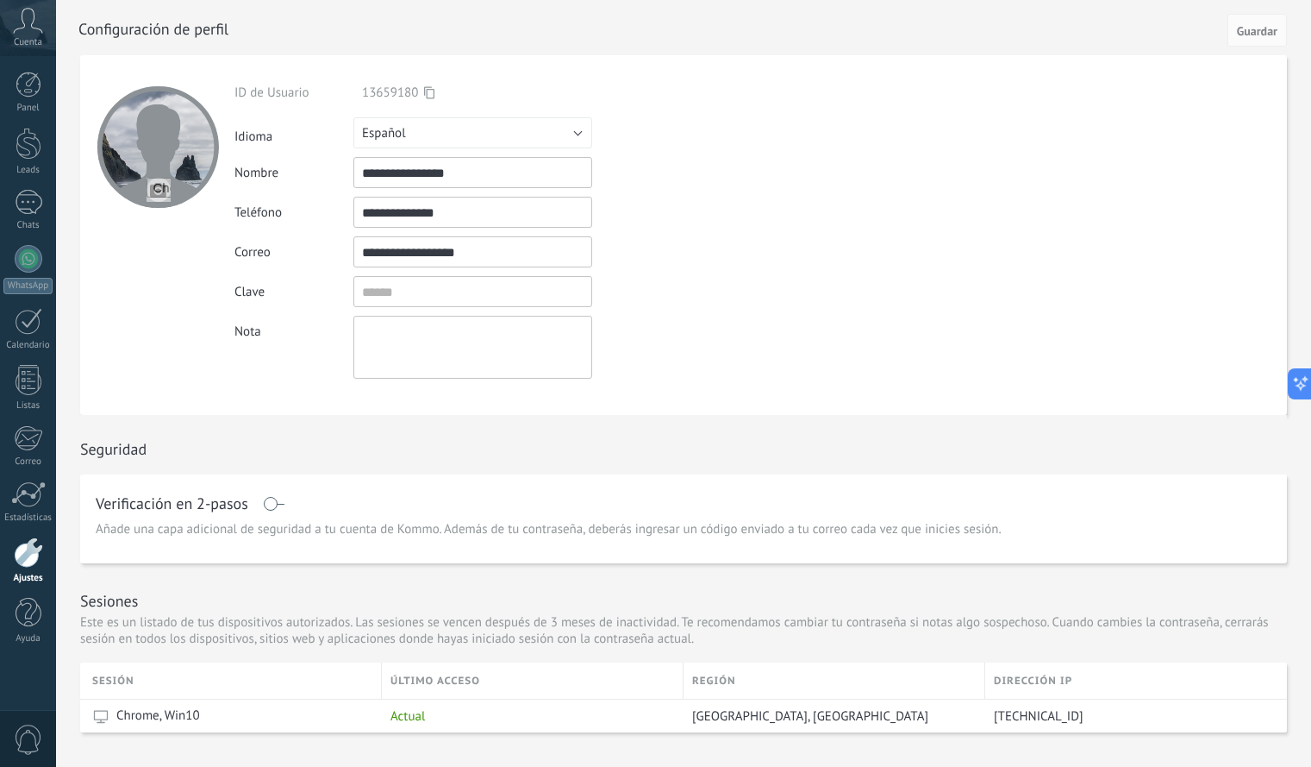
drag, startPoint x: 472, startPoint y: 214, endPoint x: 38, endPoint y: 12, distance: 478.3
click at [38, 12] on icon at bounding box center [28, 21] width 30 height 26
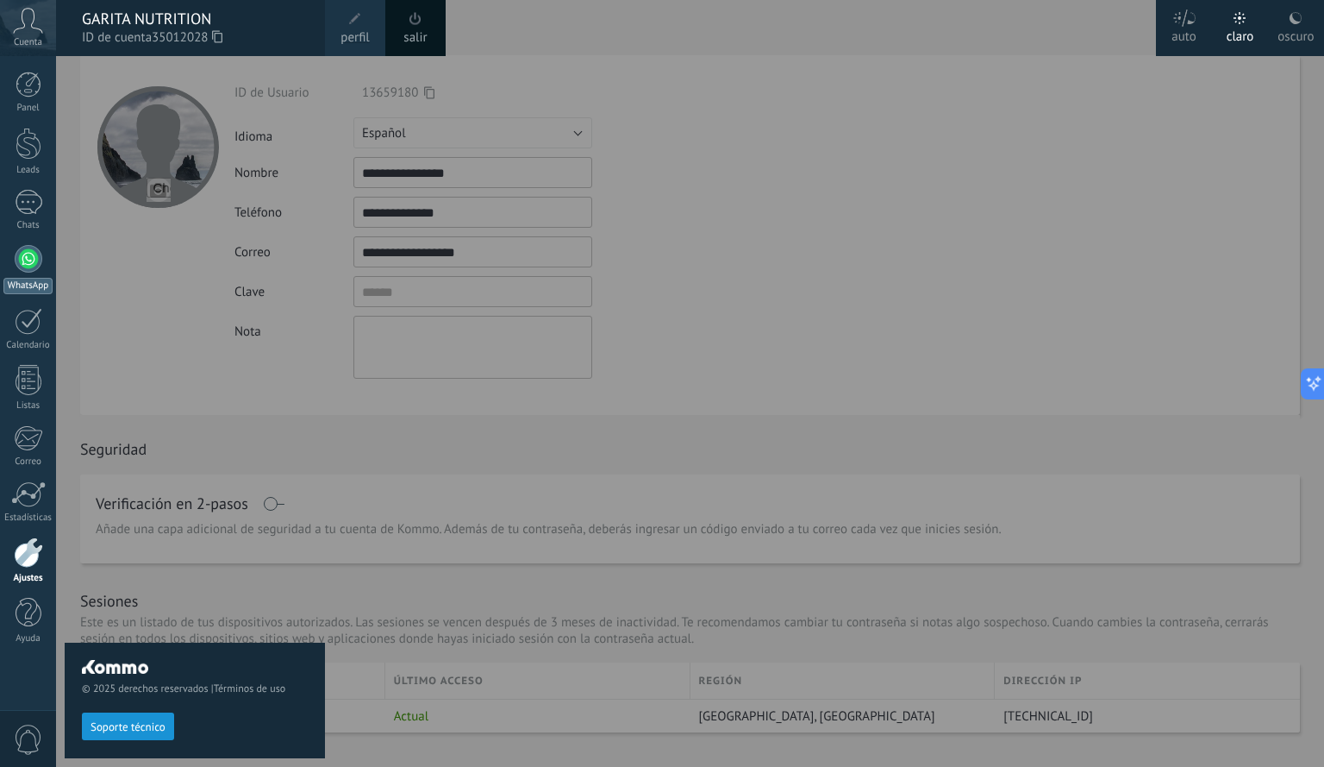
click at [32, 268] on div at bounding box center [29, 259] width 28 height 28
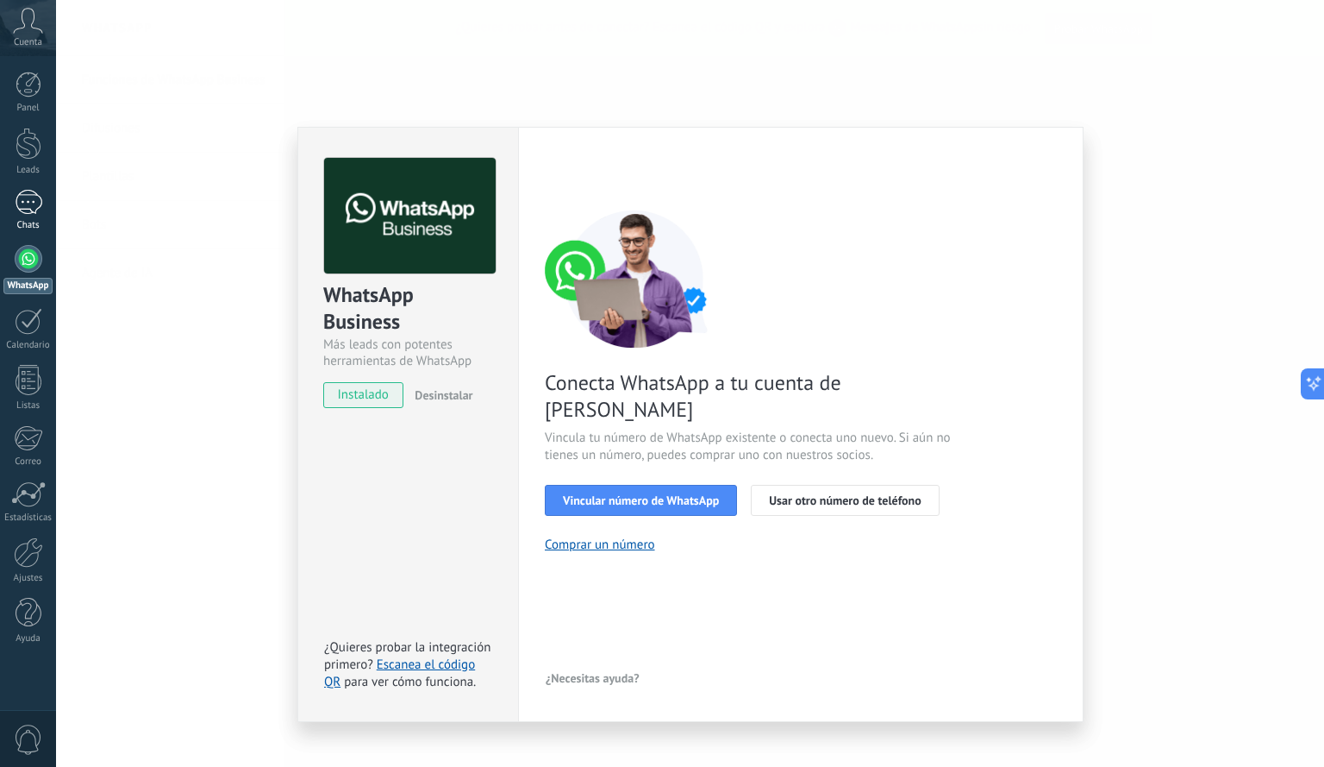
click at [42, 207] on link "Chats" at bounding box center [28, 210] width 56 height 41
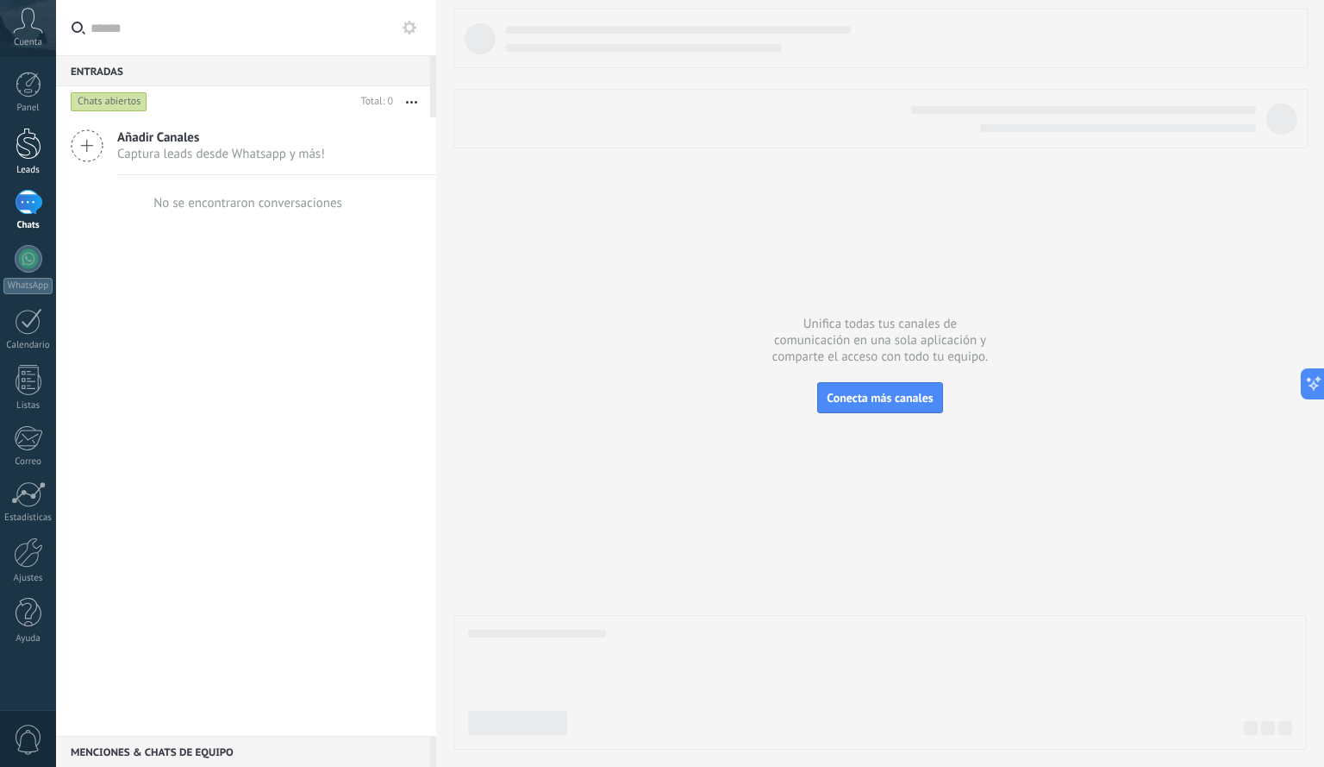
click at [29, 157] on div at bounding box center [29, 144] width 26 height 32
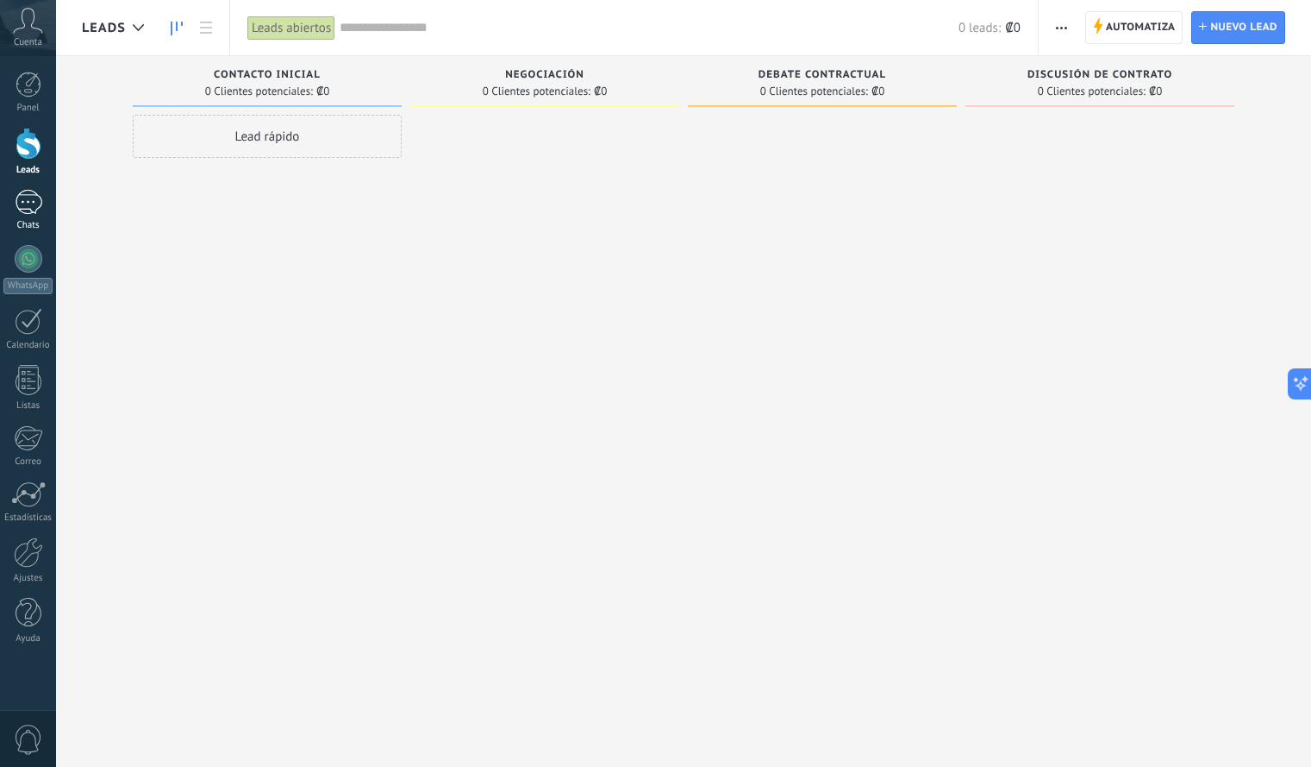
click at [38, 204] on div at bounding box center [29, 202] width 28 height 25
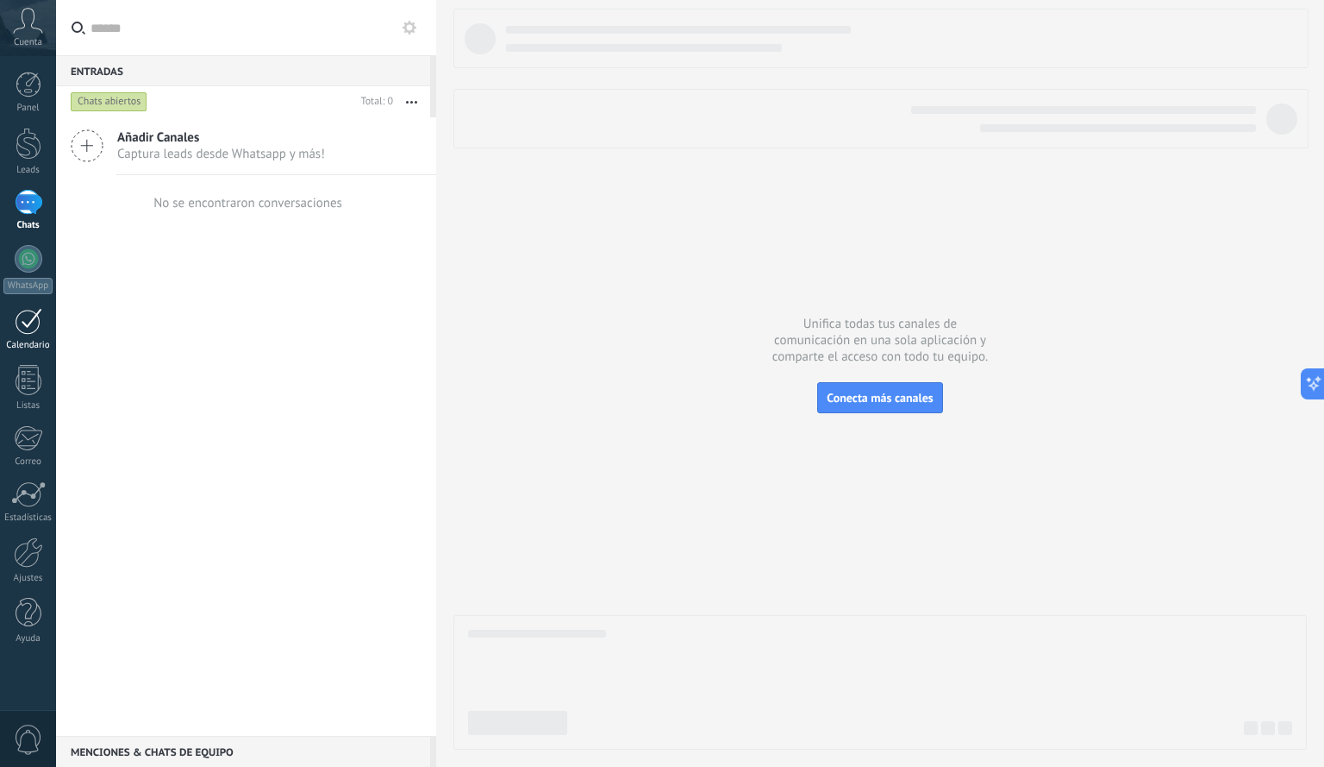
click at [22, 336] on link "Calendario" at bounding box center [28, 329] width 56 height 43
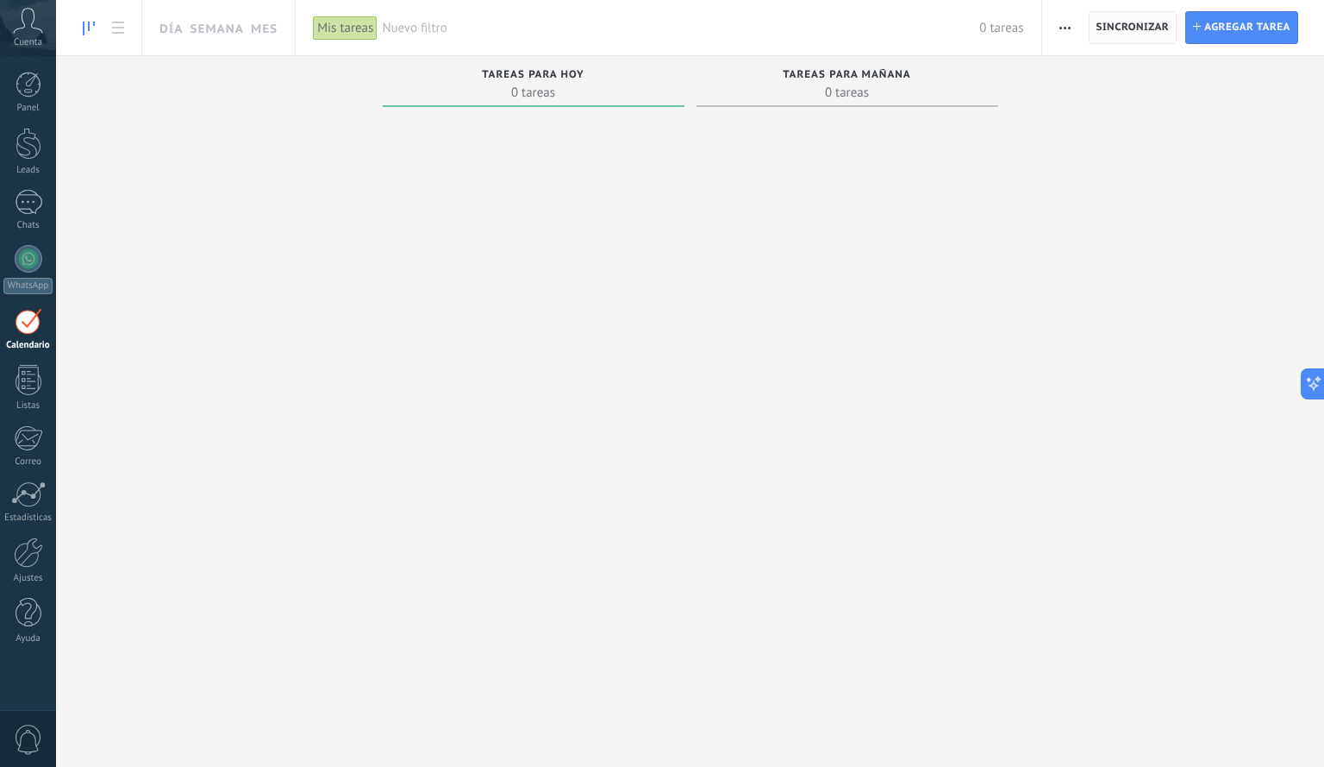
click at [1129, 34] on span "Sincronizar" at bounding box center [1133, 27] width 73 height 31
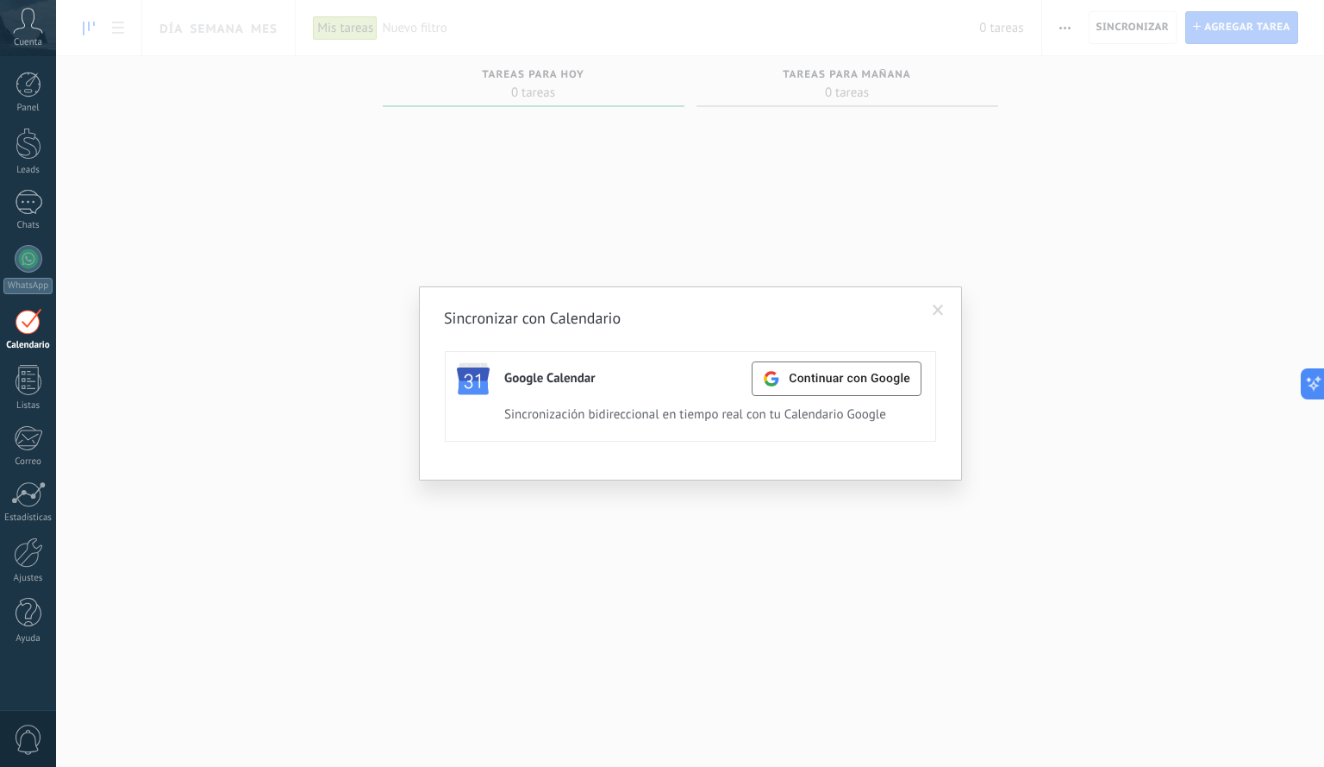
click at [948, 301] on span at bounding box center [938, 310] width 28 height 29
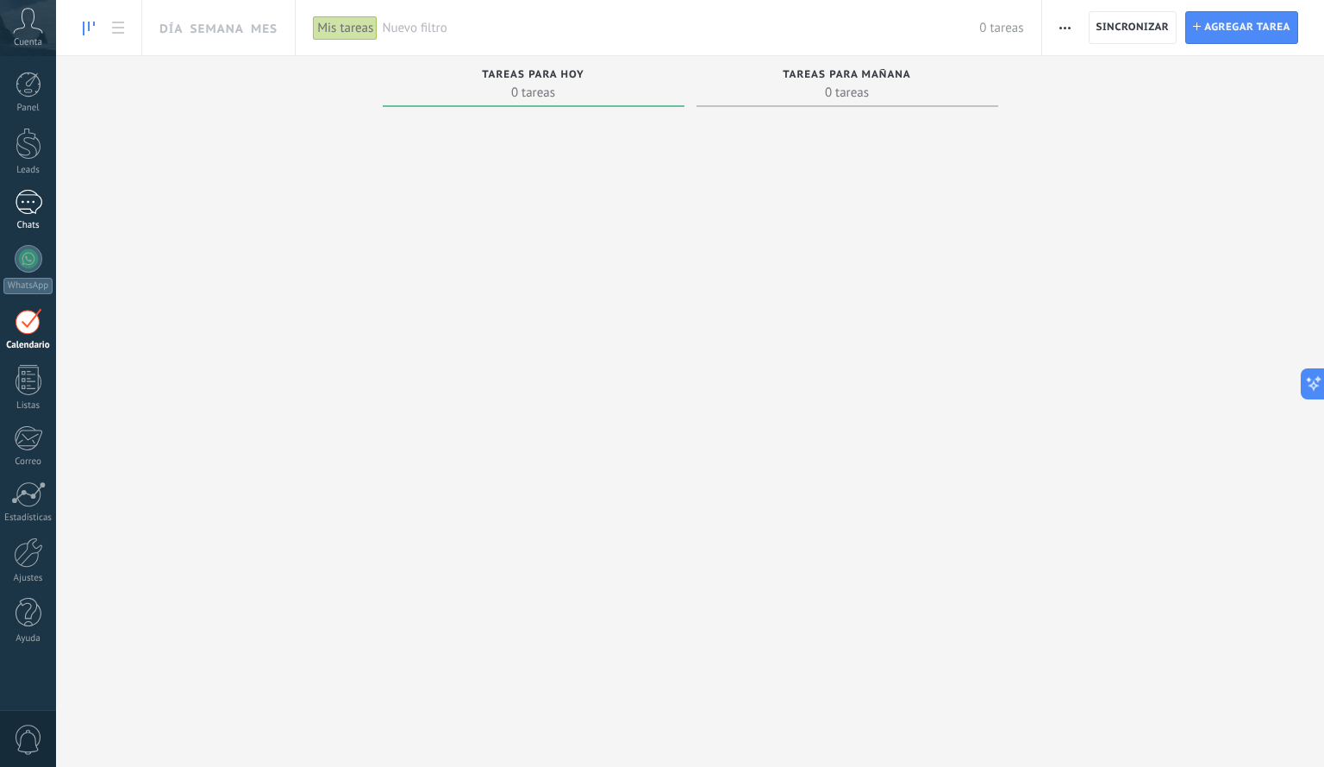
click at [29, 204] on div at bounding box center [29, 202] width 28 height 25
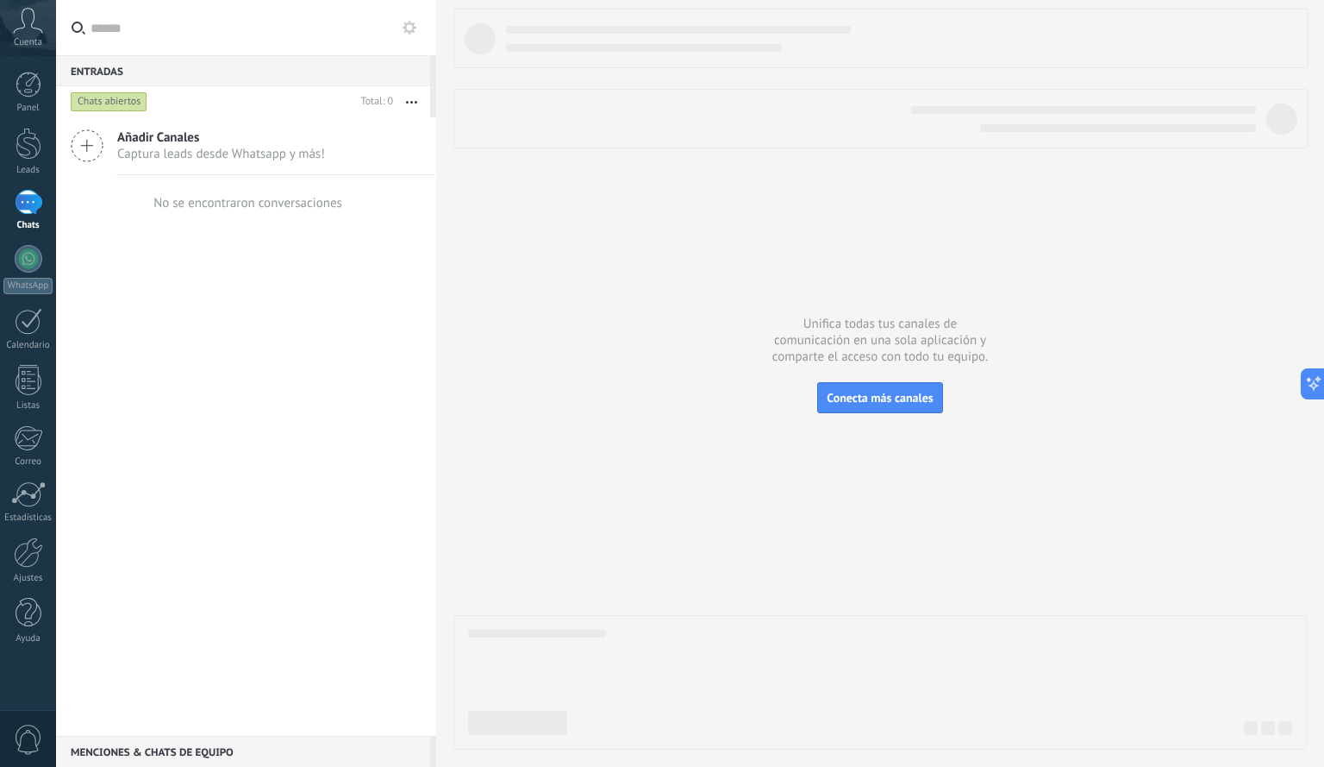
click at [29, 235] on div "Panel Leads Chats WhatsApp Clientes" at bounding box center [28, 367] width 56 height 590
click at [29, 285] on div "WhatsApp" at bounding box center [27, 286] width 49 height 16
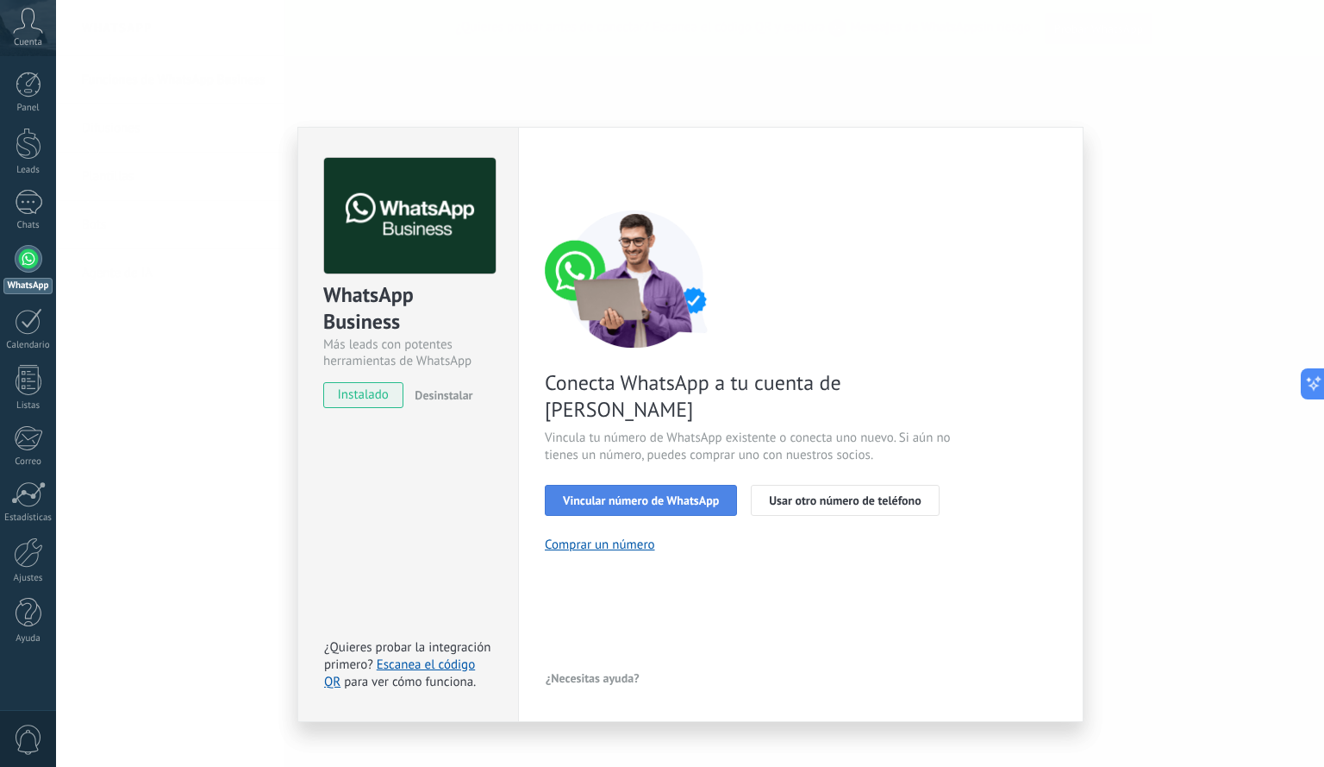
click at [638, 485] on button "Vincular número de WhatsApp" at bounding box center [641, 500] width 192 height 31
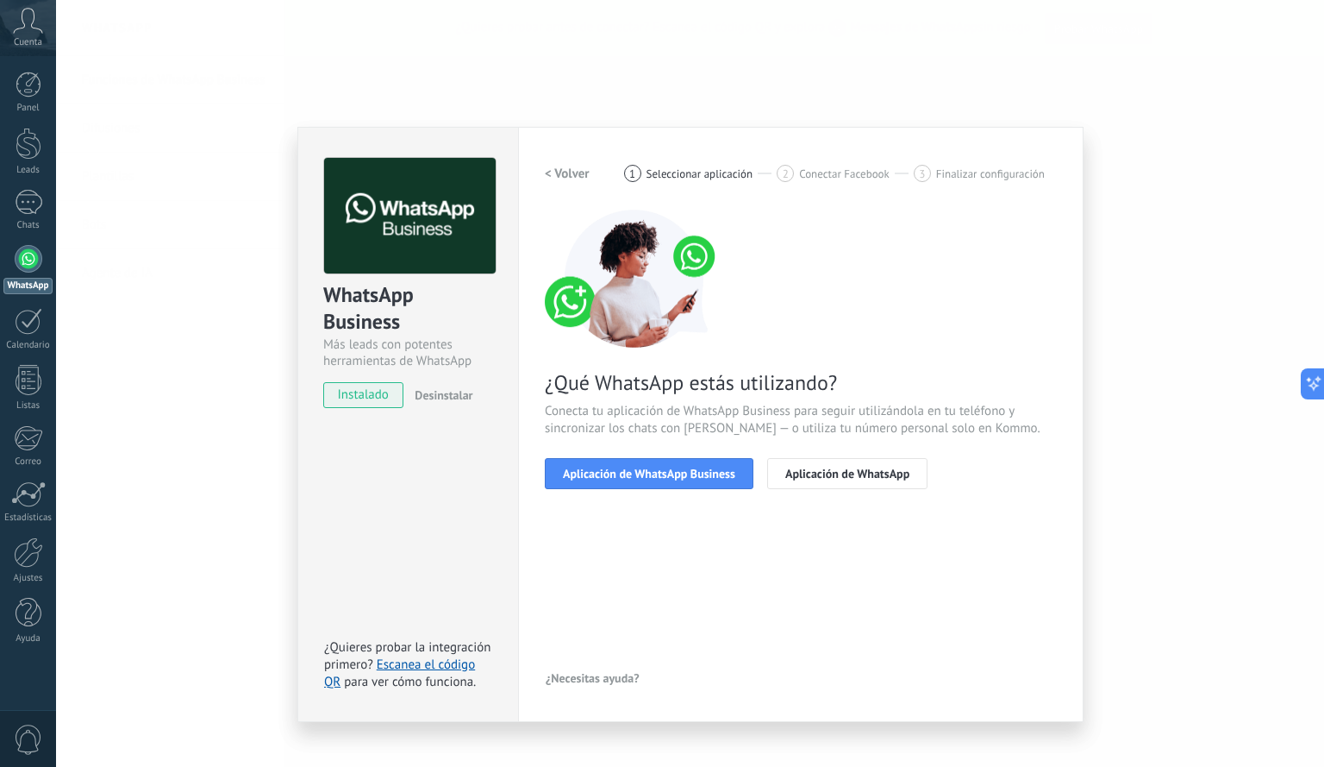
click at [638, 481] on button "Aplicación de WhatsApp Business" at bounding box center [649, 473] width 209 height 31
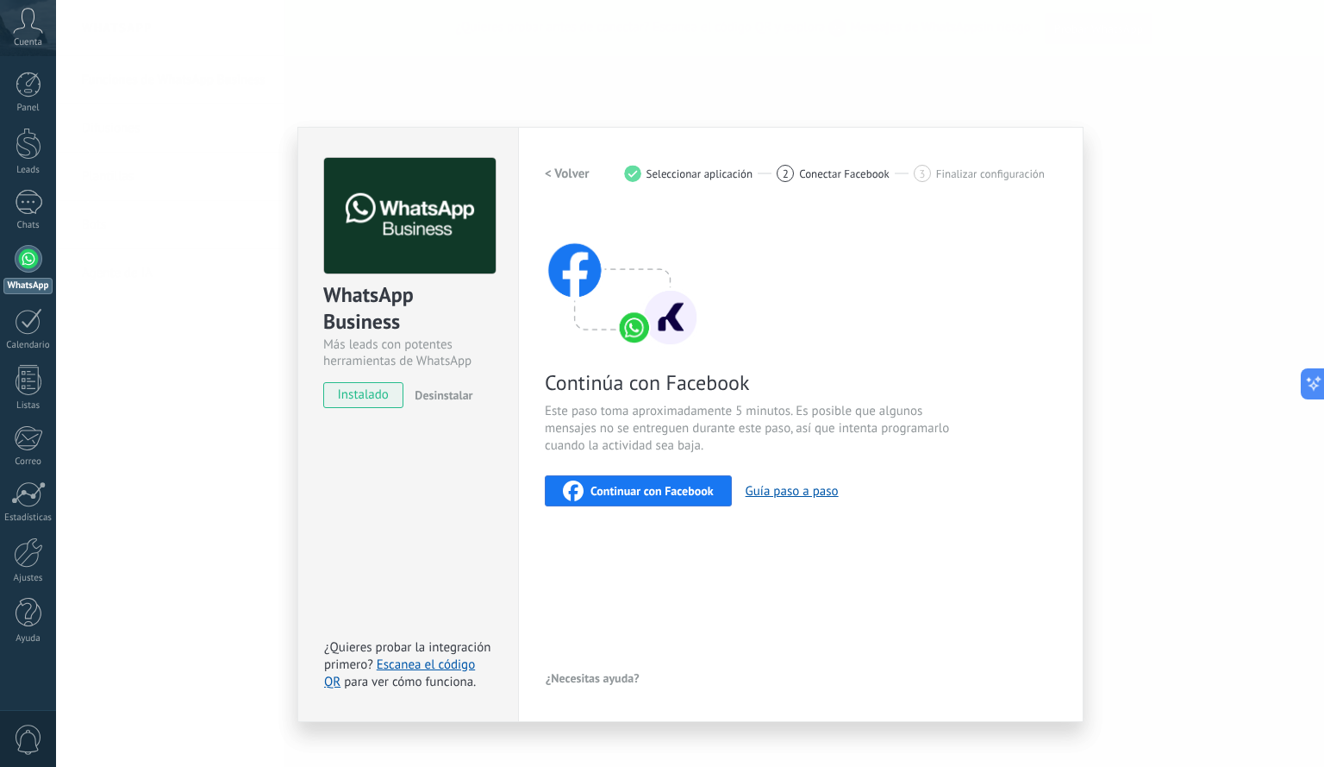
click at [34, 176] on div "Panel Leads Chats WhatsApp Clientes" at bounding box center [28, 367] width 56 height 590
click at [29, 153] on div at bounding box center [29, 144] width 26 height 32
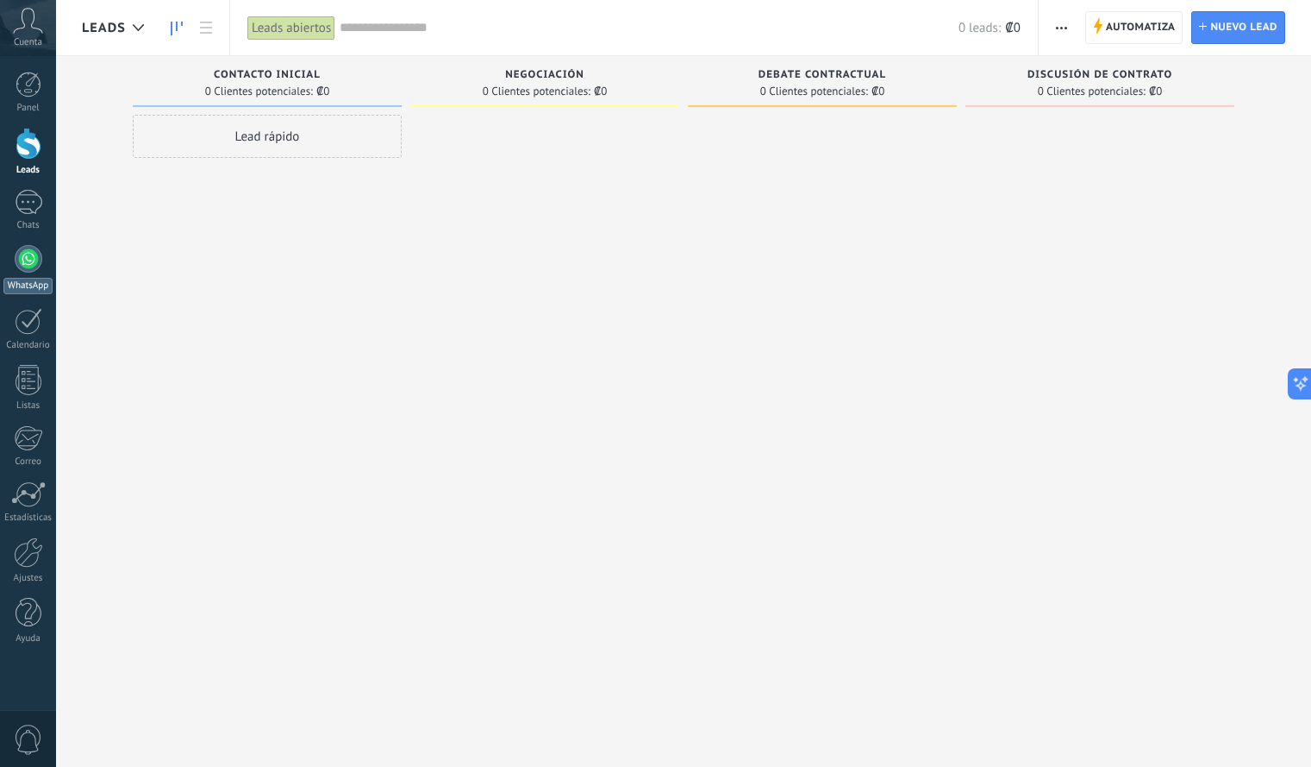
drag, startPoint x: 28, startPoint y: 254, endPoint x: 22, endPoint y: 272, distance: 19.1
click at [22, 272] on link "WhatsApp" at bounding box center [28, 269] width 56 height 49
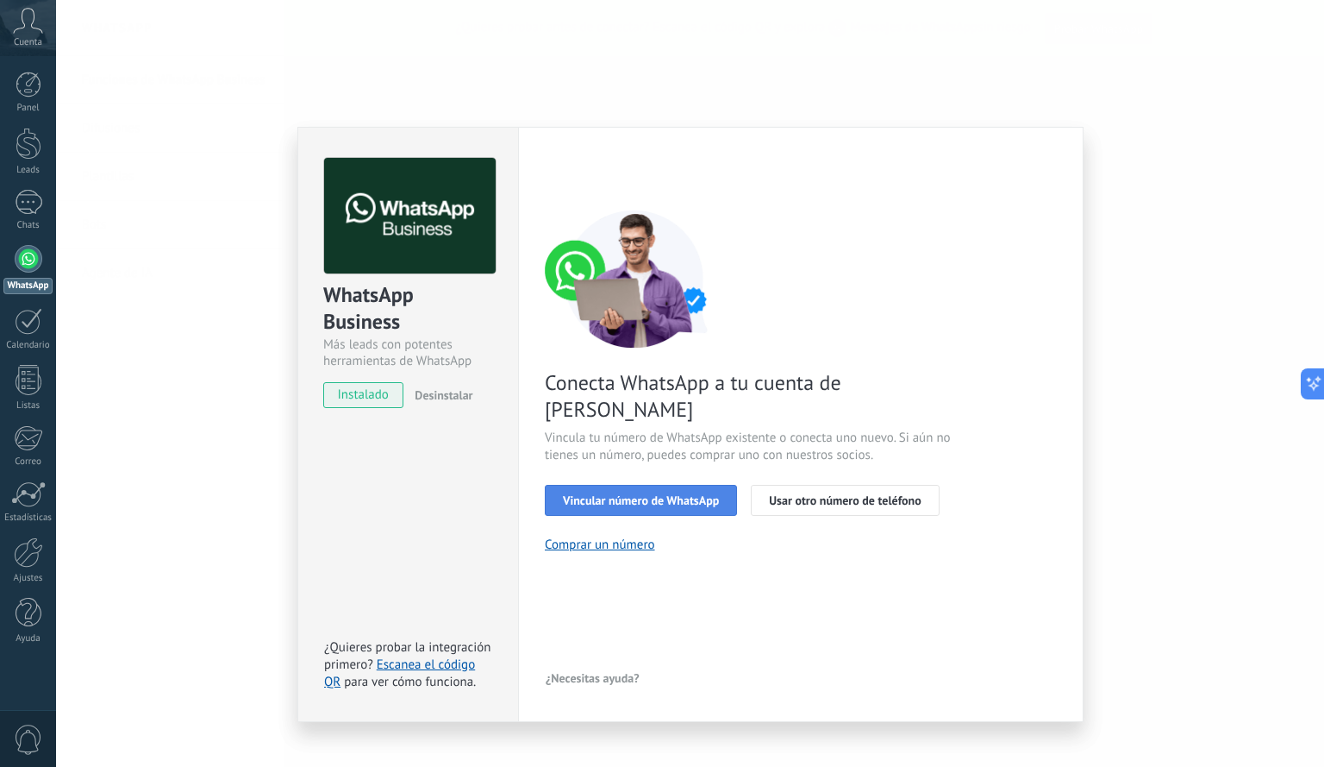
click at [625, 494] on span "Vincular número de WhatsApp" at bounding box center [641, 500] width 156 height 12
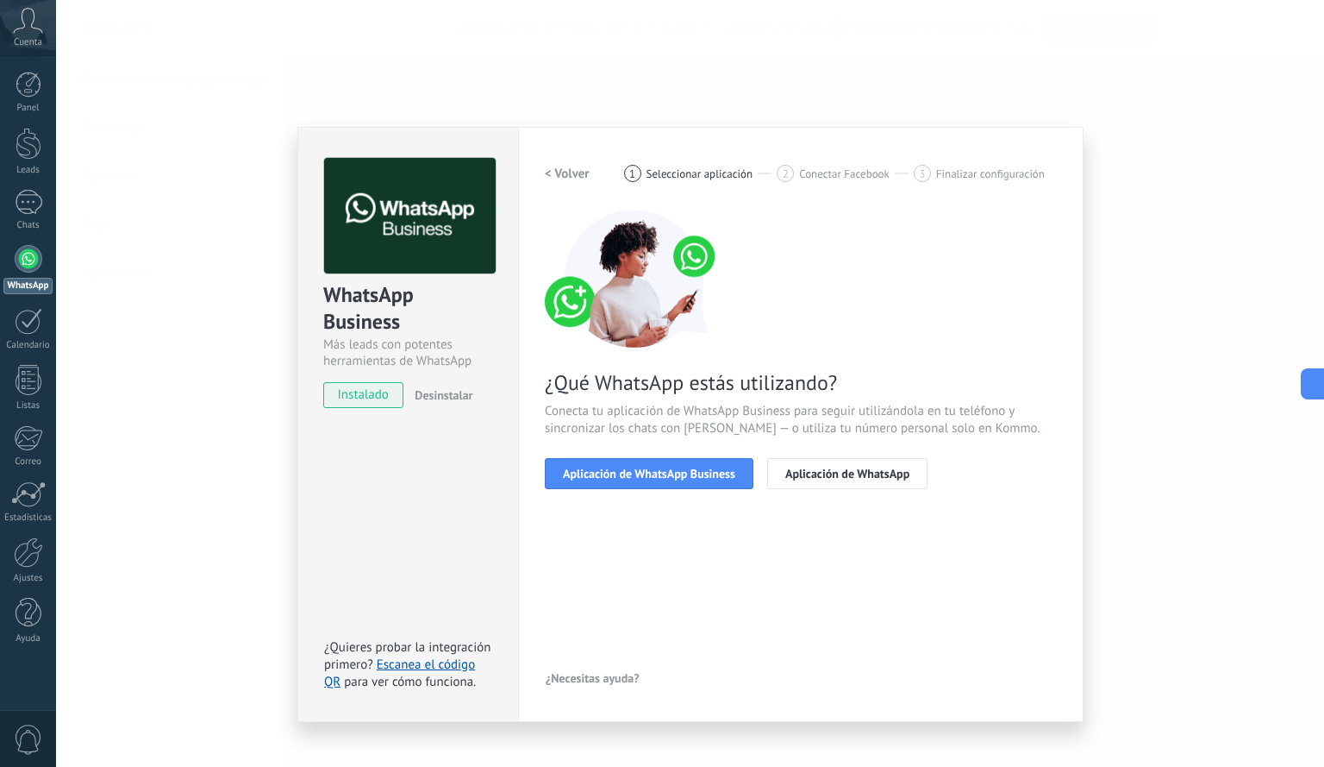
click at [625, 471] on span "Aplicación de WhatsApp Business" at bounding box center [649, 473] width 172 height 12
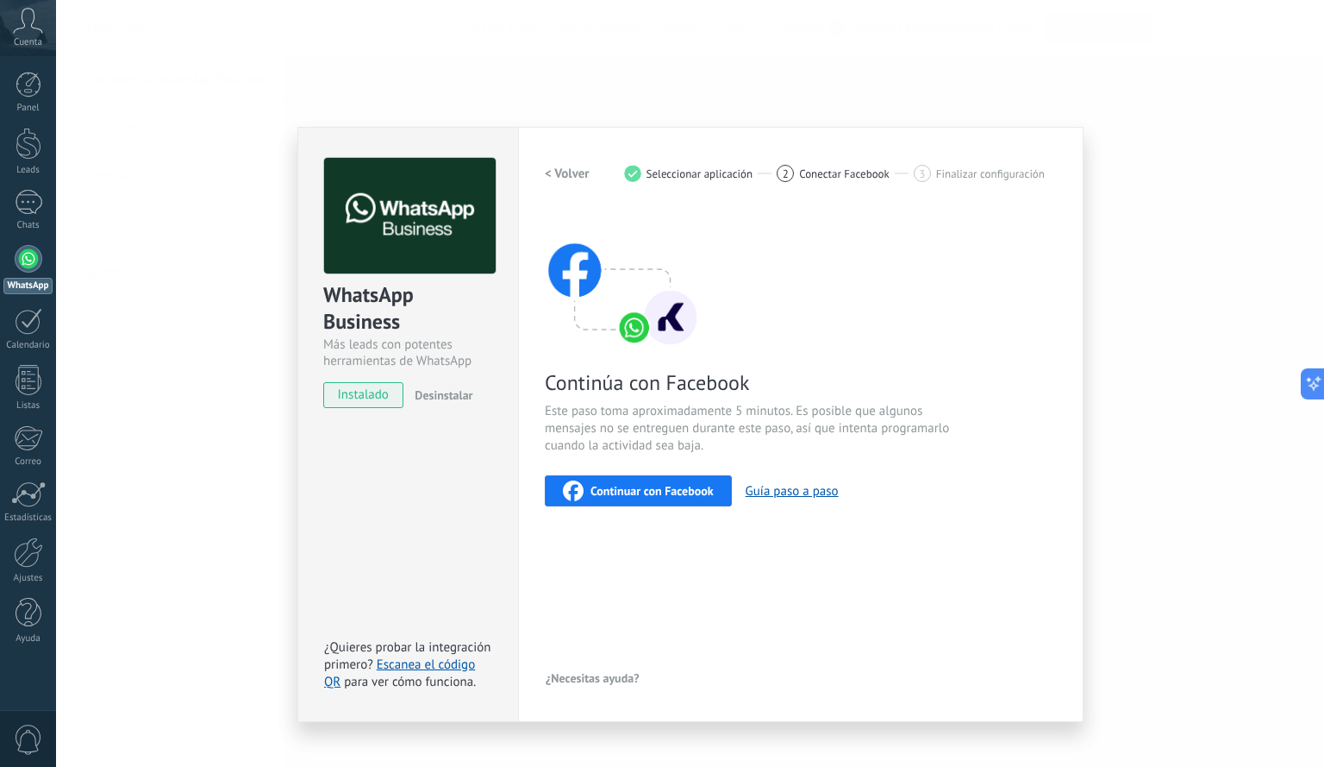
click at [141, 326] on div "WhatsApp Business Más leads con potentes herramientas de WhatsApp instalado Des…" at bounding box center [690, 383] width 1268 height 767
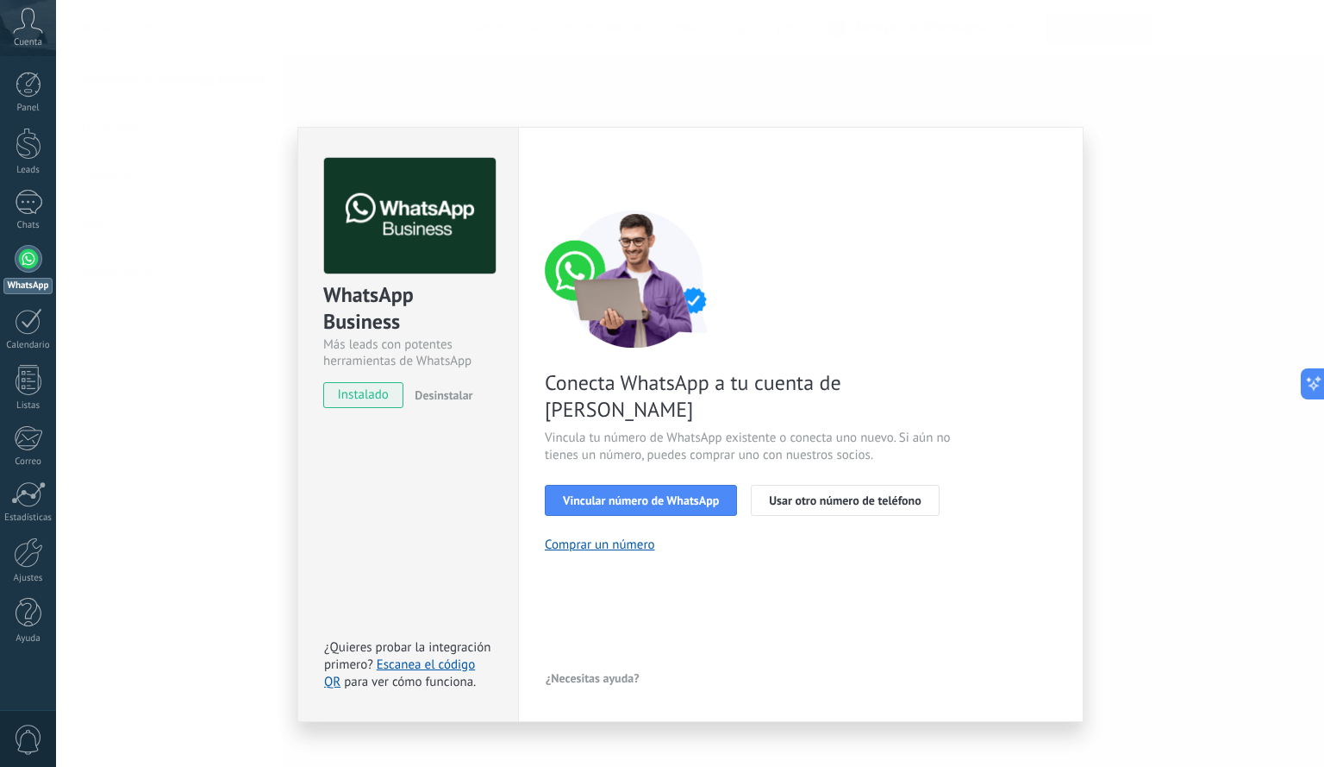
click at [195, 304] on div "WhatsApp Business Más leads con potentes herramientas de WhatsApp instalado Des…" at bounding box center [690, 383] width 1268 height 767
click at [195, 304] on div at bounding box center [690, 383] width 1268 height 767
click at [30, 31] on icon at bounding box center [28, 21] width 30 height 26
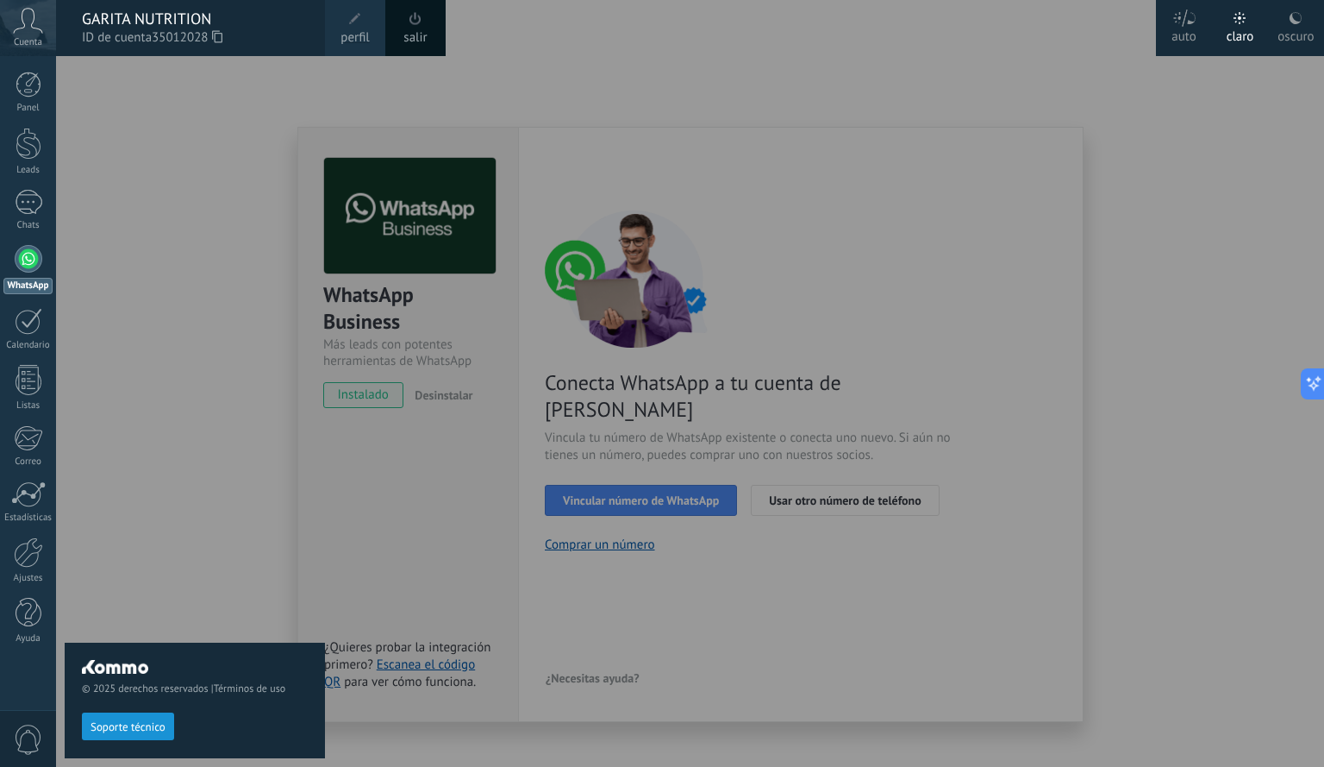
click at [344, 47] on link "perfil" at bounding box center [355, 28] width 60 height 56
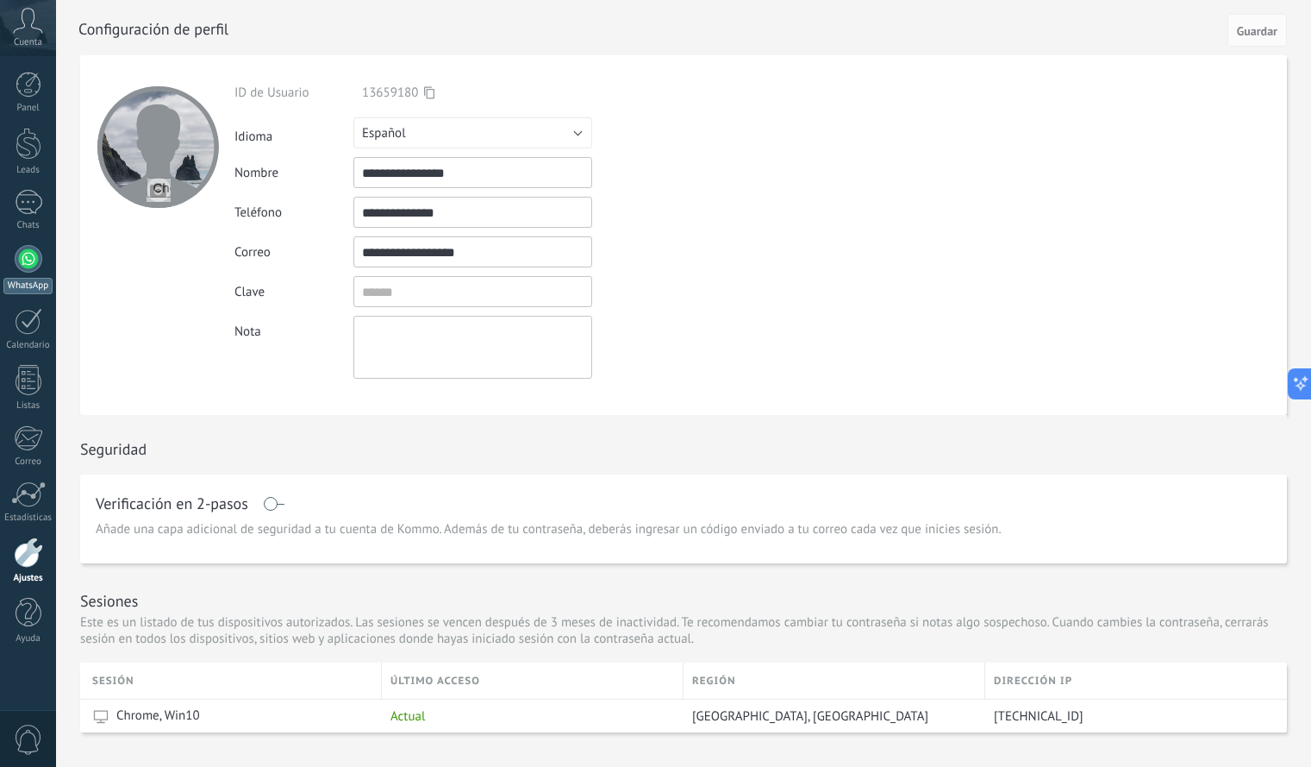
click at [31, 277] on link "WhatsApp" at bounding box center [28, 269] width 56 height 49
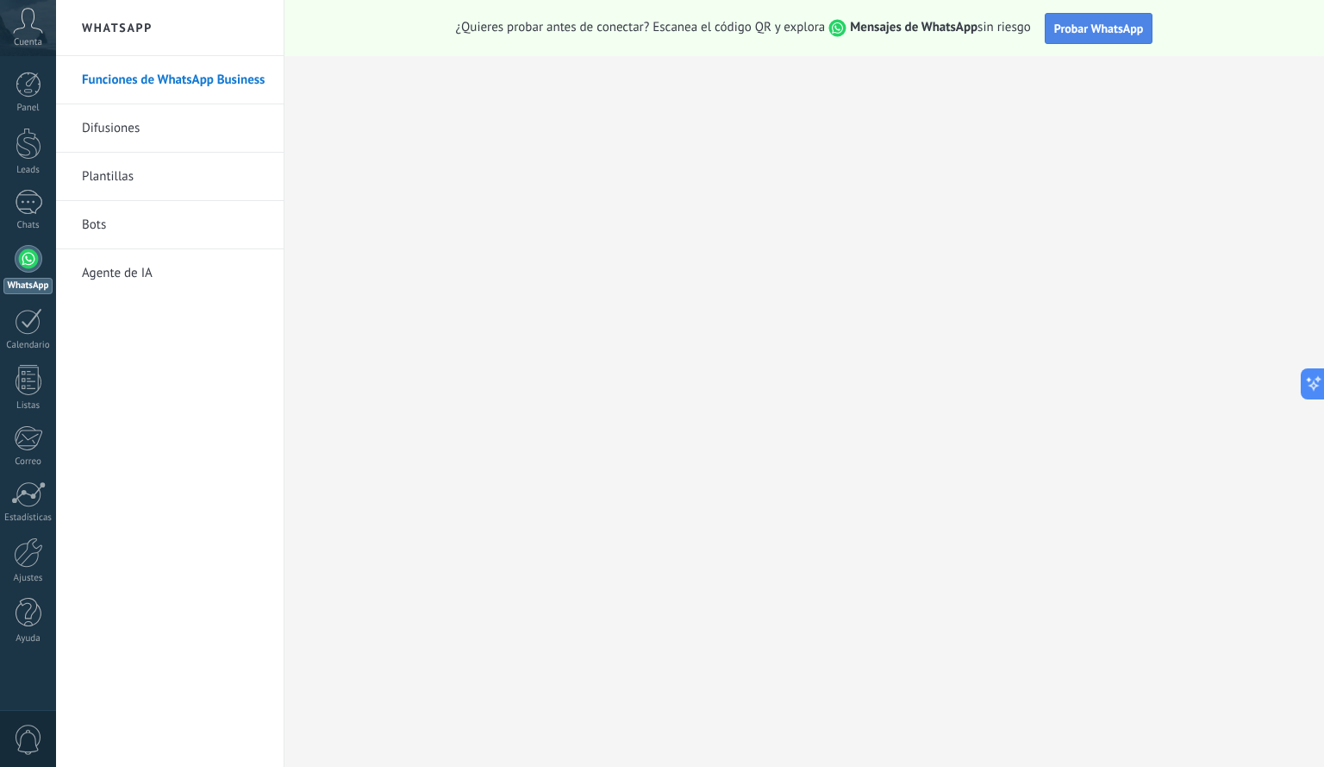
click at [1111, 28] on span "Probar WhatsApp" at bounding box center [1099, 29] width 90 height 16
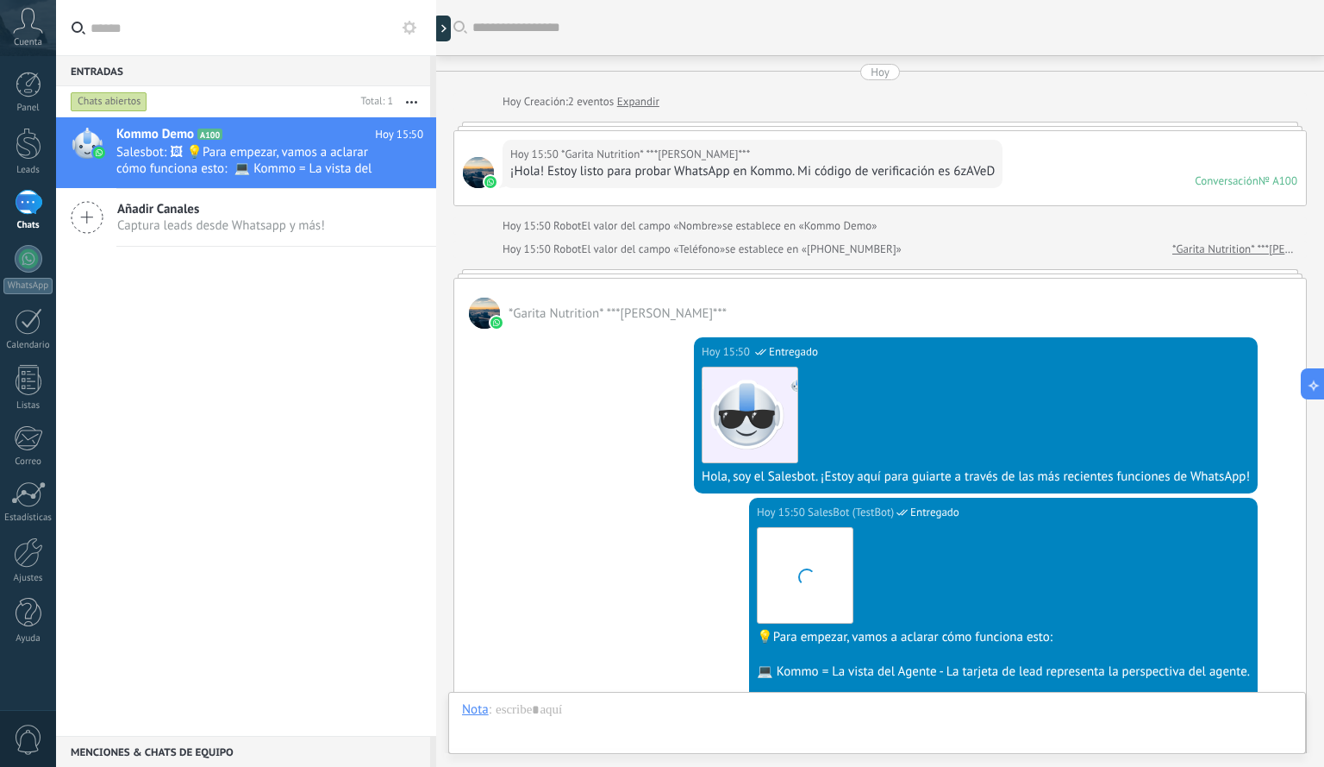
scroll to position [376, 0]
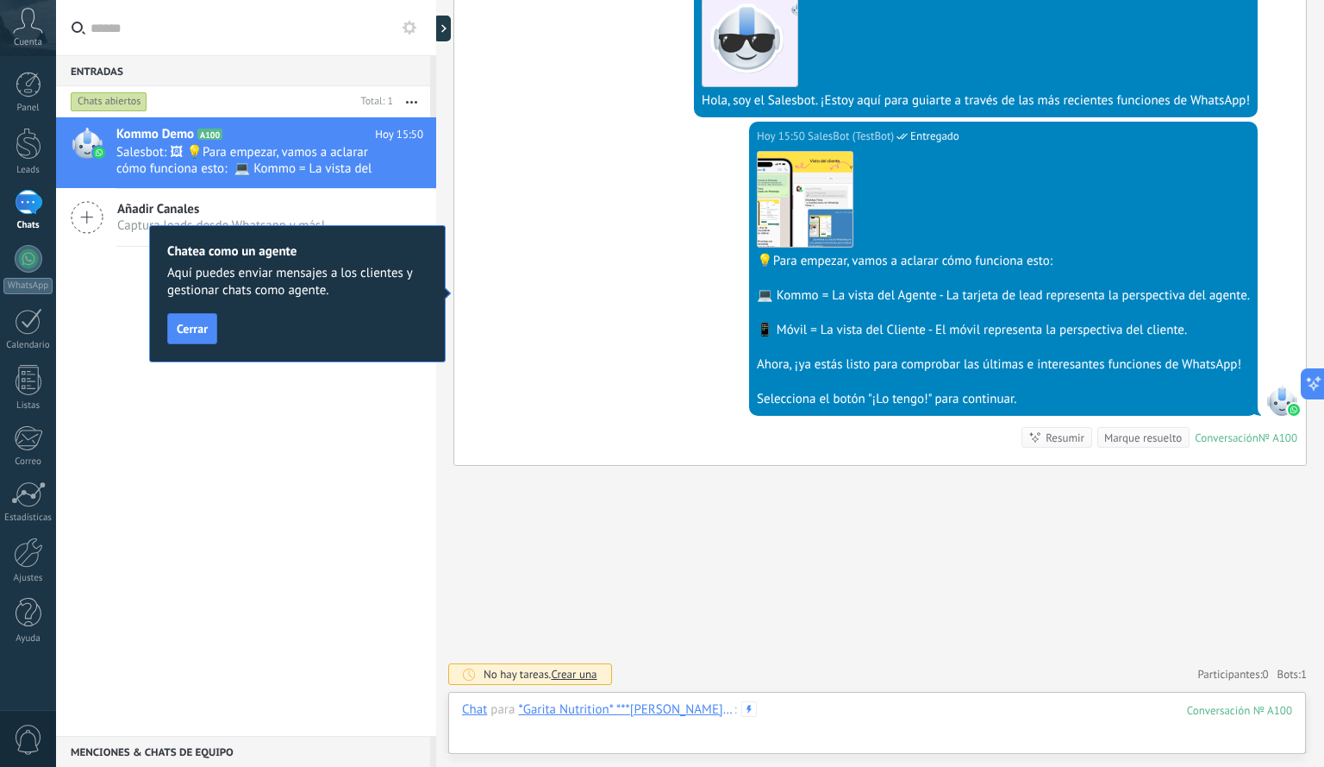
click at [929, 726] on div at bounding box center [877, 727] width 830 height 52
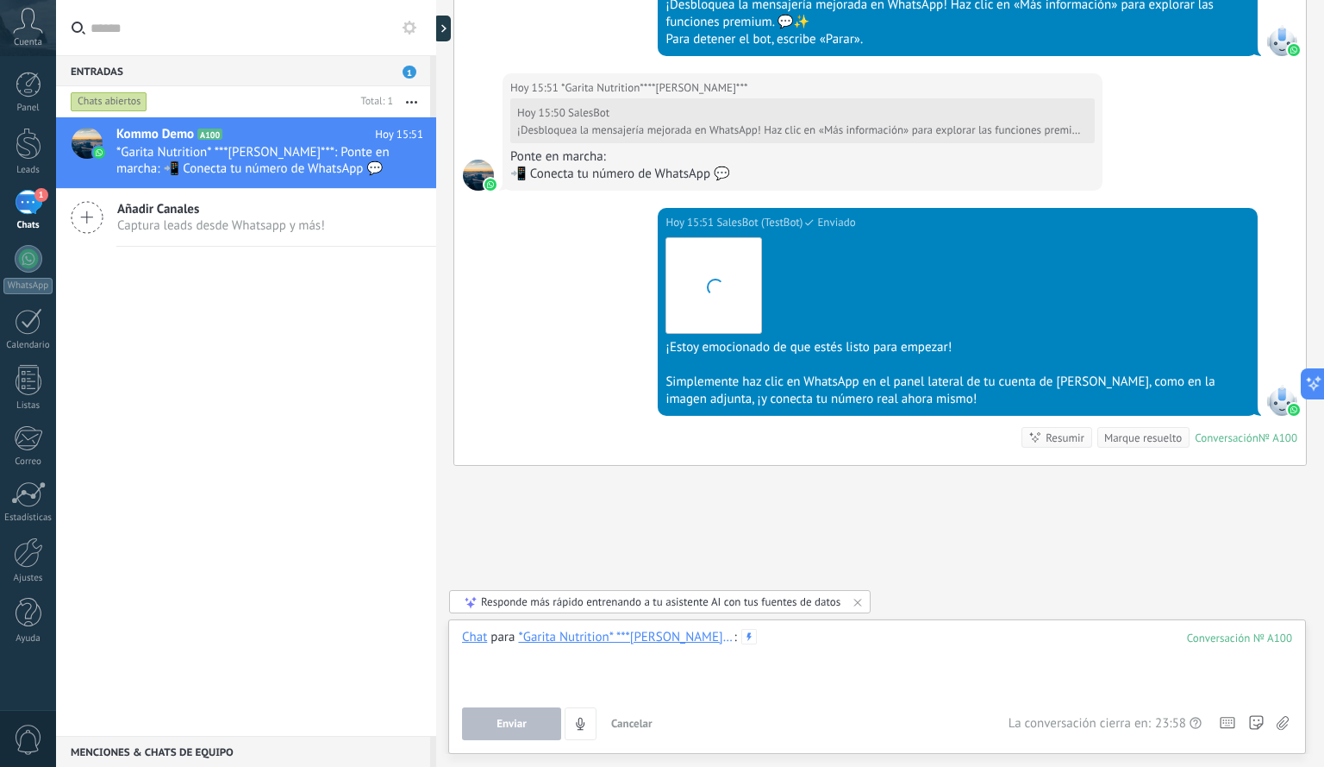
scroll to position [1229, 0]
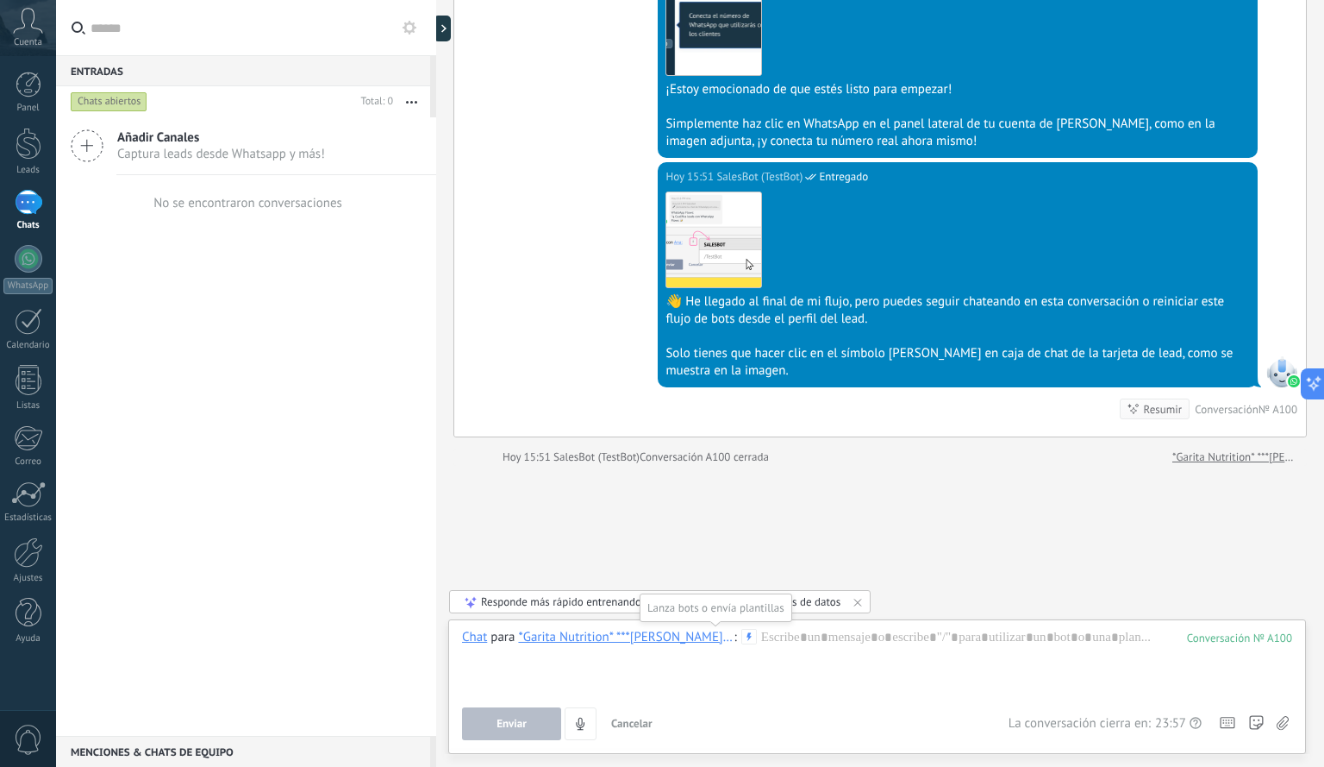
click at [742, 631] on icon at bounding box center [750, 637] width 16 height 16
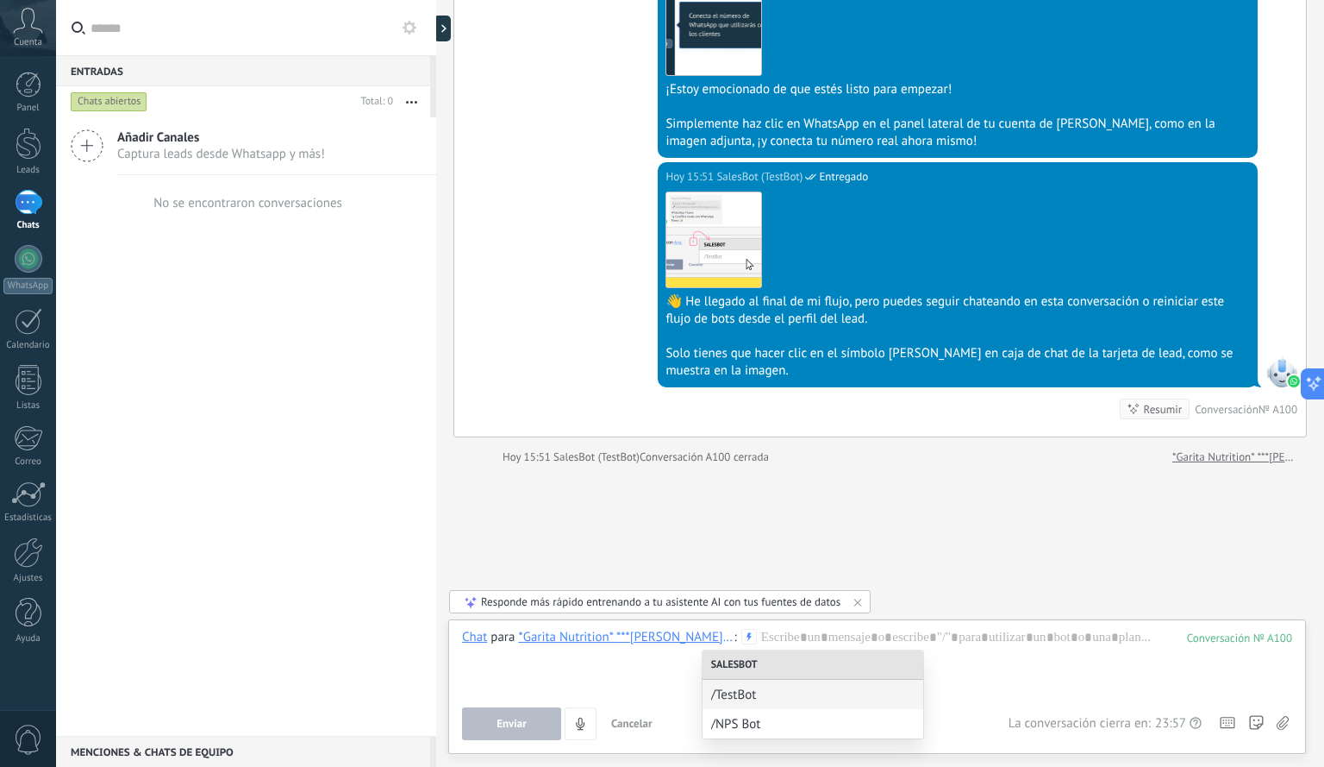
click at [742, 631] on icon at bounding box center [750, 637] width 16 height 16
click at [736, 665] on div "Salesbot" at bounding box center [813, 664] width 221 height 29
click at [726, 667] on div "Salesbot" at bounding box center [813, 664] width 221 height 29
click at [555, 677] on div at bounding box center [877, 662] width 830 height 66
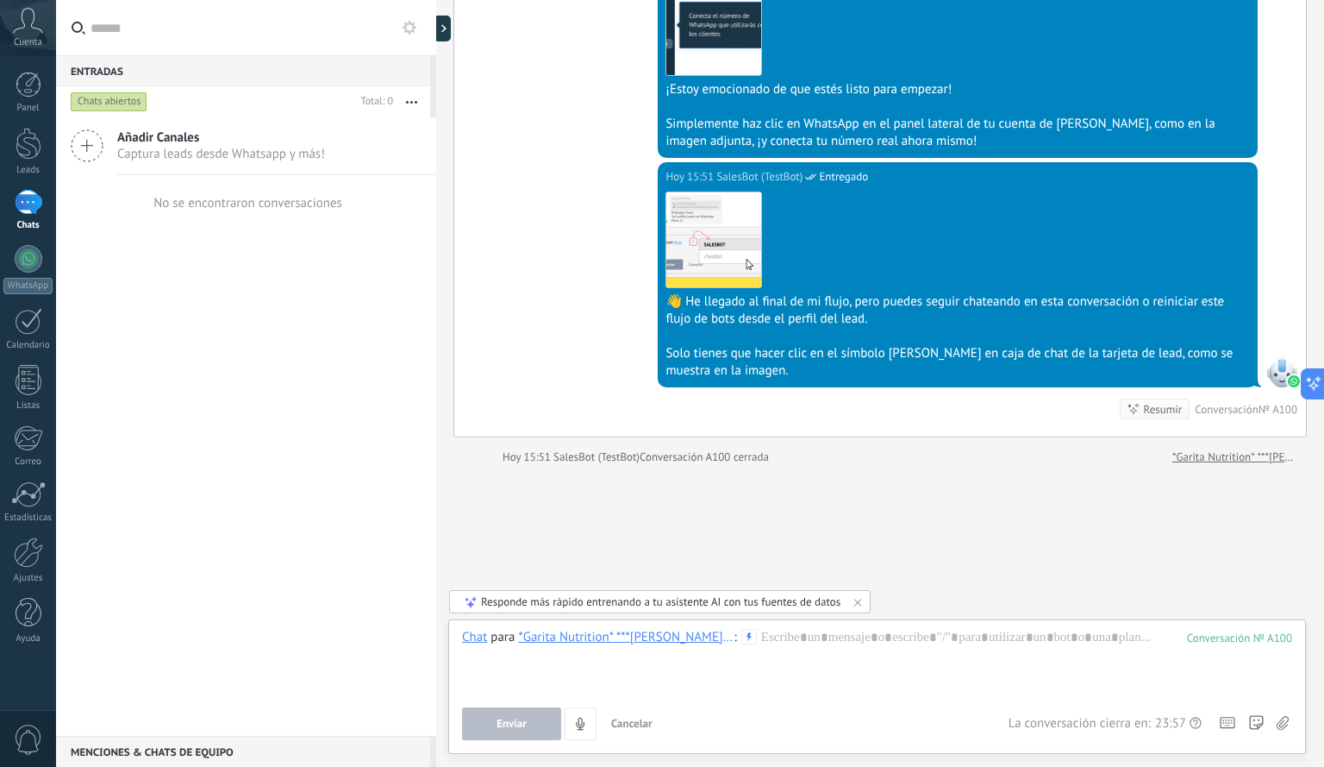
click at [524, 715] on button "Enviar" at bounding box center [511, 723] width 99 height 33
click at [734, 670] on div at bounding box center [877, 662] width 830 height 66
click at [491, 730] on button "Enviar" at bounding box center [511, 723] width 99 height 33
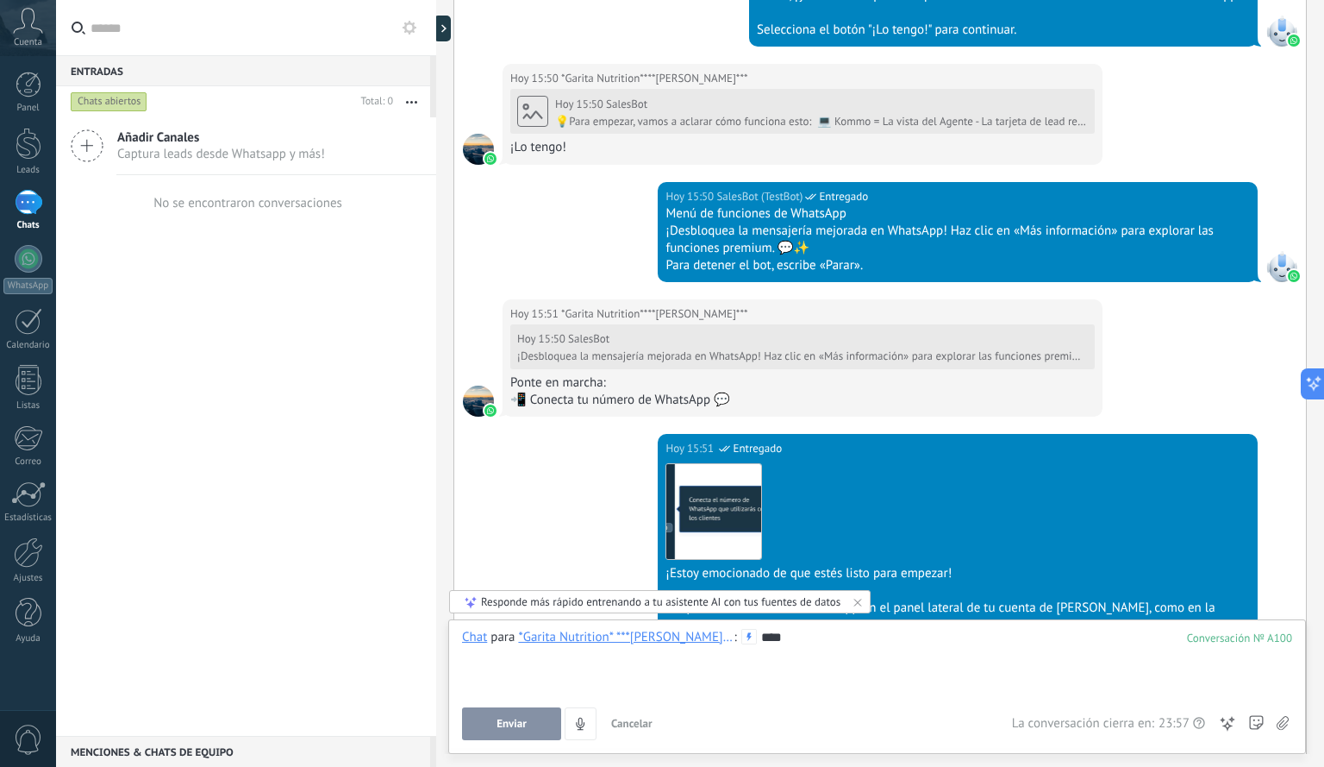
scroll to position [730, 0]
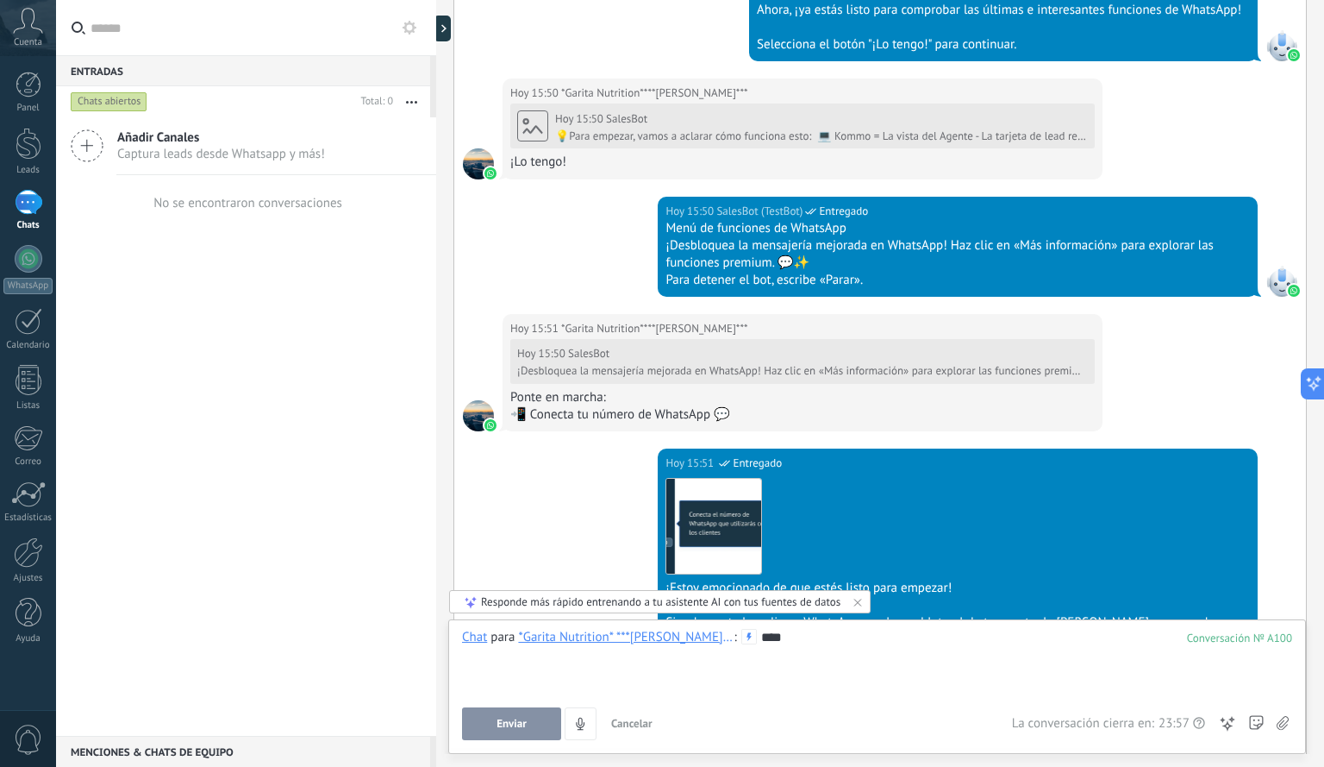
click at [211, 191] on div "No se encontraron conversaciones" at bounding box center [246, 202] width 192 height 55
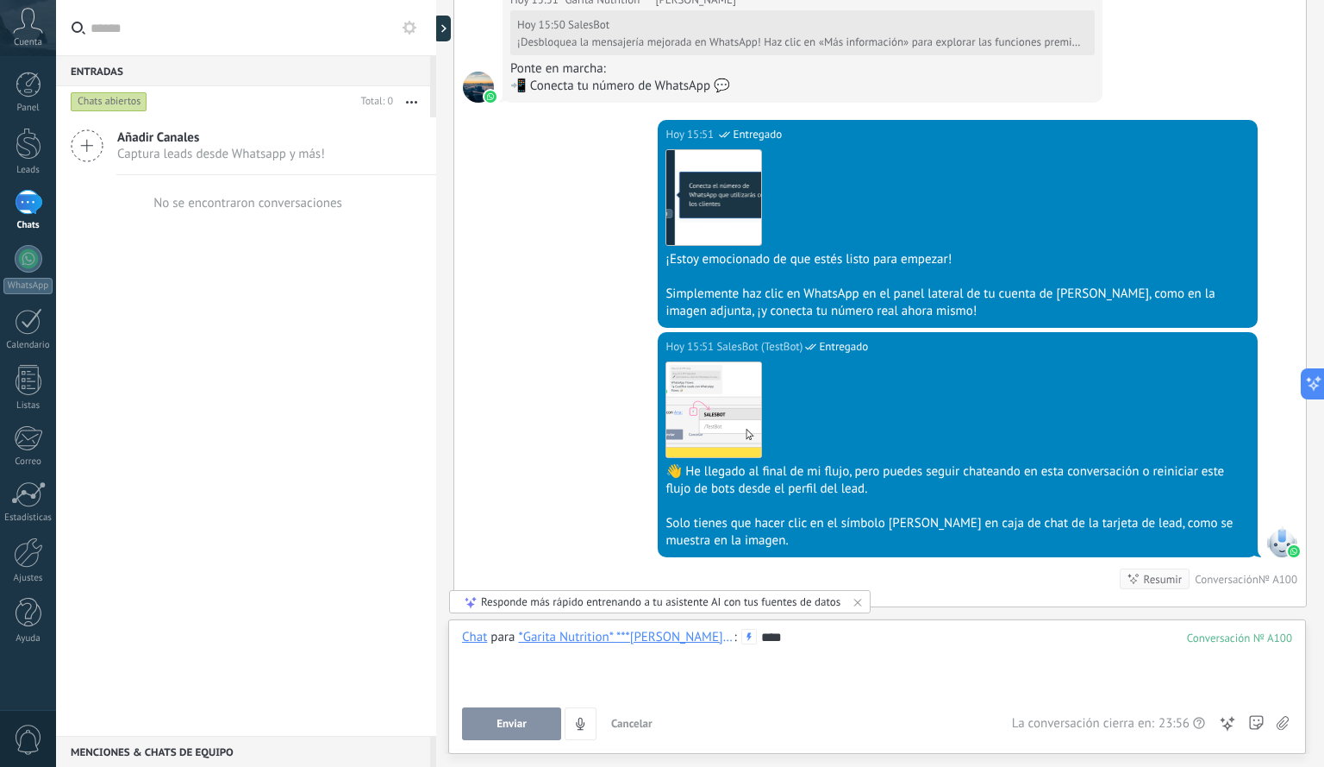
scroll to position [1229, 0]
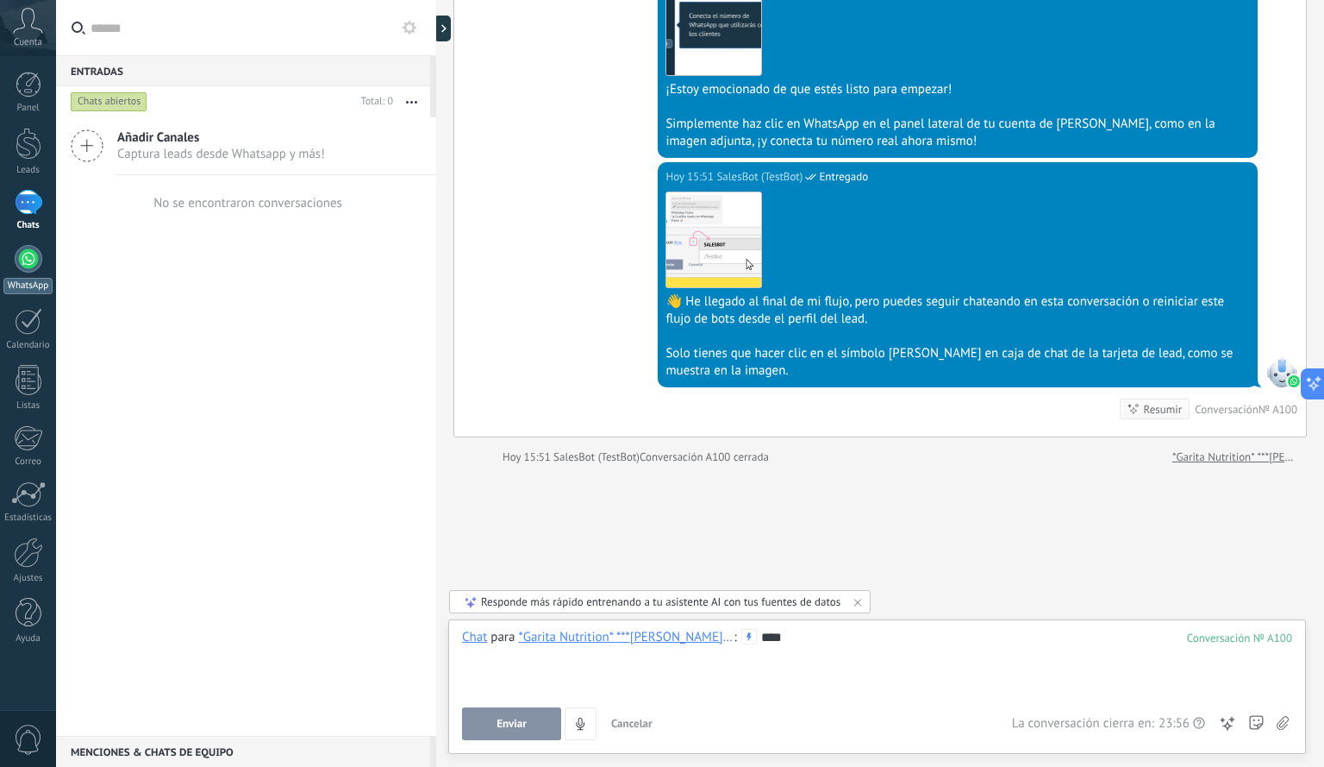
click at [26, 208] on div "1" at bounding box center [29, 202] width 28 height 25
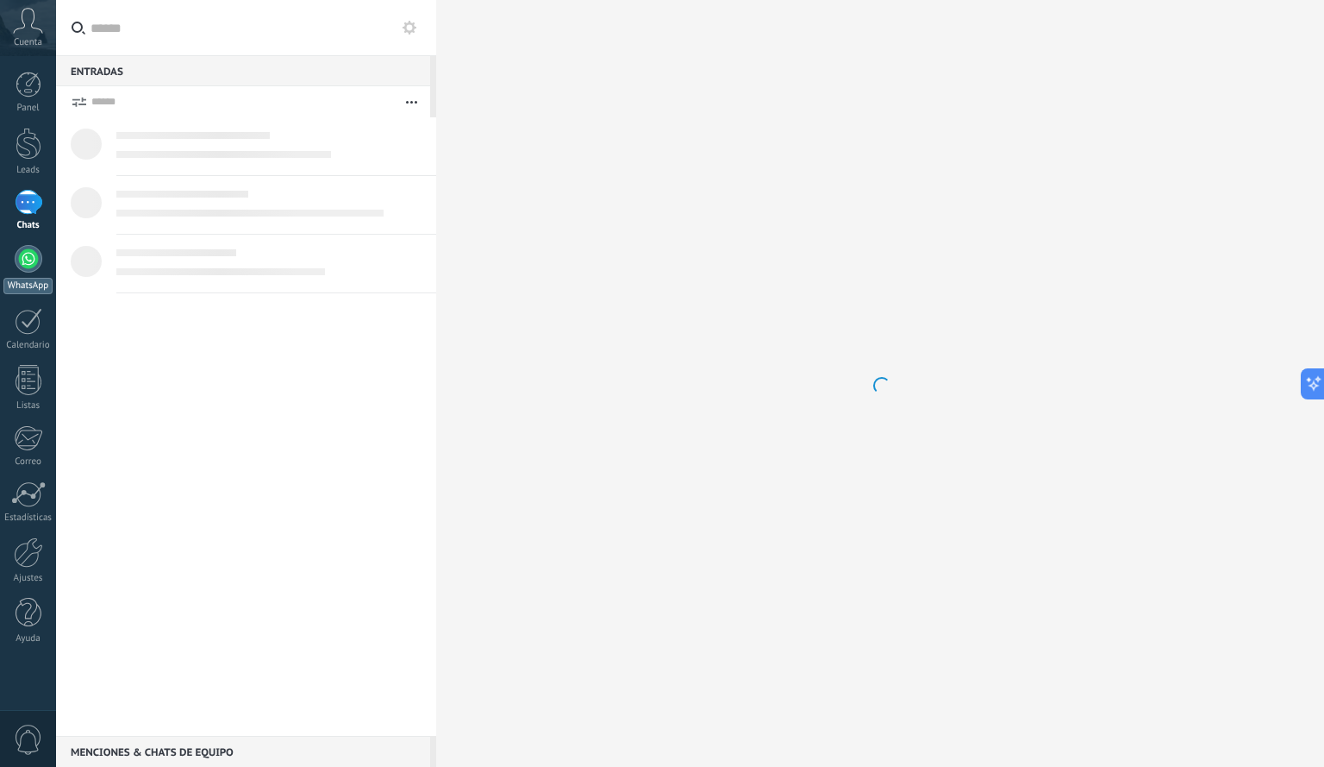
click at [54, 255] on link "WhatsApp" at bounding box center [28, 269] width 56 height 49
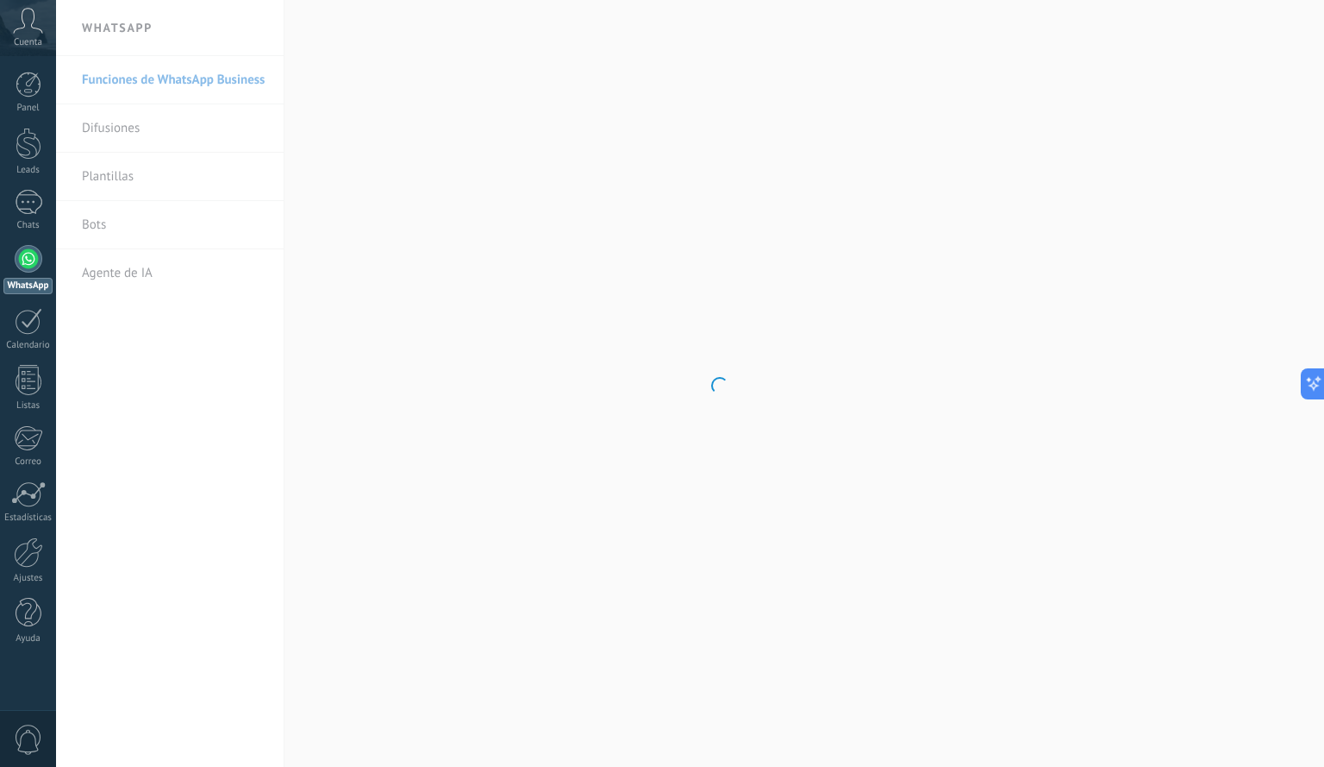
click at [30, 252] on div at bounding box center [29, 259] width 28 height 28
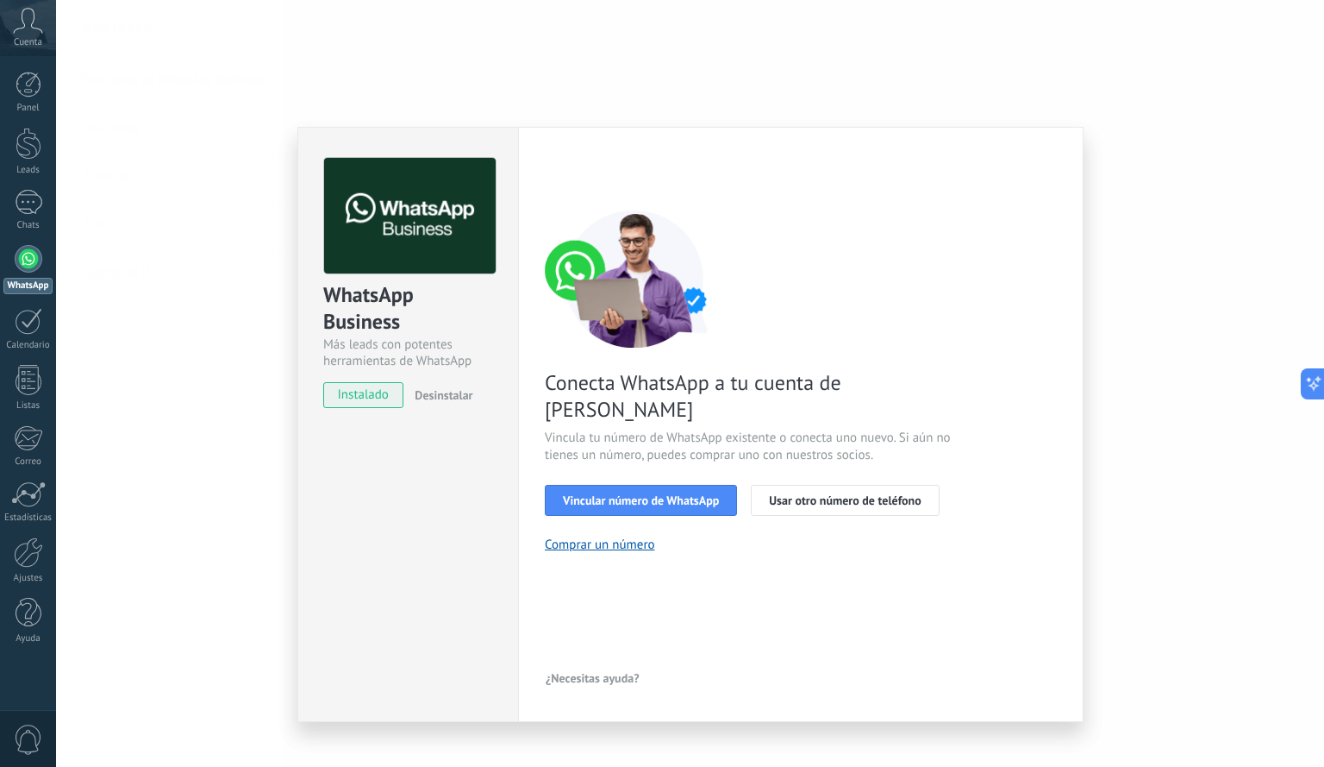
click at [200, 462] on div "WhatsApp Business Más leads con potentes herramientas de WhatsApp instalado Des…" at bounding box center [690, 383] width 1268 height 767
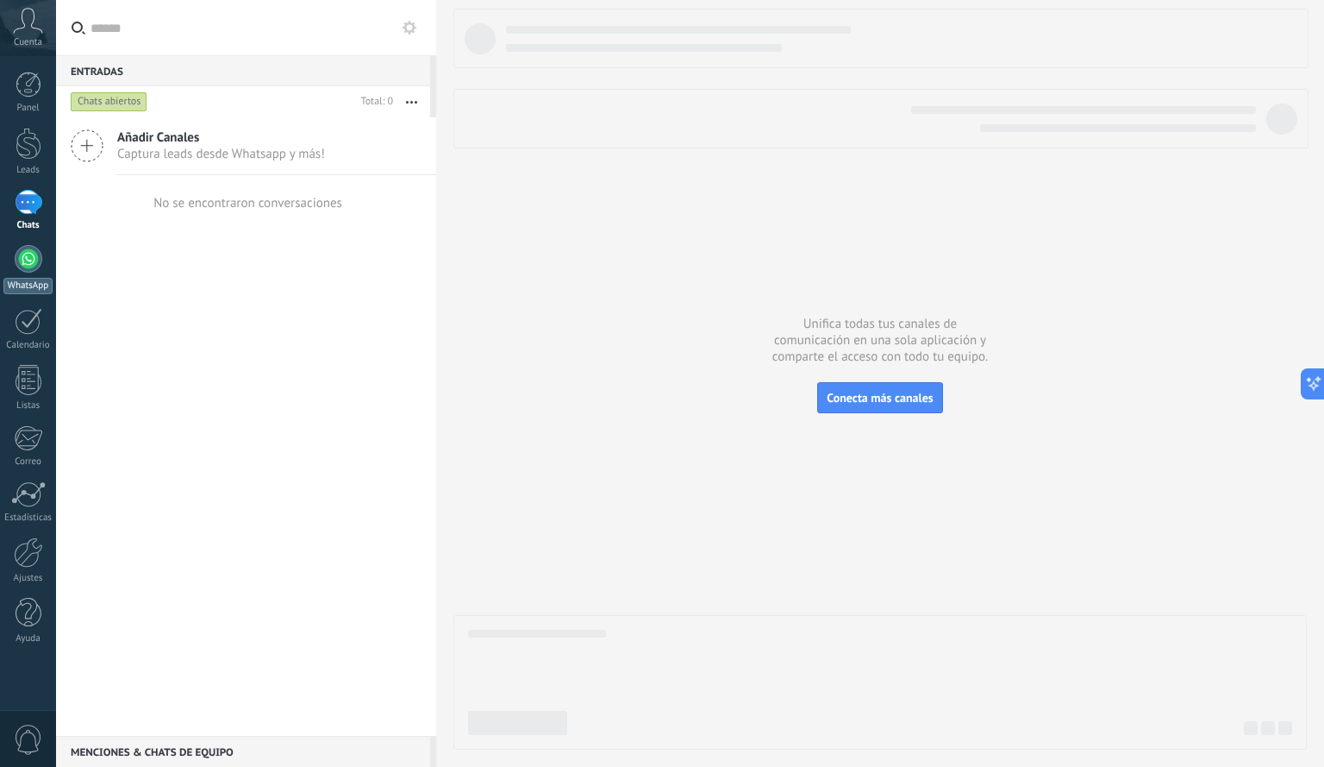
click at [22, 257] on div at bounding box center [29, 259] width 28 height 28
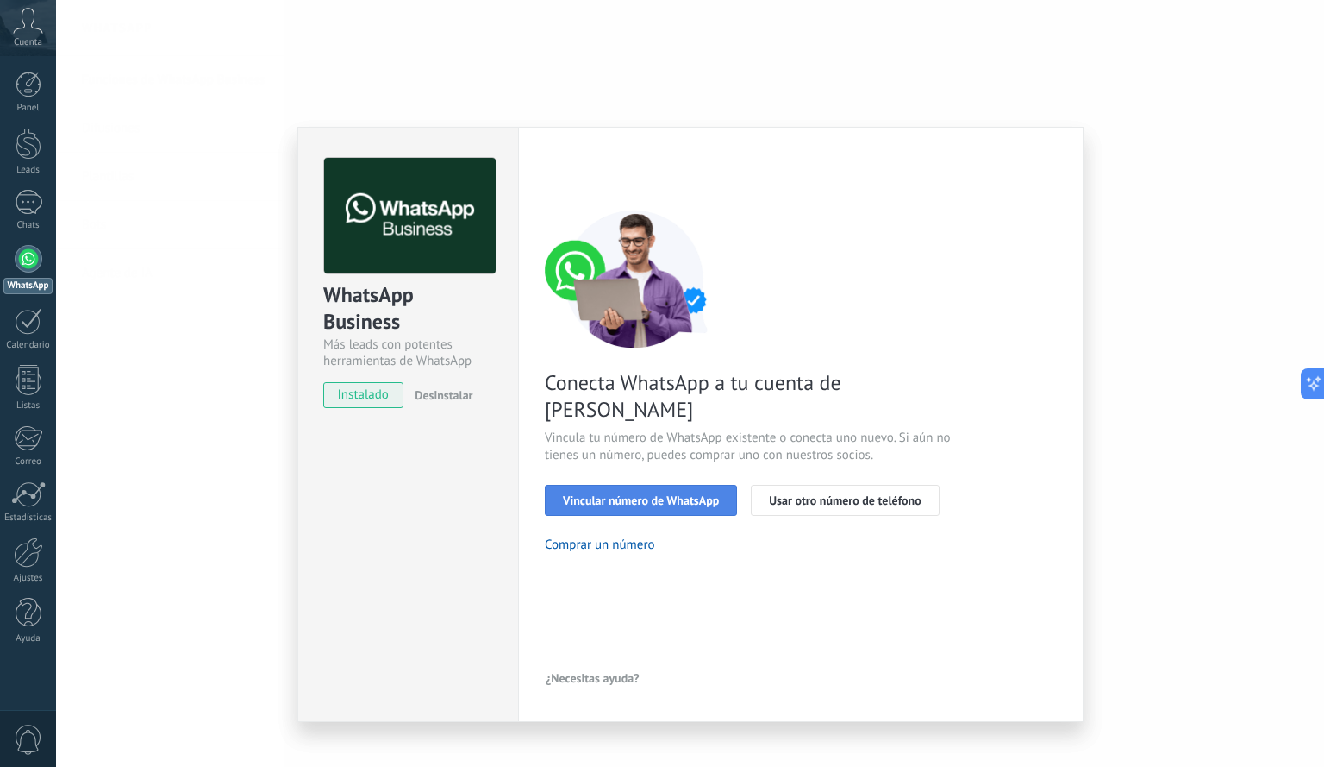
drag, startPoint x: 644, startPoint y: 477, endPoint x: 620, endPoint y: 471, distance: 24.9
click at [620, 494] on span "Vincular número de WhatsApp" at bounding box center [641, 500] width 156 height 12
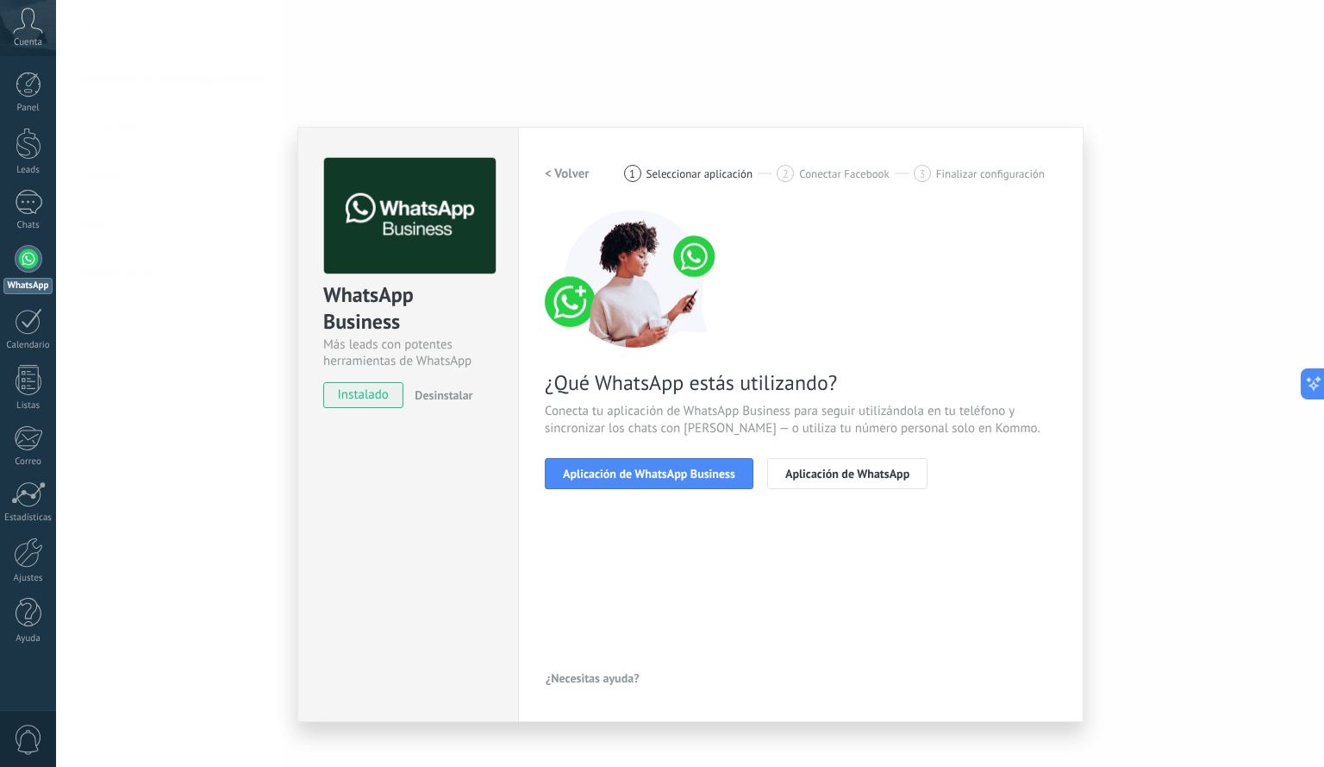
click at [620, 471] on span "Aplicación de WhatsApp Business" at bounding box center [649, 473] width 172 height 12
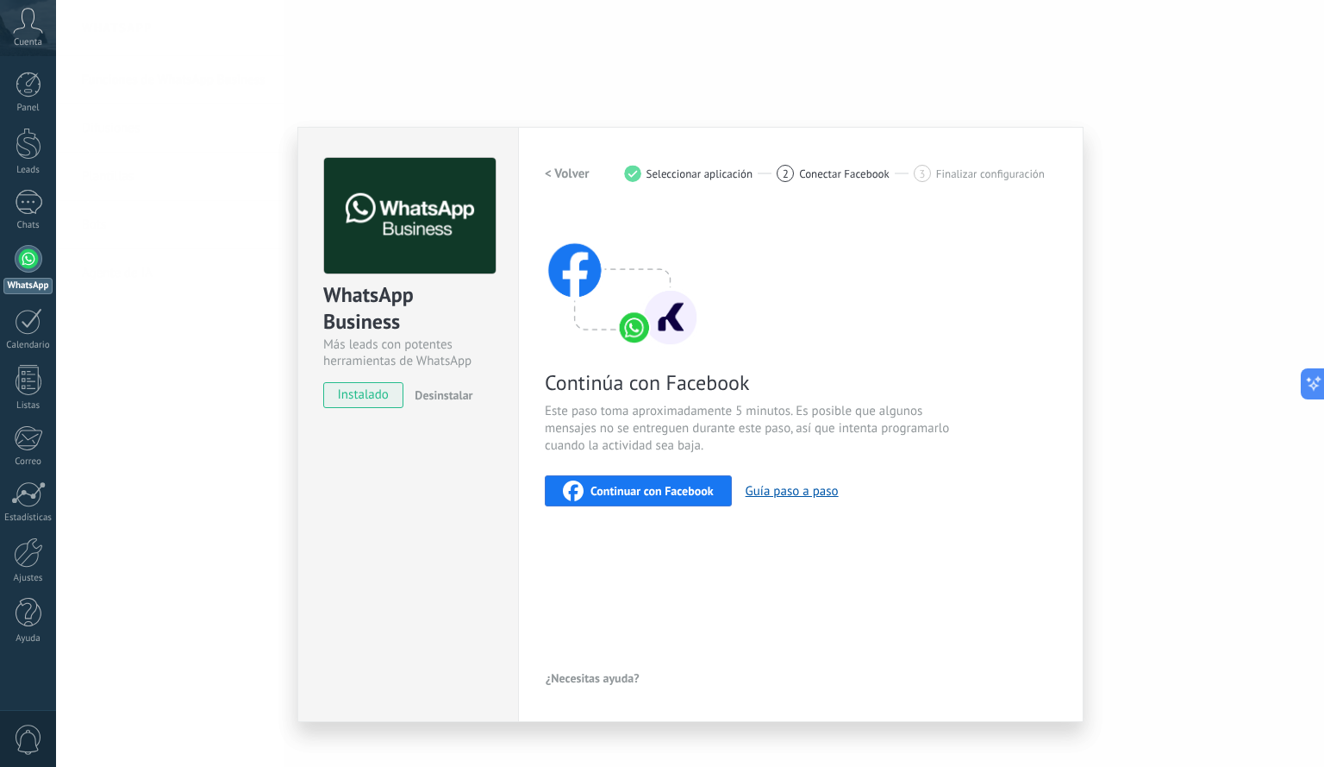
click at [265, 322] on div "WhatsApp Business Más leads con potentes herramientas de WhatsApp instalado Des…" at bounding box center [690, 383] width 1268 height 767
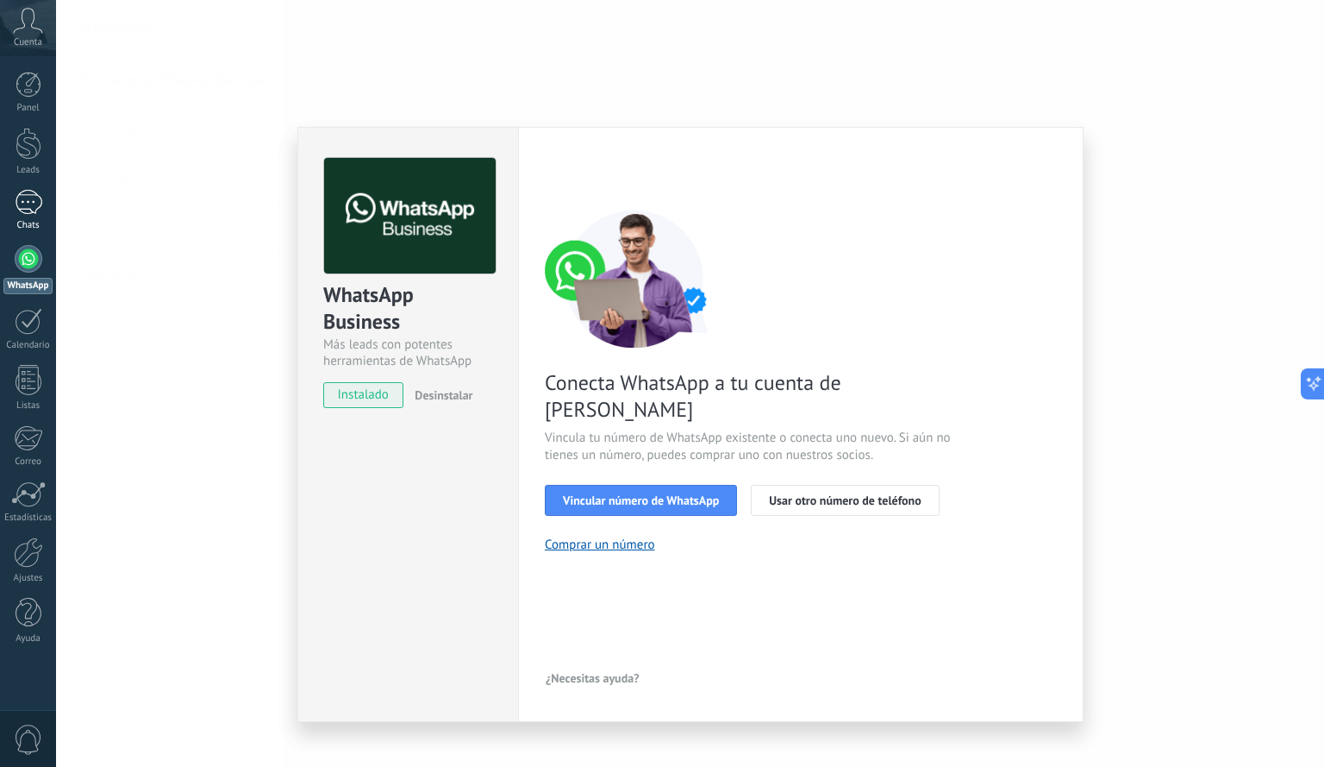
click at [37, 222] on div "Chats" at bounding box center [28, 225] width 50 height 11
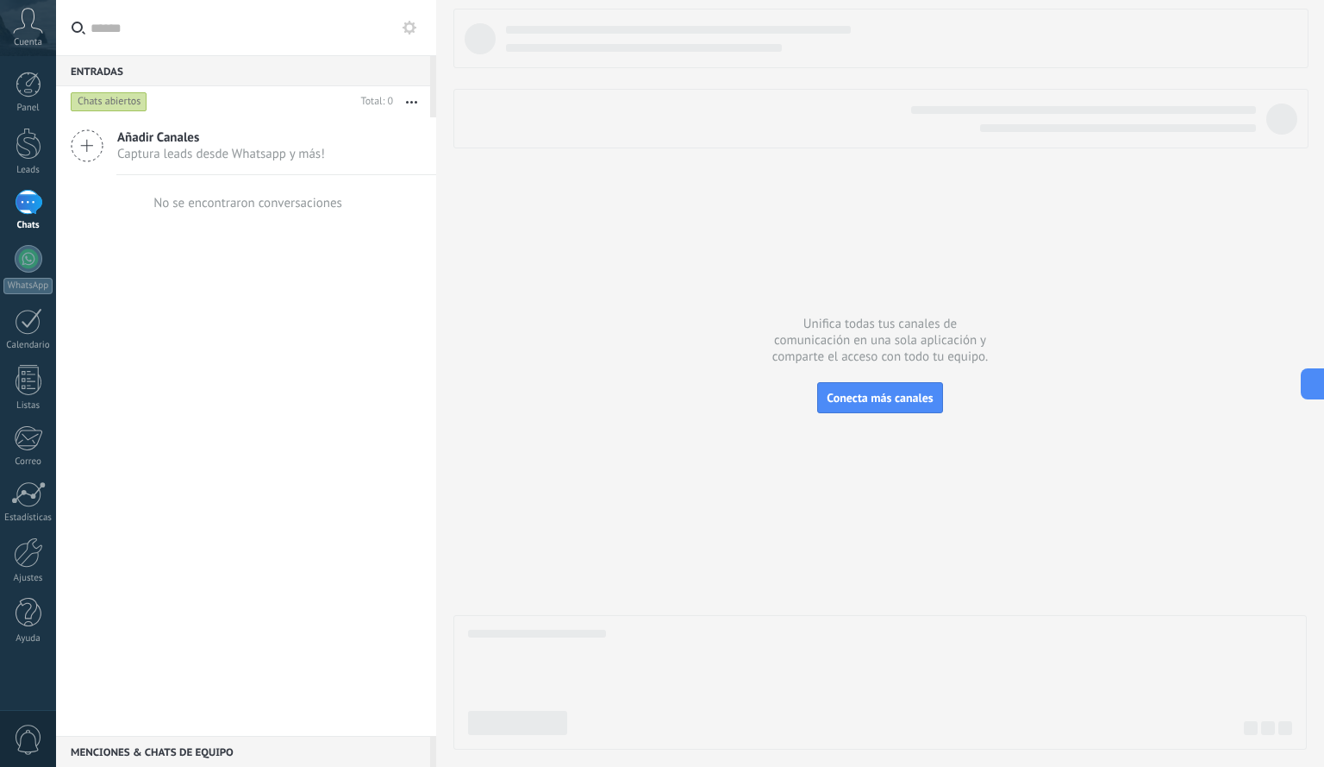
click at [17, 209] on div "1" at bounding box center [29, 202] width 28 height 25
click at [41, 272] on link "WhatsApp" at bounding box center [28, 269] width 56 height 49
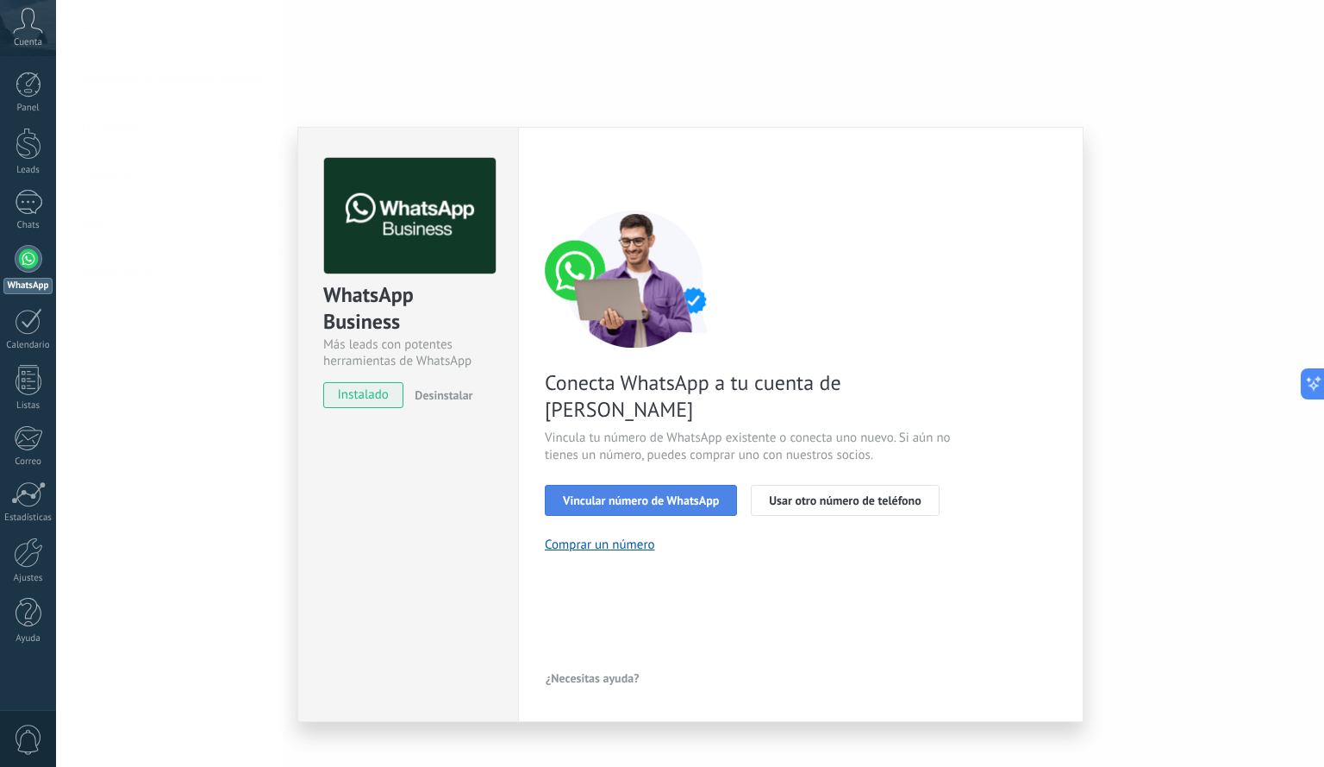
click at [721, 485] on button "Vincular número de WhatsApp" at bounding box center [641, 500] width 192 height 31
